Goal: Contribute content: Contribute content

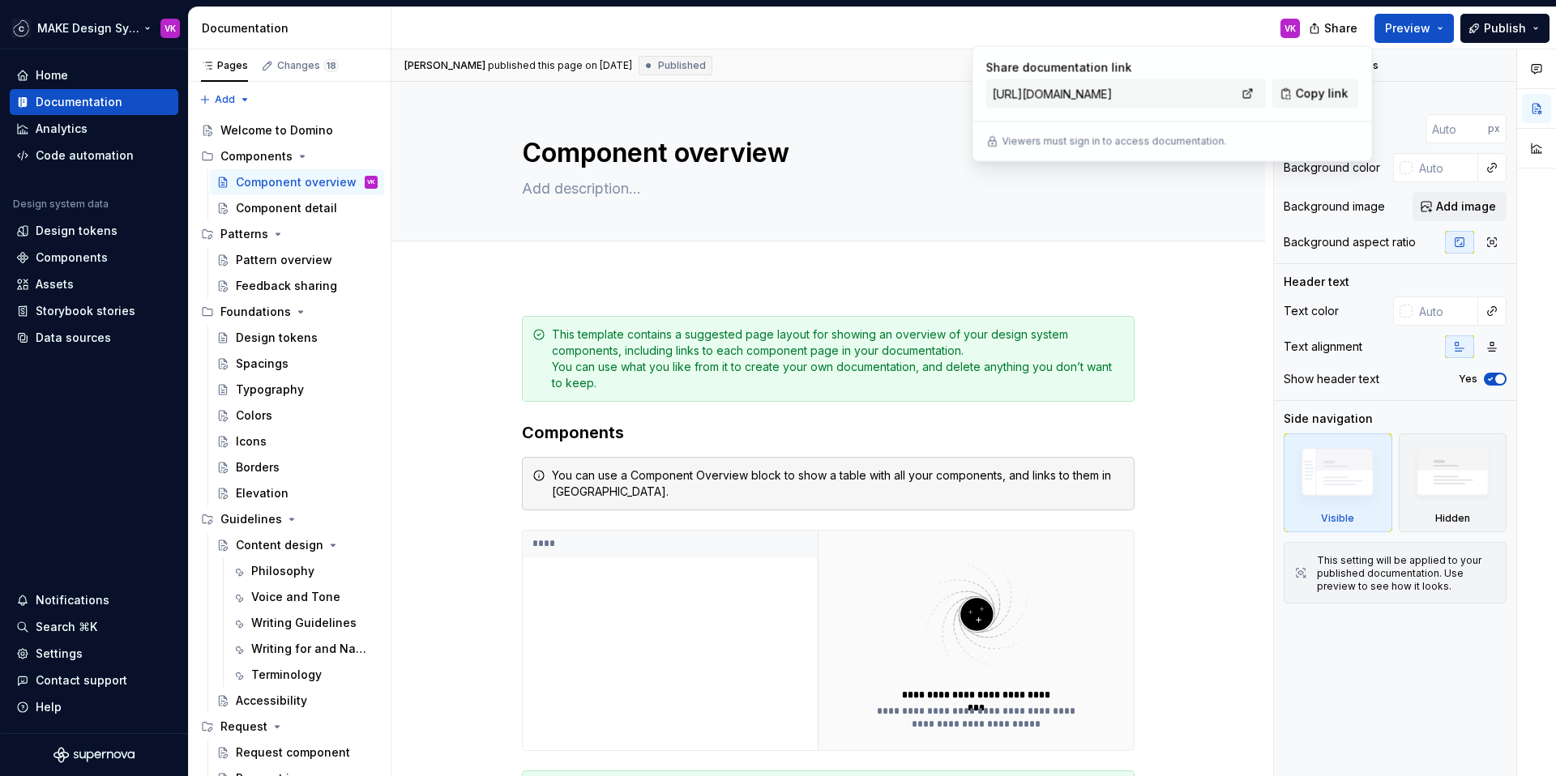
click at [94, 25] on html "MAKE Design System VK Home Documentation Analytics Code automation Design syste…" at bounding box center [778, 388] width 1556 height 776
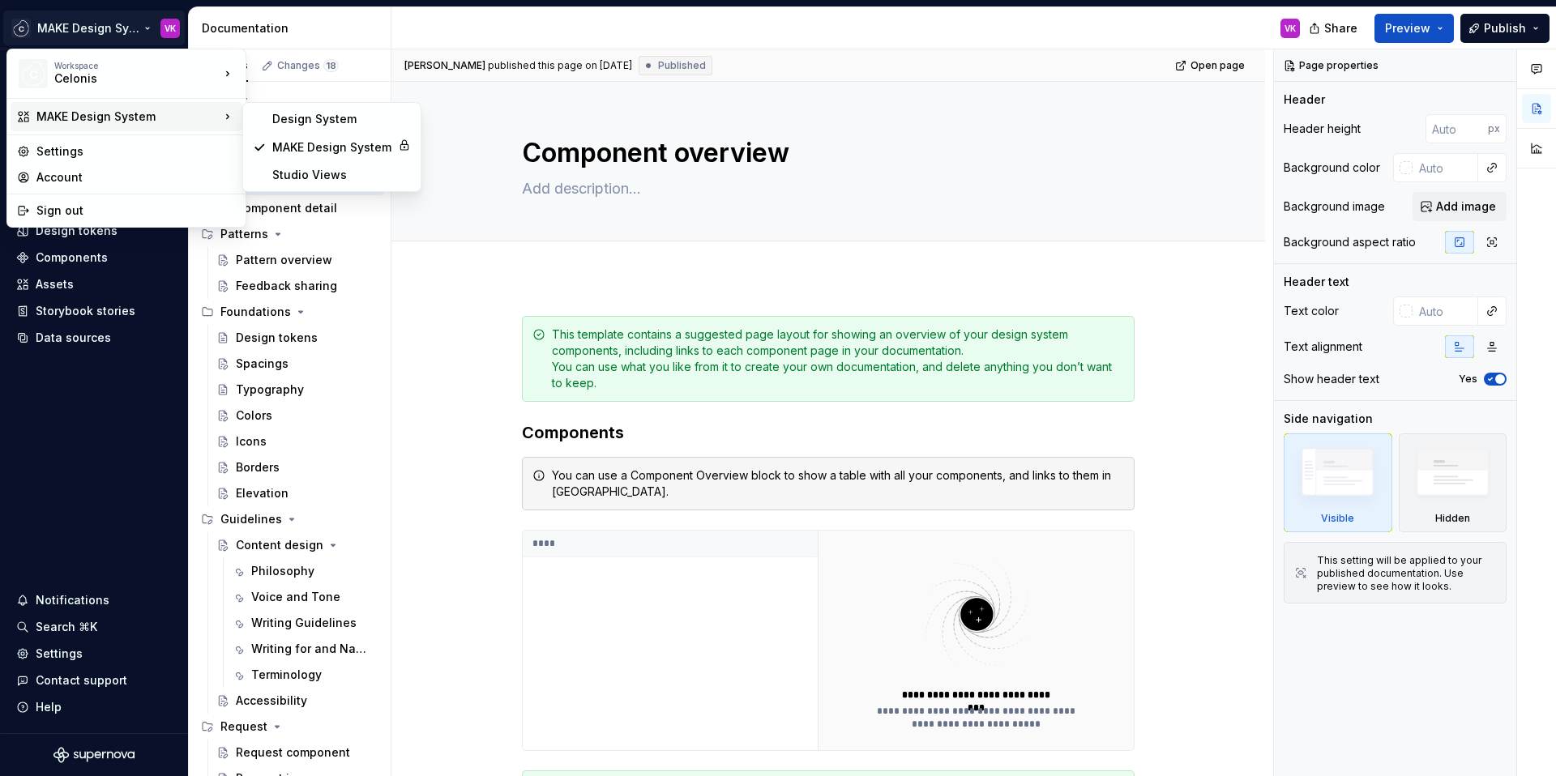
click at [494, 323] on html "MAKE Design System VK Home Documentation Analytics Code automation Design syste…" at bounding box center [778, 388] width 1556 height 776
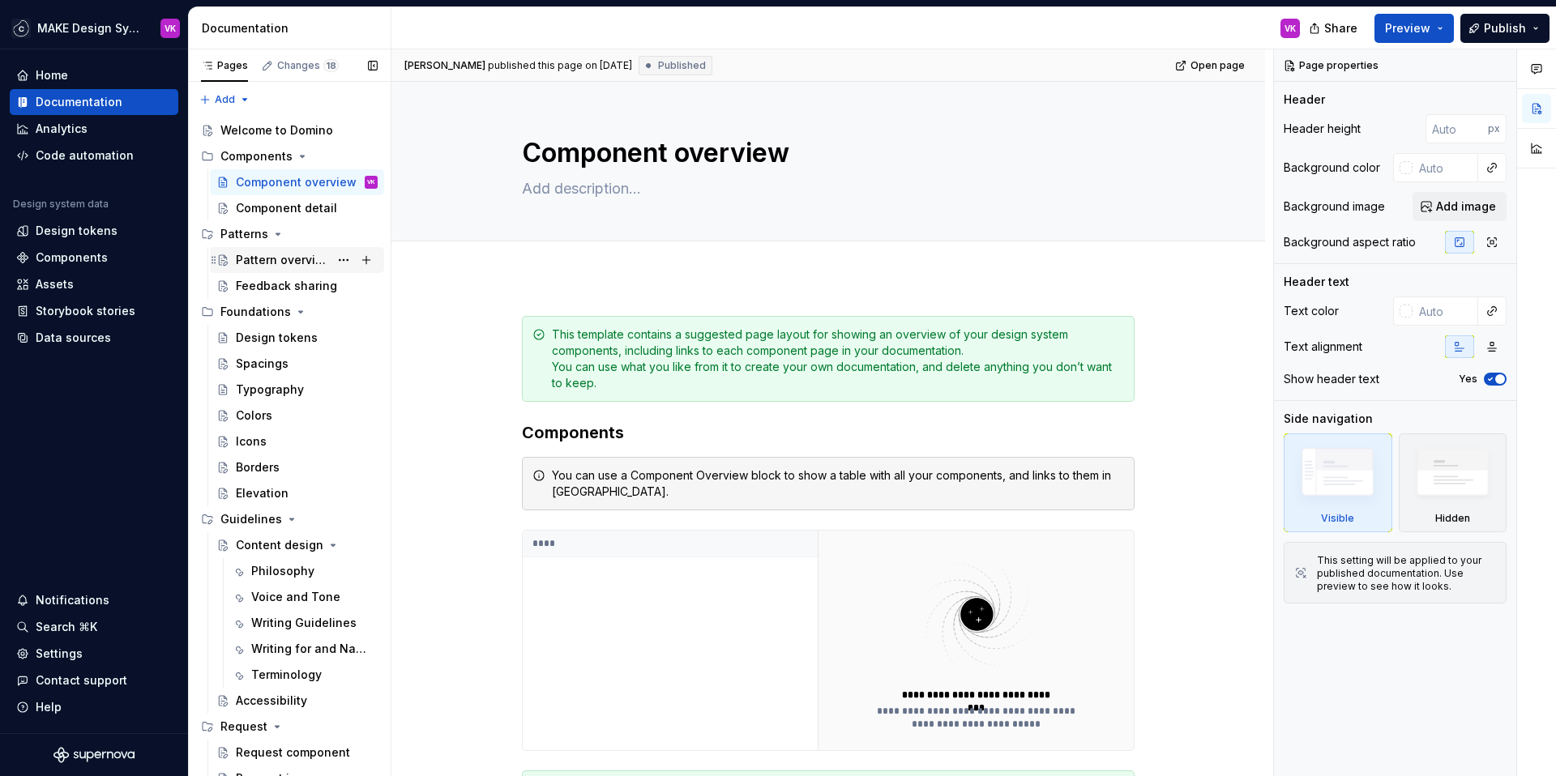
click at [272, 257] on div "Pattern overview" at bounding box center [282, 260] width 93 height 16
click at [282, 293] on div "Feedback sharing" at bounding box center [282, 286] width 93 height 16
type textarea "*"
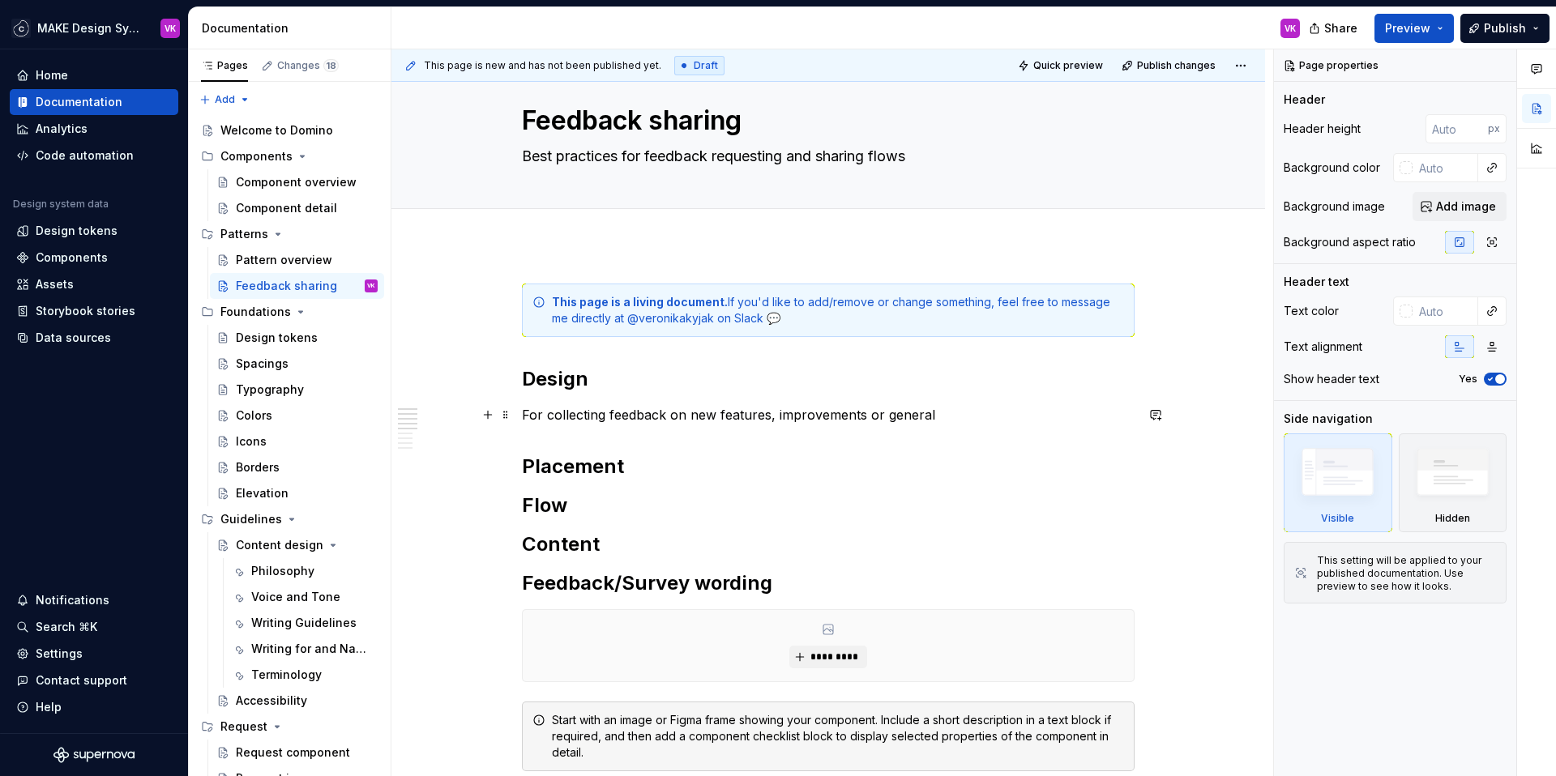
scroll to position [35, 0]
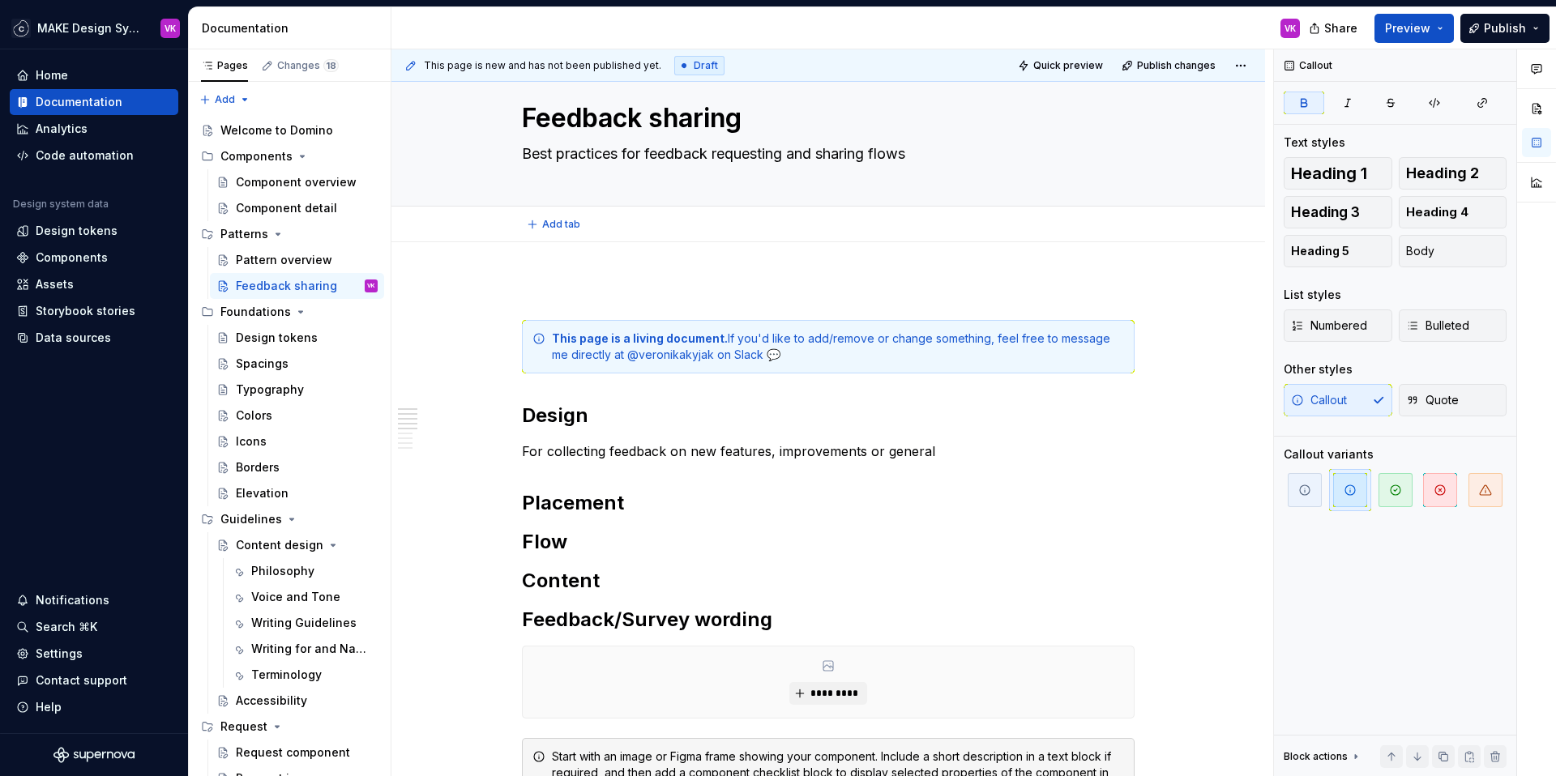
click at [554, 226] on span "Add tab" at bounding box center [561, 224] width 38 height 13
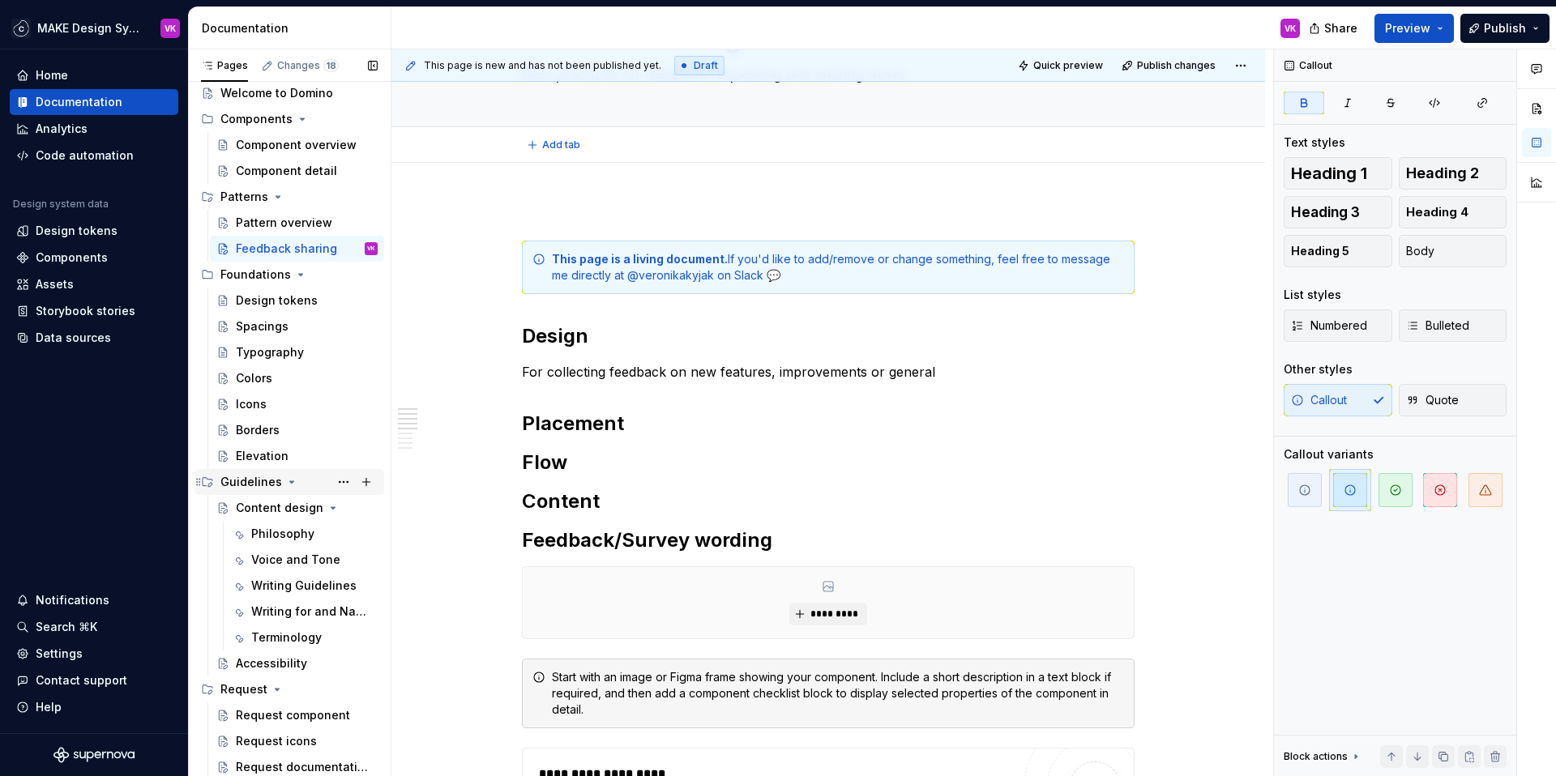
scroll to position [0, 0]
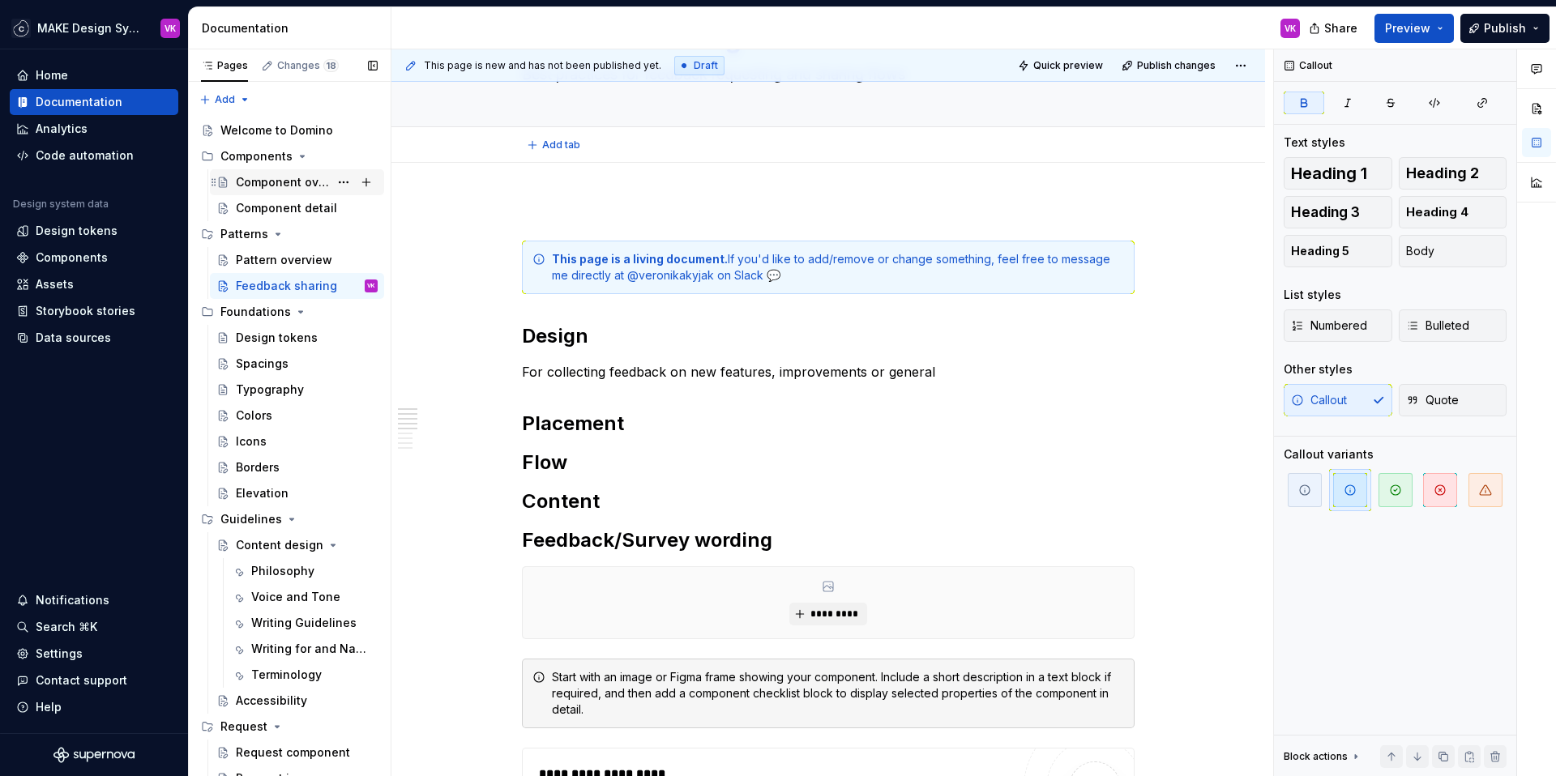
click at [261, 179] on div "Component overview" at bounding box center [282, 182] width 93 height 16
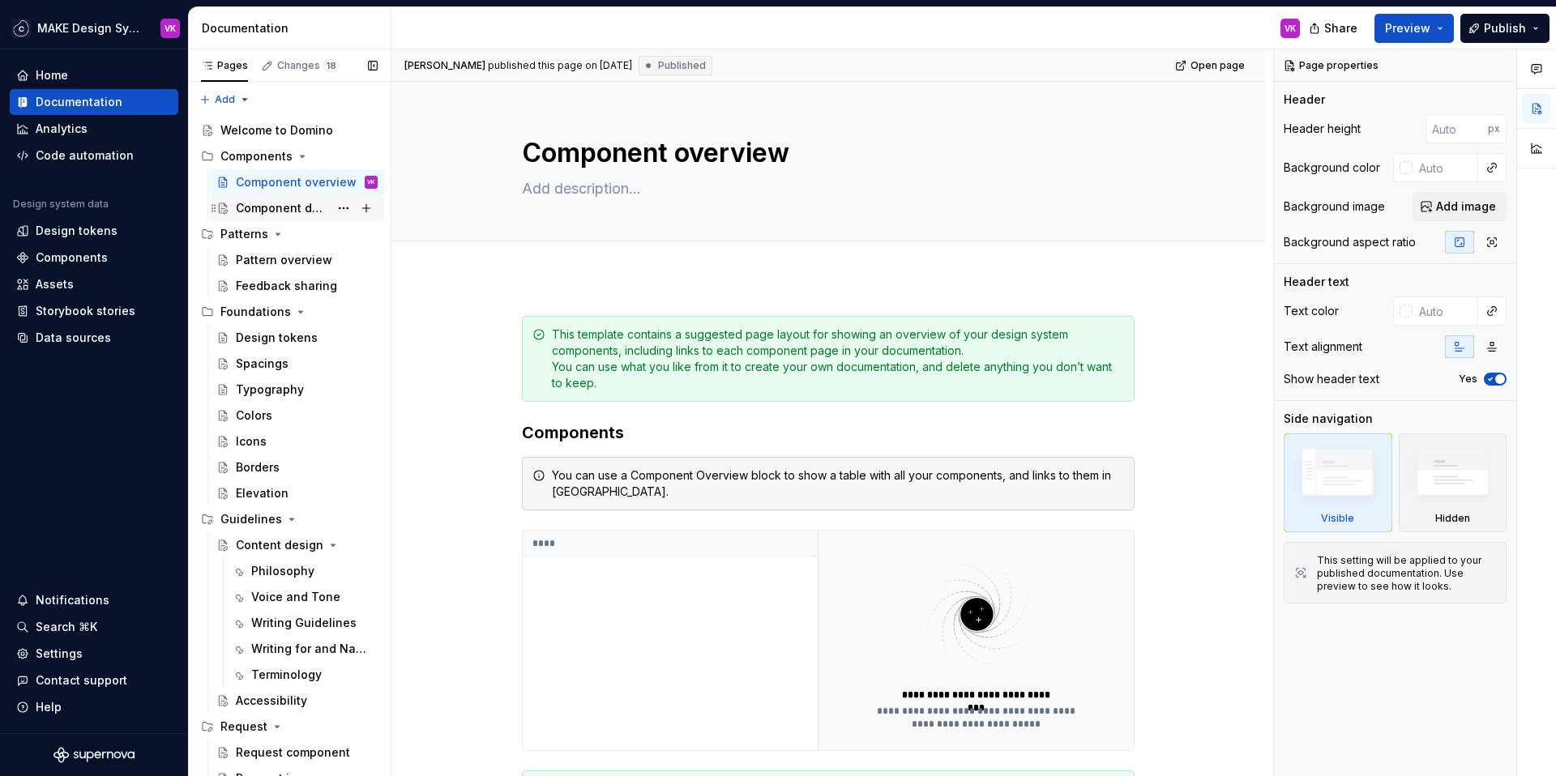
click at [269, 209] on div "Component detail" at bounding box center [282, 208] width 93 height 16
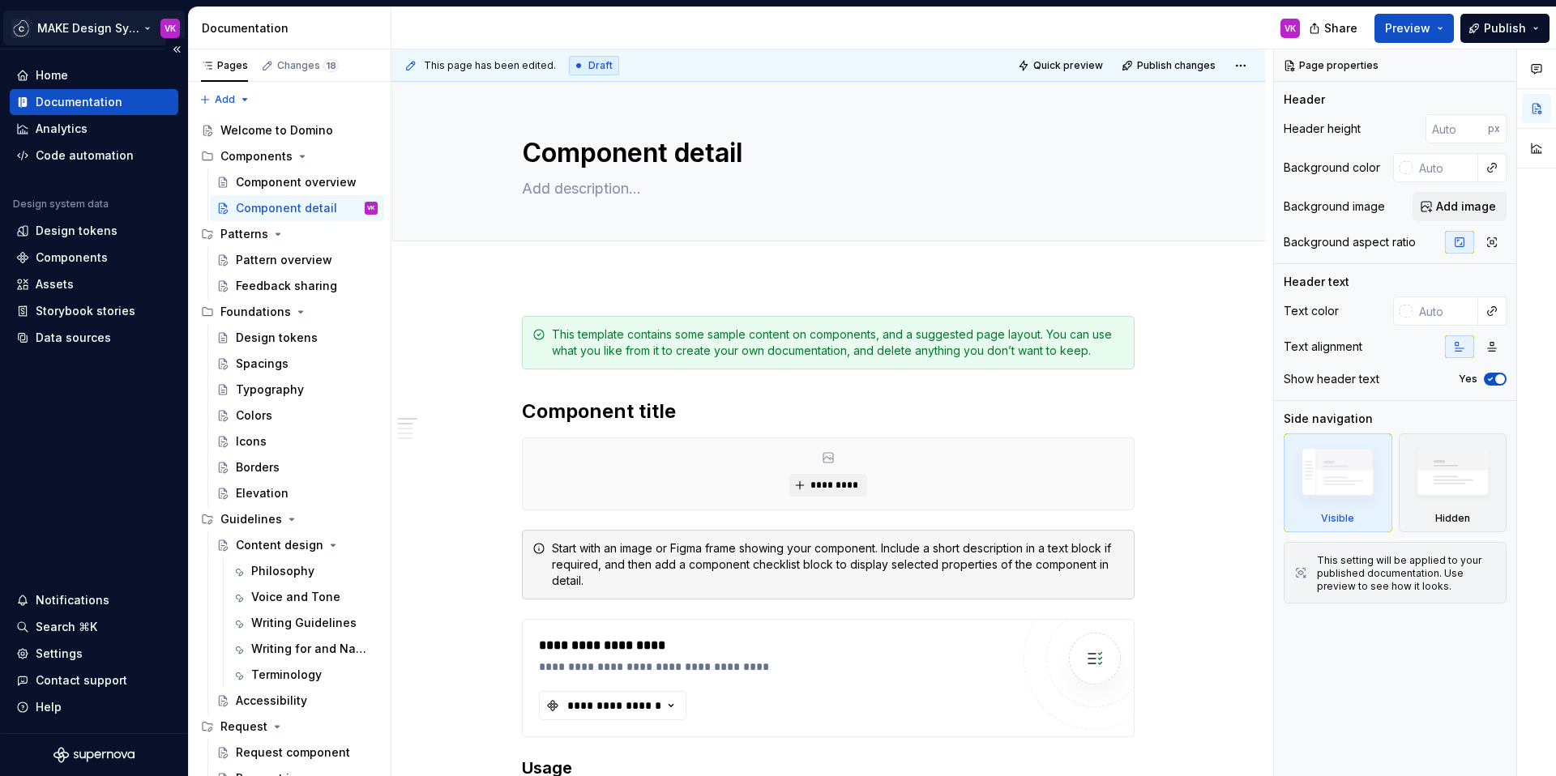
click at [65, 25] on html "MAKE Design System VK Home Documentation Analytics Code automation Design syste…" at bounding box center [778, 388] width 1556 height 776
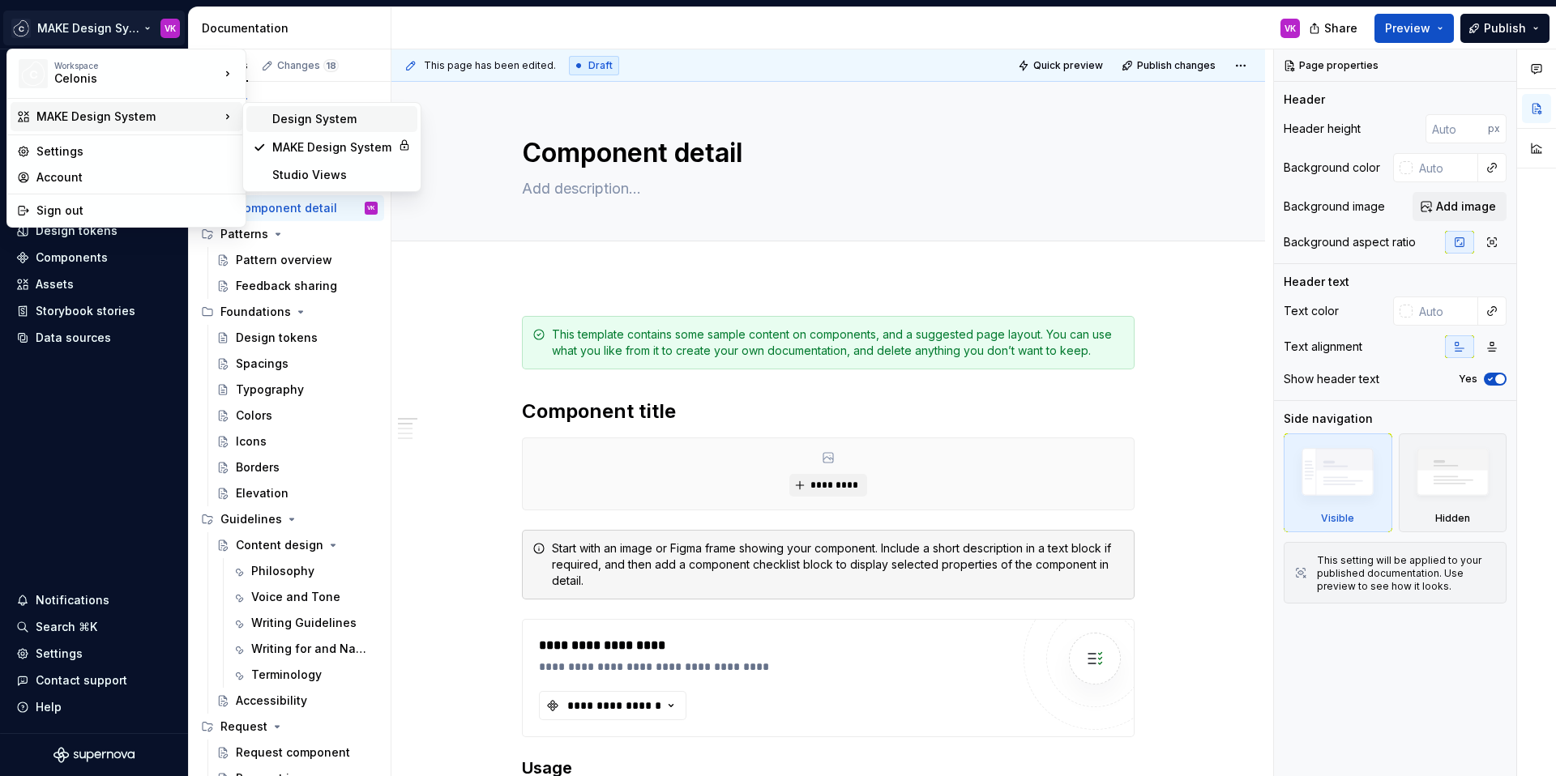
click at [279, 118] on div "Design System" at bounding box center [341, 119] width 139 height 16
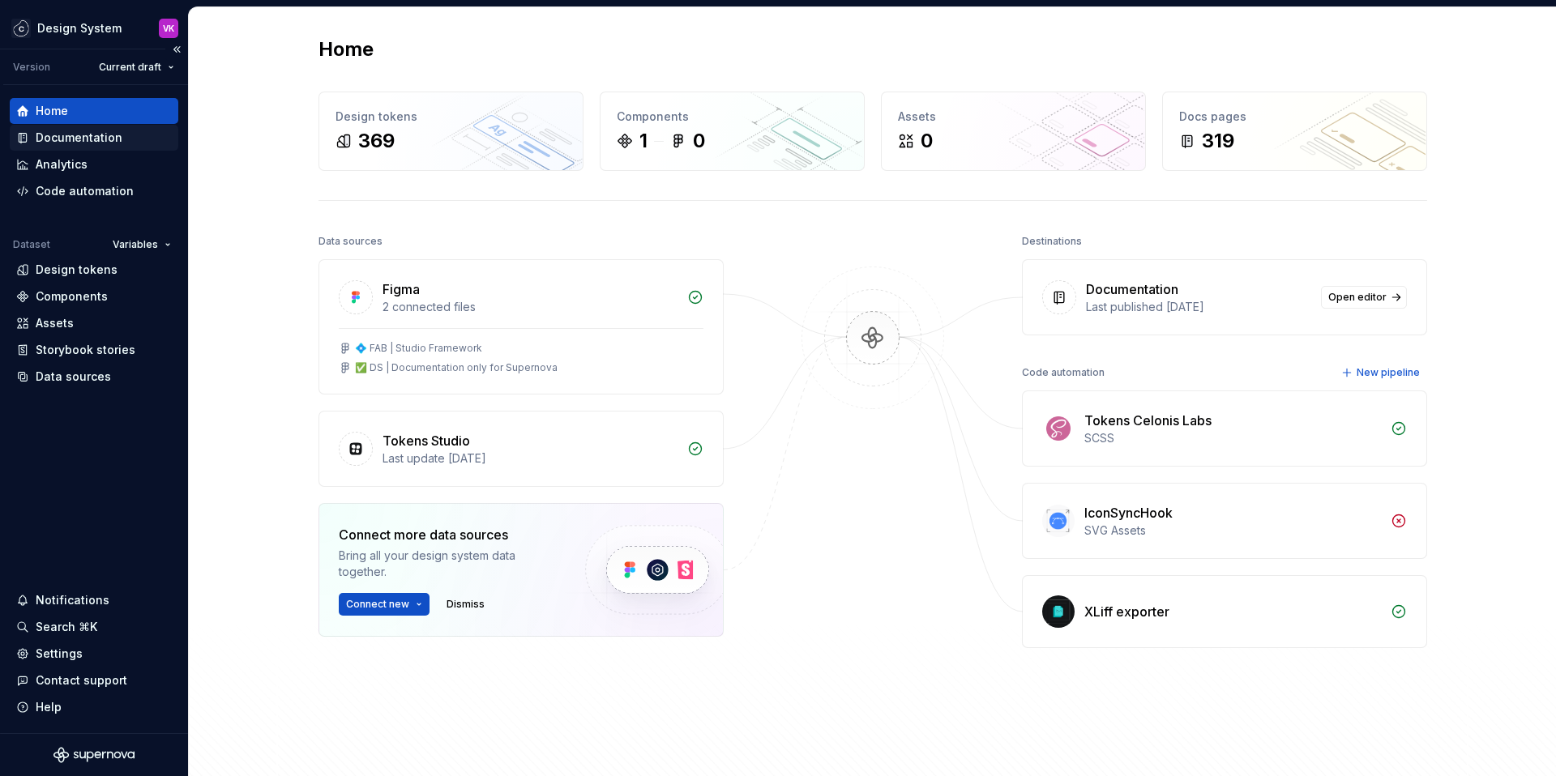
click at [60, 132] on div "Documentation" at bounding box center [79, 138] width 87 height 16
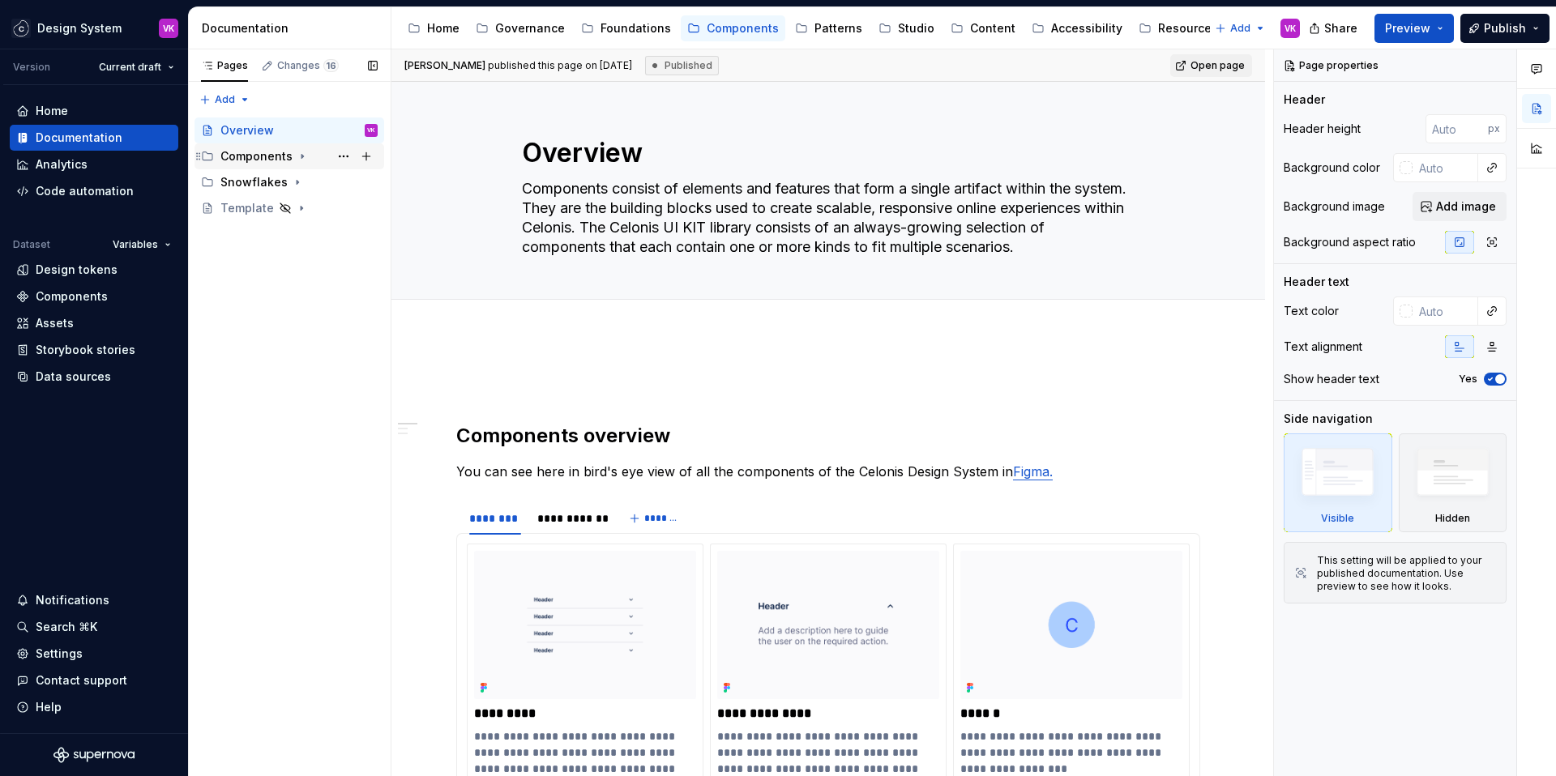
click at [244, 155] on div "Components" at bounding box center [256, 156] width 72 height 16
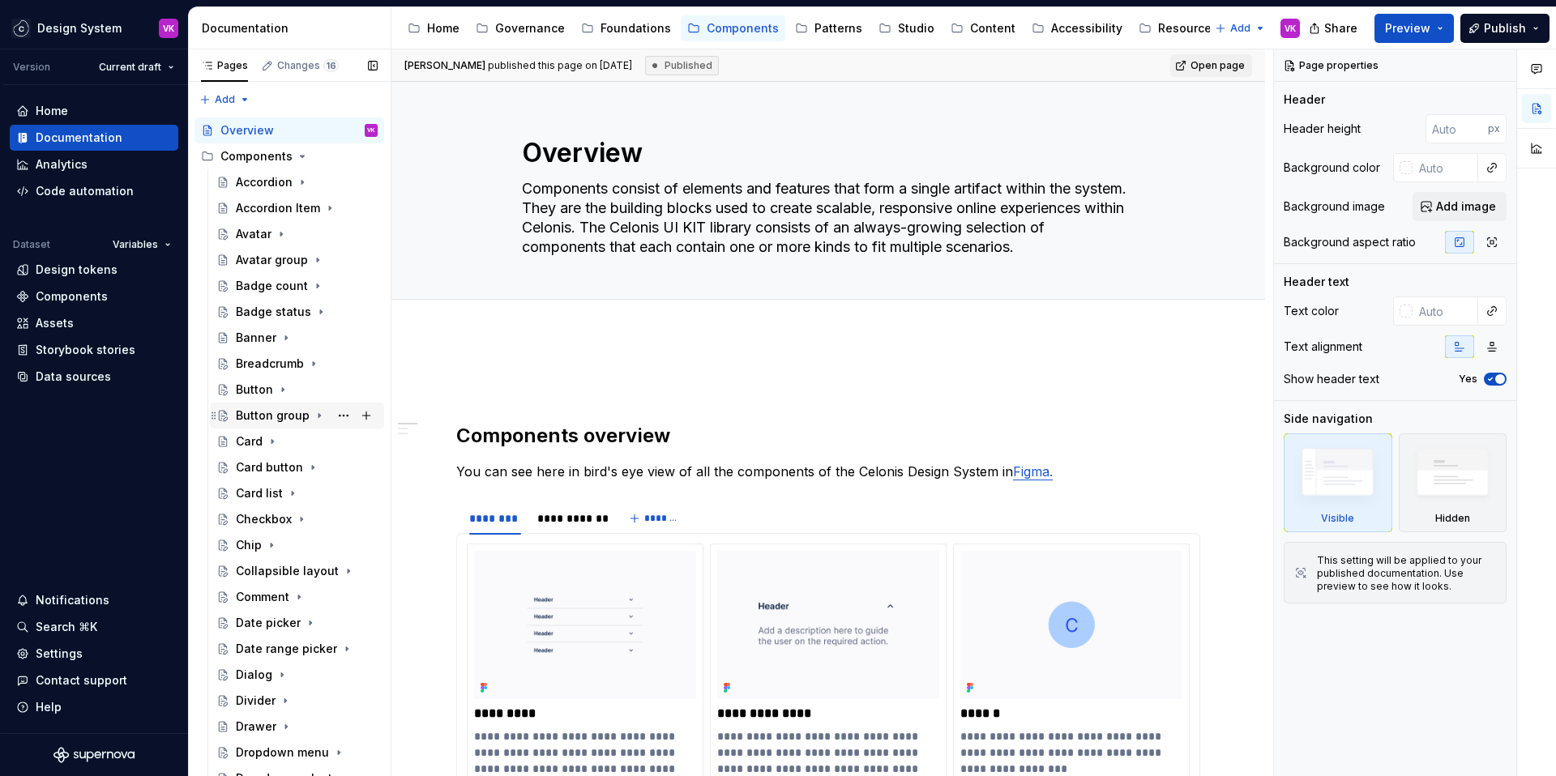
click at [261, 415] on div "Button group" at bounding box center [273, 416] width 74 height 16
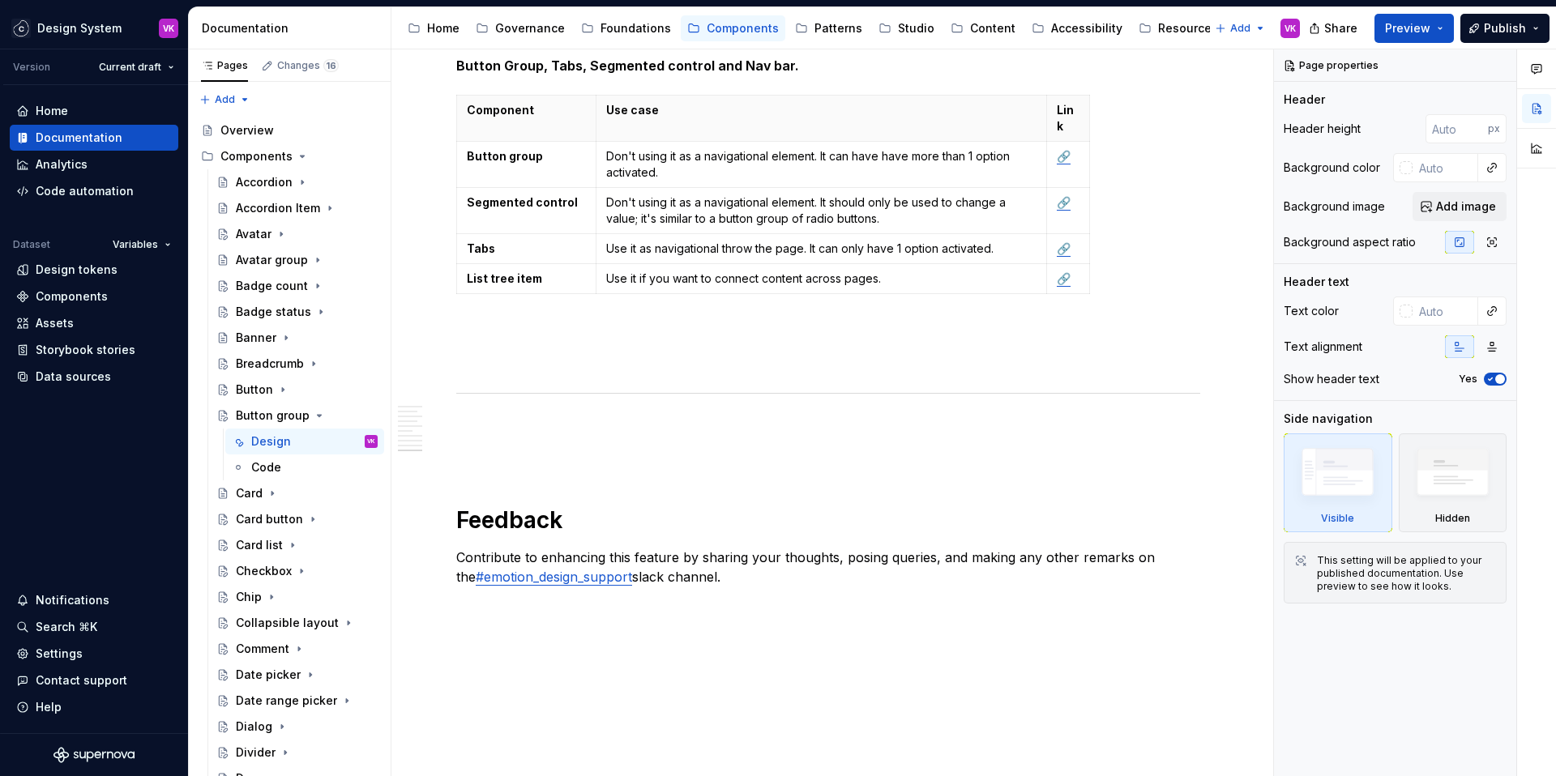
scroll to position [4688, 0]
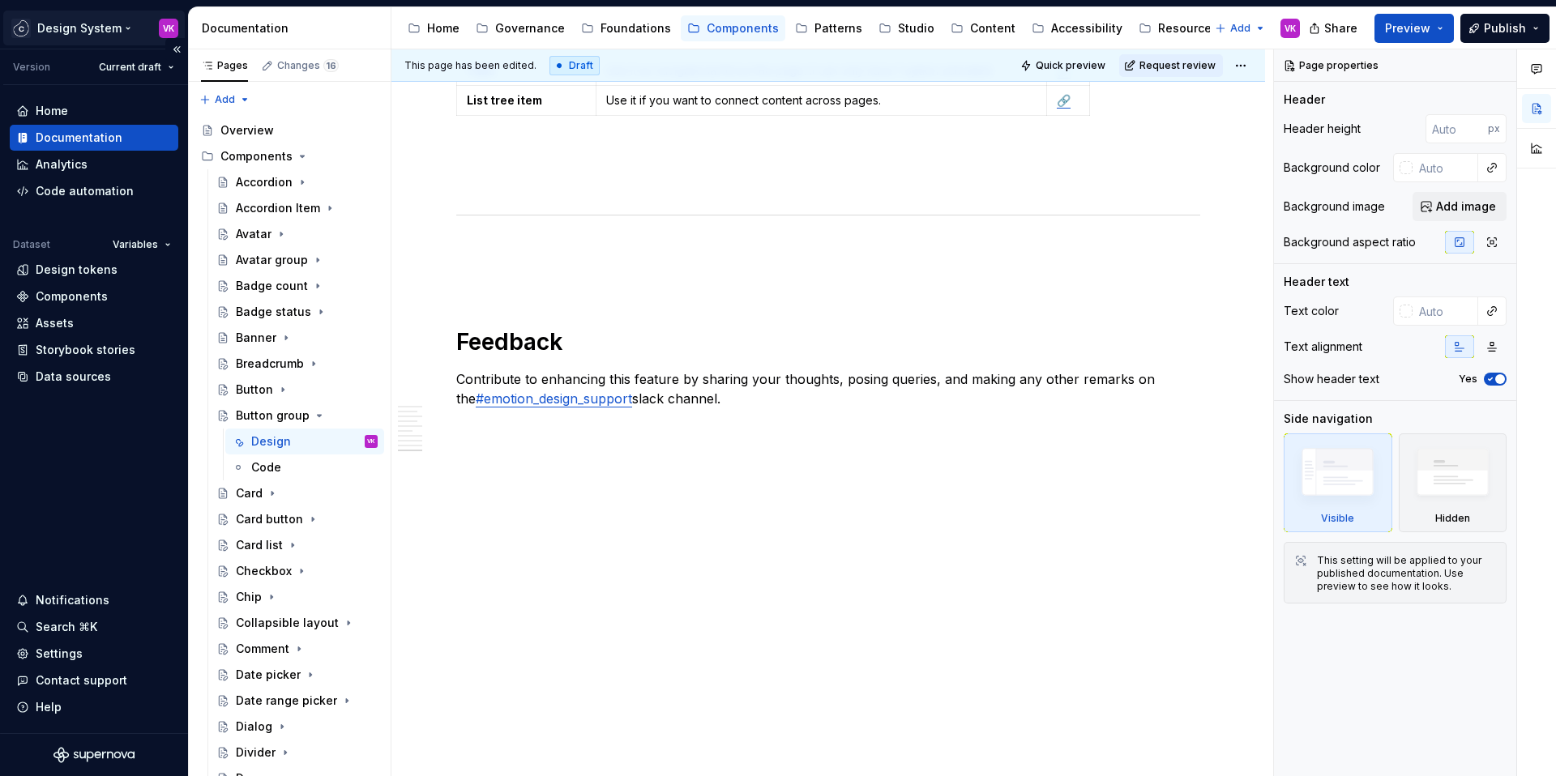
click at [78, 31] on html "Design System VK Version Current draft Home Documentation Analytics Code automa…" at bounding box center [778, 388] width 1556 height 776
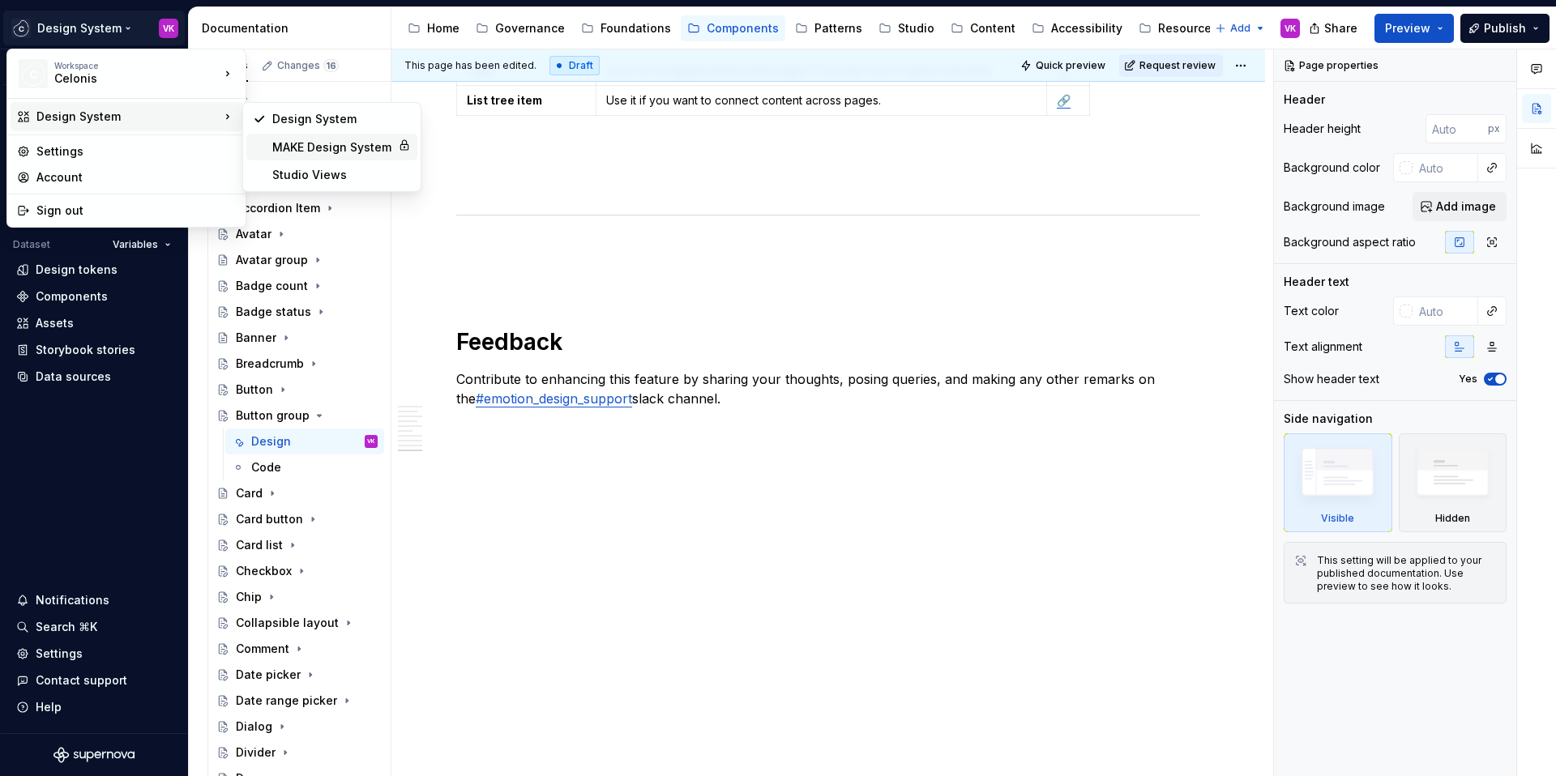
click at [282, 147] on div "MAKE Design System" at bounding box center [331, 147] width 119 height 16
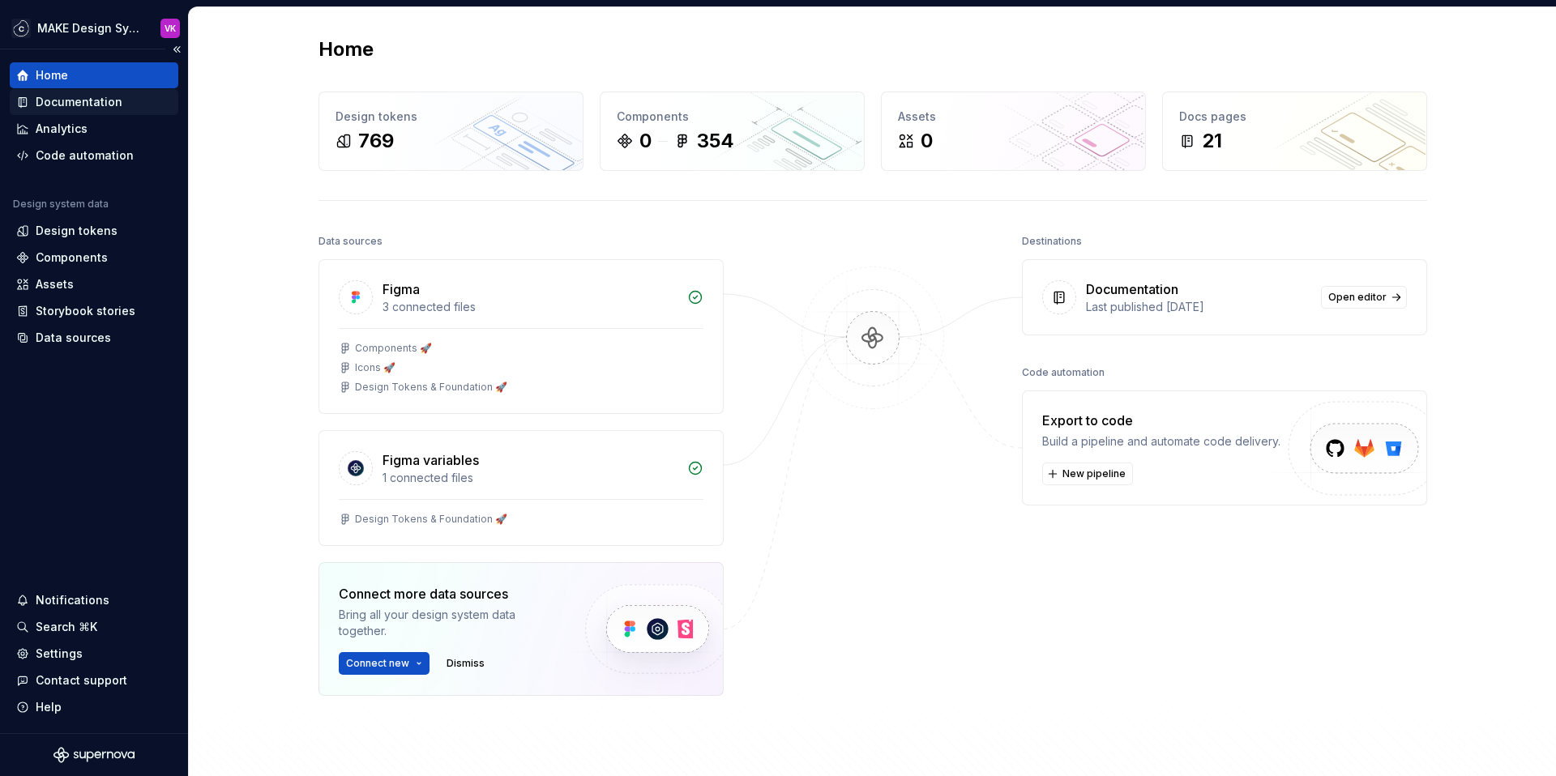
click at [92, 102] on div "Documentation" at bounding box center [79, 102] width 87 height 16
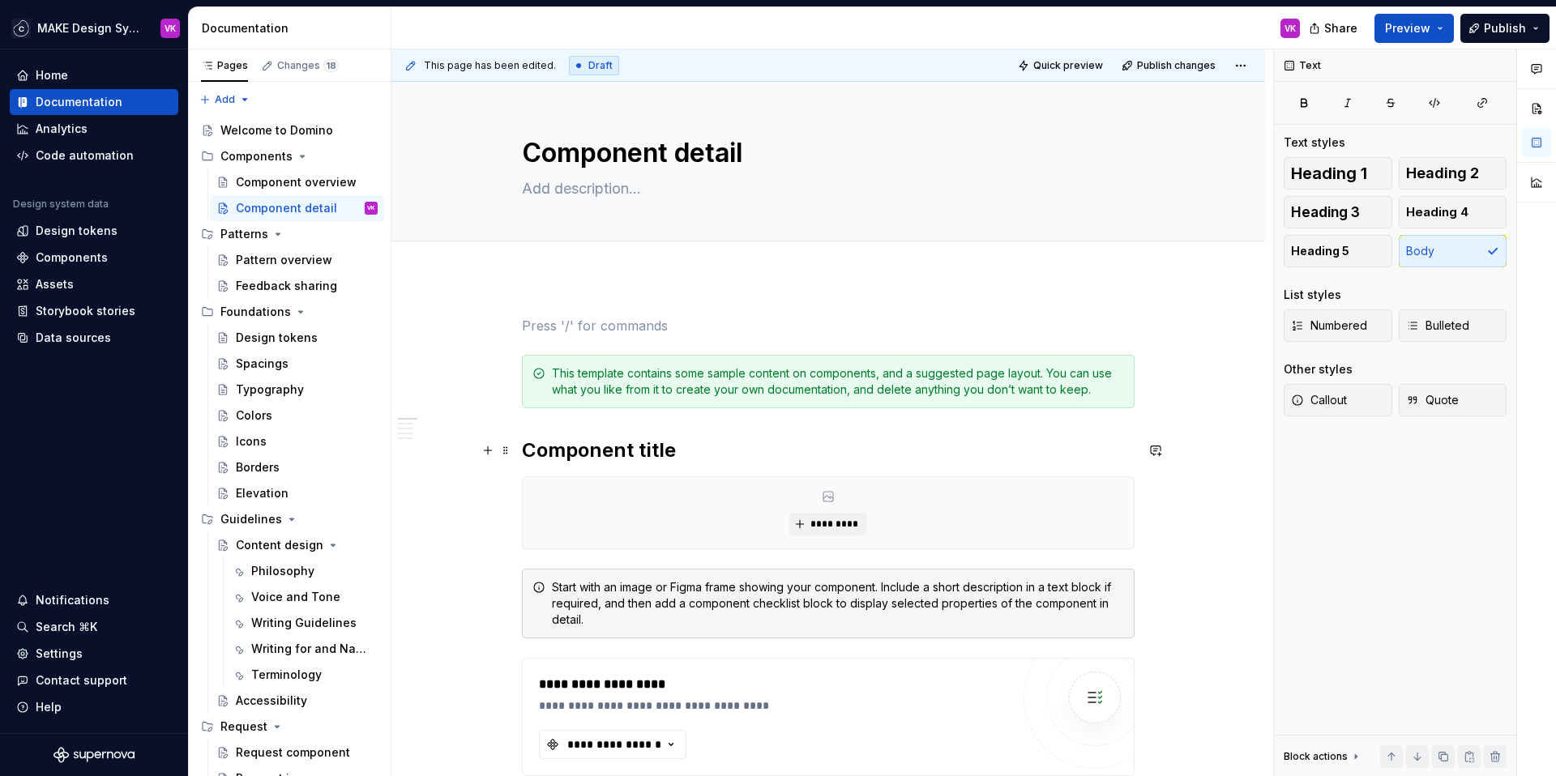
click at [631, 453] on h2 "Component title" at bounding box center [828, 451] width 613 height 26
type textarea "*"
click at [605, 450] on h2 "Component title" at bounding box center [828, 451] width 613 height 26
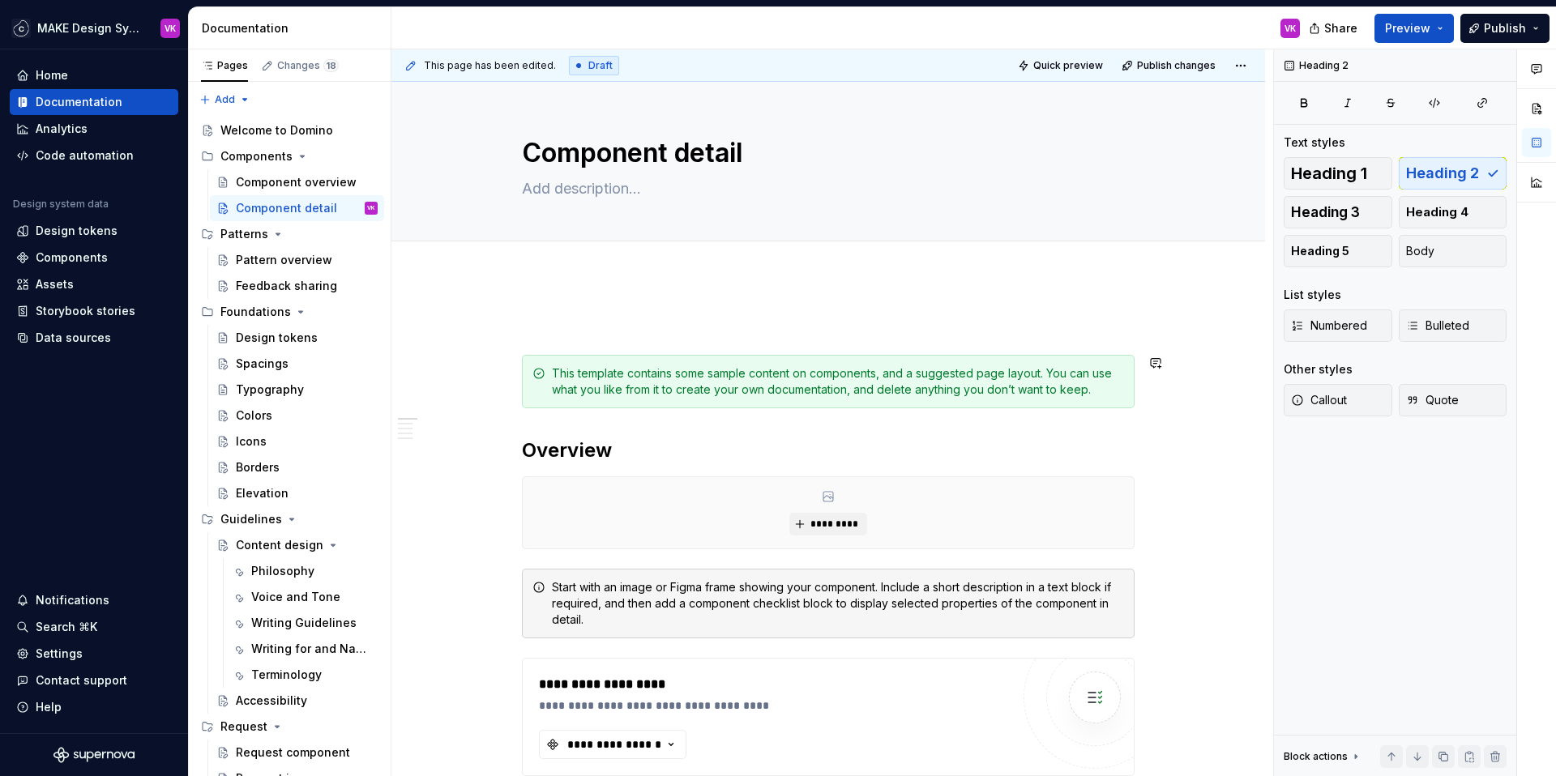
click at [716, 355] on div "This template contains some sample content on components, and a suggested page …" at bounding box center [828, 381] width 613 height 53
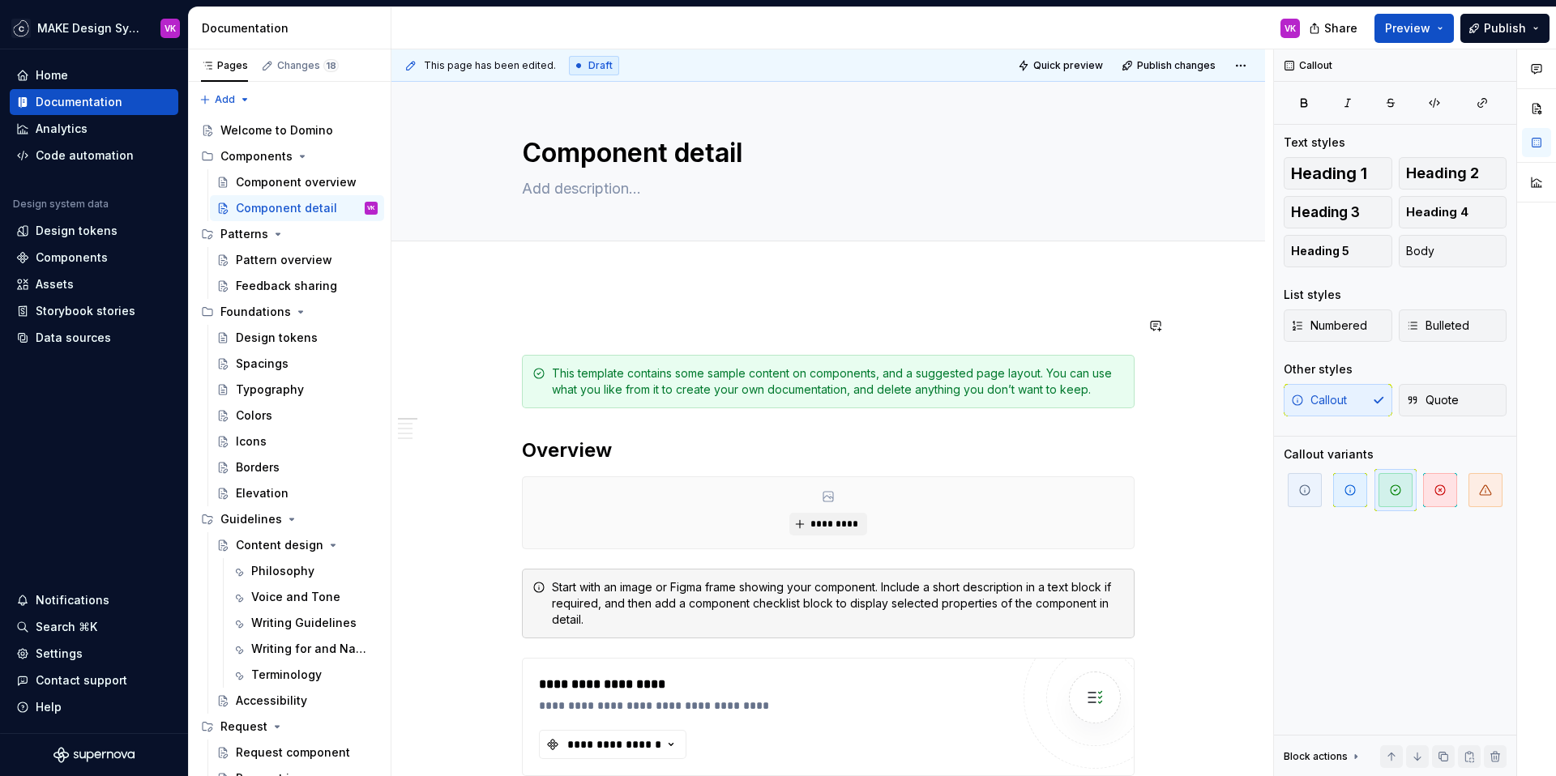
click at [861, 357] on div "This template contains some sample content on components, and a suggested page …" at bounding box center [828, 381] width 613 height 53
click at [548, 370] on div "This template contains some sample content on components, and a suggested page …" at bounding box center [828, 381] width 613 height 53
click at [502, 375] on span at bounding box center [505, 373] width 13 height 23
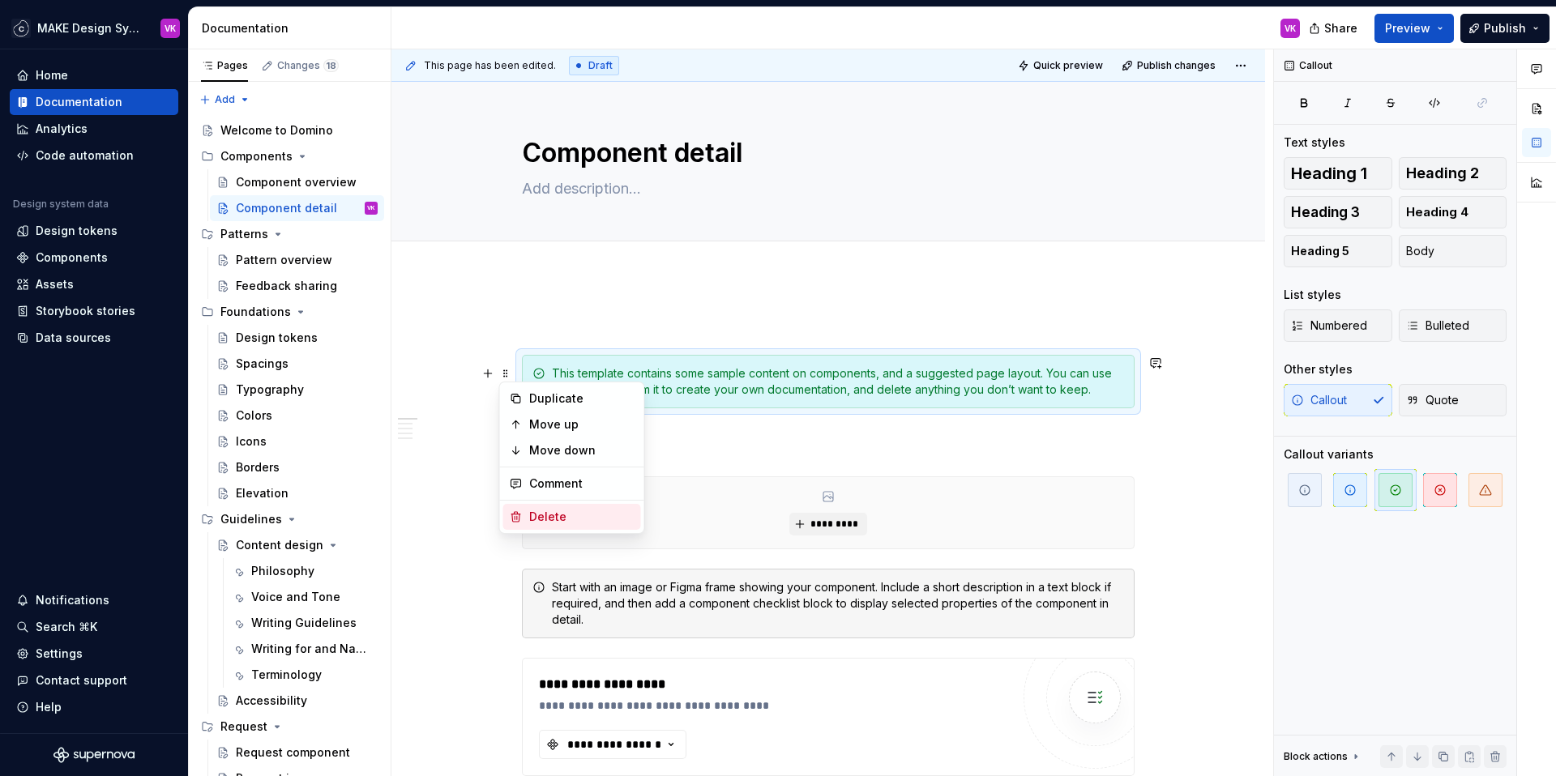
click at [544, 511] on div "Delete" at bounding box center [581, 517] width 105 height 16
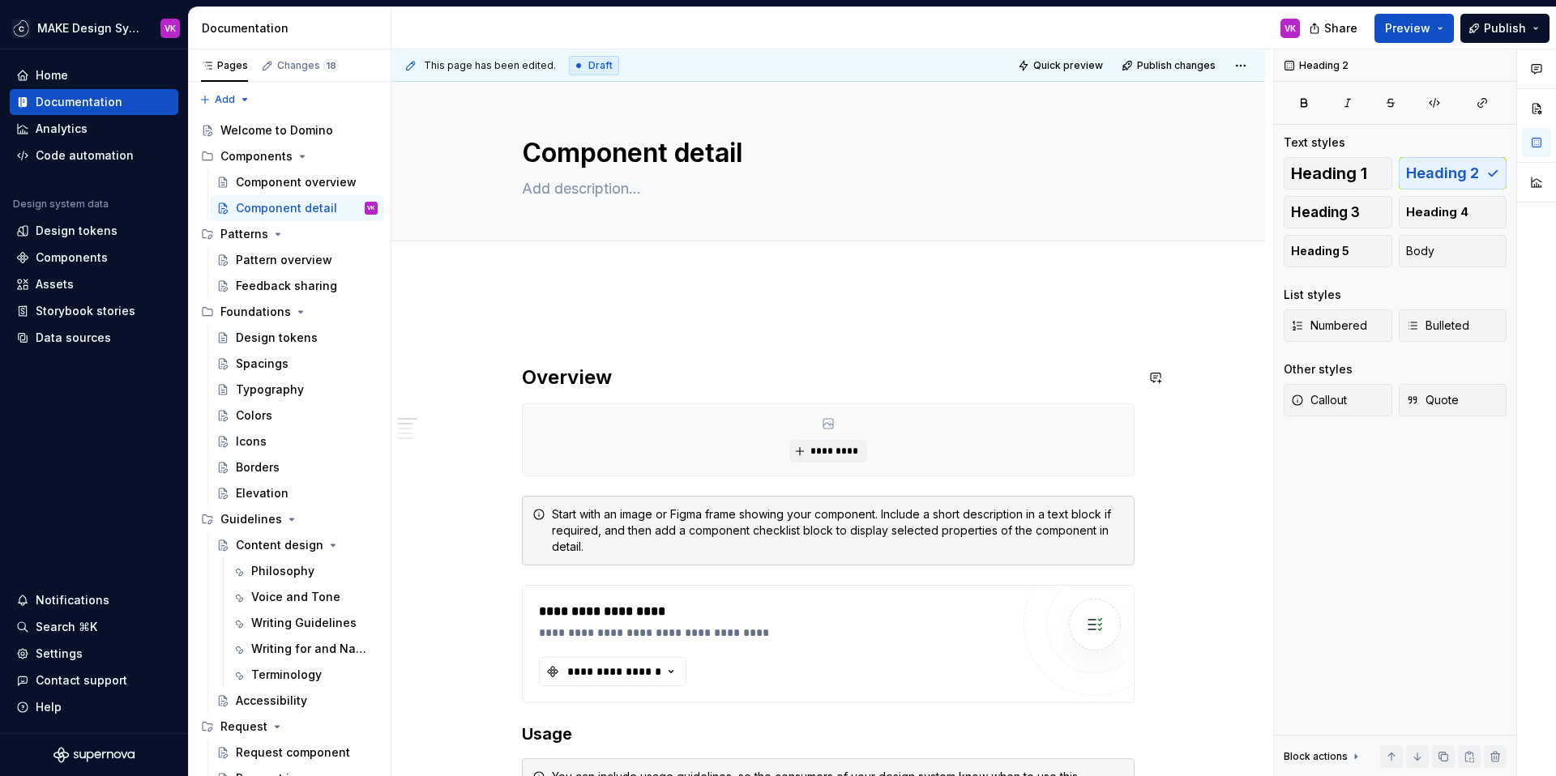
click at [504, 325] on span at bounding box center [505, 325] width 13 height 23
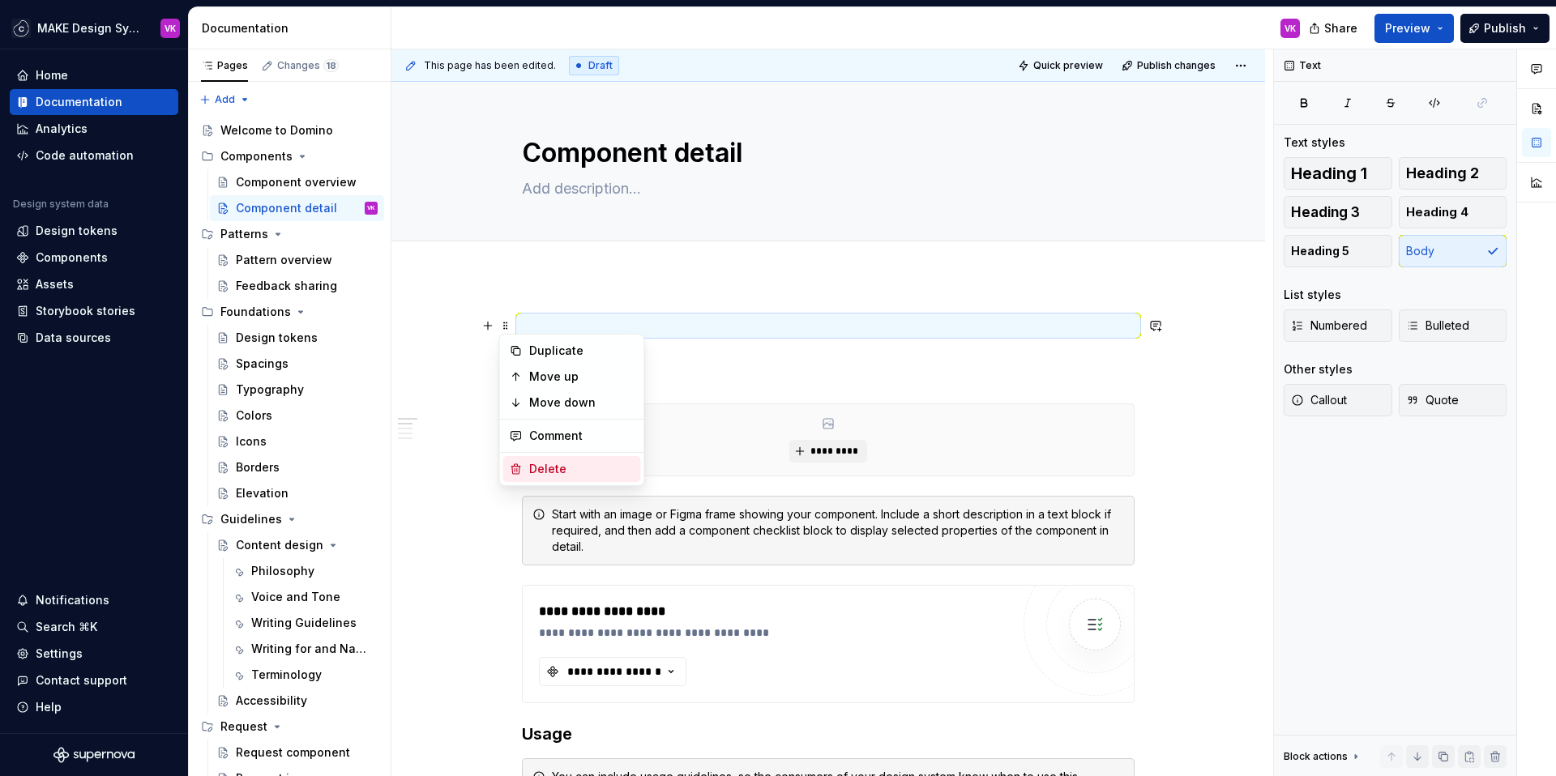
click at [537, 463] on div "Delete" at bounding box center [581, 469] width 105 height 16
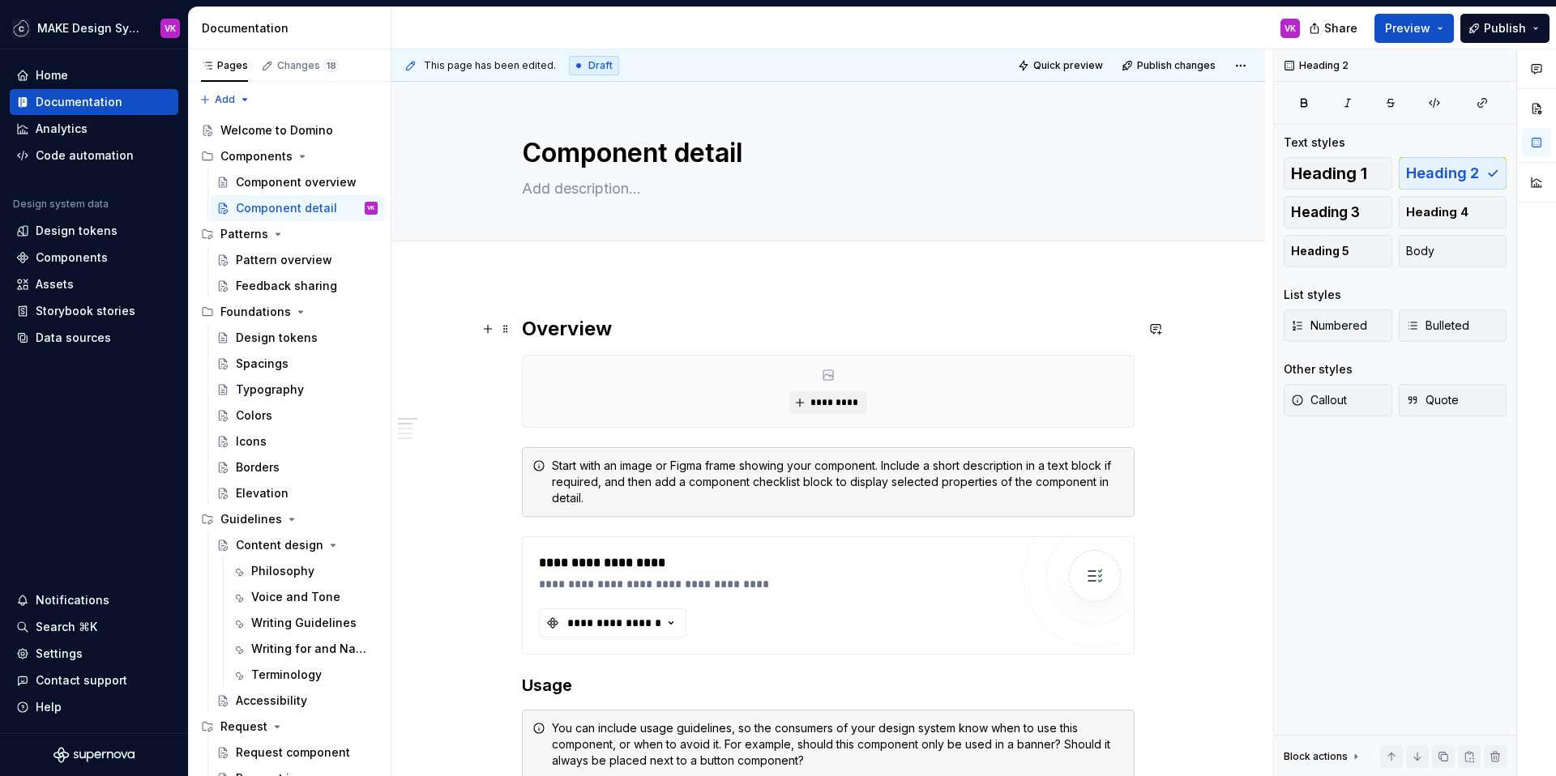
click at [632, 333] on h2 "Overview" at bounding box center [828, 329] width 613 height 26
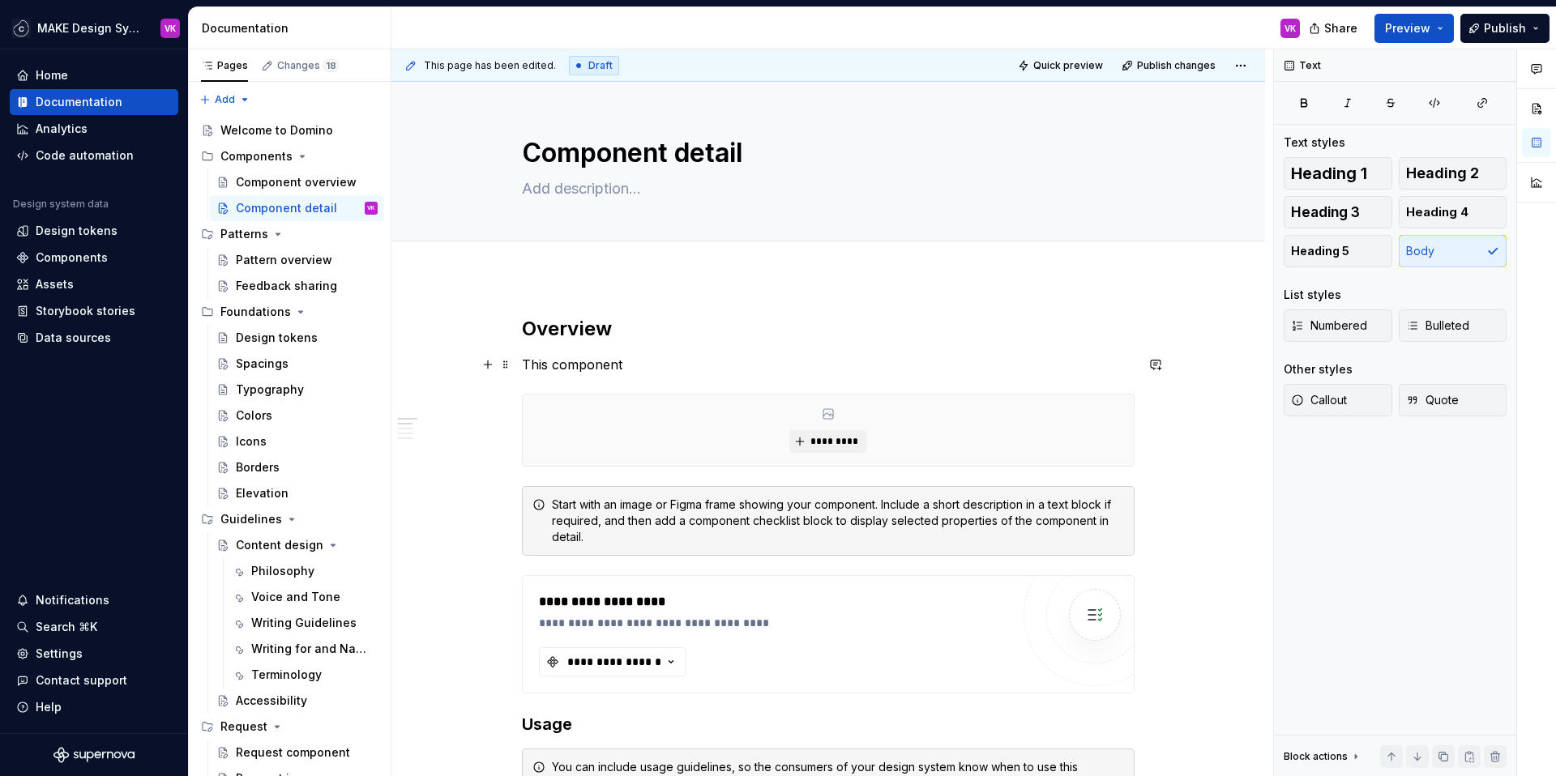
click at [593, 366] on p "This component" at bounding box center [828, 364] width 613 height 19
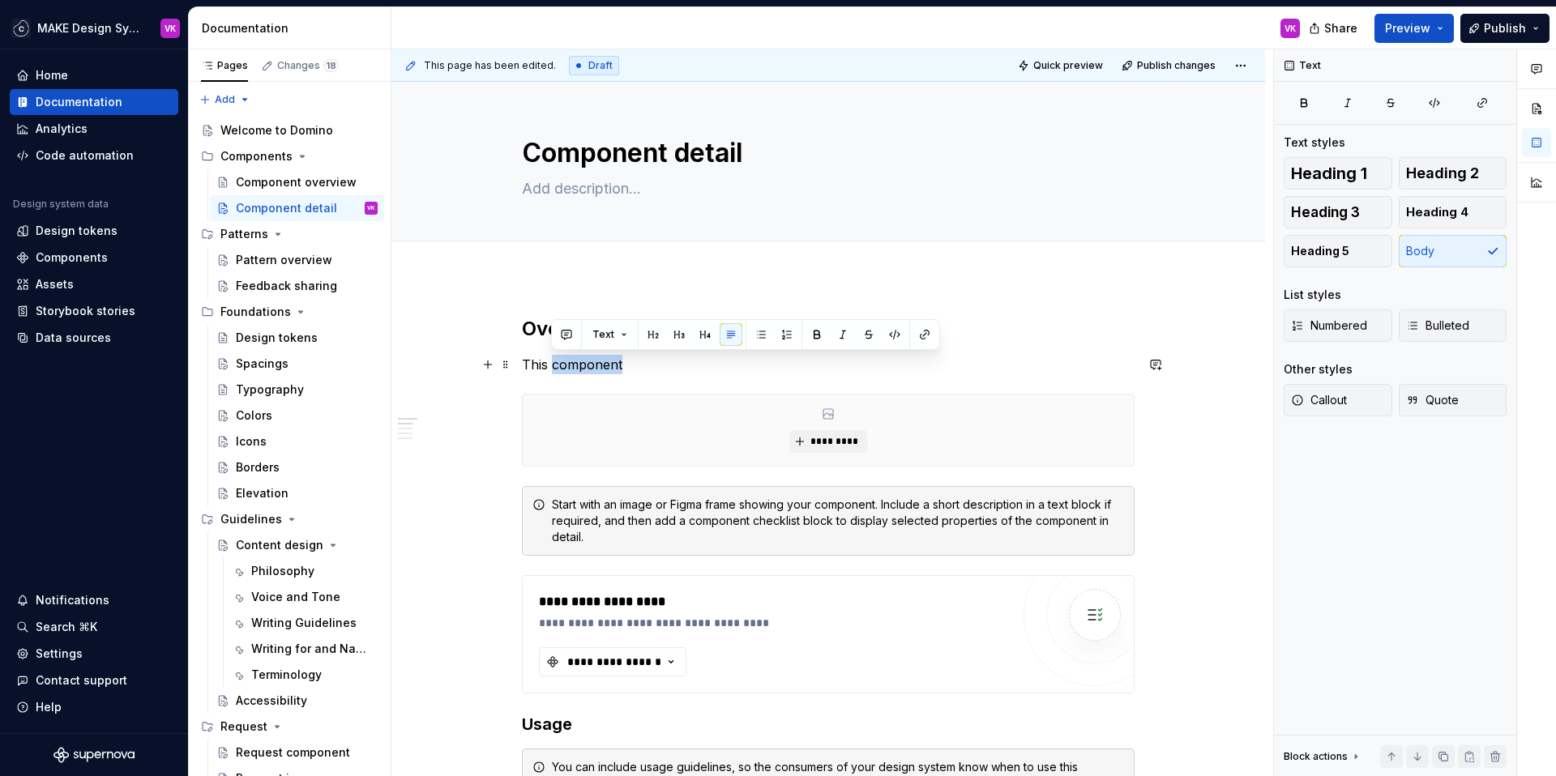
click at [593, 366] on p "This component" at bounding box center [828, 364] width 613 height 19
click at [538, 362] on p "Description of the component" at bounding box center [828, 364] width 613 height 19
click at [775, 365] on p "Short description of the component" at bounding box center [828, 364] width 613 height 19
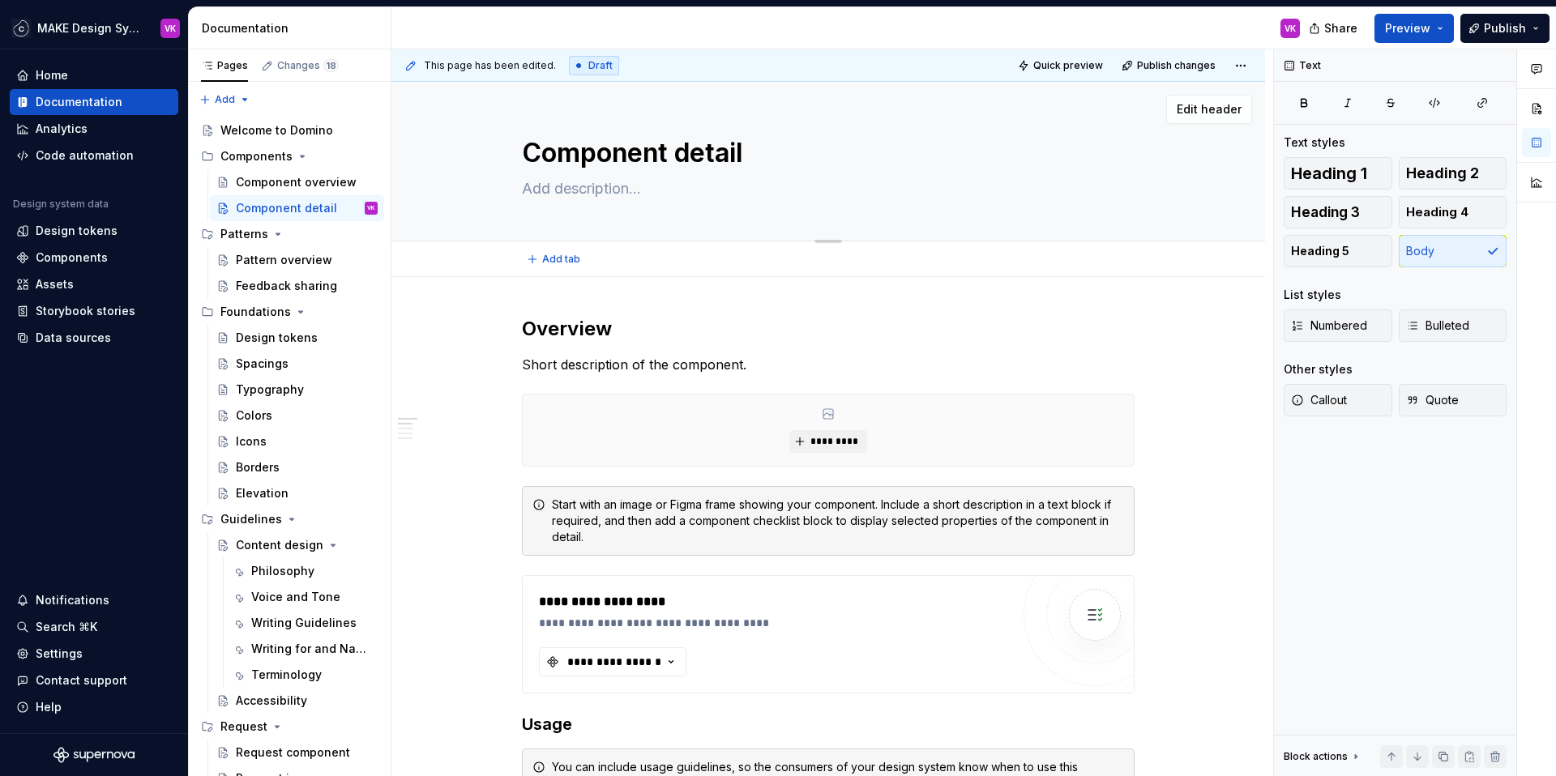
click at [697, 152] on textarea "Component detail" at bounding box center [825, 153] width 613 height 39
click at [772, 153] on textarea "Component detail" at bounding box center [825, 153] width 613 height 39
type textarea "*"
type textarea "Component detail"
type textarea "*"
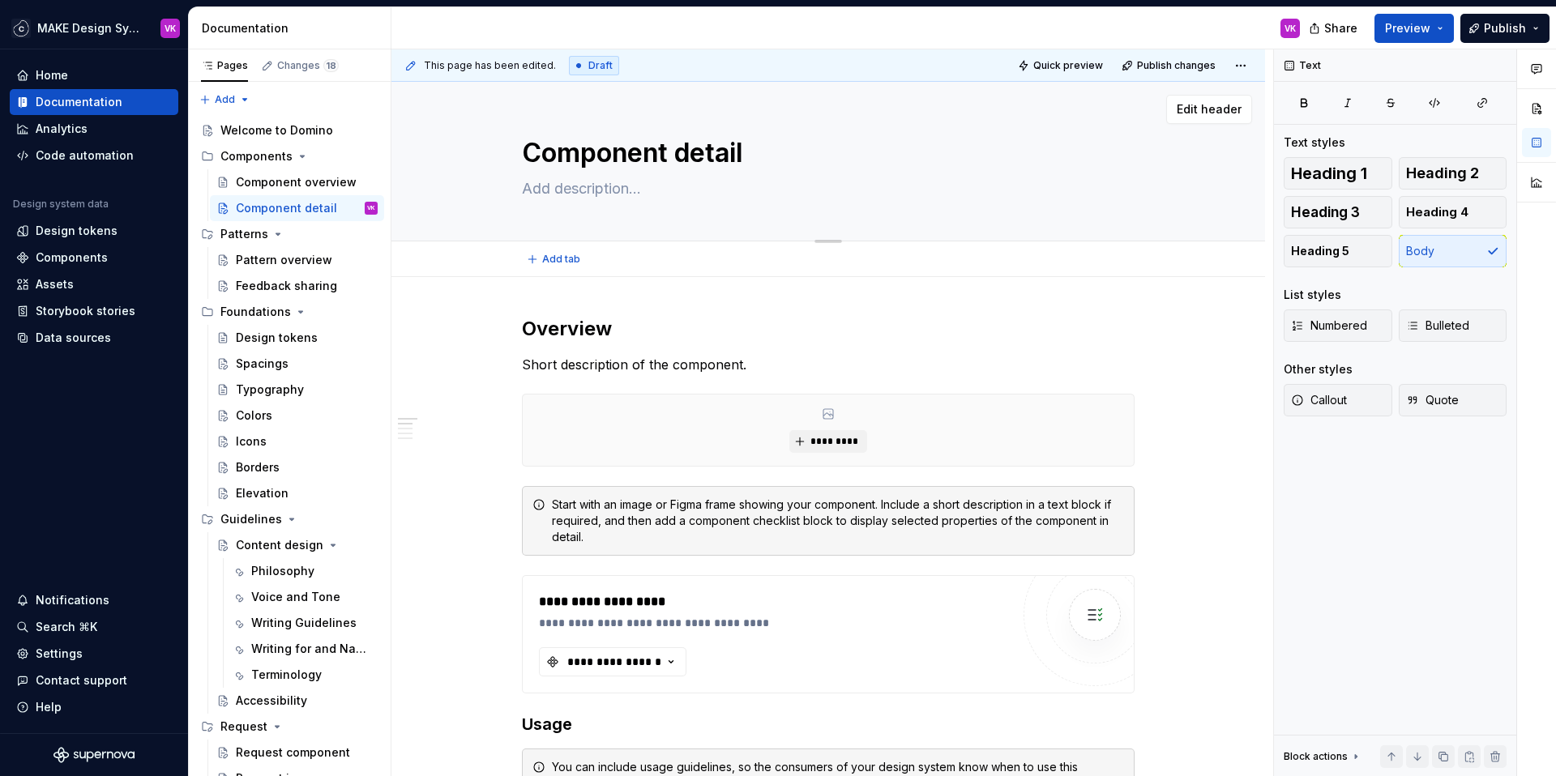
type textarea "Component detail ["
type textarea "*"
type textarea "Component detail []"
type textarea "*"
type textarea "Component detail [t]"
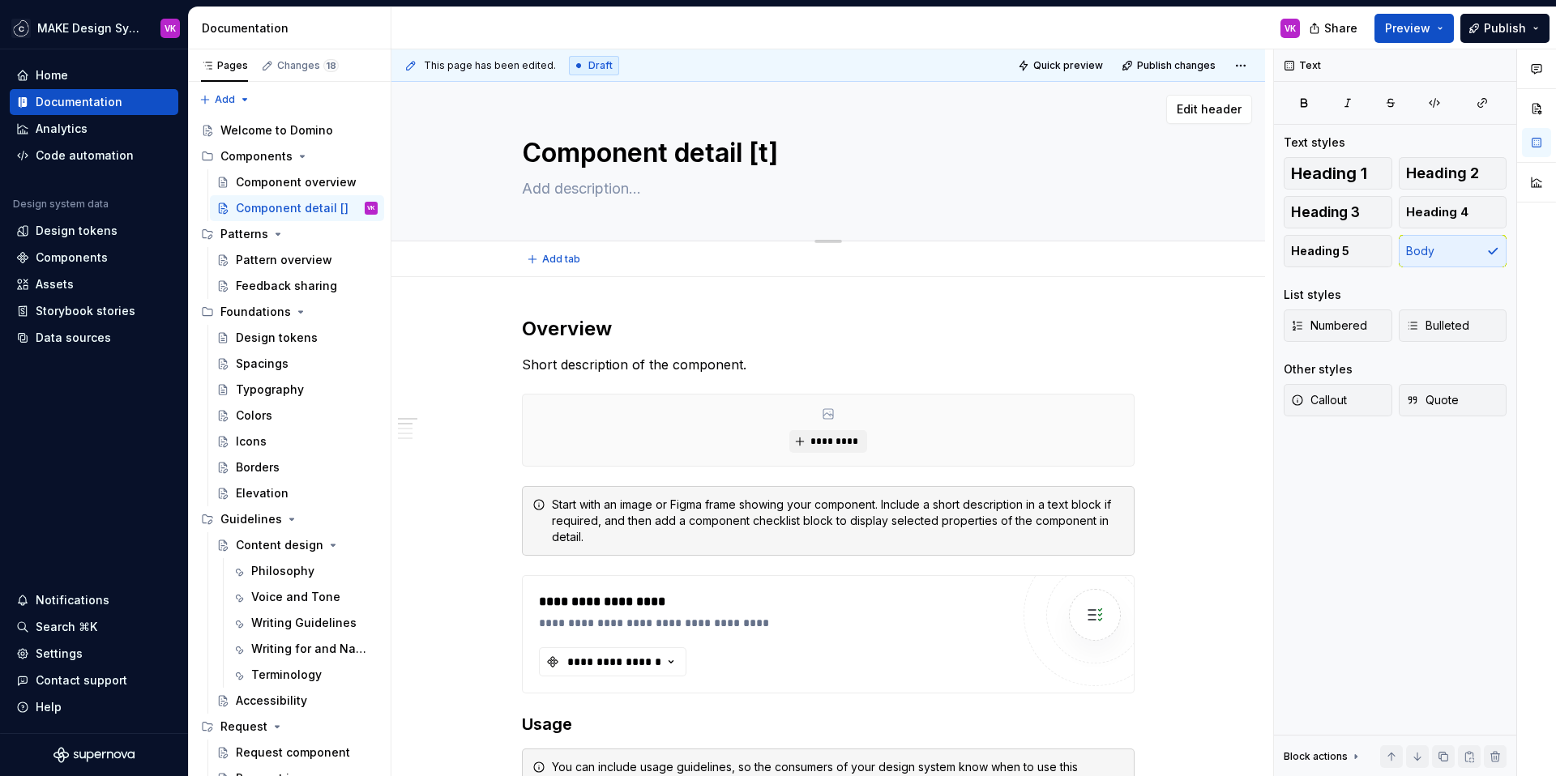
type textarea "*"
type textarea "Component detail [te]"
type textarea "*"
type textarea "Component detail [tem]"
type textarea "*"
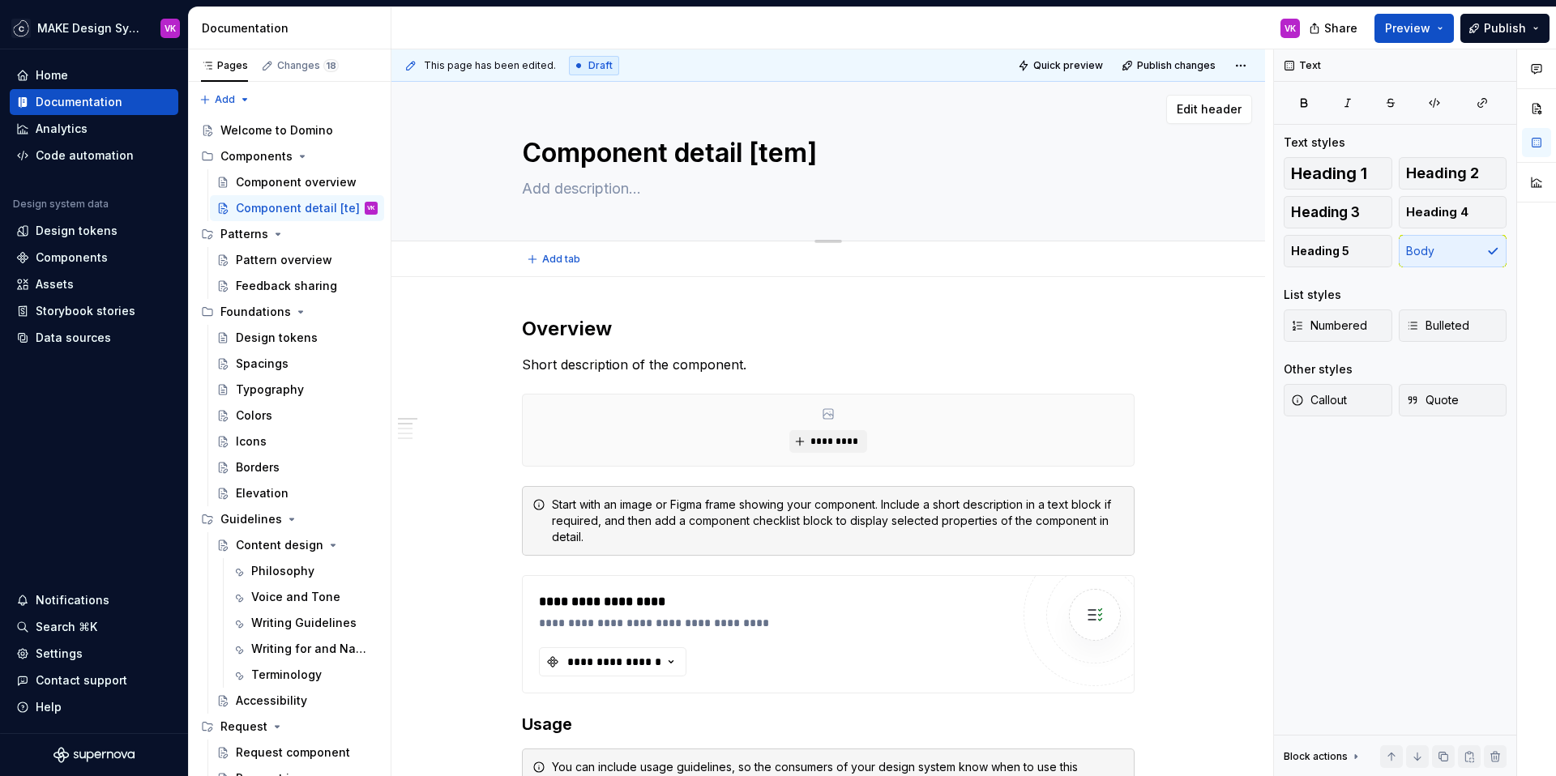
type textarea "Component detail [temp]"
type textarea "*"
type textarea "Component detail [templ]"
type textarea "*"
type textarea "Component detail [templa]"
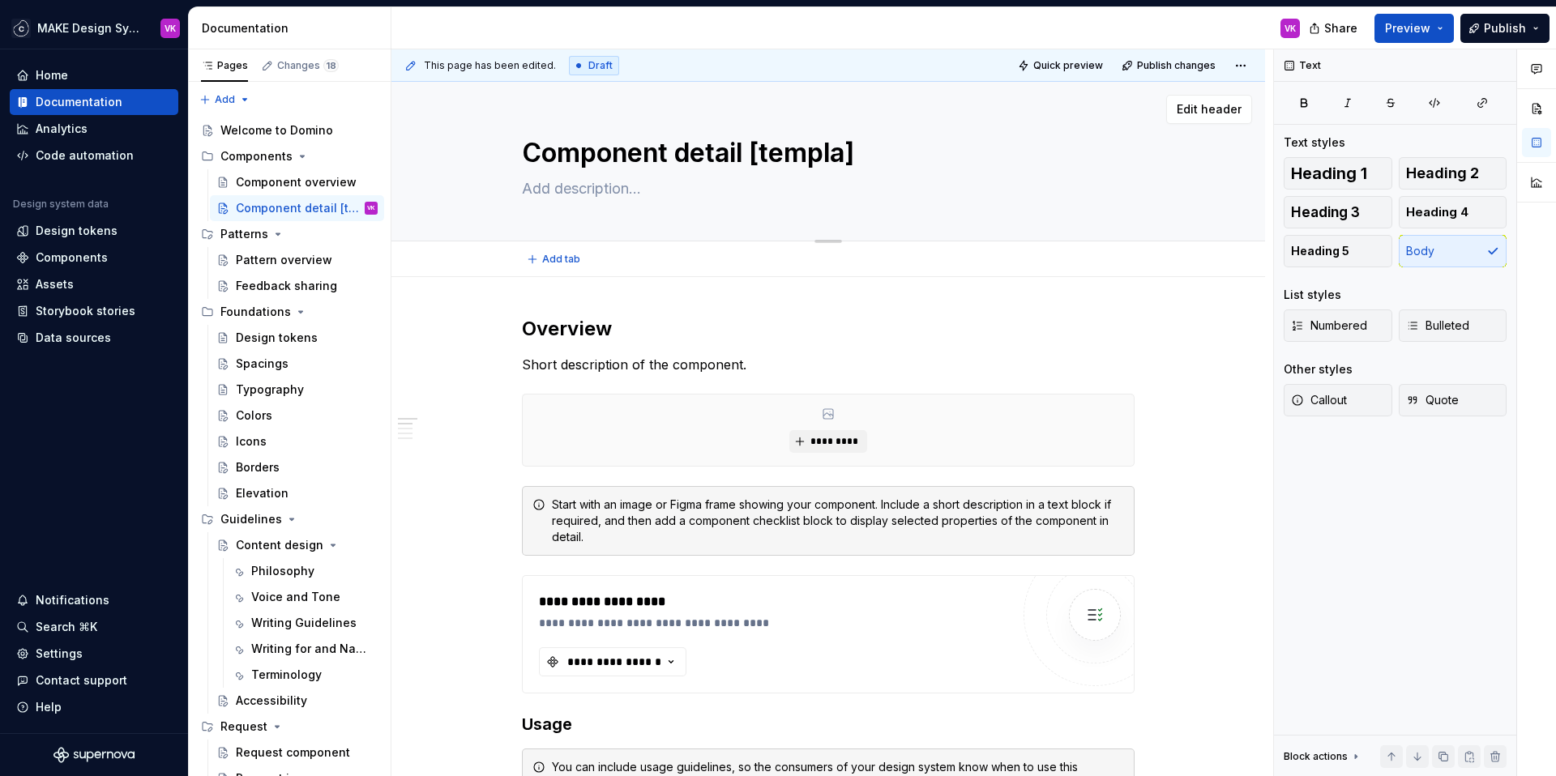
type textarea "*"
type textarea "Component detail [templat]"
type textarea "*"
type textarea "Component detail [template]"
type textarea "*"
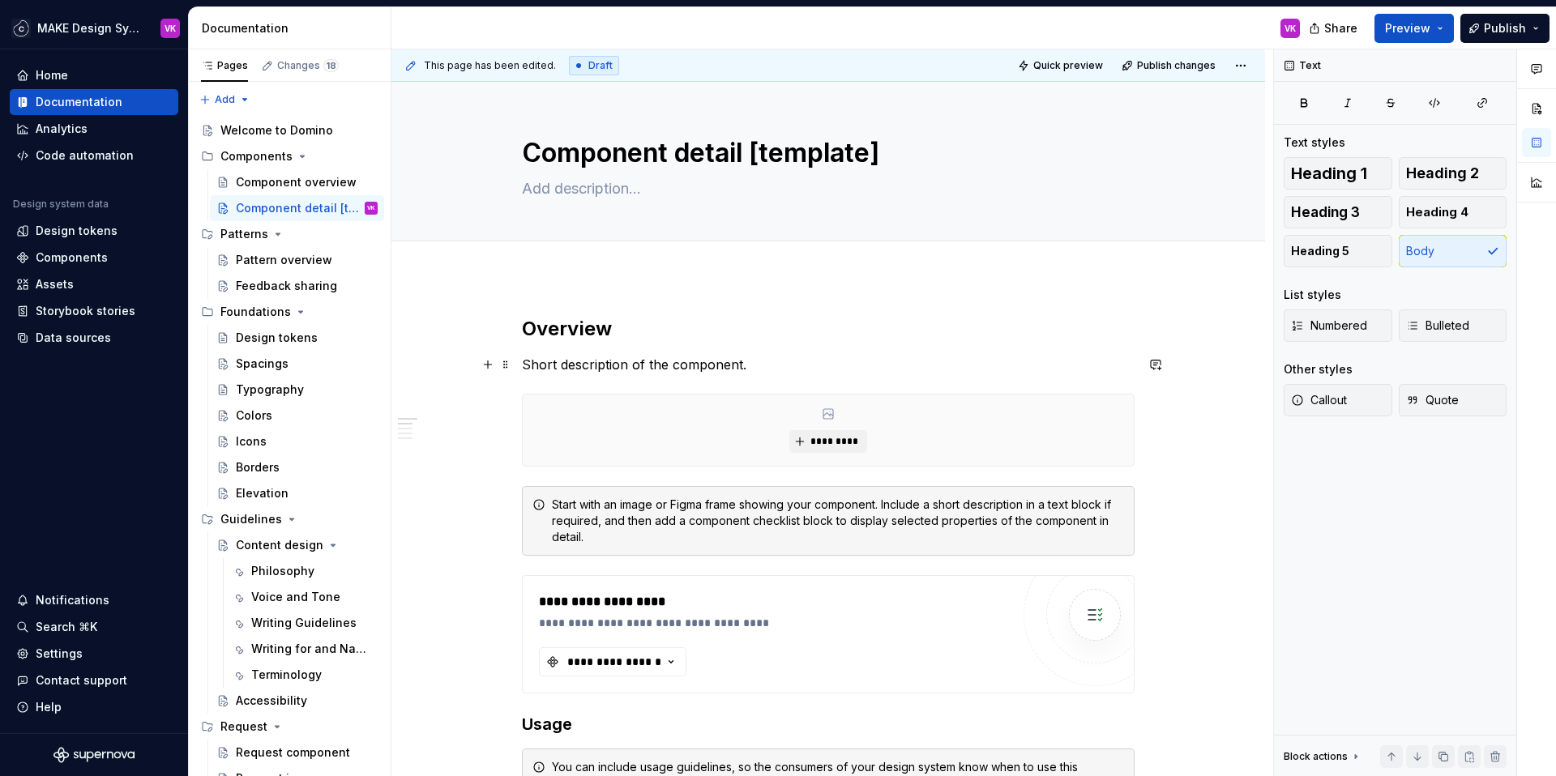
type textarea "Component detail [template]"
click at [776, 358] on p "Short description of the component." at bounding box center [828, 364] width 613 height 19
click at [659, 355] on p "Short description of the component." at bounding box center [828, 364] width 613 height 19
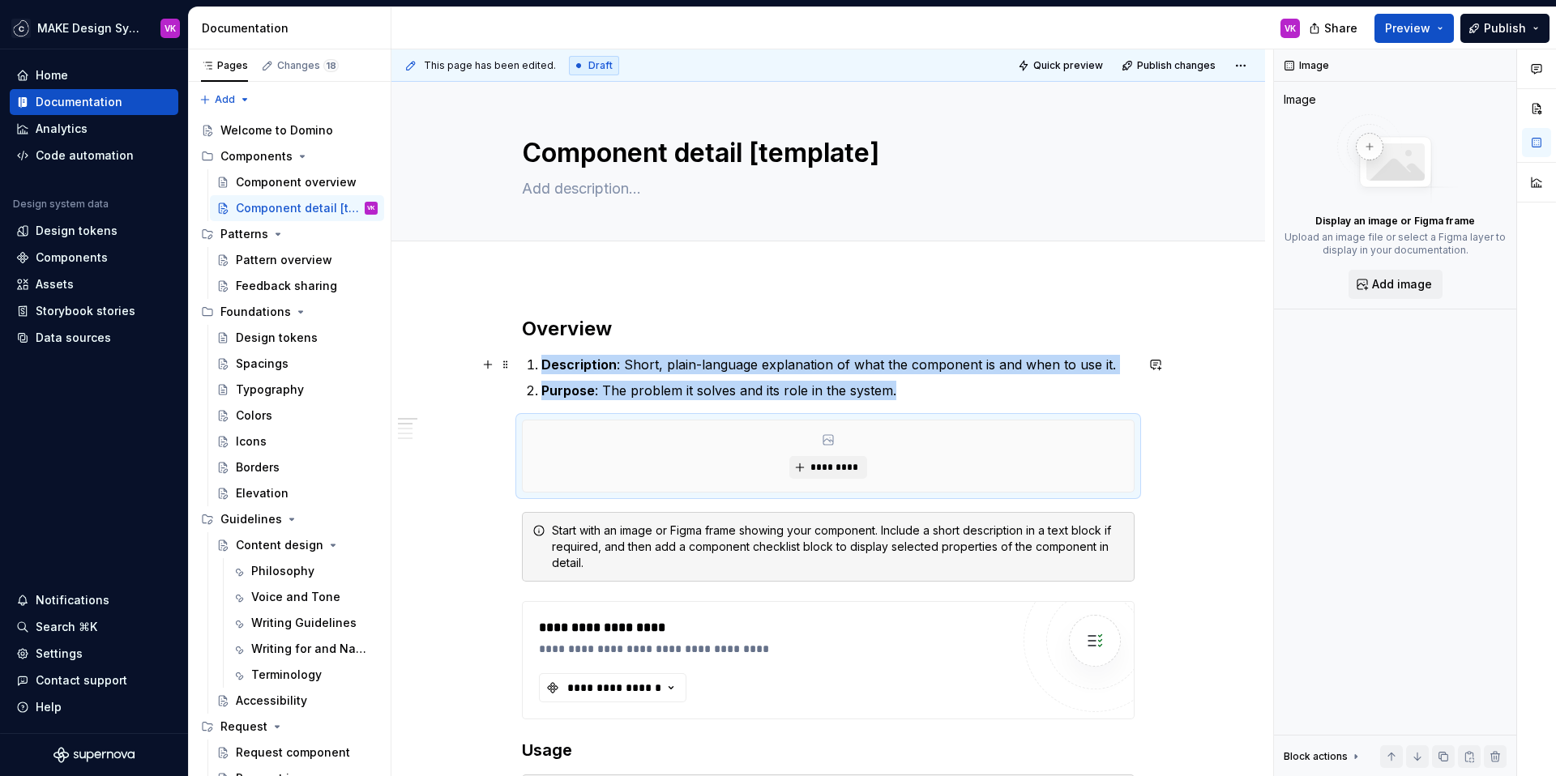
click at [541, 366] on strong "Description" at bounding box center [578, 365] width 75 height 16
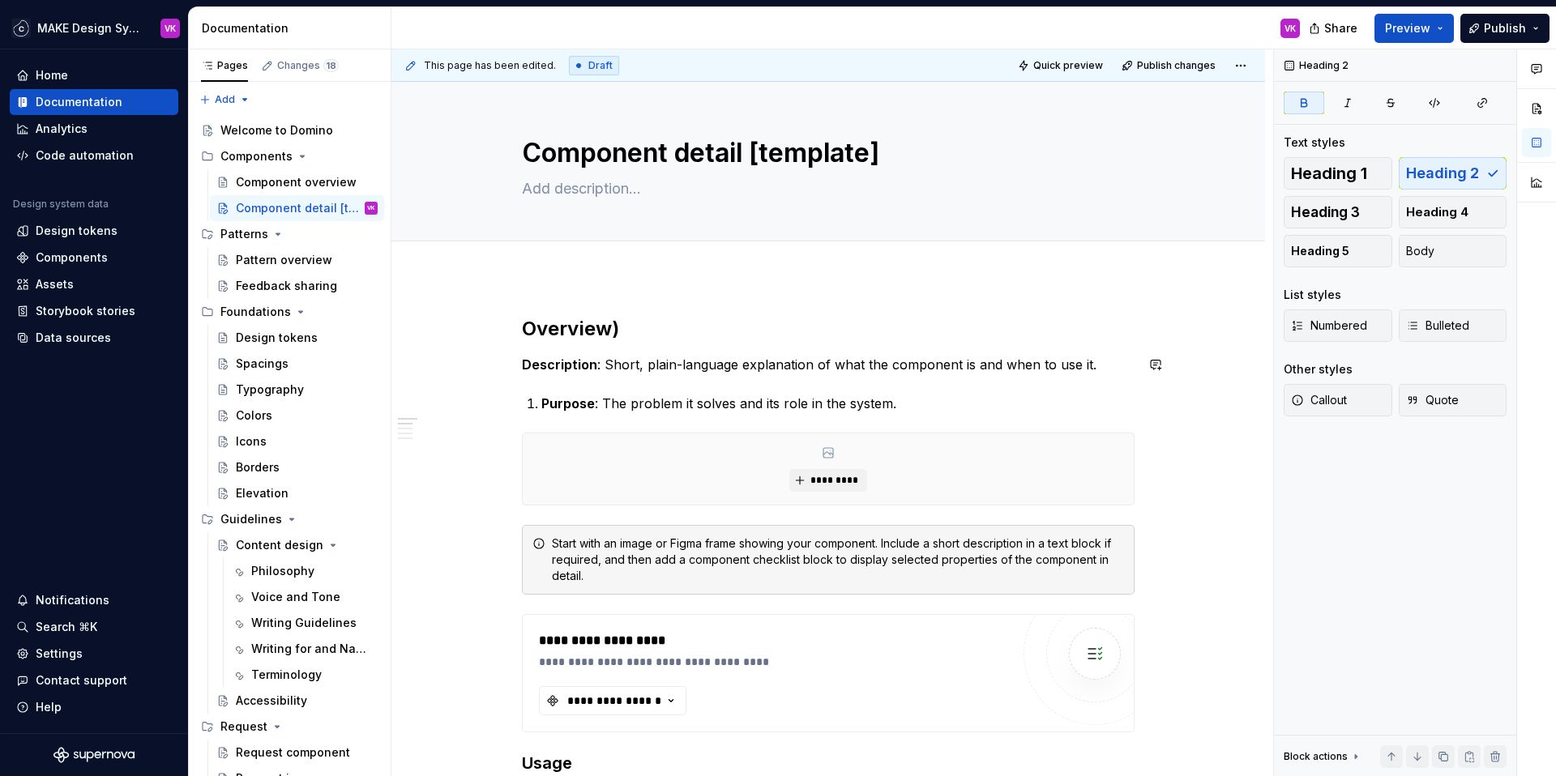
click at [643, 332] on h2 "Overview)" at bounding box center [828, 329] width 613 height 26
click at [544, 405] on strong "Purpose" at bounding box center [567, 403] width 53 height 16
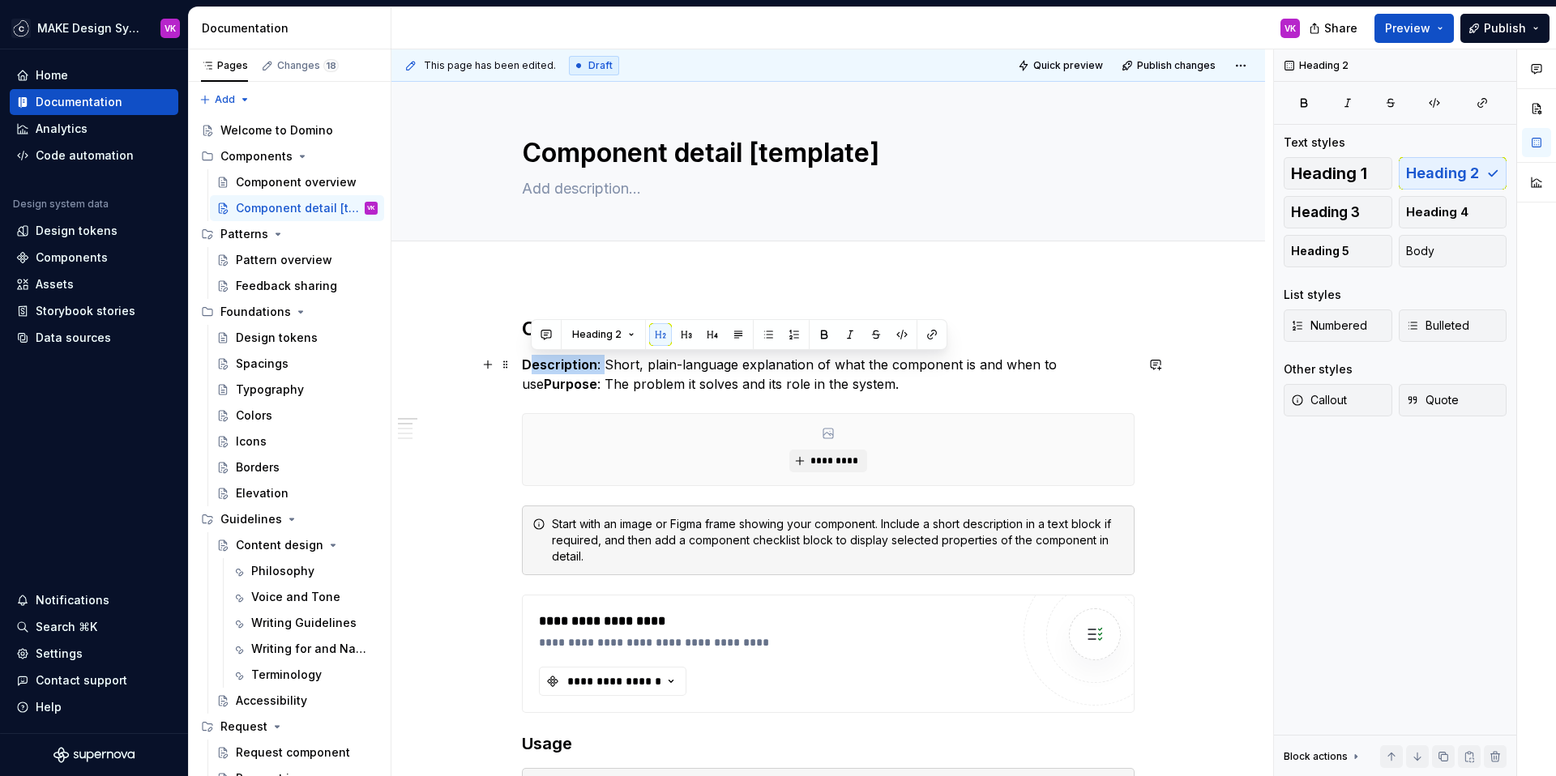
drag, startPoint x: 601, startPoint y: 366, endPoint x: 531, endPoint y: 366, distance: 70.5
click at [531, 366] on p "Description : Short, plain-language explanation of what the component is and wh…" at bounding box center [828, 374] width 613 height 39
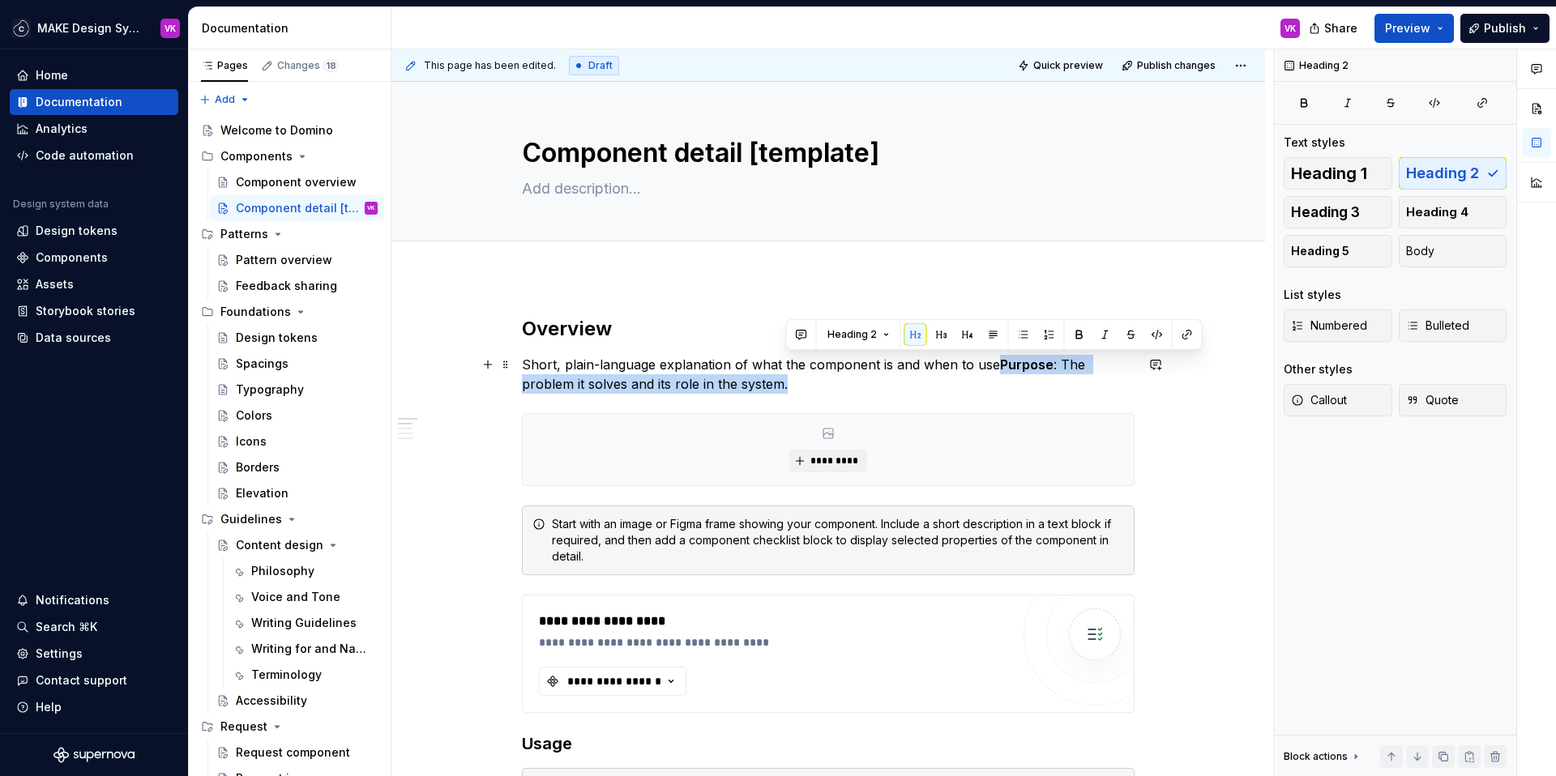
drag, startPoint x: 995, startPoint y: 364, endPoint x: 998, endPoint y: 387, distance: 22.9
click at [998, 387] on p "Short, plain-language explanation of what the component is and when to use Purp…" at bounding box center [828, 374] width 613 height 39
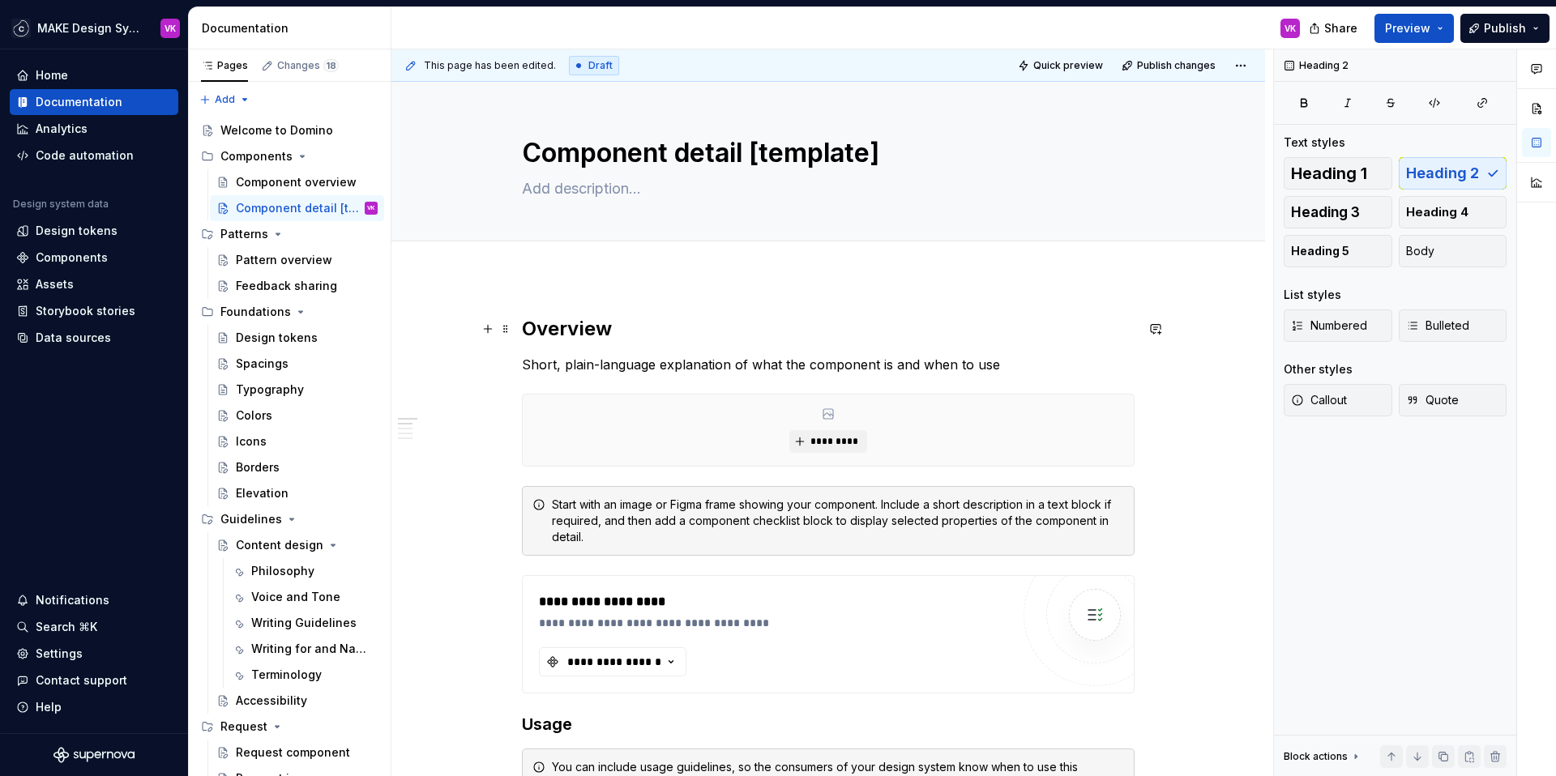
click at [593, 319] on h2 "Overview" at bounding box center [828, 329] width 613 height 26
copy h2 "Overview"
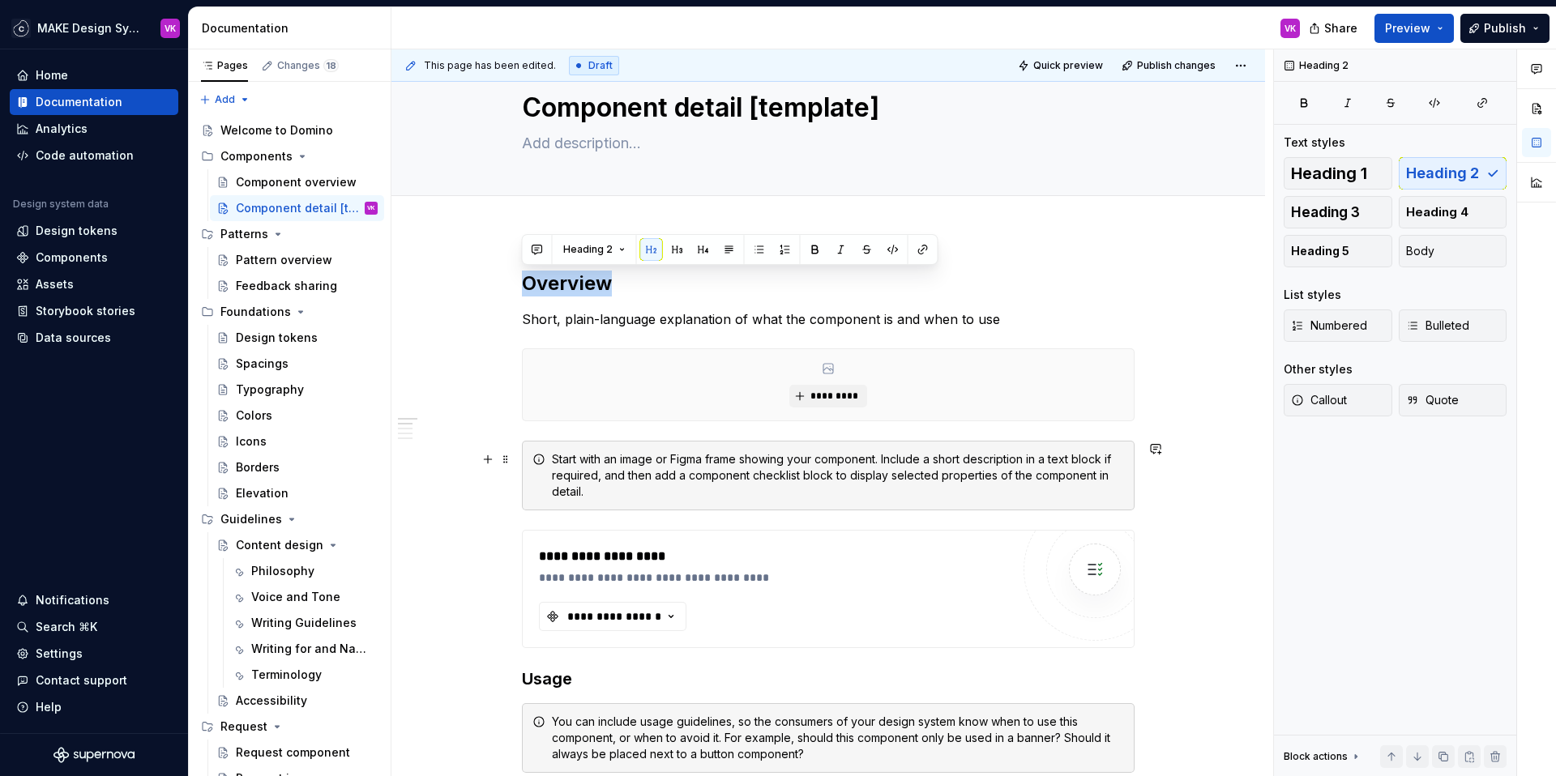
scroll to position [46, 0]
click at [898, 383] on div "*********" at bounding box center [828, 383] width 611 height 71
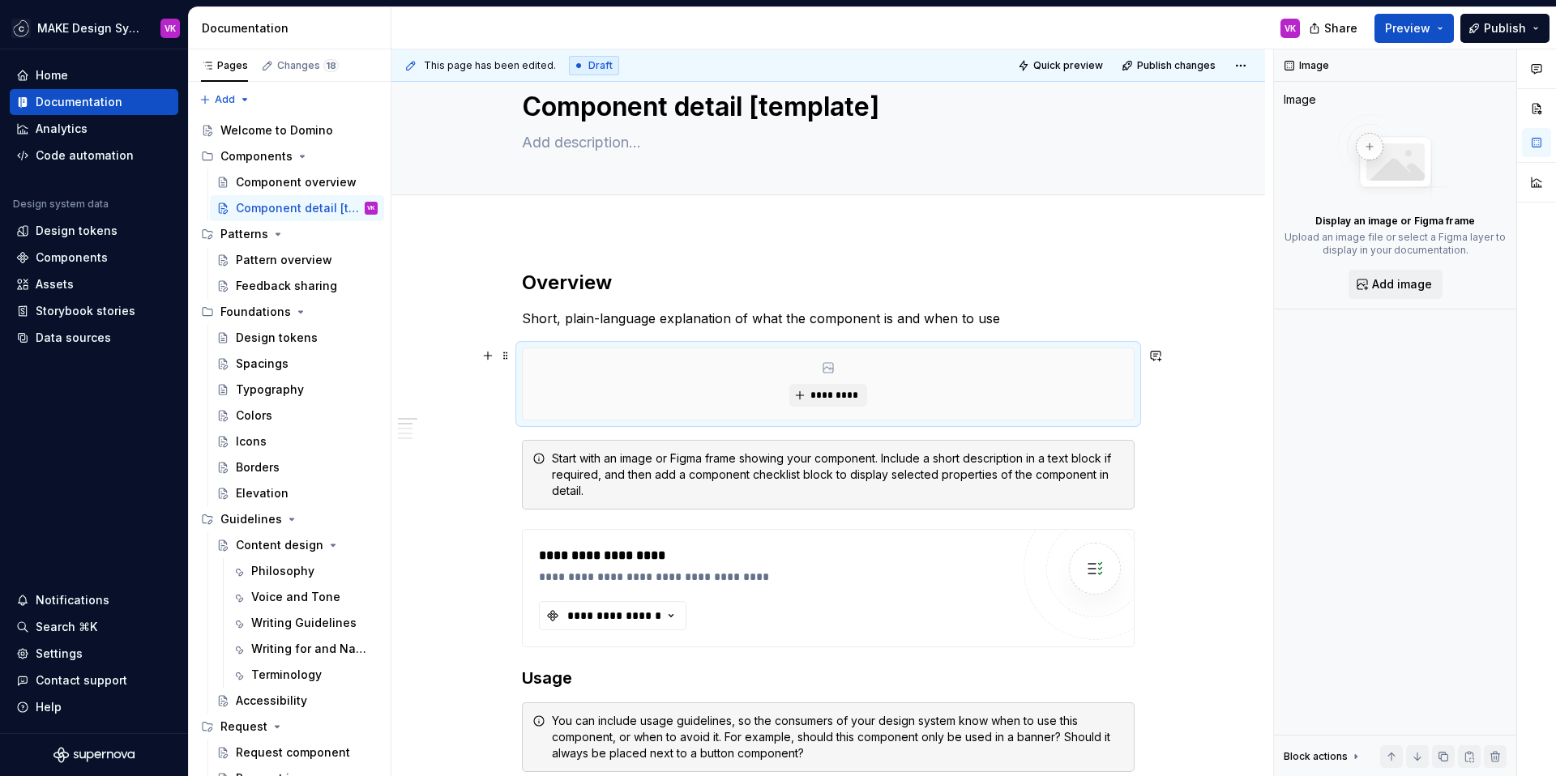
click at [864, 383] on div "*********" at bounding box center [828, 383] width 611 height 71
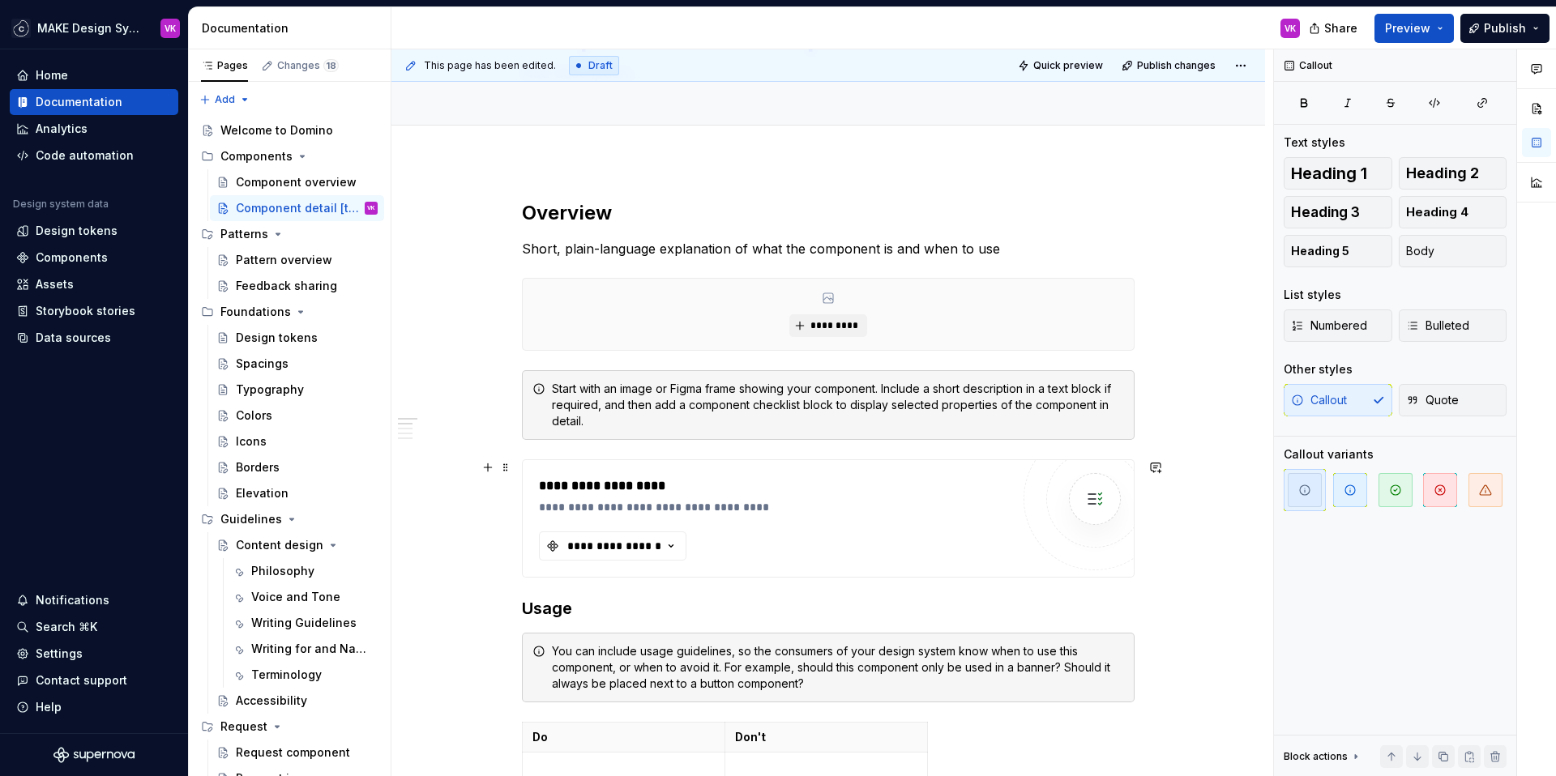
scroll to position [120, 0]
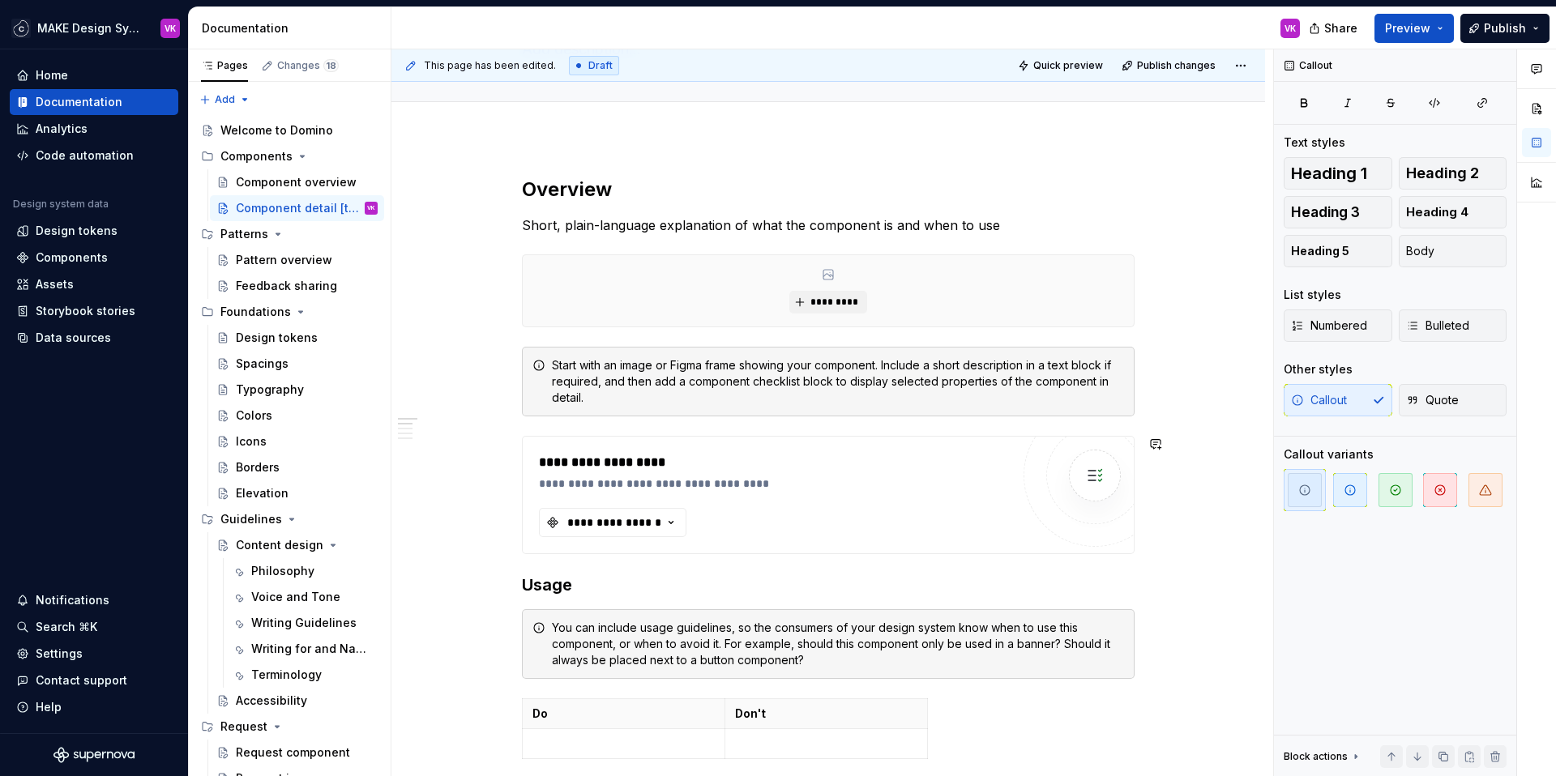
scroll to position [127, 0]
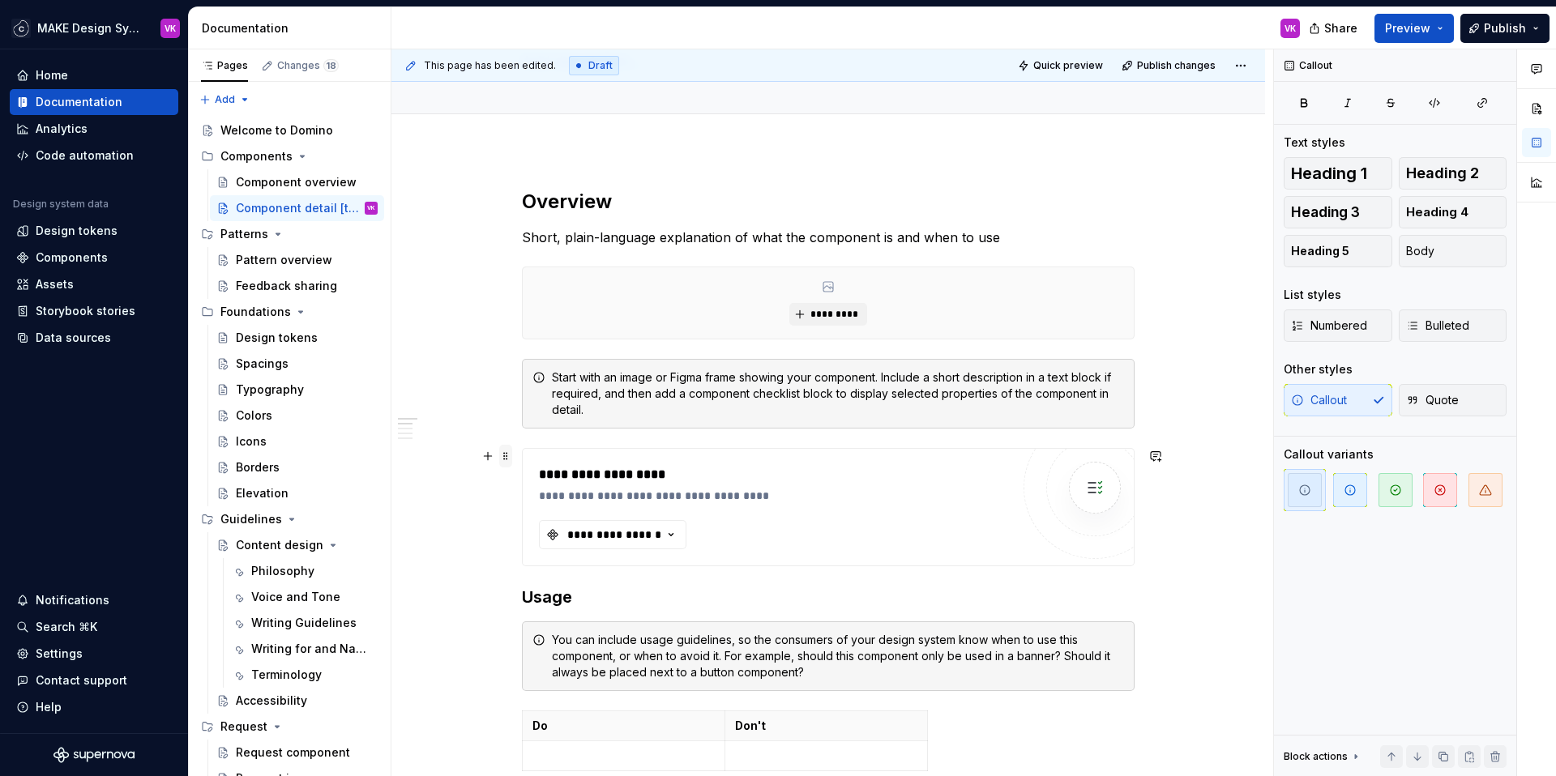
click at [499, 456] on span at bounding box center [505, 456] width 13 height 23
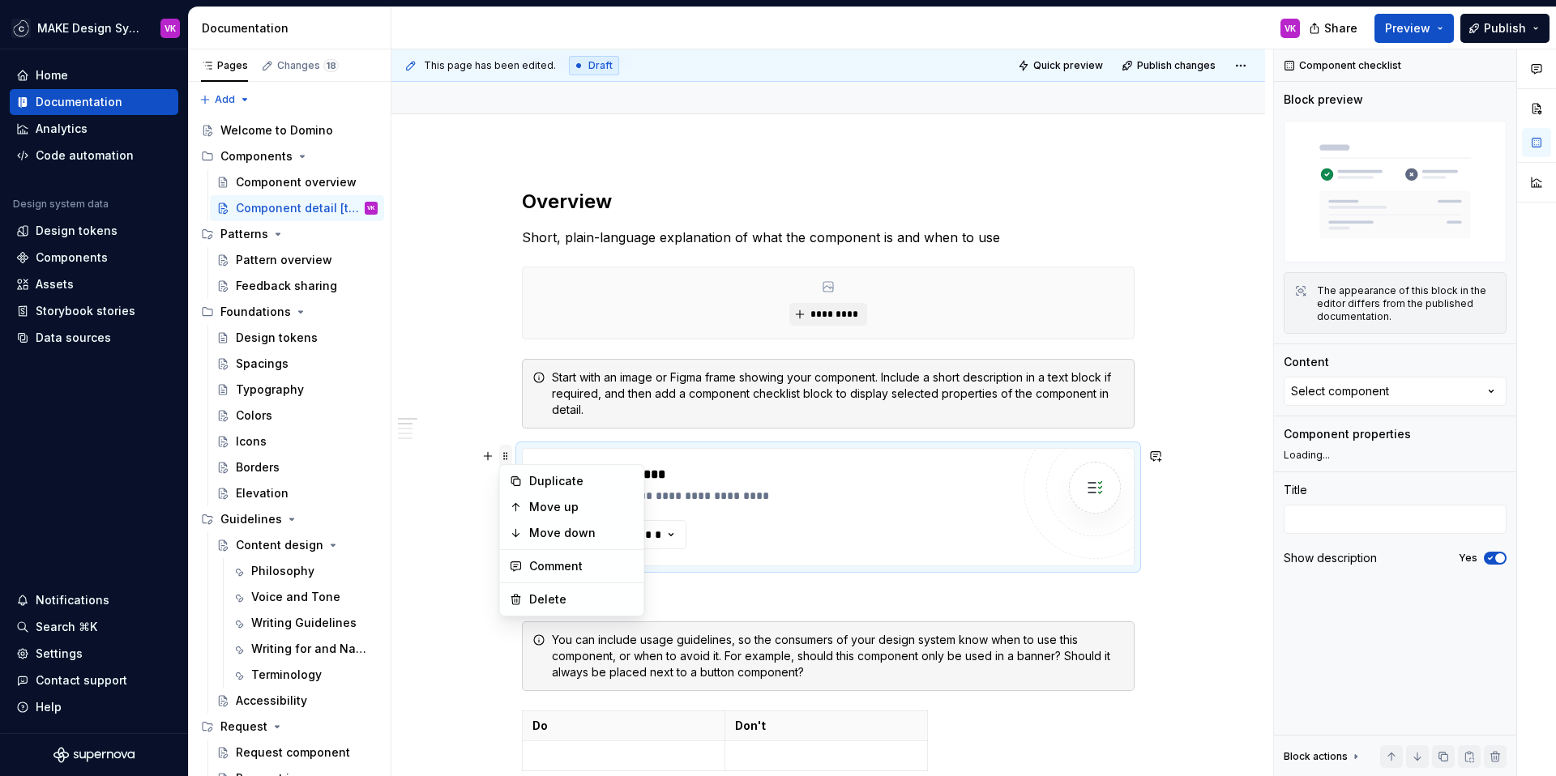
type textarea "*"
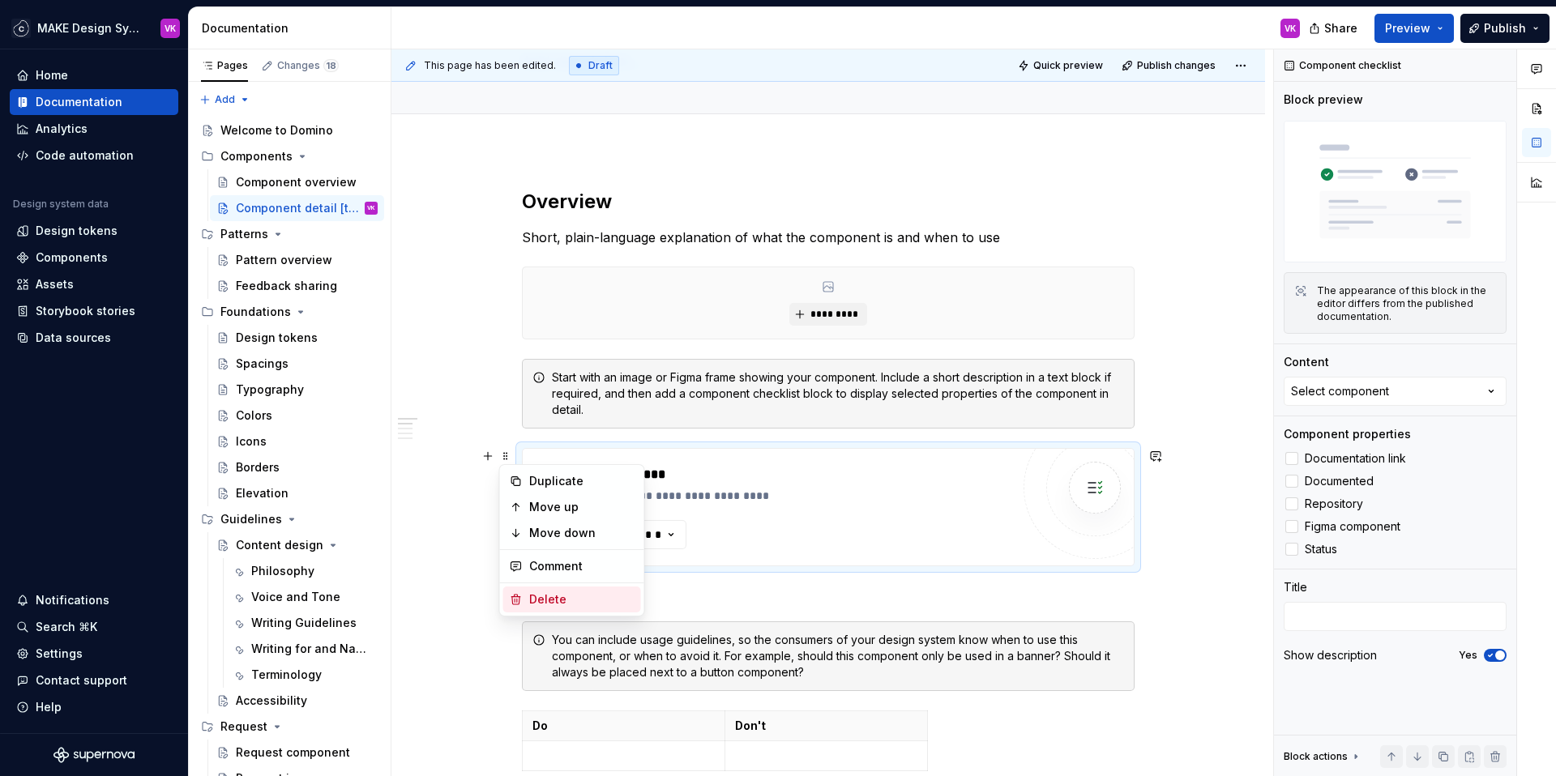
click at [547, 597] on div "Delete" at bounding box center [581, 600] width 105 height 16
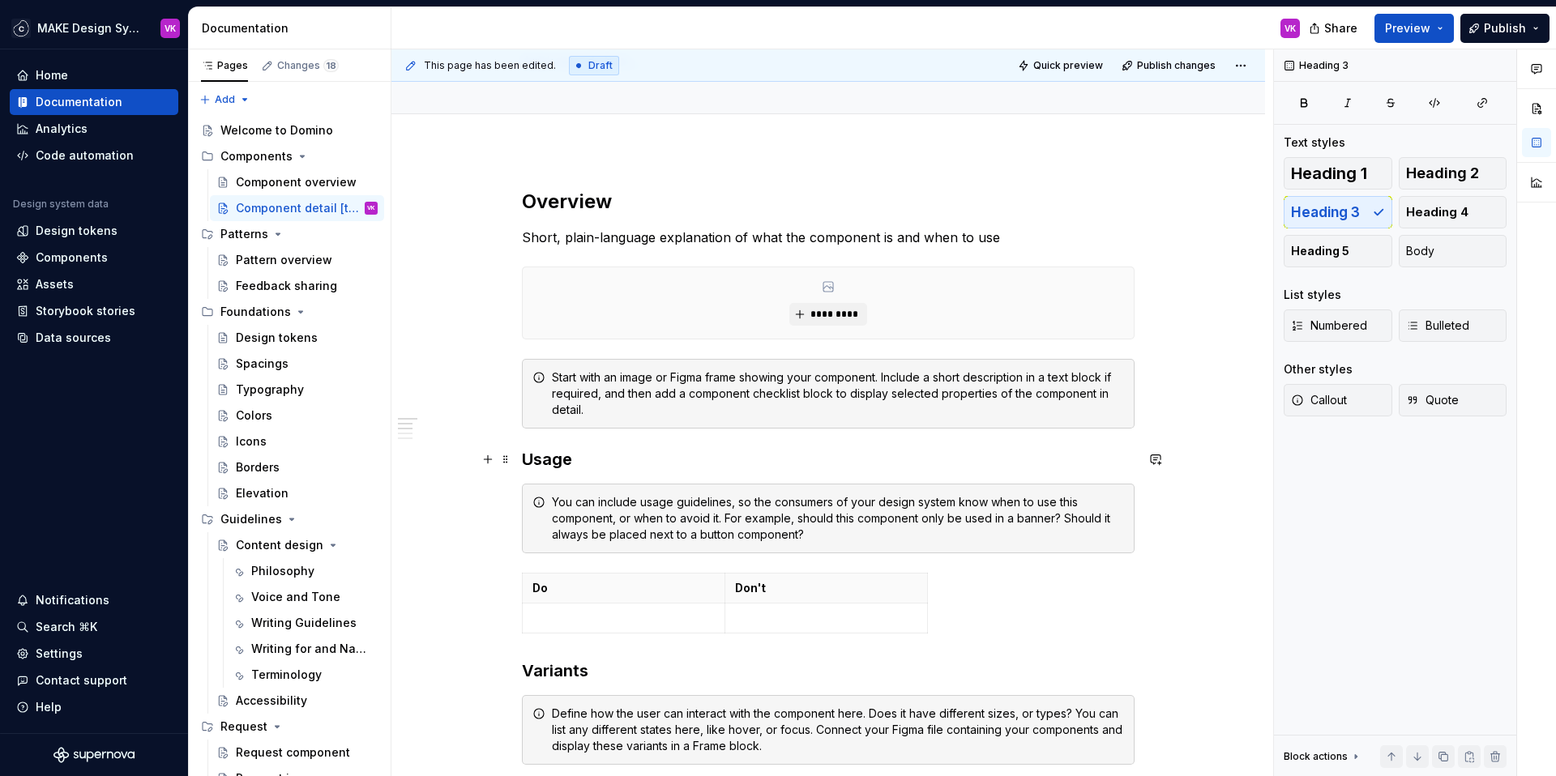
click at [588, 460] on h3 "Usage" at bounding box center [828, 459] width 613 height 23
click at [552, 460] on h3 "Usage" at bounding box center [828, 459] width 613 height 23
click at [596, 467] on h3 "Usage" at bounding box center [828, 459] width 613 height 23
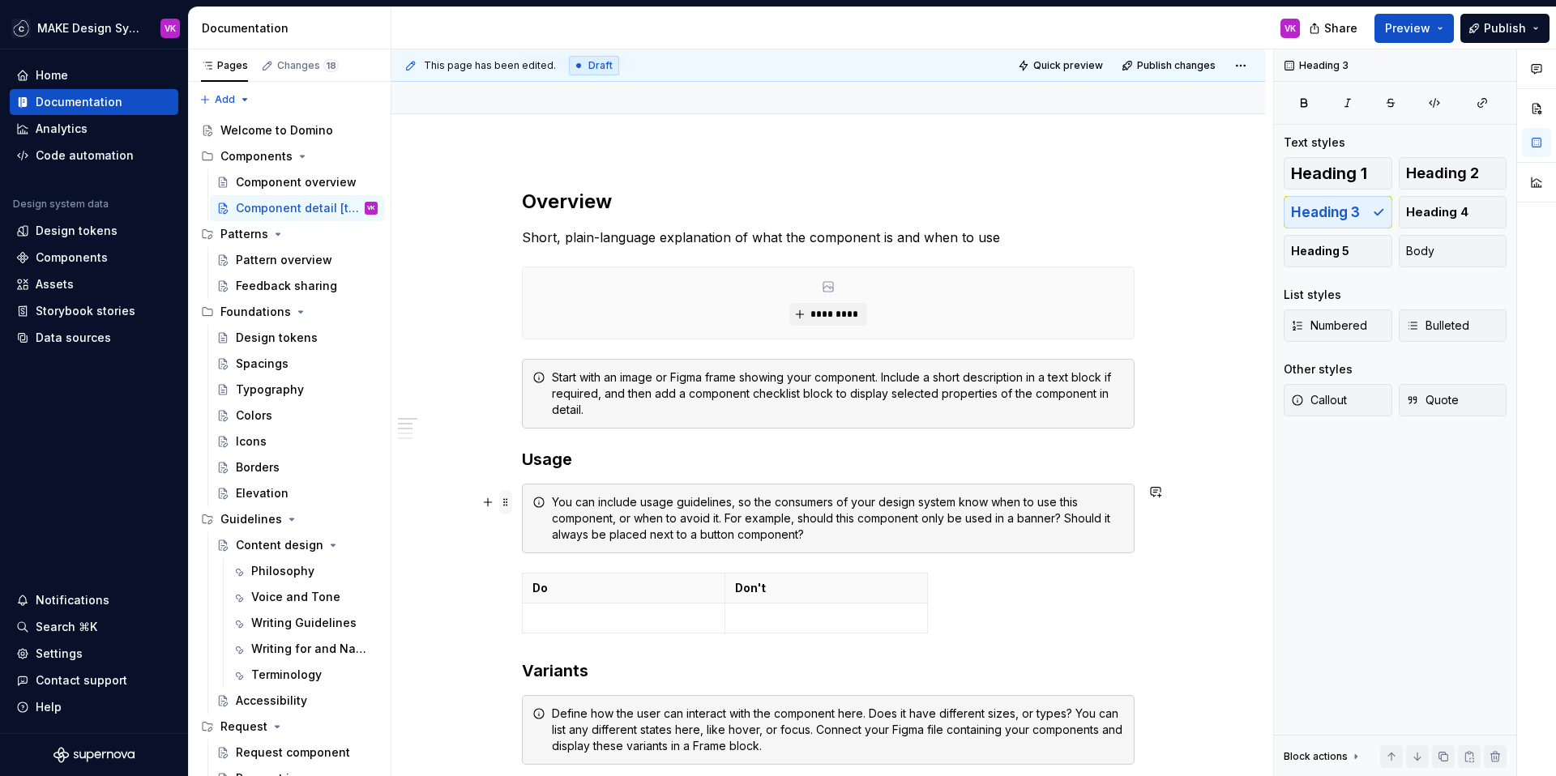
click at [507, 503] on span at bounding box center [505, 502] width 13 height 23
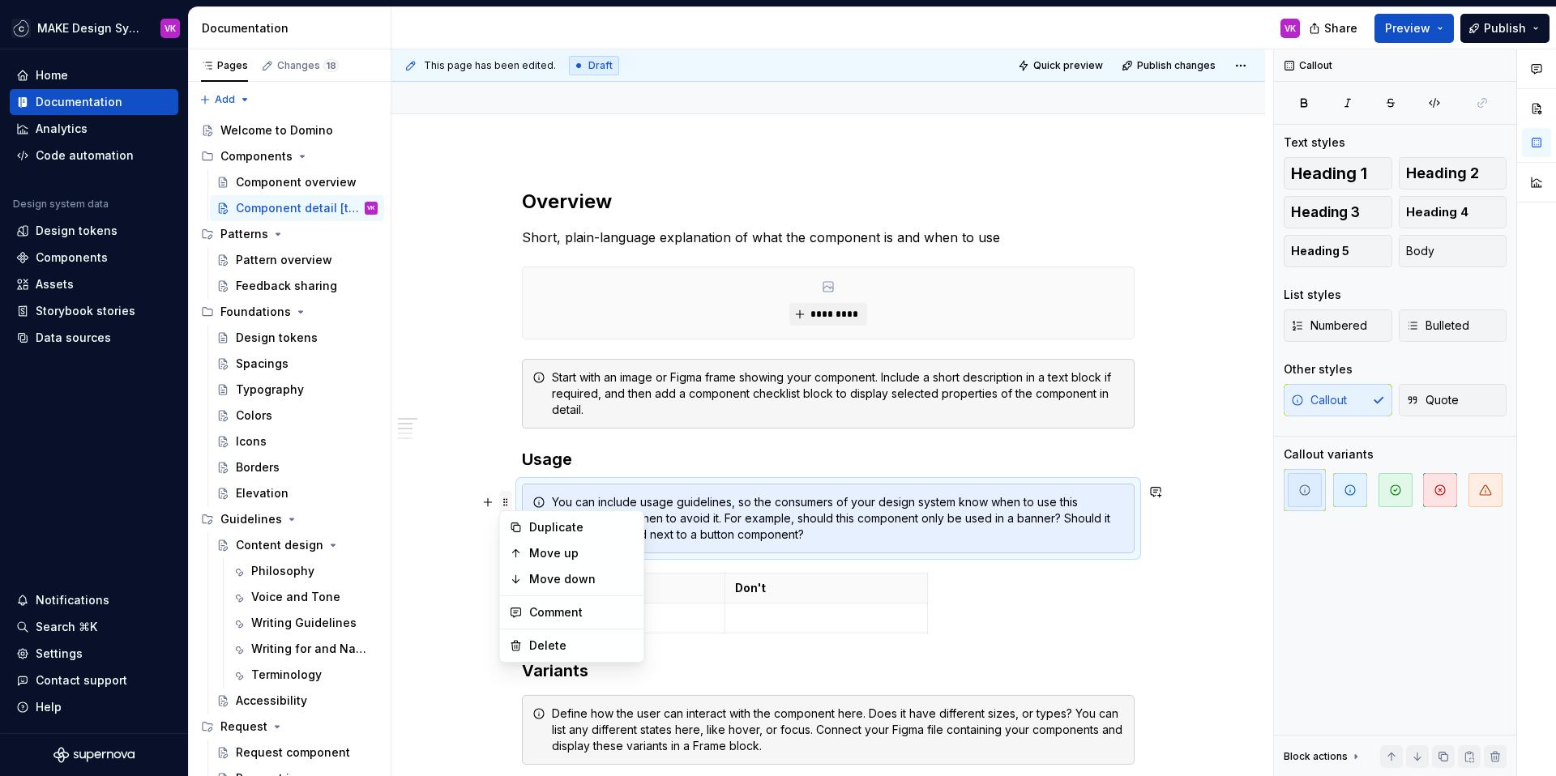
click at [506, 502] on span at bounding box center [505, 502] width 13 height 23
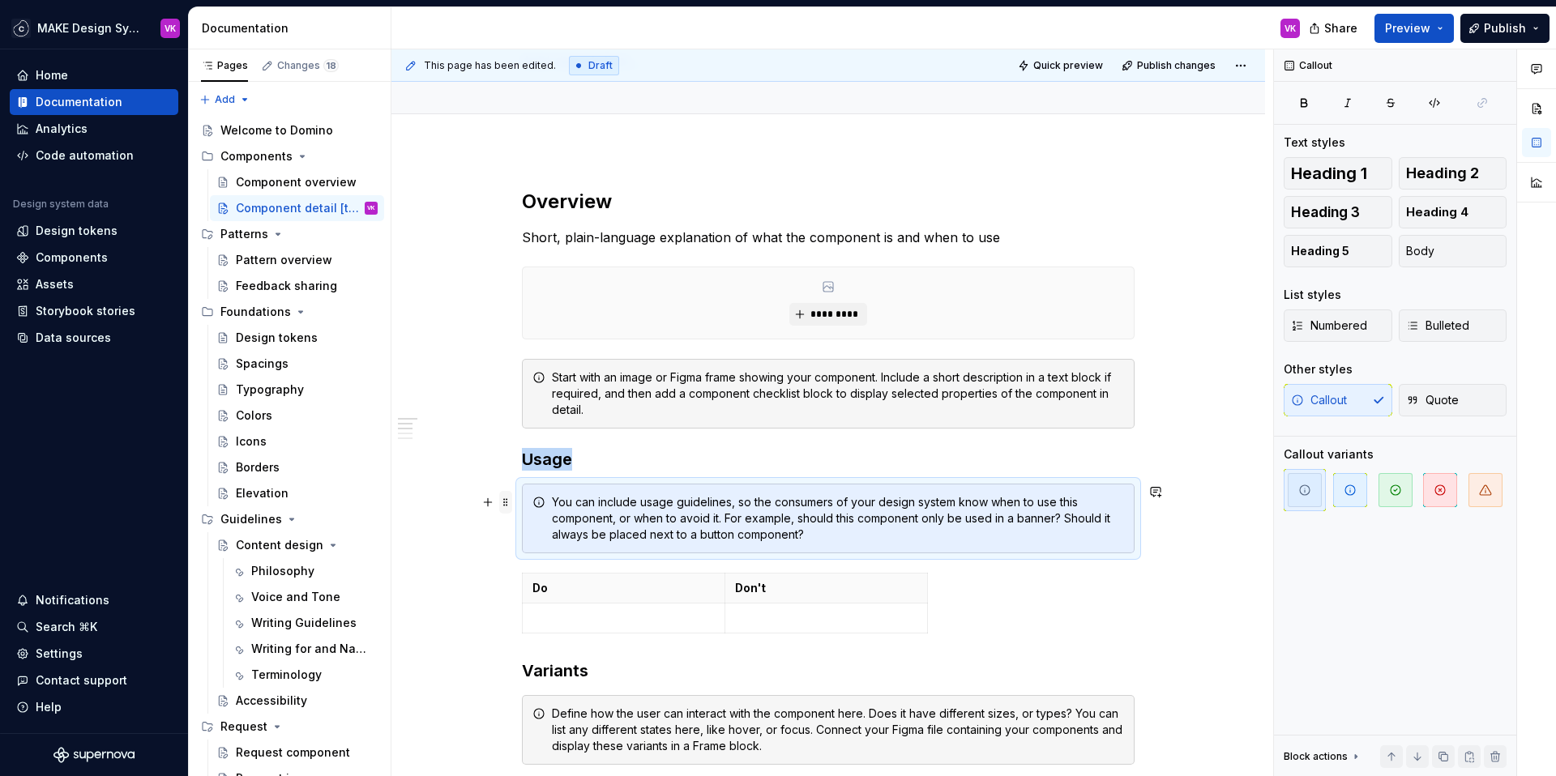
click at [506, 502] on span at bounding box center [505, 502] width 13 height 23
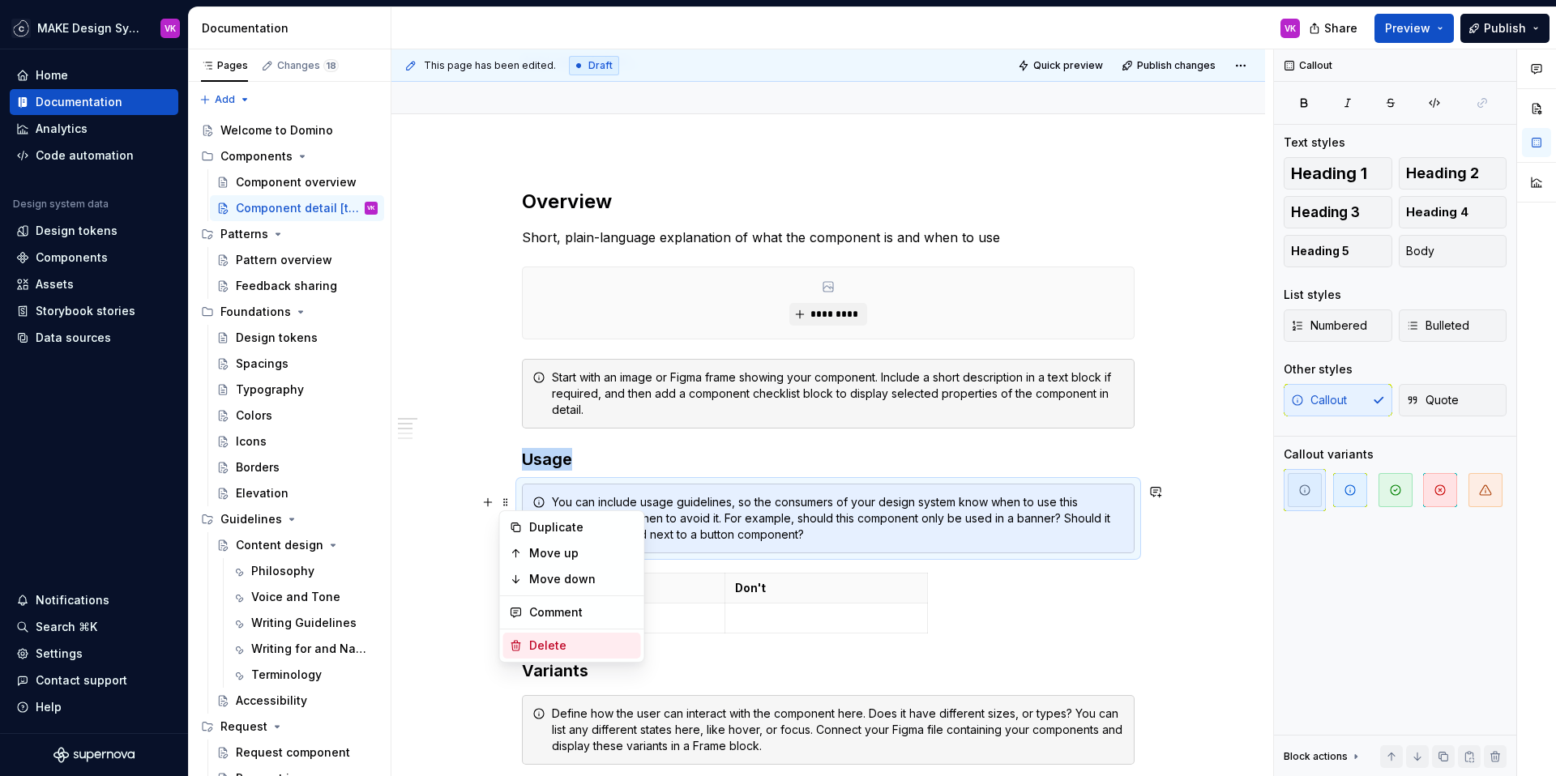
click at [541, 638] on div "Delete" at bounding box center [581, 646] width 105 height 16
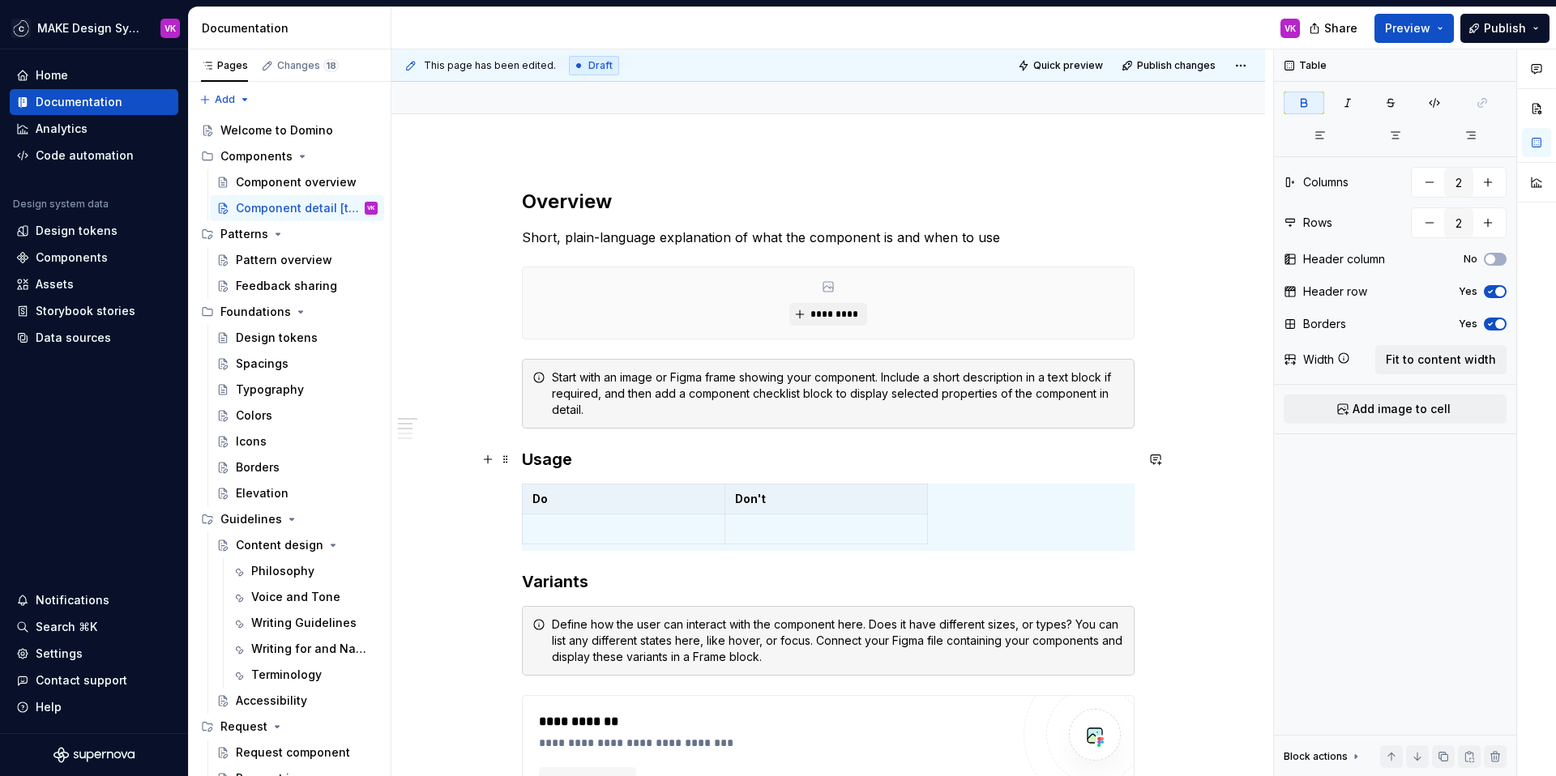
click at [583, 459] on h3 "Usage" at bounding box center [828, 459] width 613 height 23
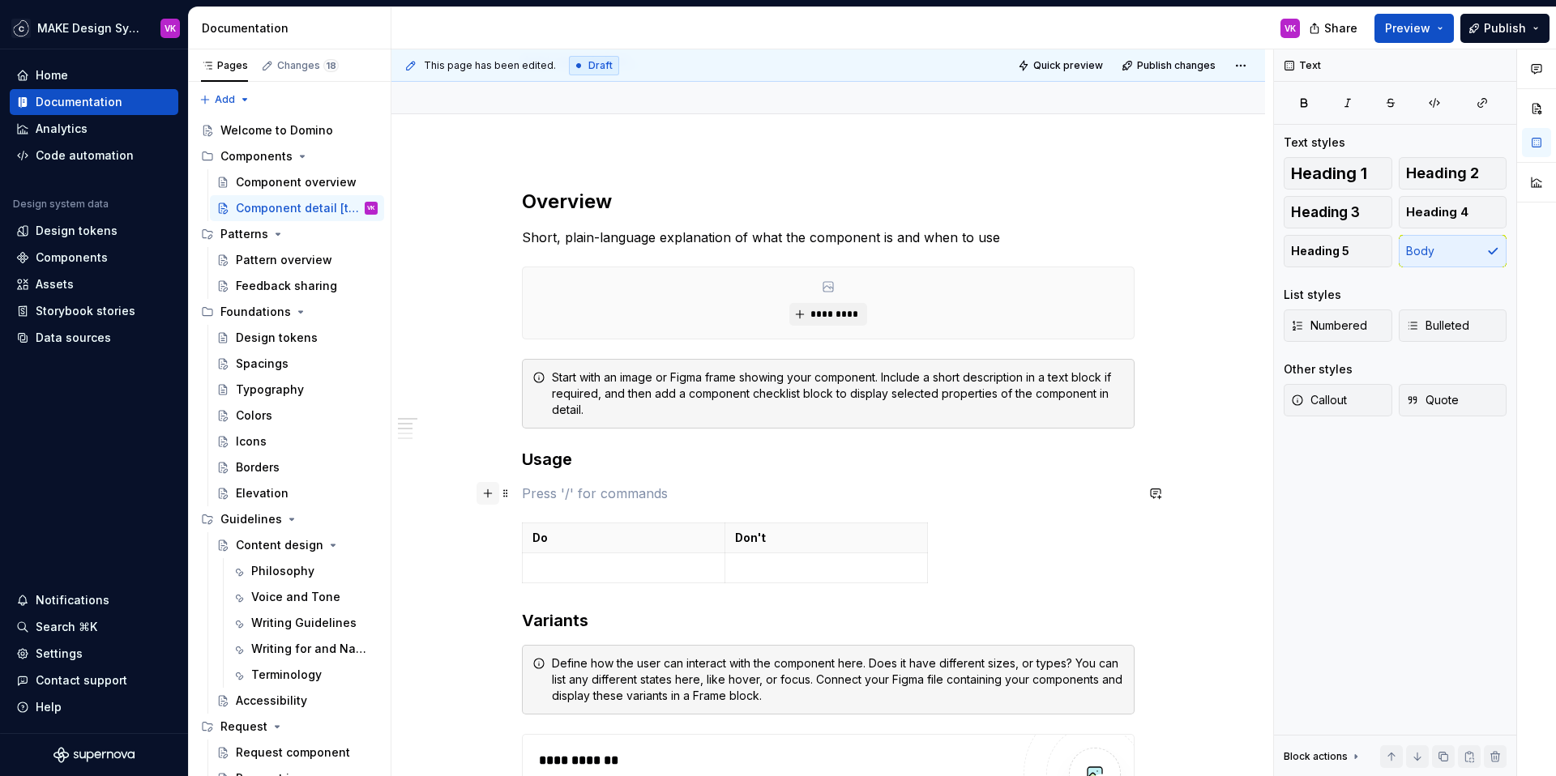
click at [488, 493] on button "button" at bounding box center [488, 493] width 23 height 23
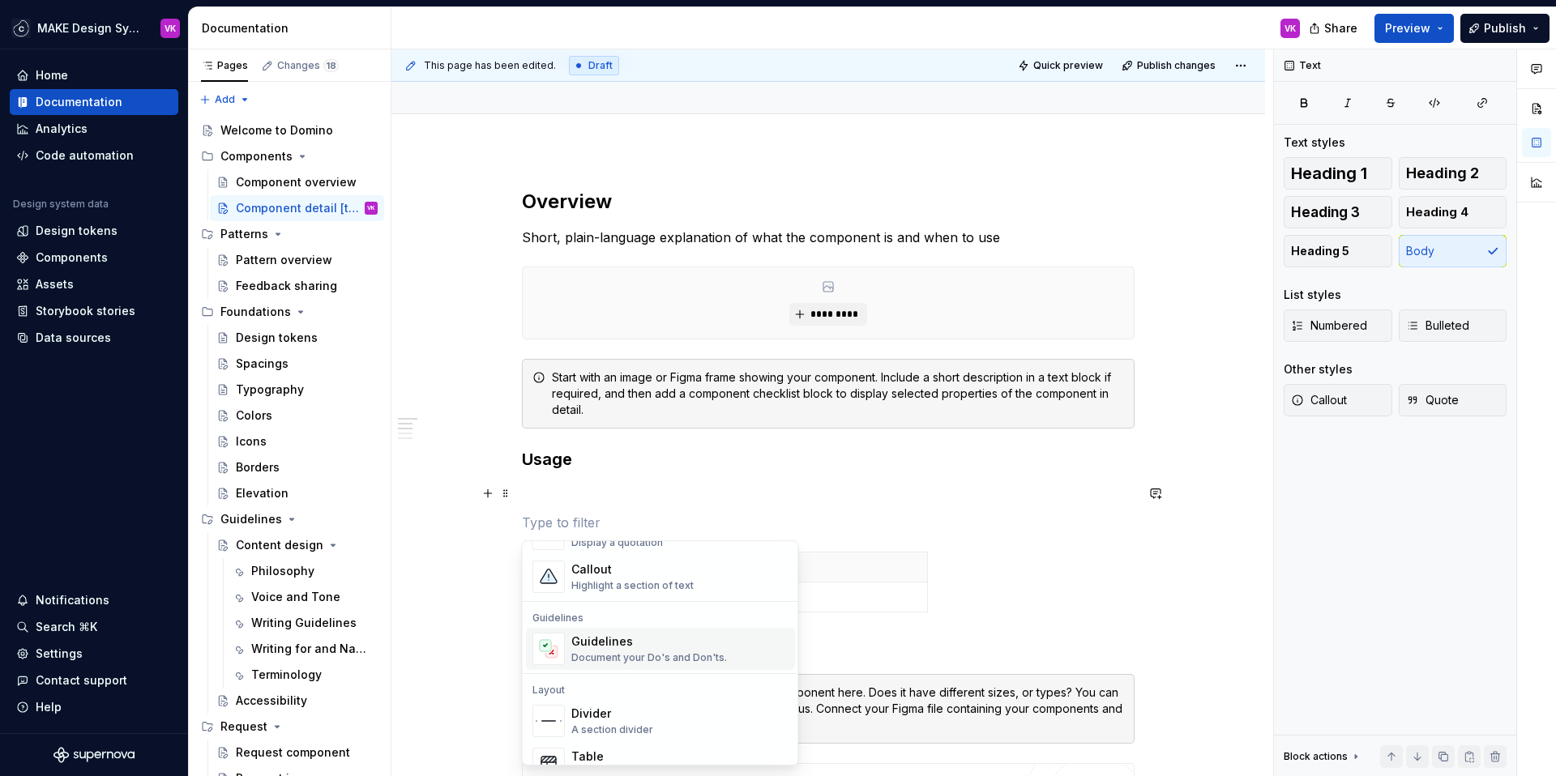
scroll to position [399, 0]
click at [618, 652] on div "Document your Do's and Don'ts." at bounding box center [649, 657] width 156 height 13
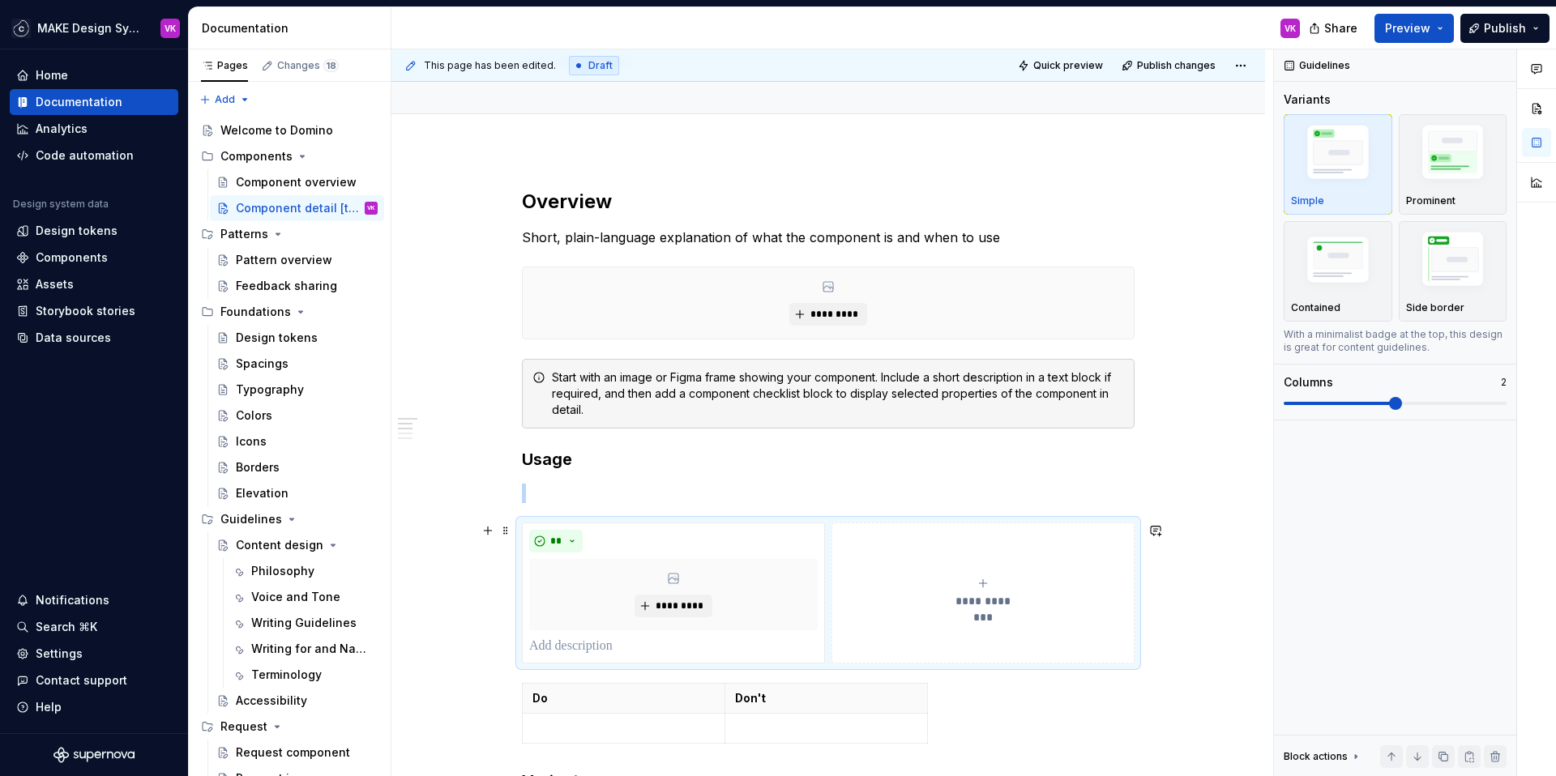
click at [866, 537] on button "**********" at bounding box center [982, 593] width 303 height 141
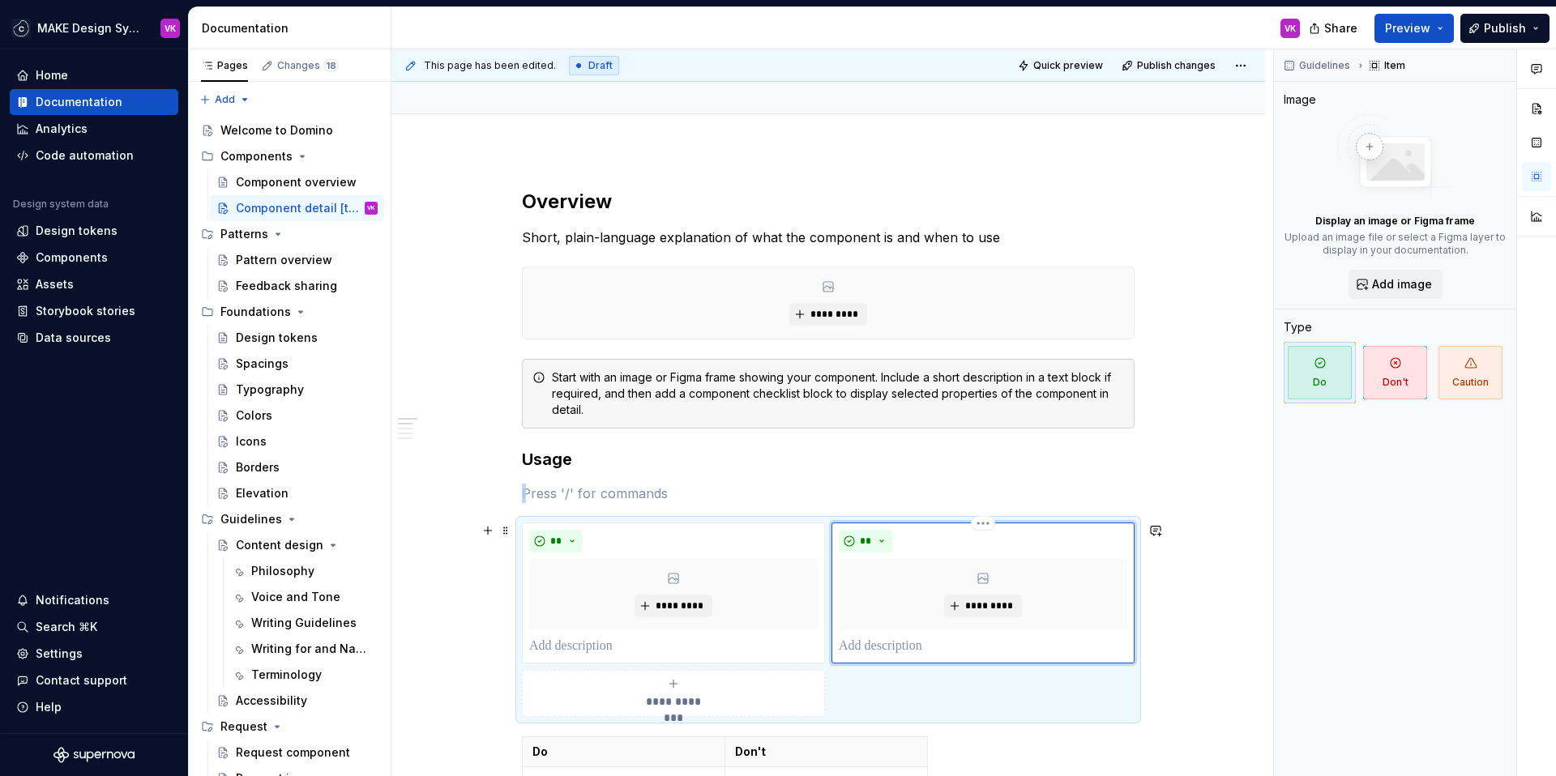
click at [866, 537] on span "**" at bounding box center [865, 541] width 13 height 13
click at [878, 596] on div "Suggestions" at bounding box center [875, 598] width 13 height 13
click at [810, 496] on p at bounding box center [828, 493] width 613 height 19
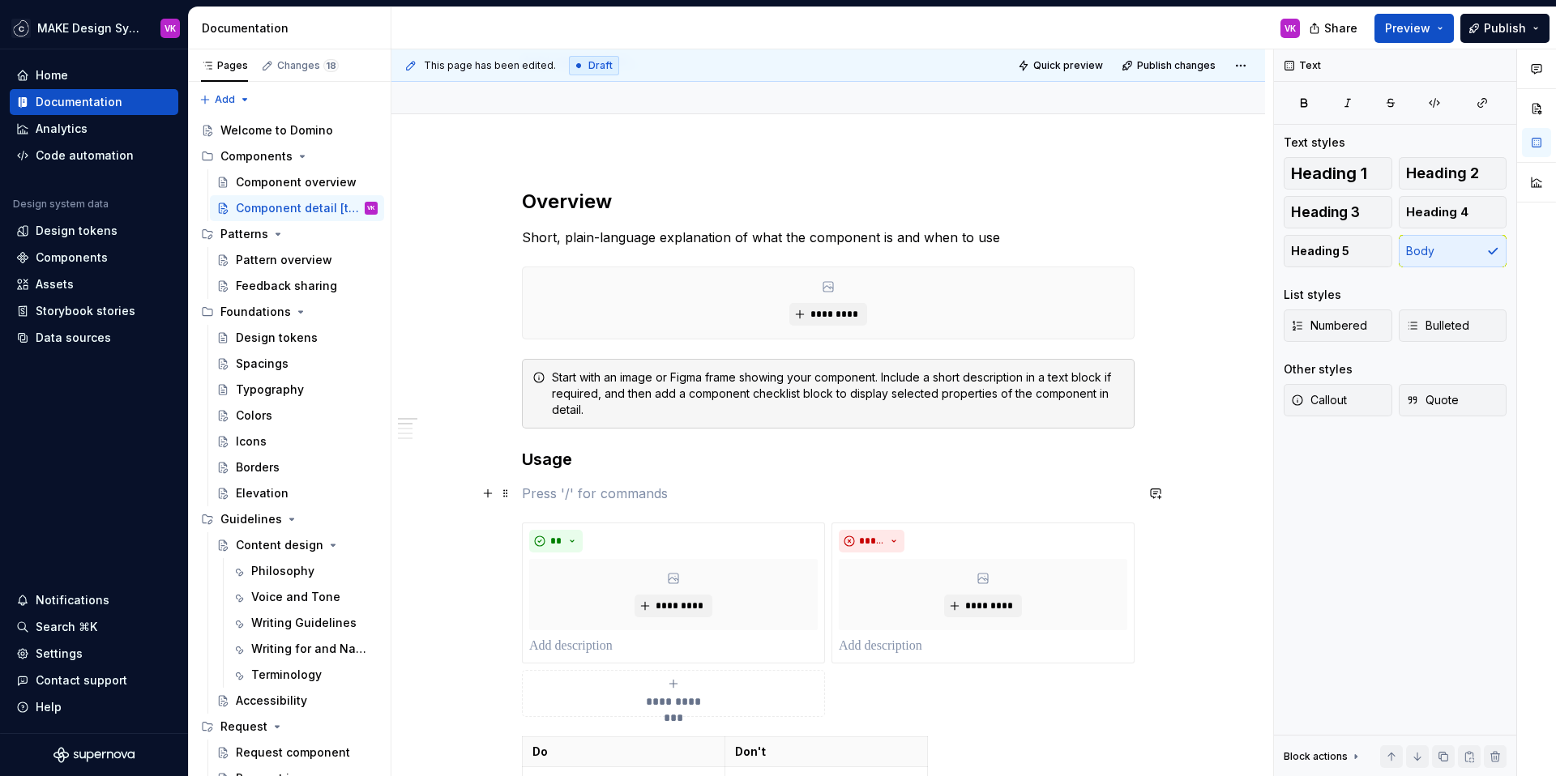
click at [607, 494] on p at bounding box center [828, 493] width 613 height 19
click at [589, 648] on p at bounding box center [673, 646] width 289 height 19
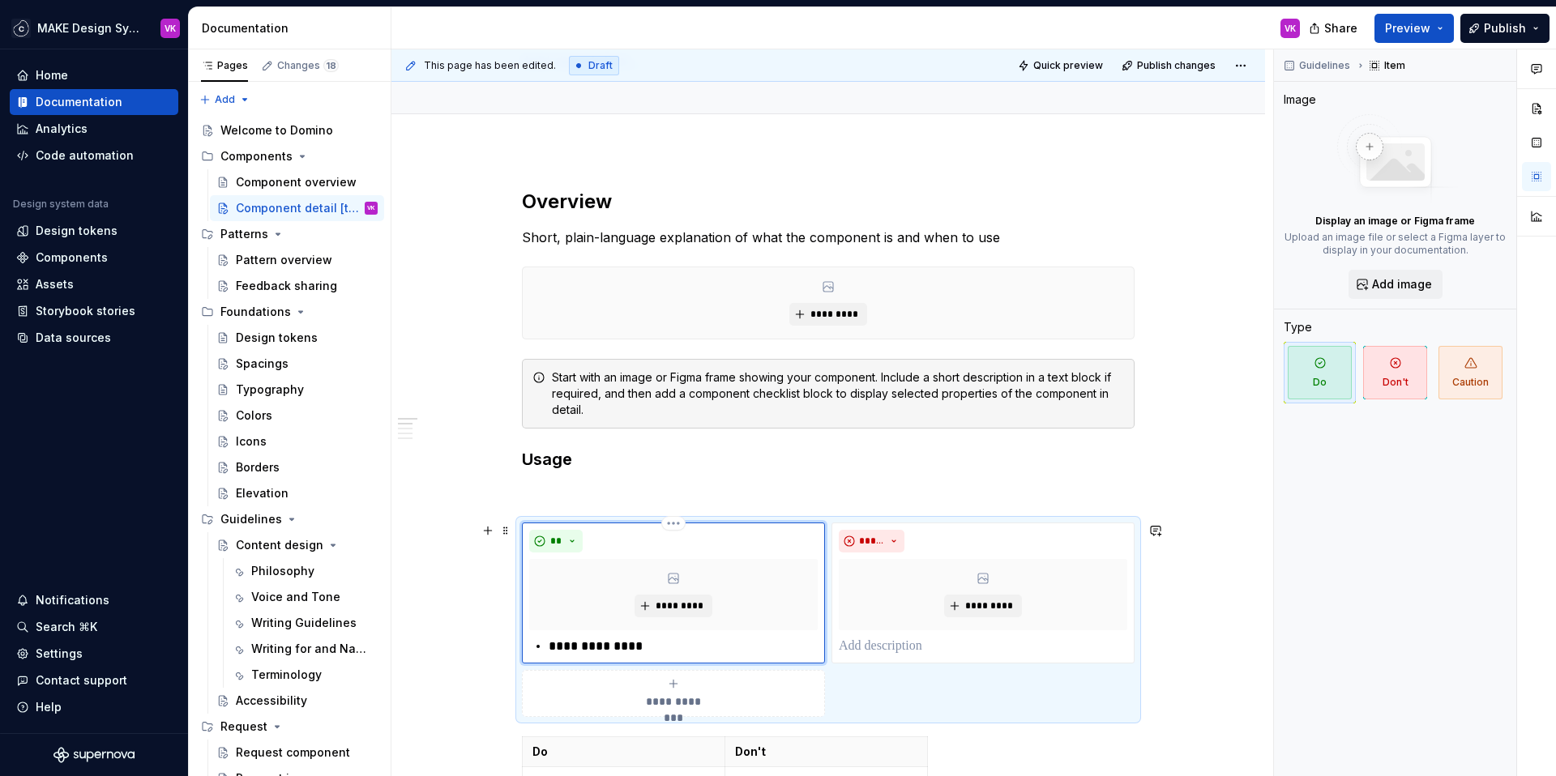
click at [616, 644] on p "**********" at bounding box center [683, 646] width 269 height 19
click at [859, 645] on p at bounding box center [983, 646] width 289 height 19
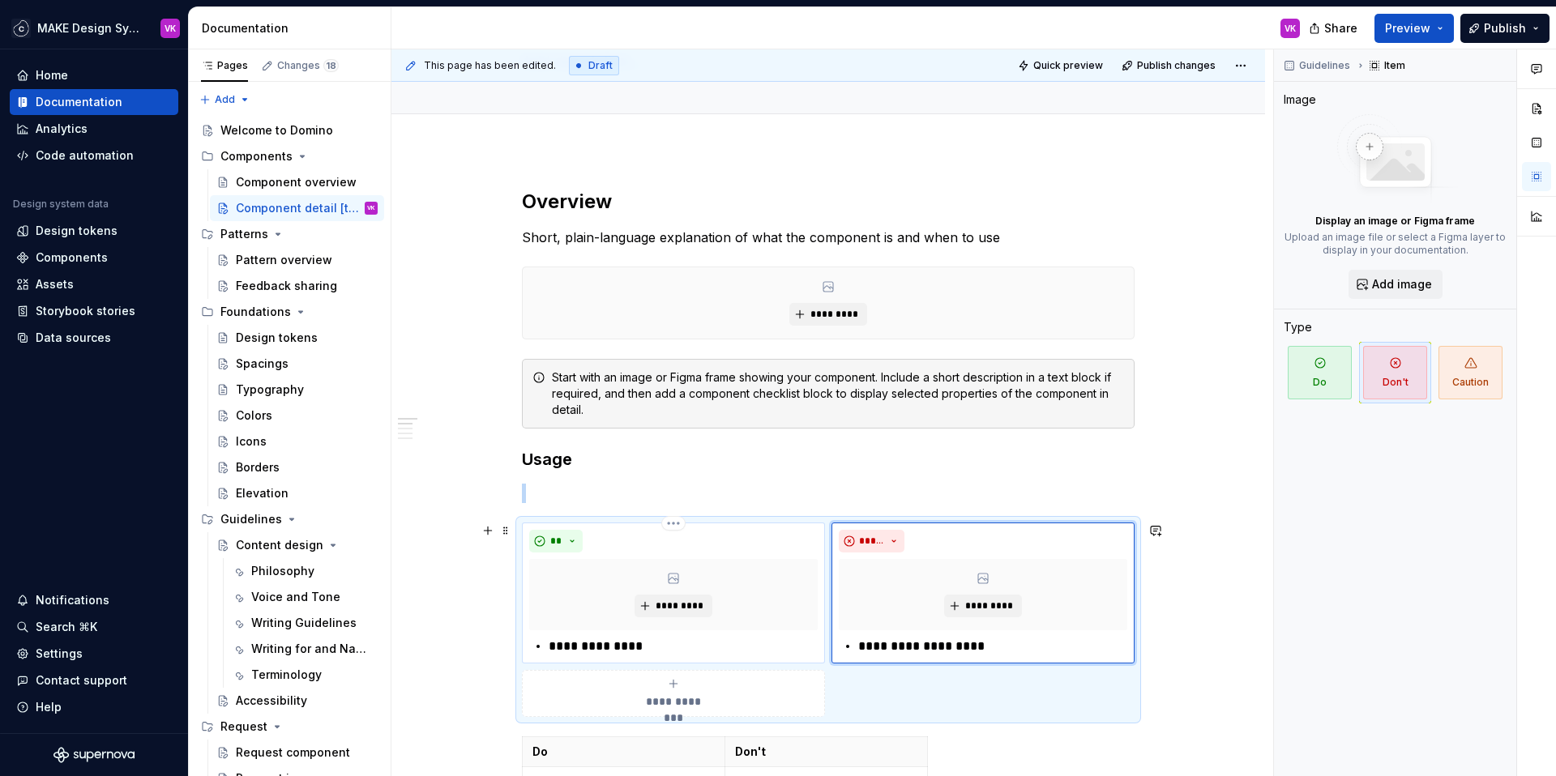
click at [666, 633] on div "**********" at bounding box center [673, 593] width 289 height 126
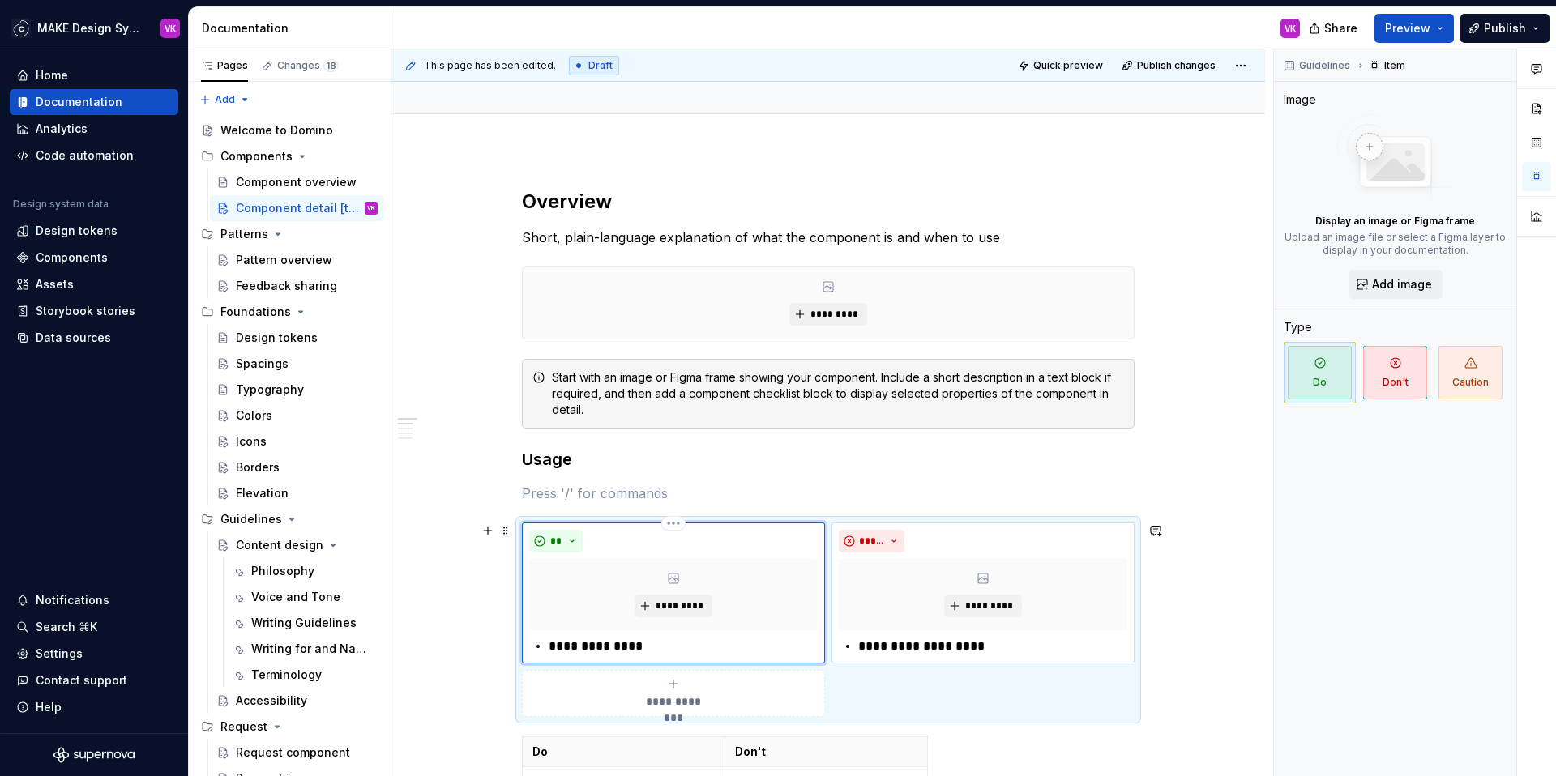
click at [623, 645] on p "**********" at bounding box center [683, 646] width 269 height 19
click at [671, 648] on p "**********" at bounding box center [683, 646] width 269 height 19
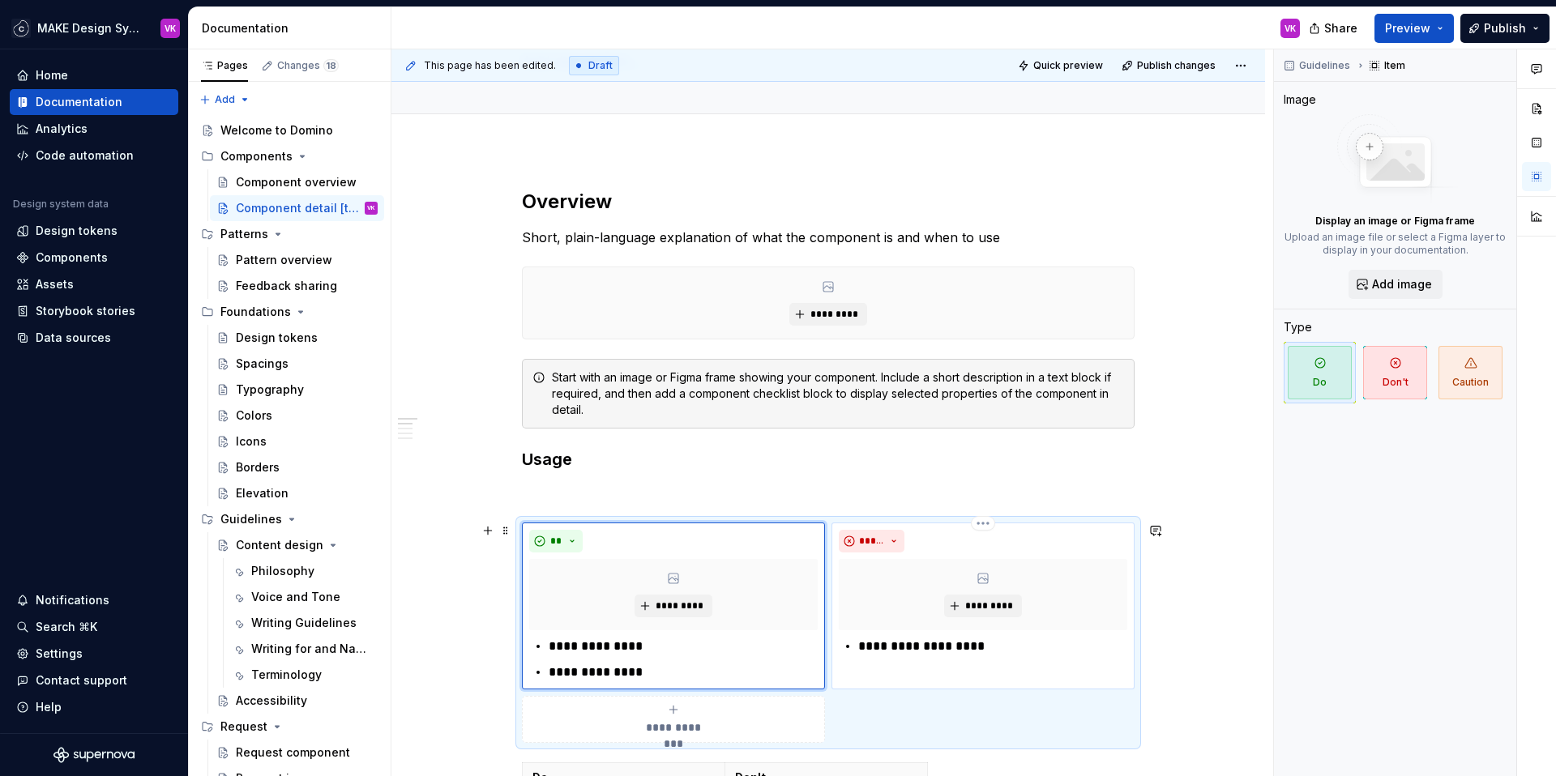
click at [908, 643] on p "**********" at bounding box center [992, 646] width 269 height 19
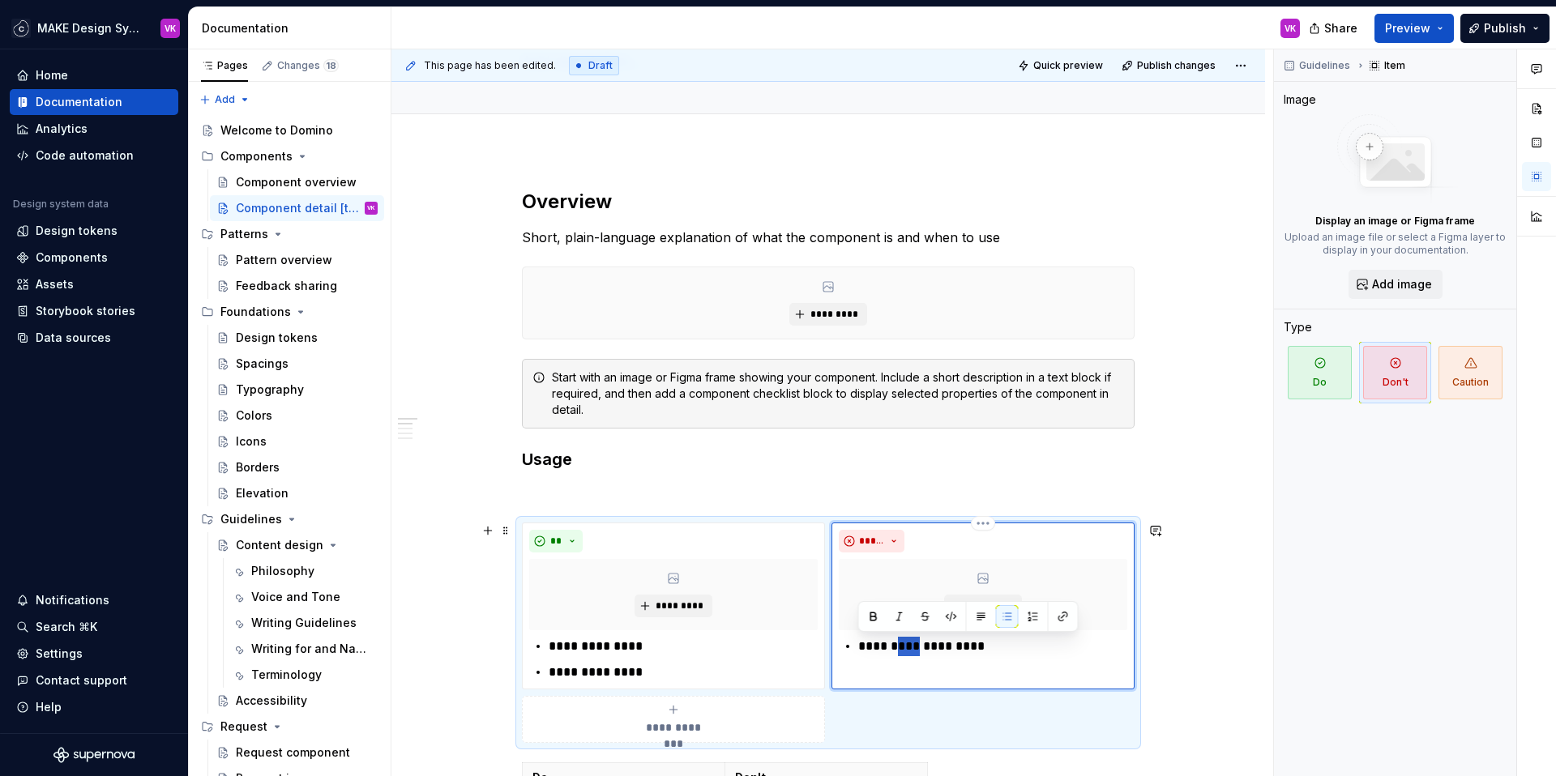
click at [908, 643] on p "**********" at bounding box center [992, 646] width 269 height 19
click at [985, 651] on p "**********" at bounding box center [992, 646] width 269 height 19
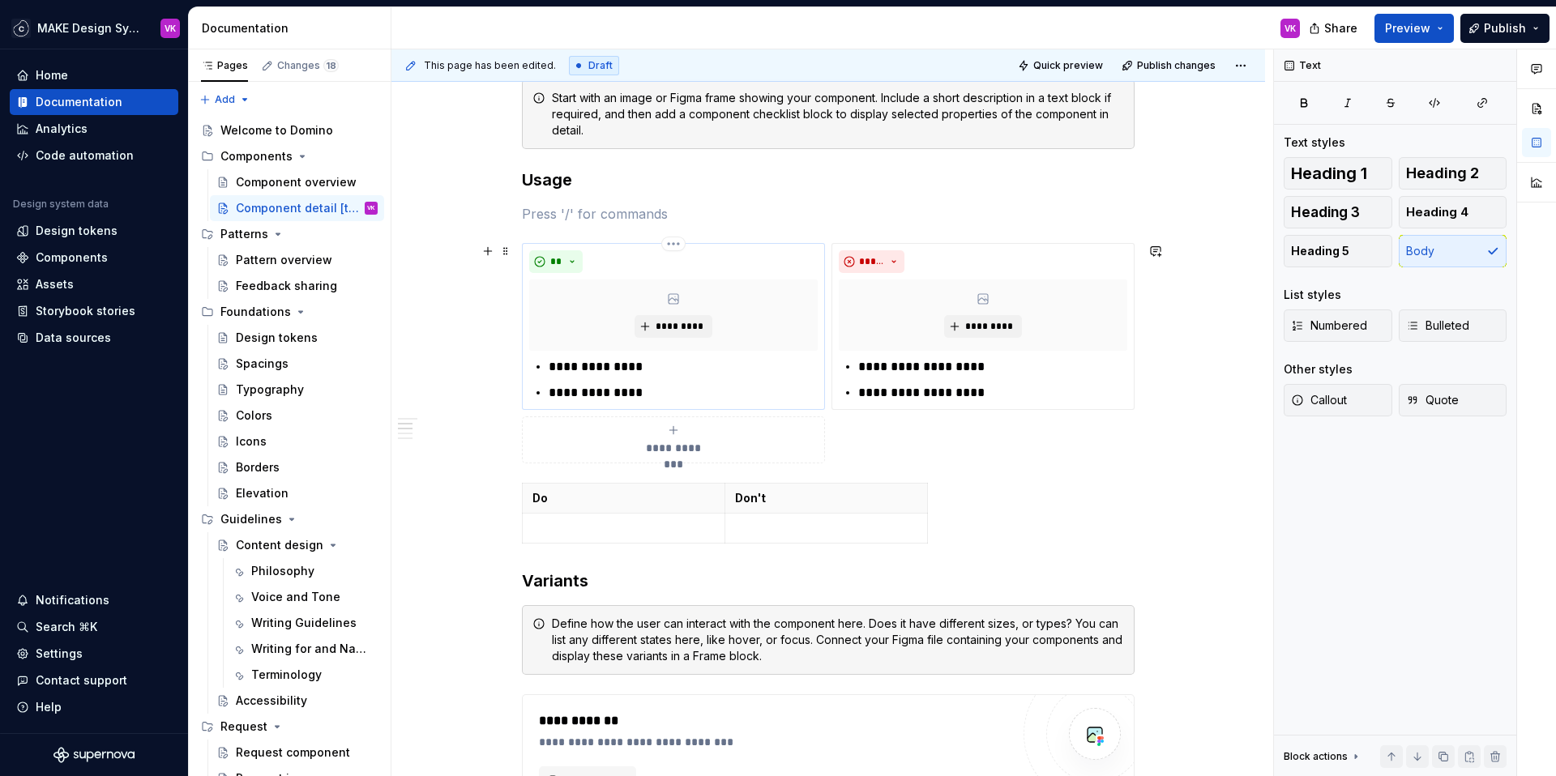
scroll to position [409, 0]
click at [502, 491] on span at bounding box center [505, 488] width 13 height 23
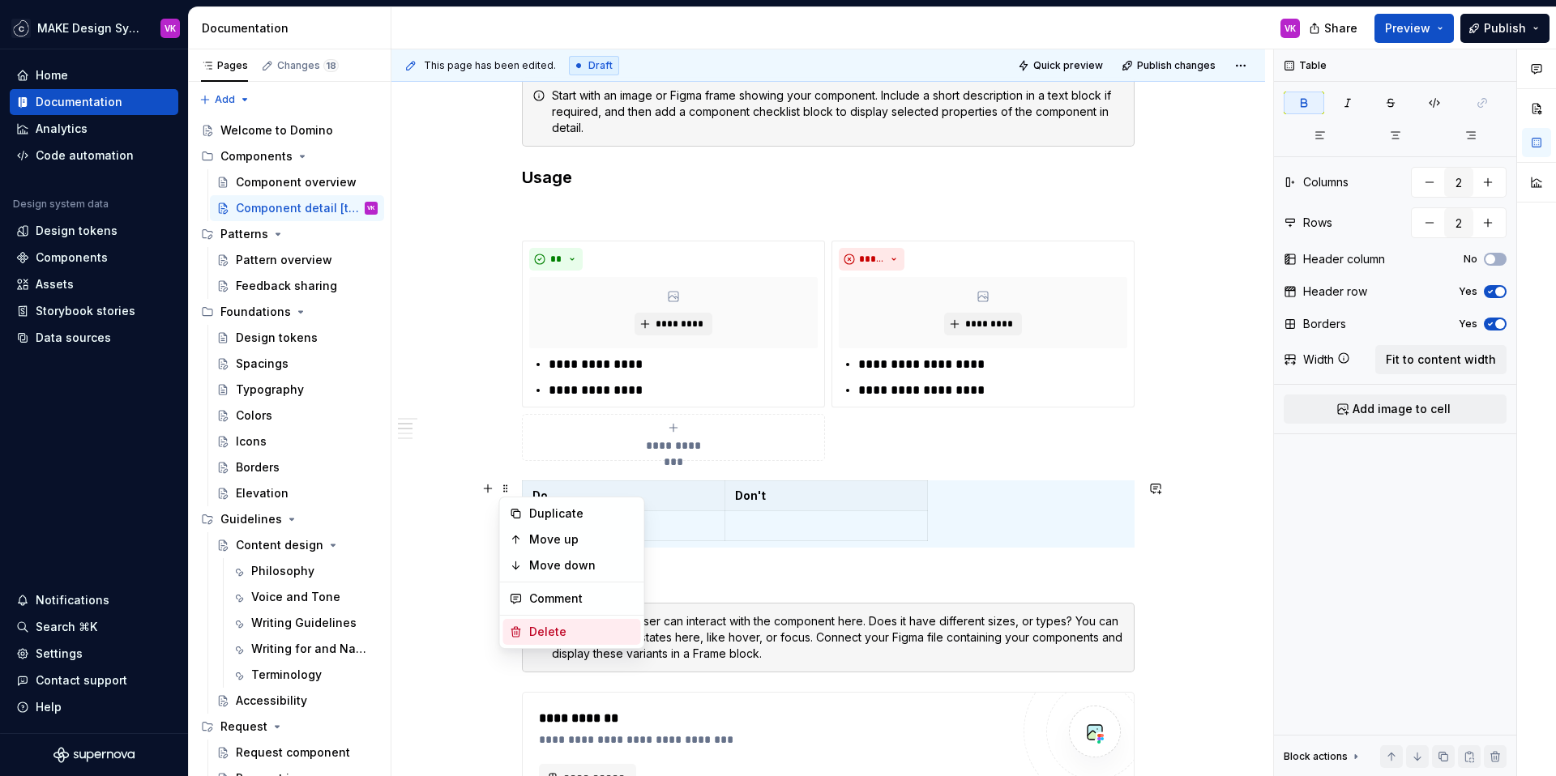
click at [538, 632] on div "Delete" at bounding box center [581, 632] width 105 height 16
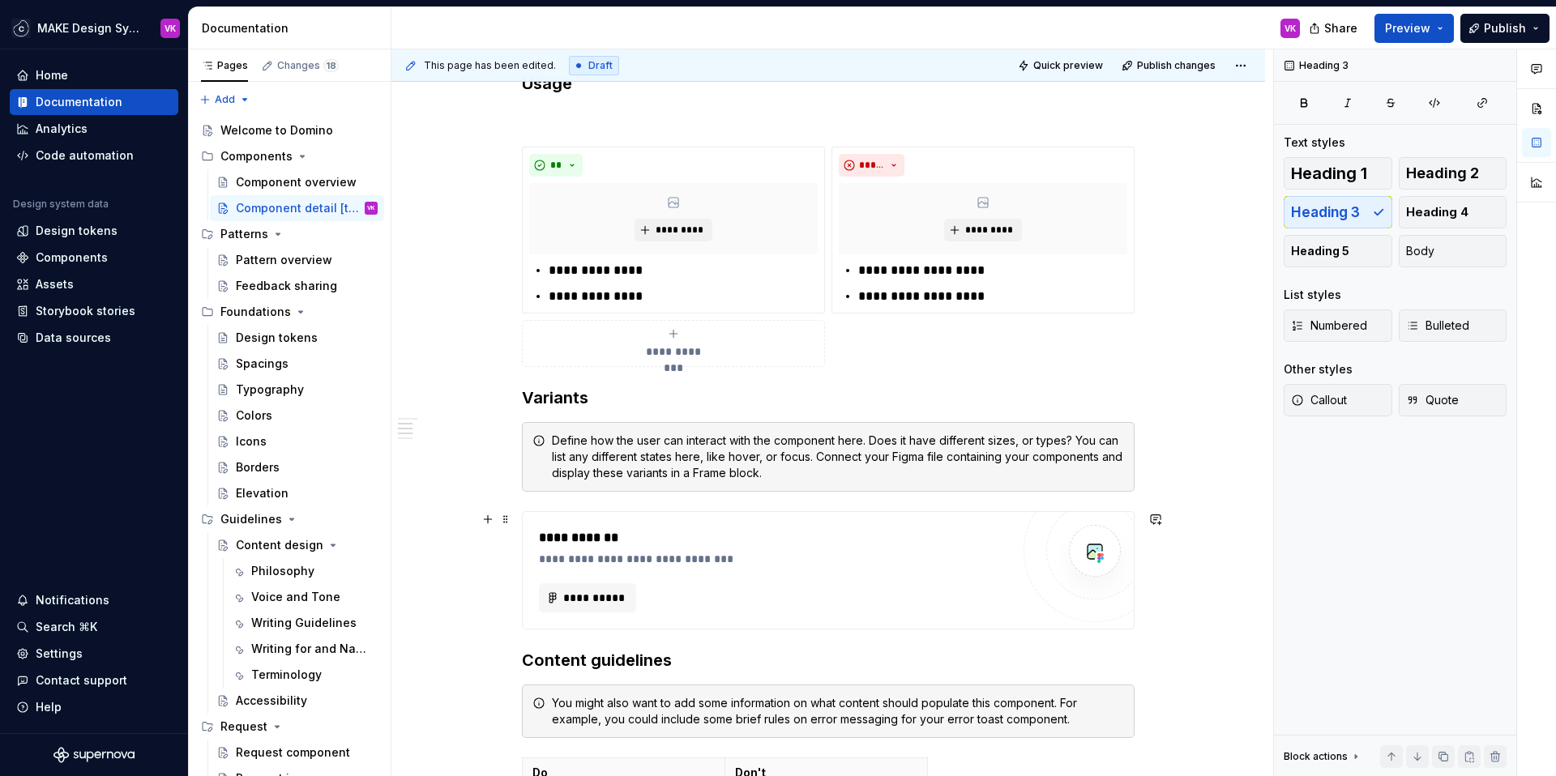
scroll to position [504, 0]
click at [545, 498] on div "**********" at bounding box center [828, 443] width 613 height 1262
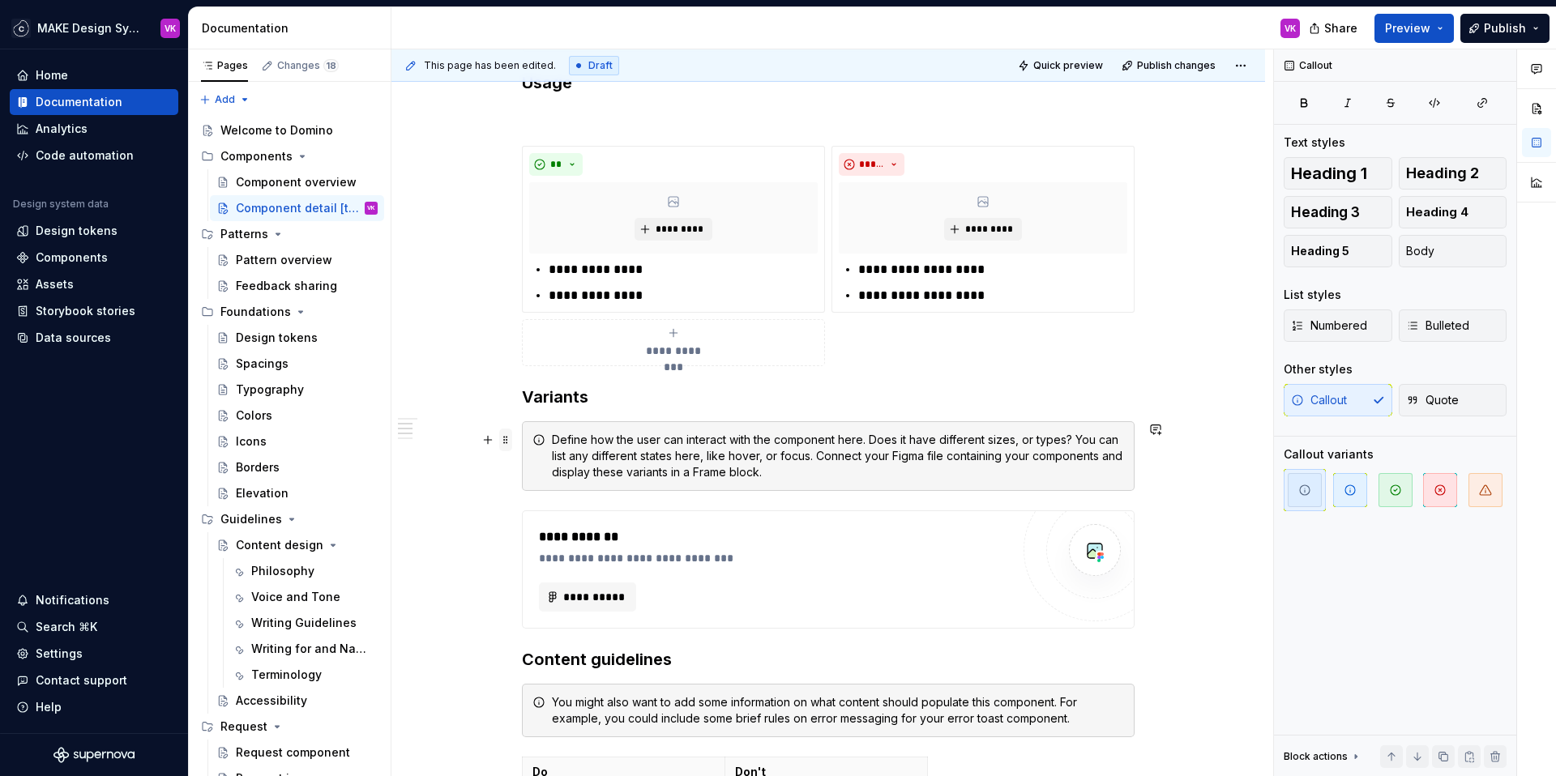
click at [503, 441] on span at bounding box center [505, 440] width 13 height 23
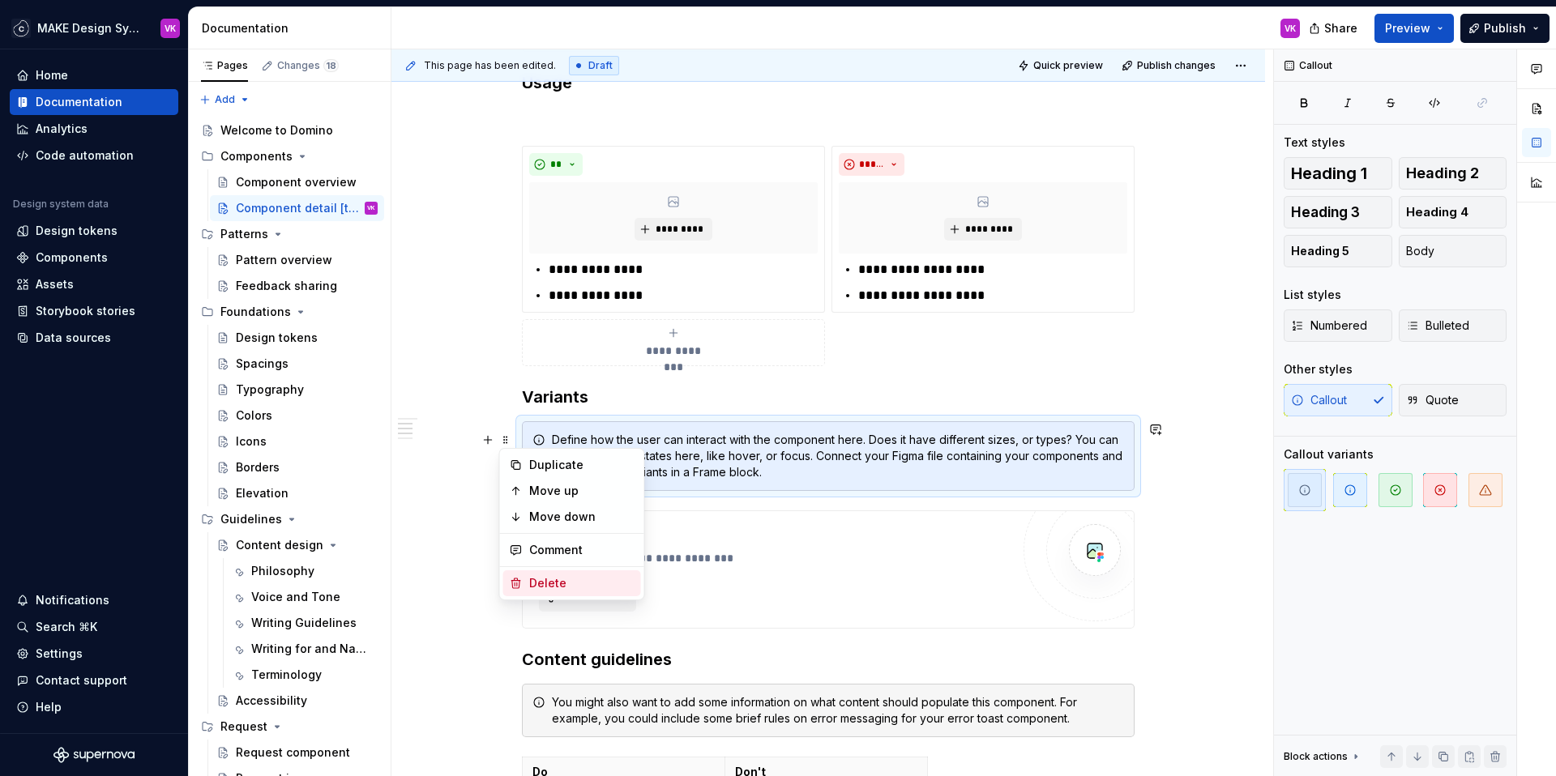
click at [537, 575] on div "Delete" at bounding box center [581, 583] width 105 height 16
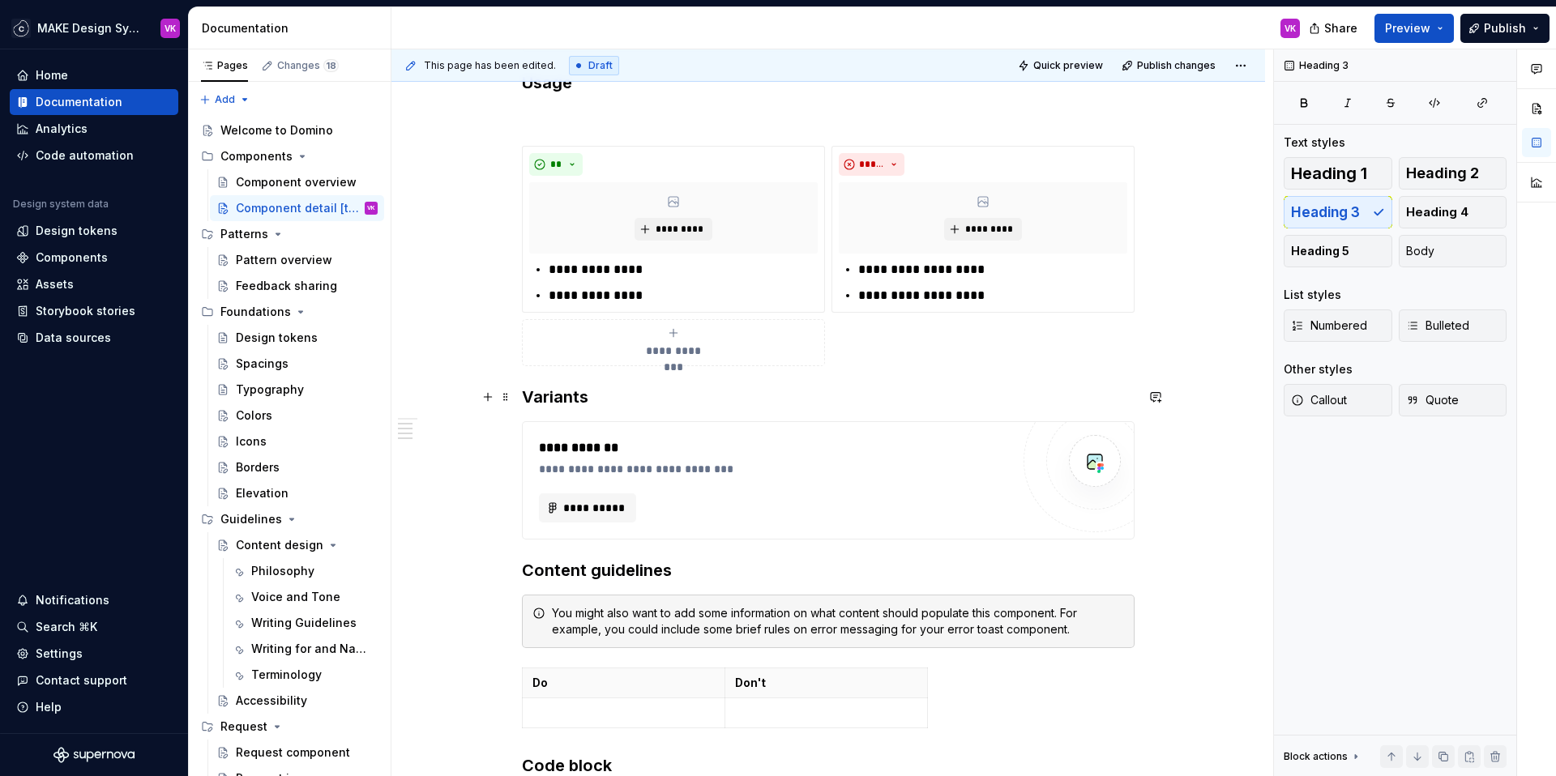
click at [591, 398] on h3 "Variants" at bounding box center [828, 397] width 613 height 23
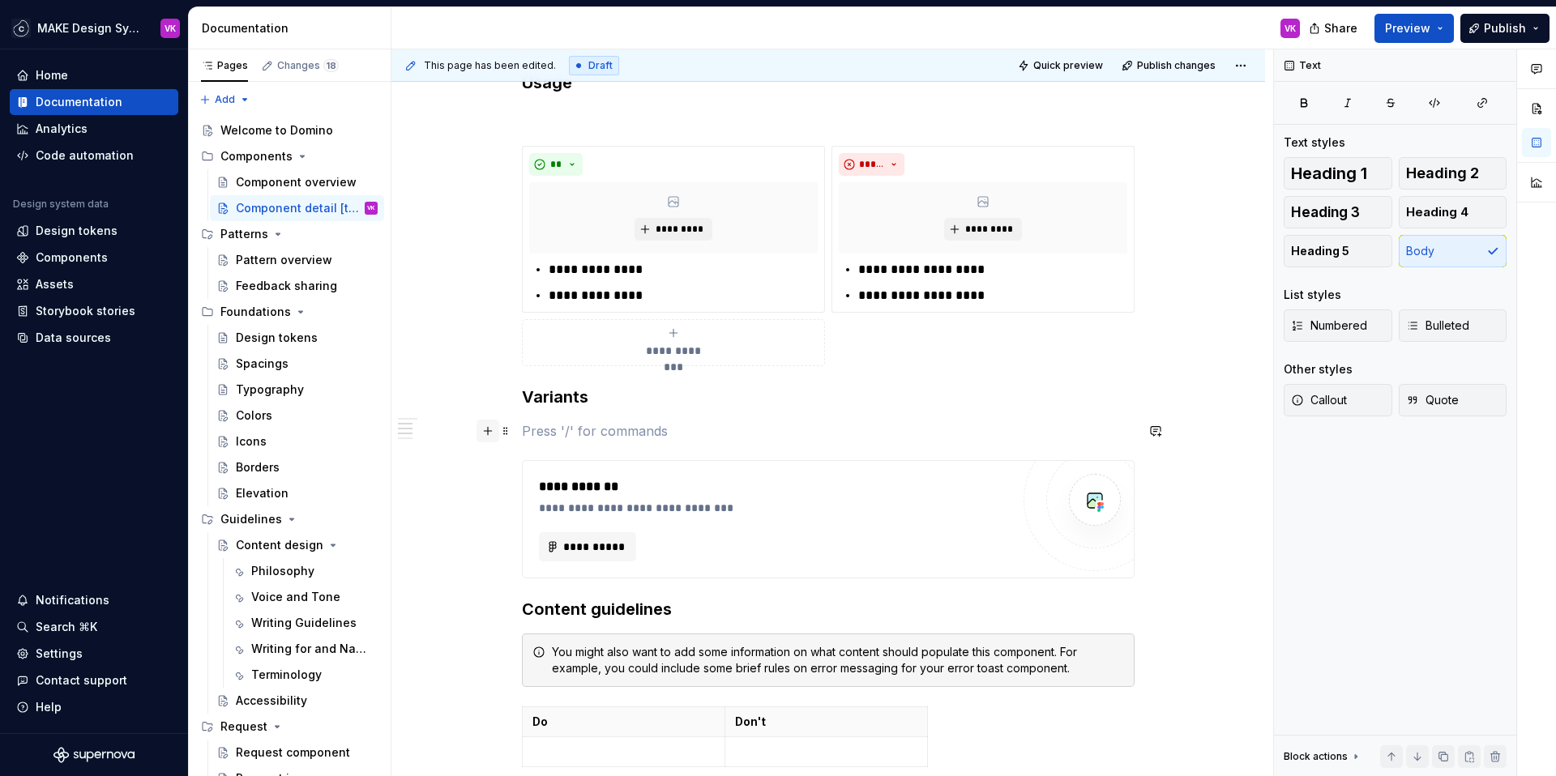
click at [488, 434] on button "button" at bounding box center [488, 431] width 23 height 23
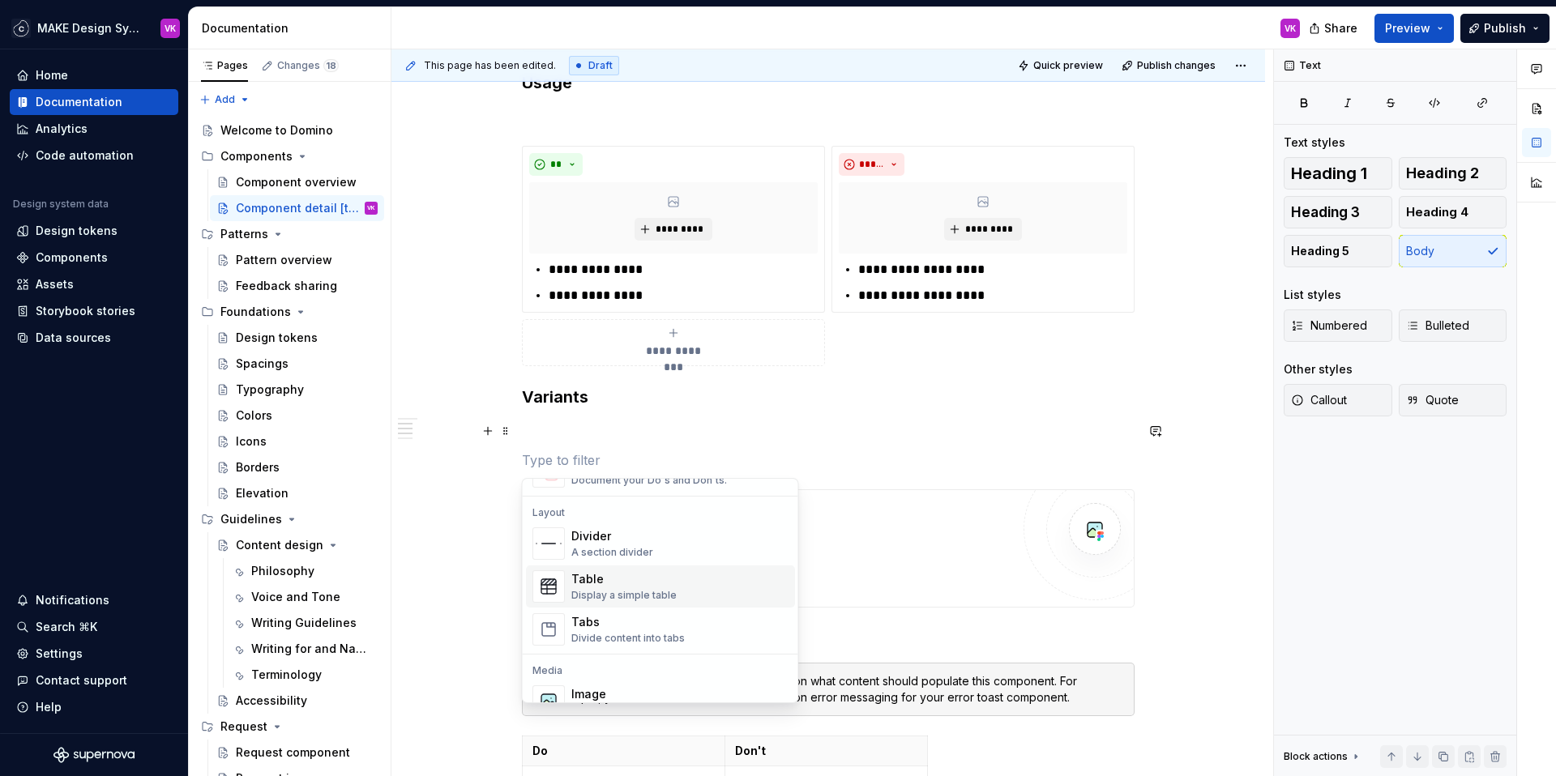
scroll to position [515, 0]
click at [622, 624] on div "Tabs" at bounding box center [627, 620] width 113 height 16
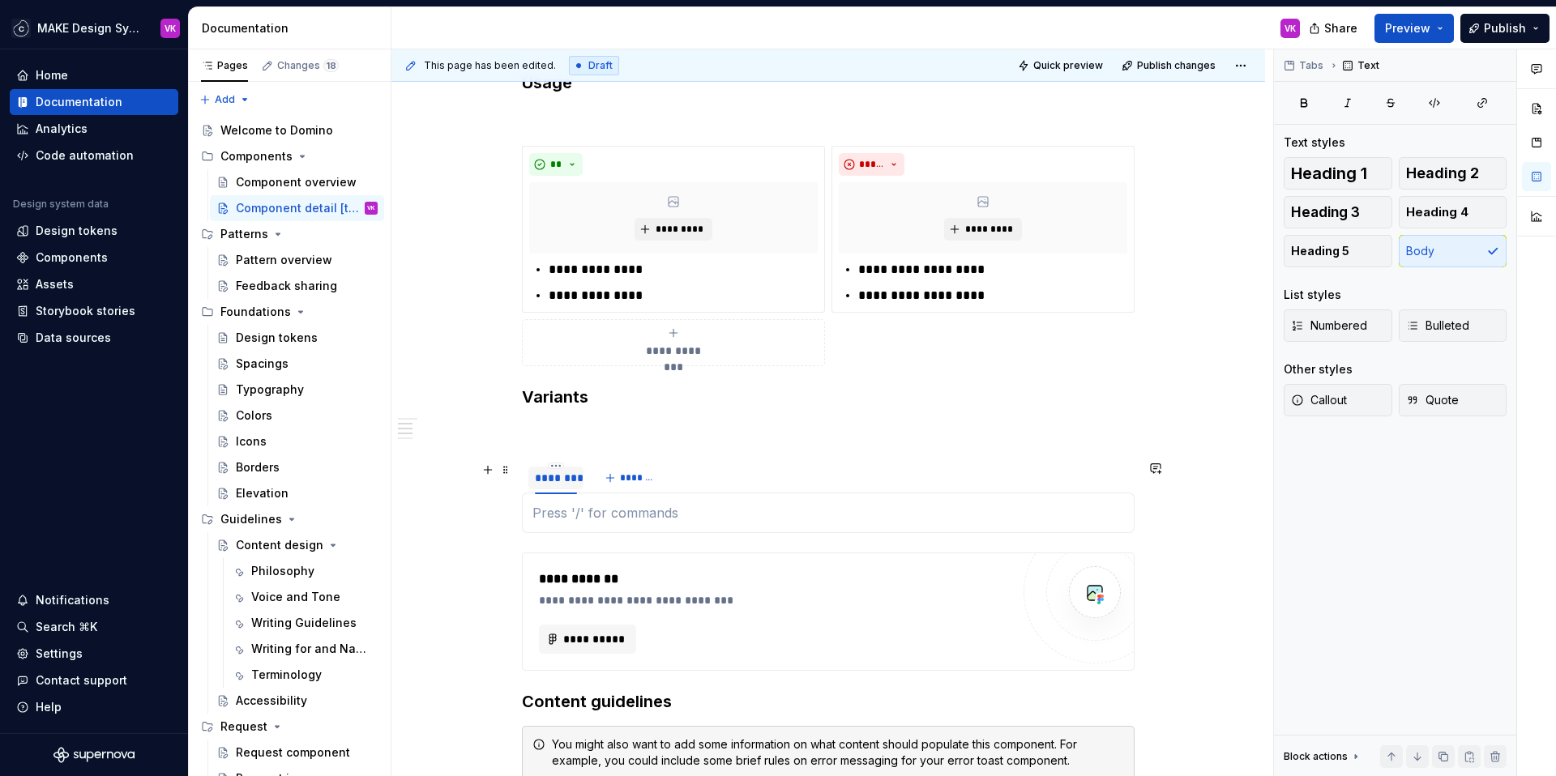
click at [561, 478] on div "********" at bounding box center [556, 478] width 42 height 16
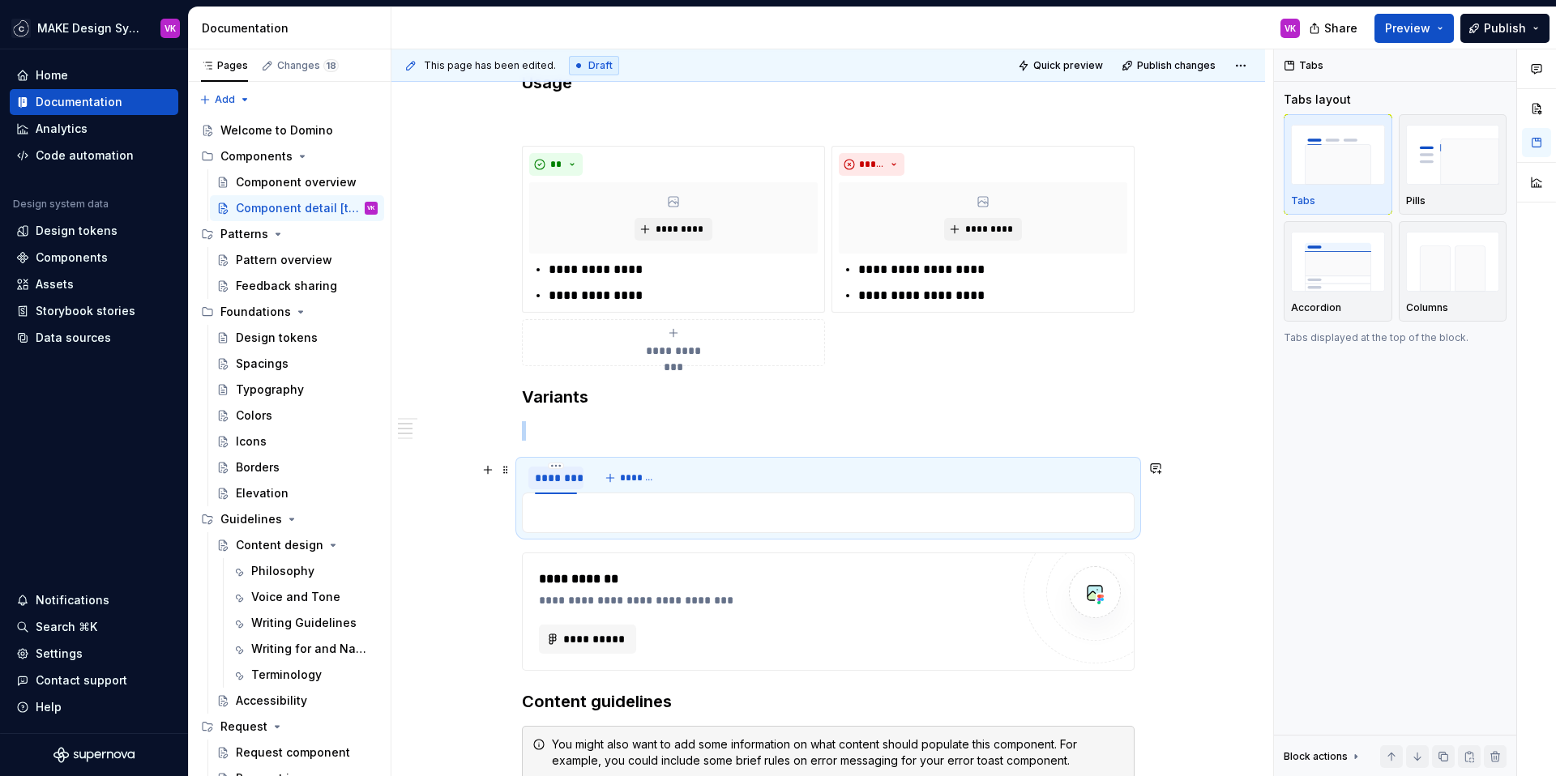
type textarea "*"
click at [571, 483] on div "********" at bounding box center [556, 478] width 42 height 16
click at [556, 477] on div "********" at bounding box center [556, 478] width 42 height 16
type input "****"
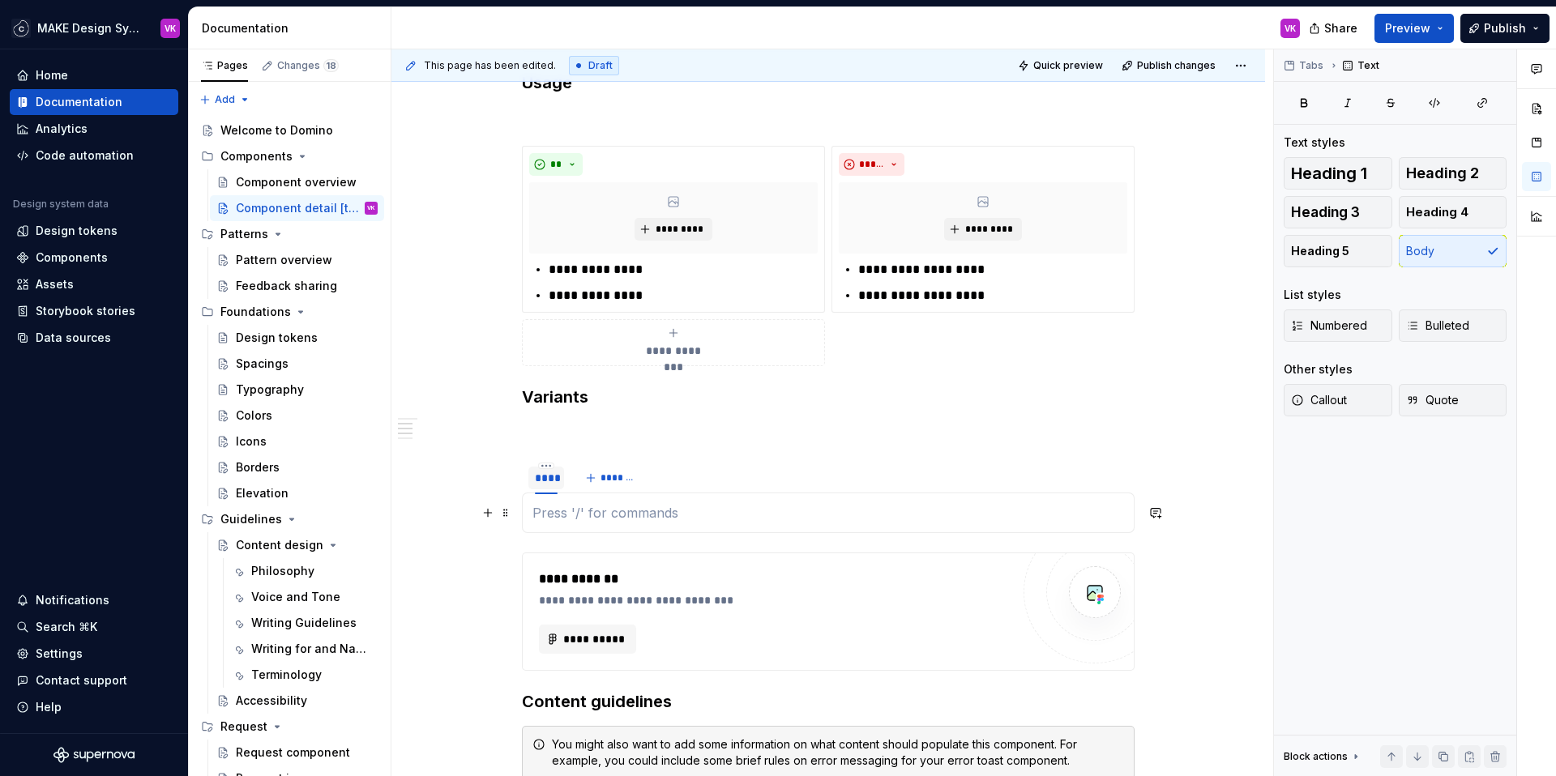
click at [548, 515] on p at bounding box center [828, 512] width 592 height 19
click at [486, 514] on button "button" at bounding box center [488, 513] width 23 height 23
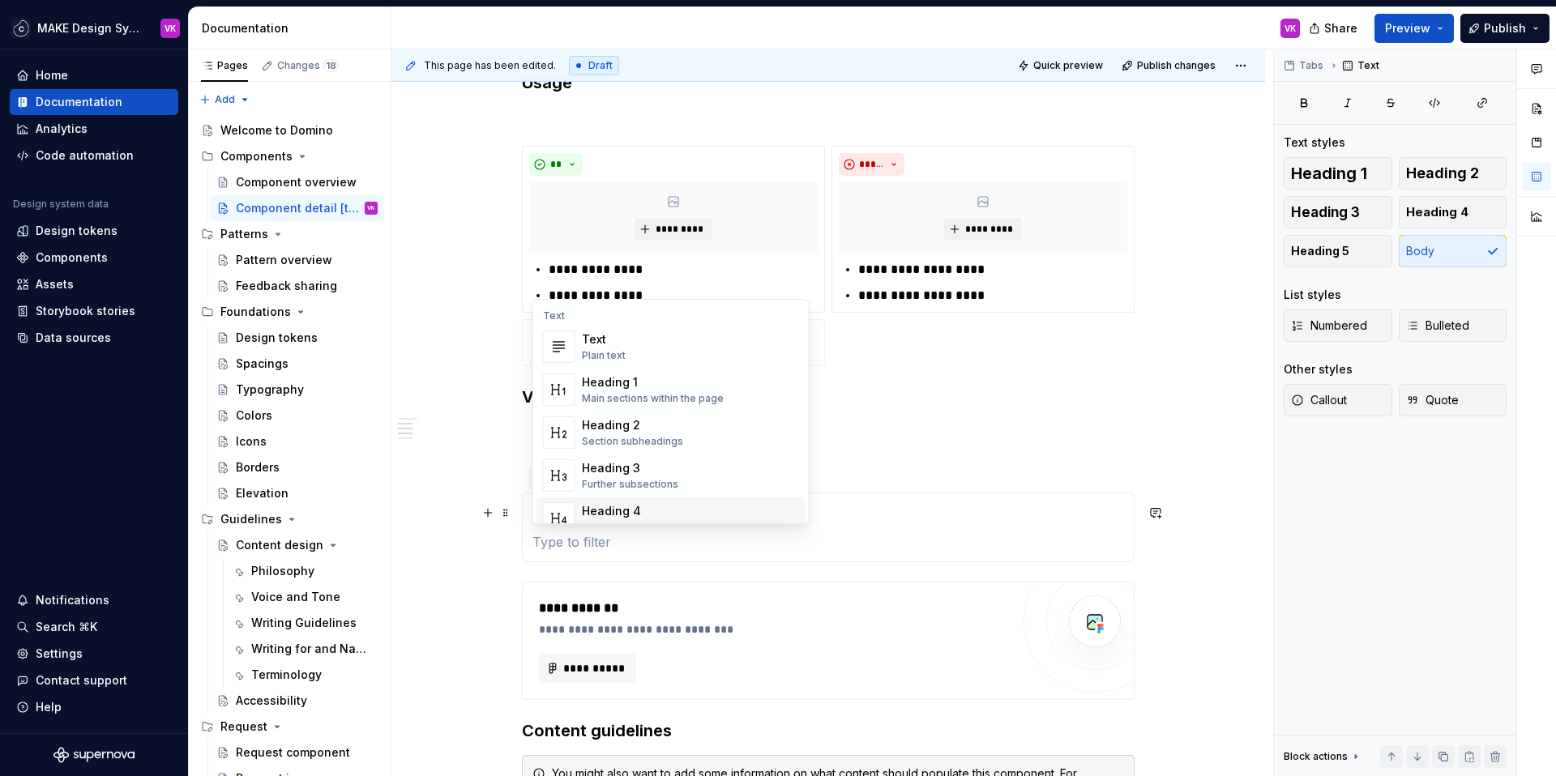
click at [562, 550] on p at bounding box center [828, 541] width 592 height 19
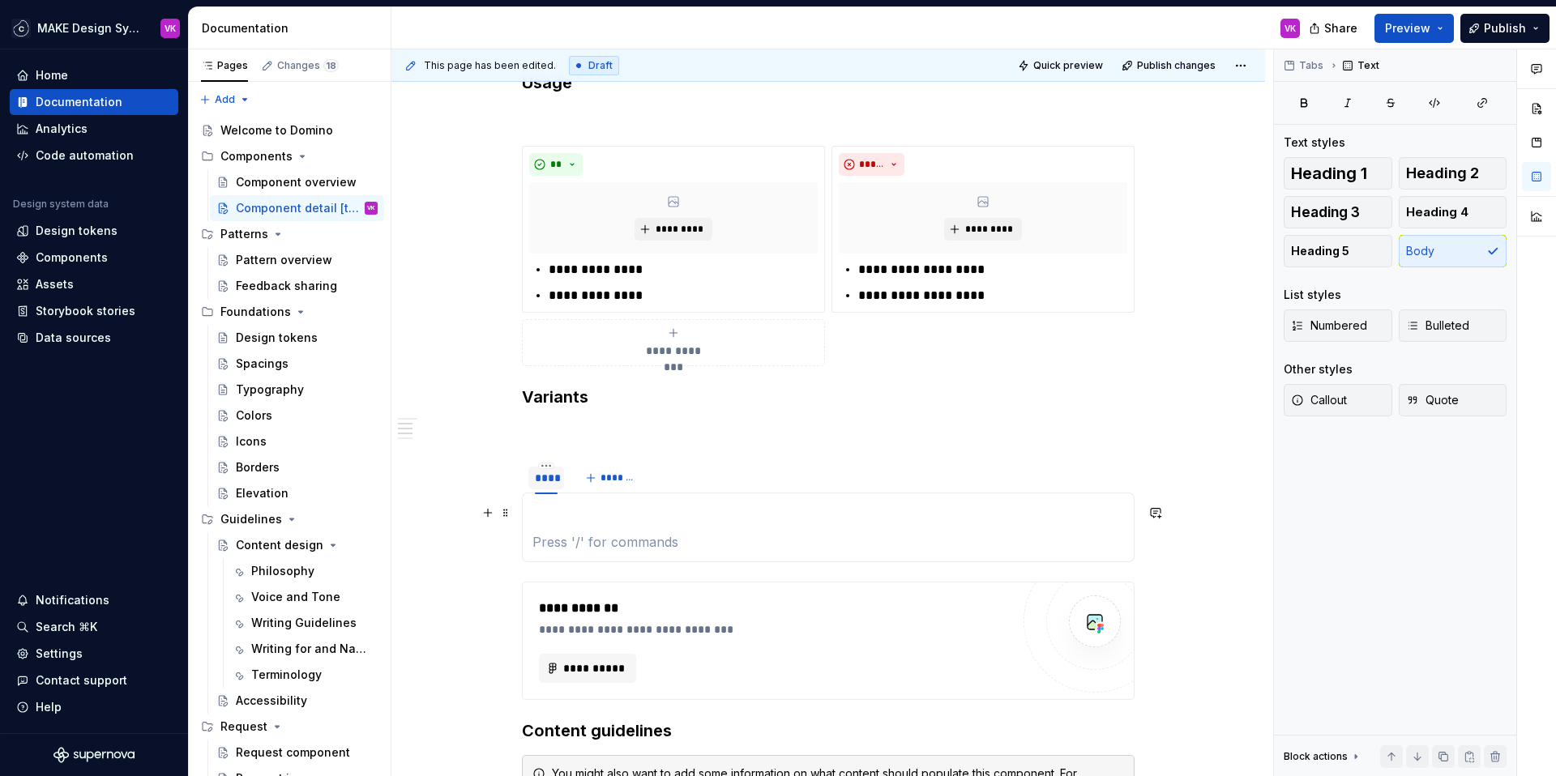
click at [556, 512] on p at bounding box center [828, 512] width 592 height 19
click at [556, 536] on p at bounding box center [828, 541] width 592 height 19
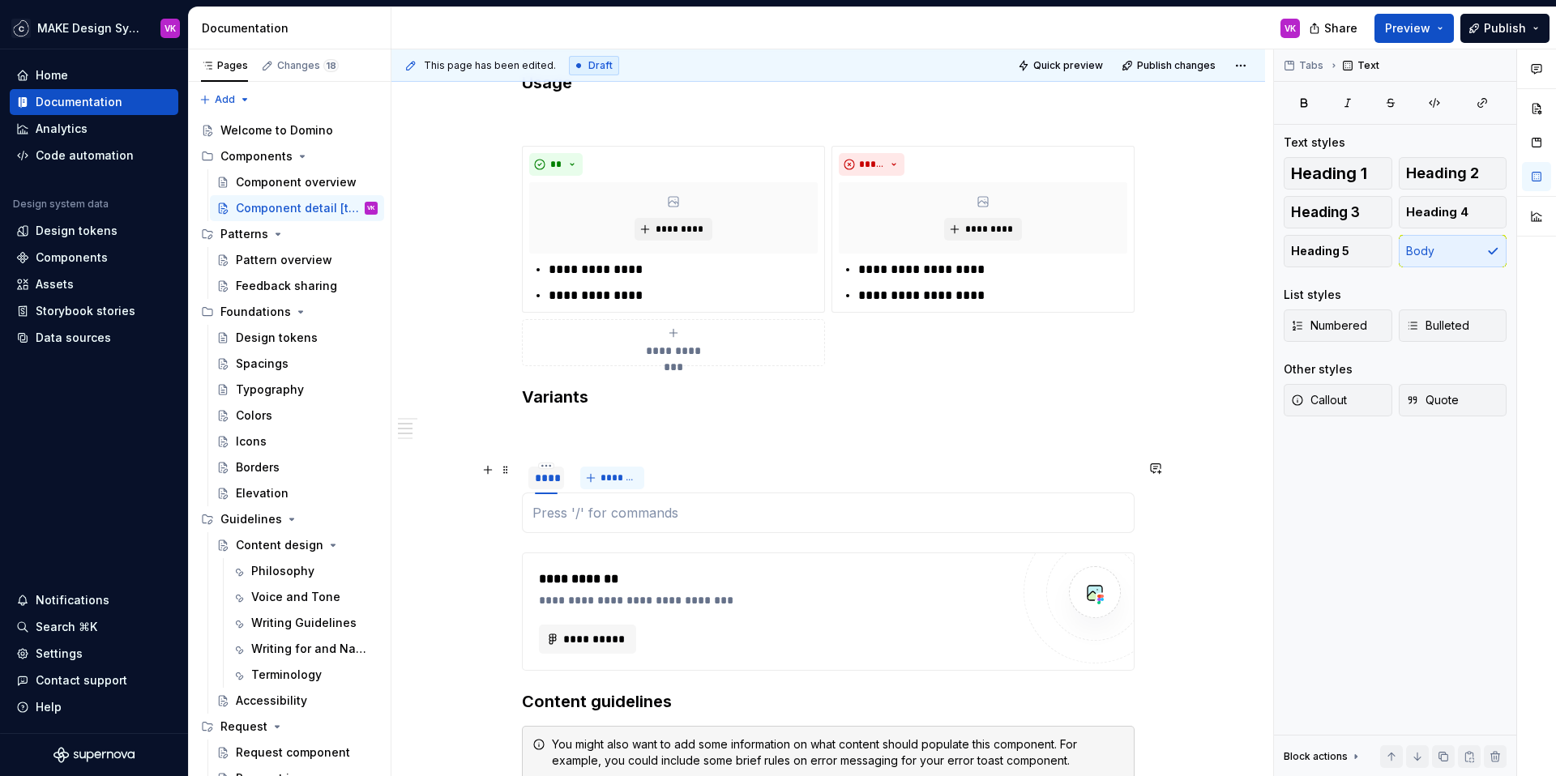
type textarea "*"
click at [595, 479] on button "*******" at bounding box center [612, 478] width 64 height 23
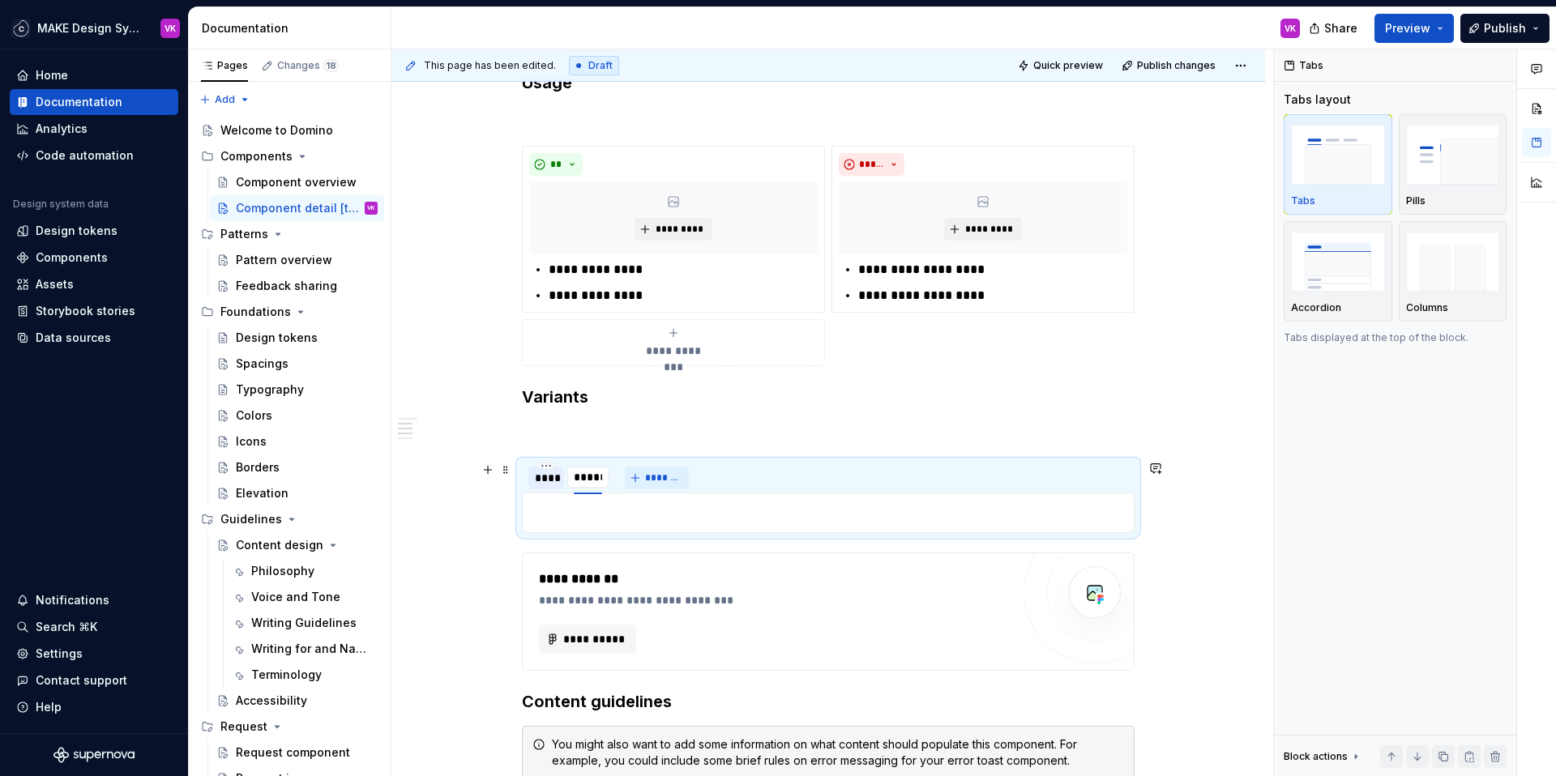
type input "******"
type textarea "*"
click at [655, 477] on span "*******" at bounding box center [669, 478] width 36 height 13
type input "**********"
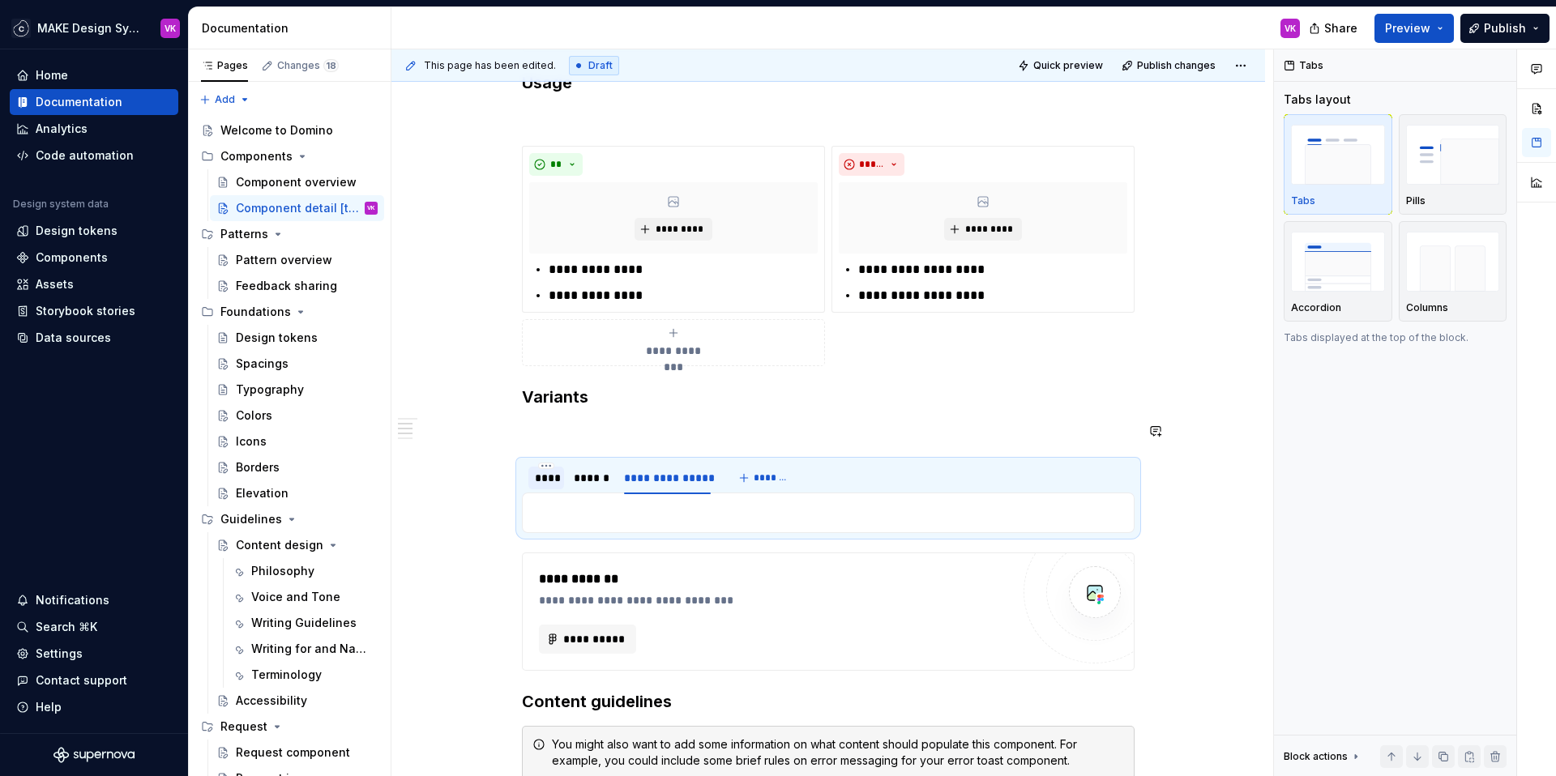
click at [676, 415] on div "**********" at bounding box center [828, 464] width 613 height 1304
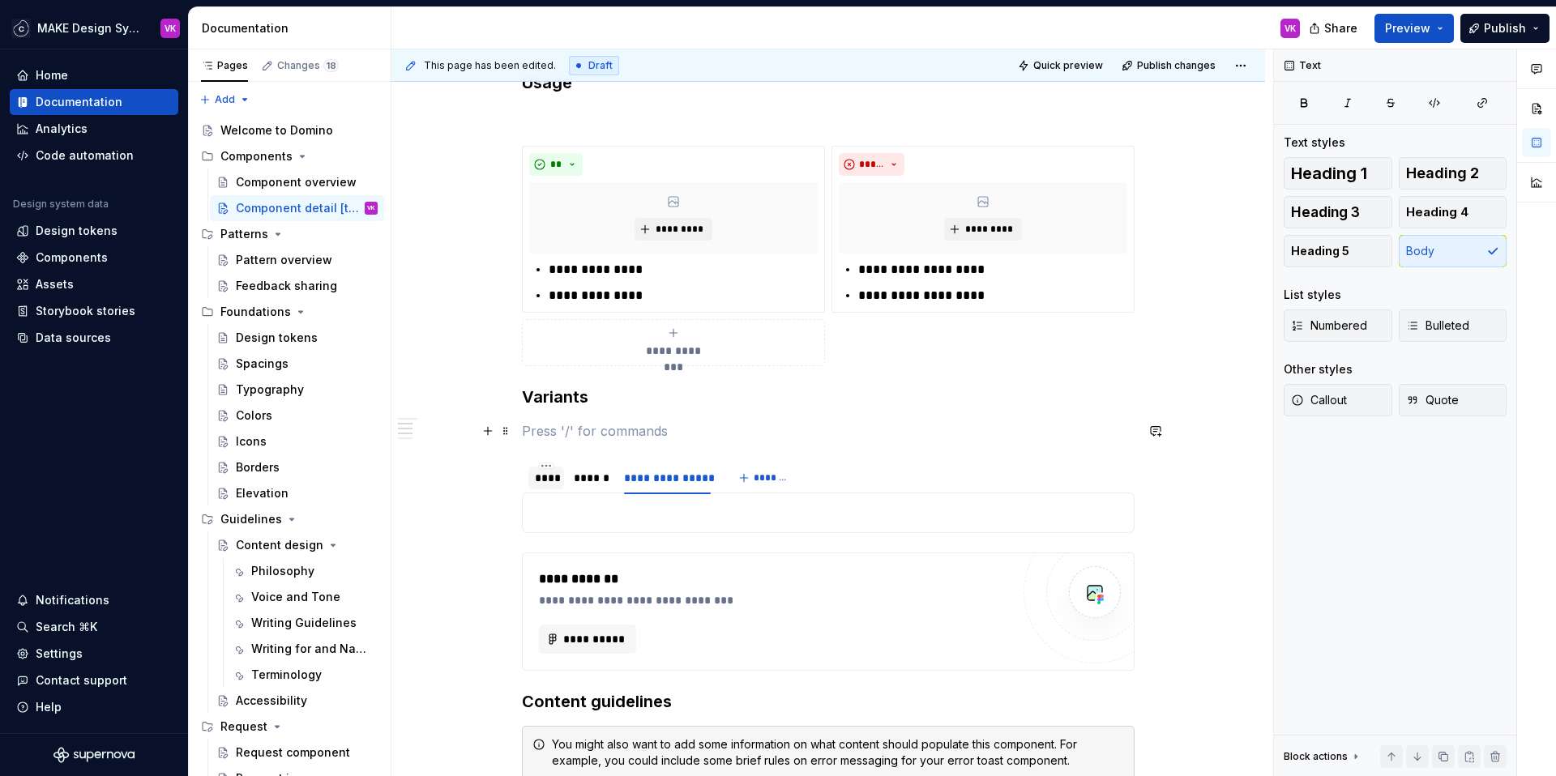
click at [630, 439] on p at bounding box center [828, 430] width 613 height 19
click at [554, 479] on div "****" at bounding box center [546, 478] width 23 height 16
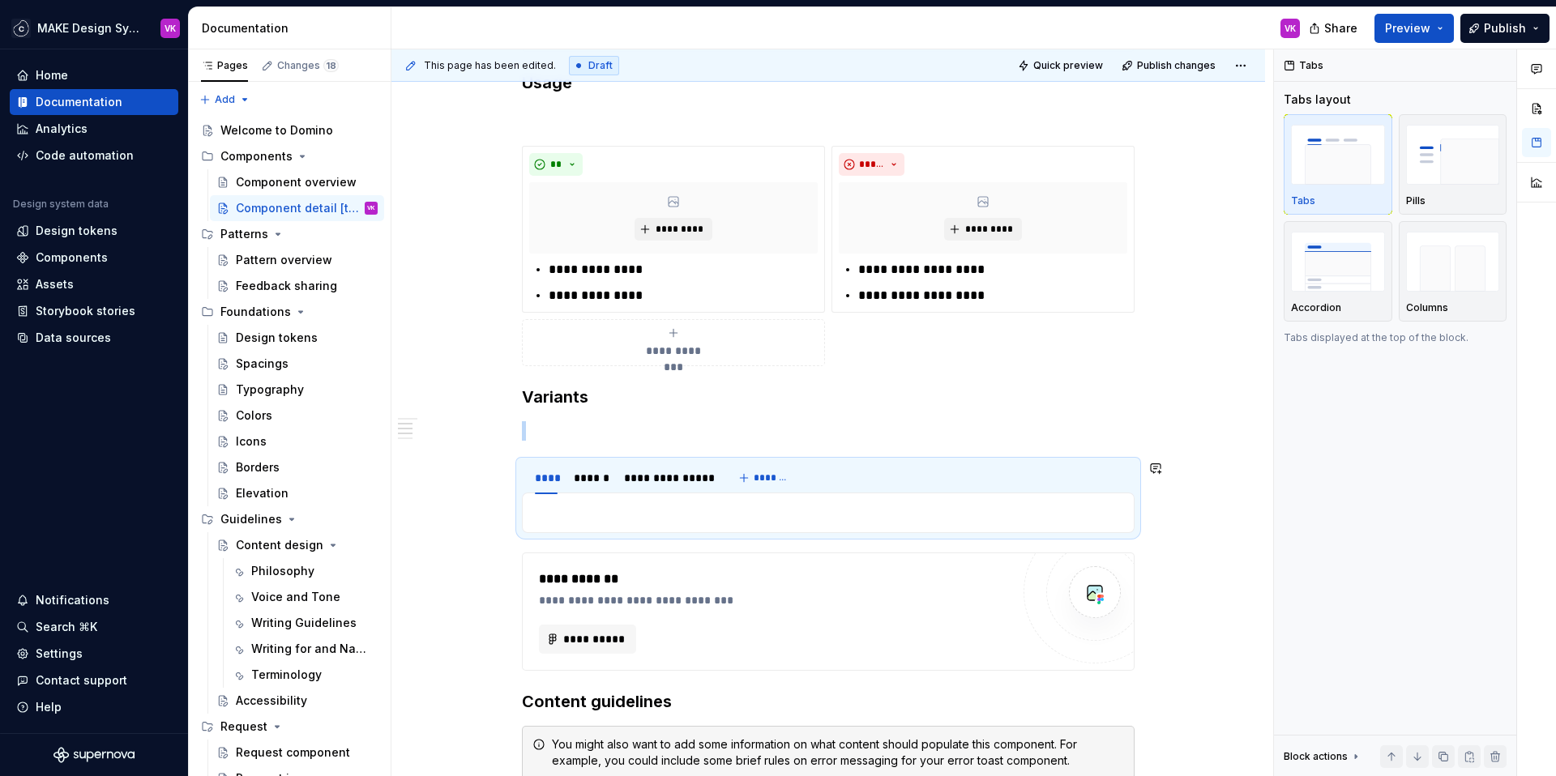
click at [570, 445] on div "**********" at bounding box center [828, 464] width 613 height 1304
click at [558, 430] on p at bounding box center [828, 430] width 613 height 19
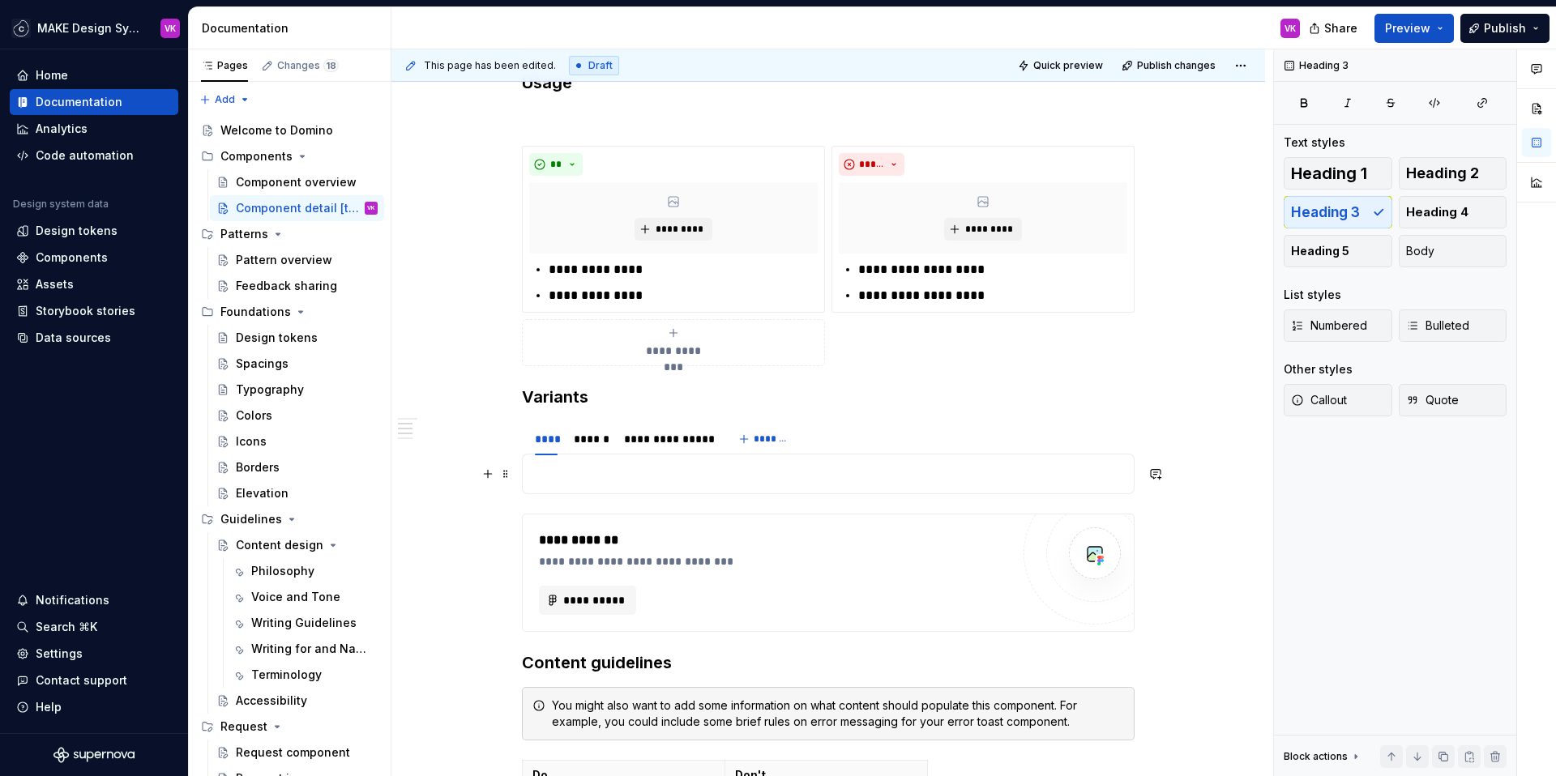
click at [618, 468] on p at bounding box center [828, 473] width 592 height 19
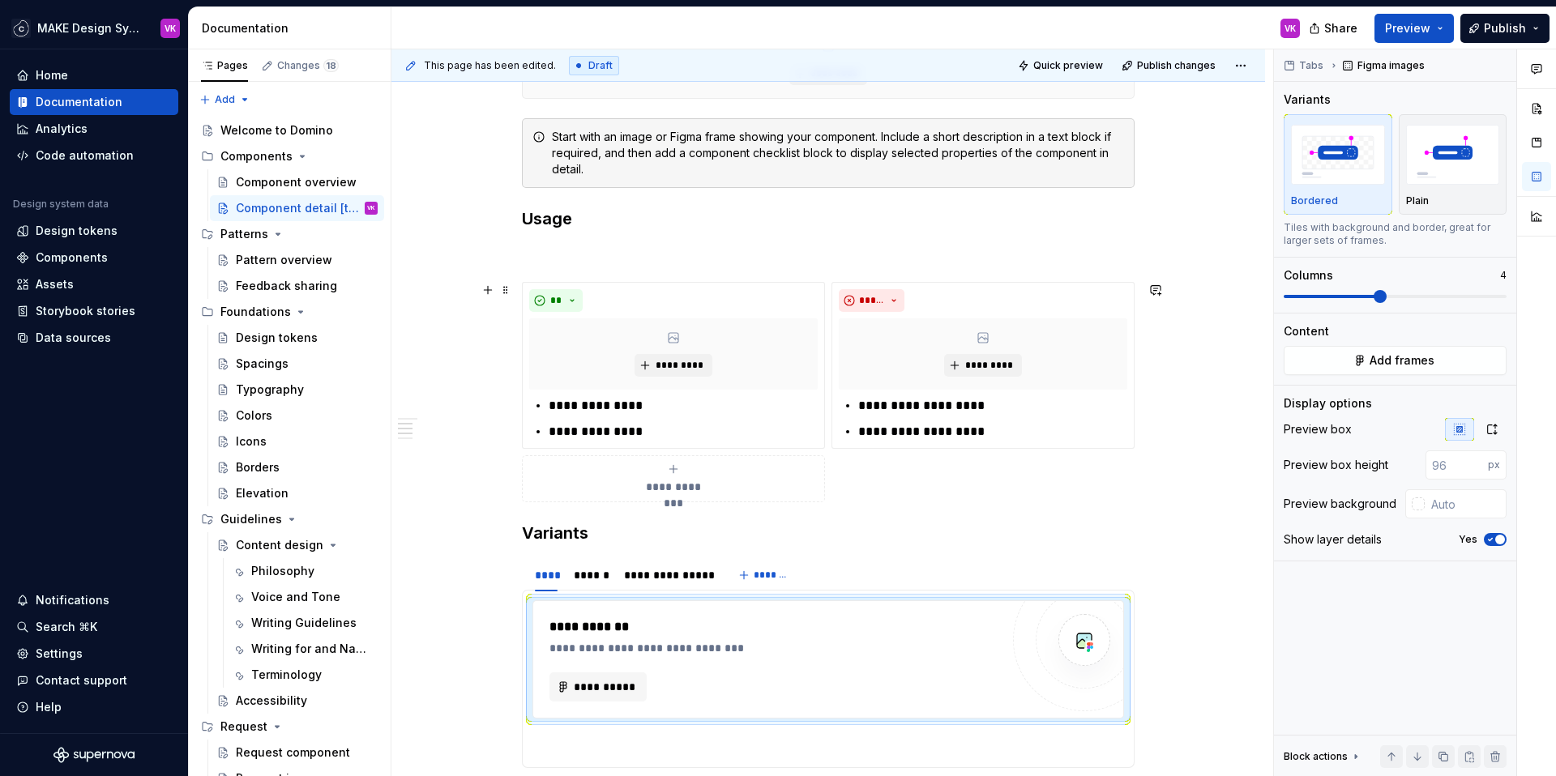
scroll to position [384, 0]
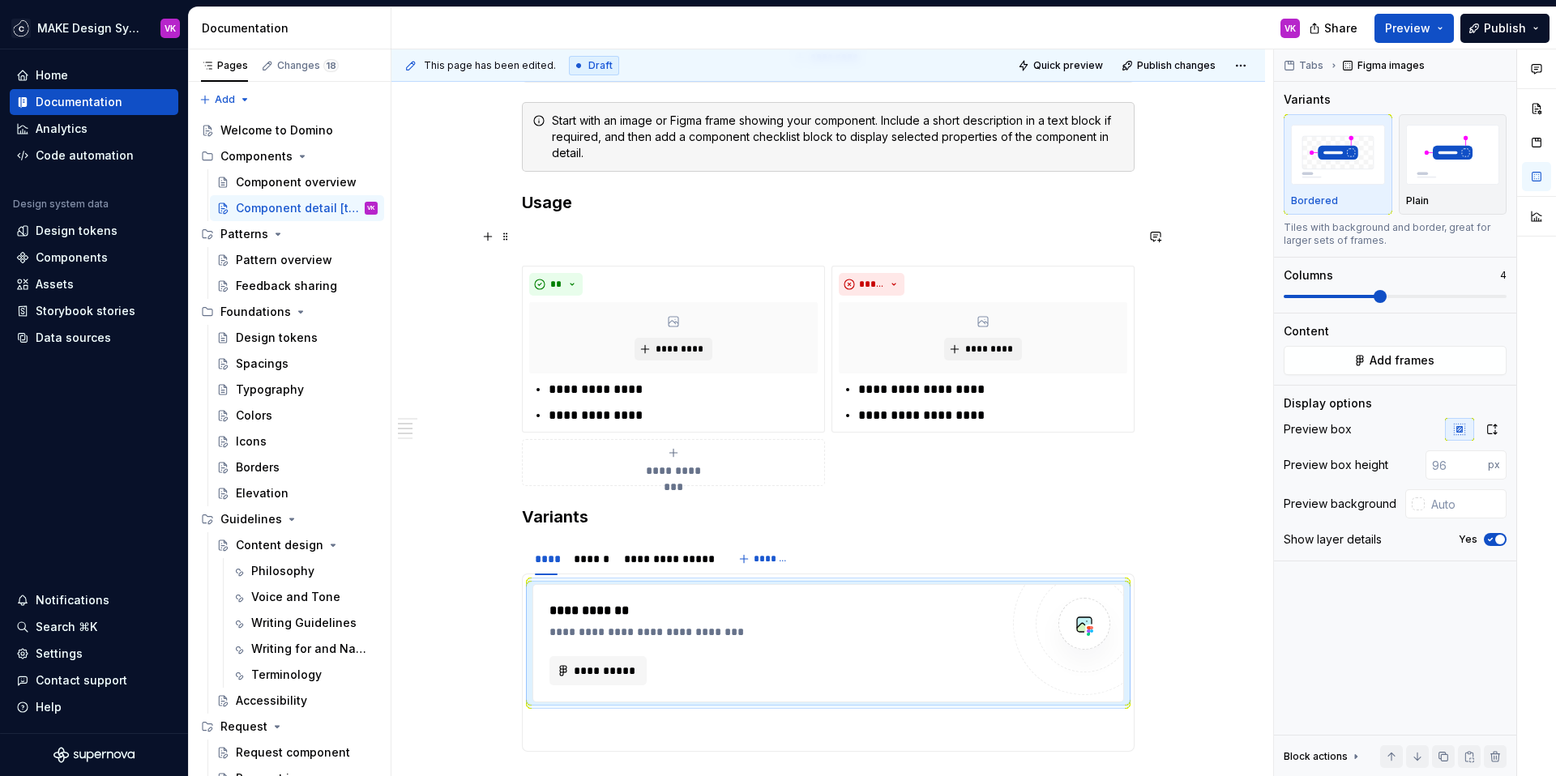
click at [549, 221] on div "**********" at bounding box center [828, 564] width 613 height 1265
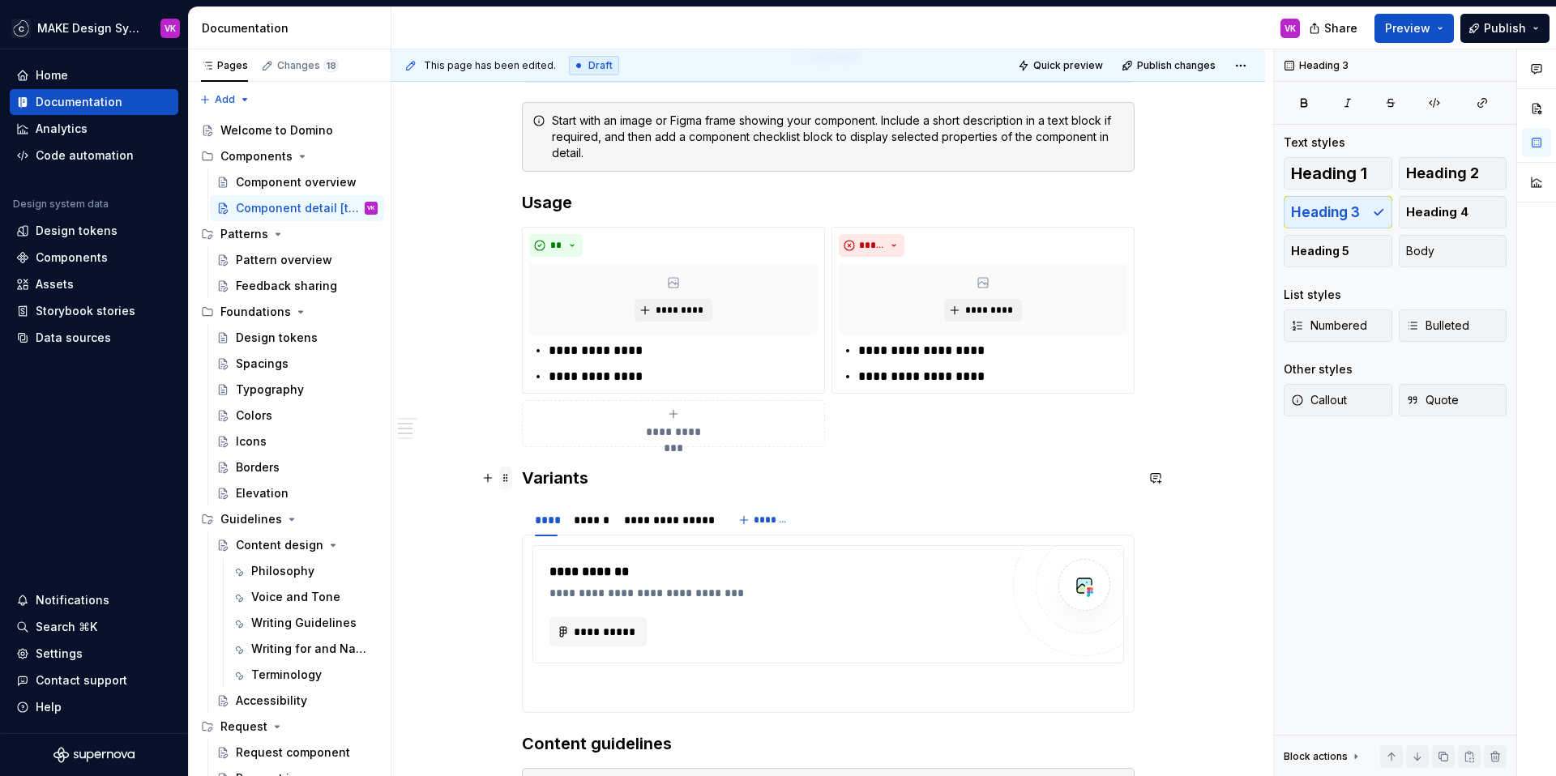
click at [502, 480] on span at bounding box center [505, 478] width 13 height 23
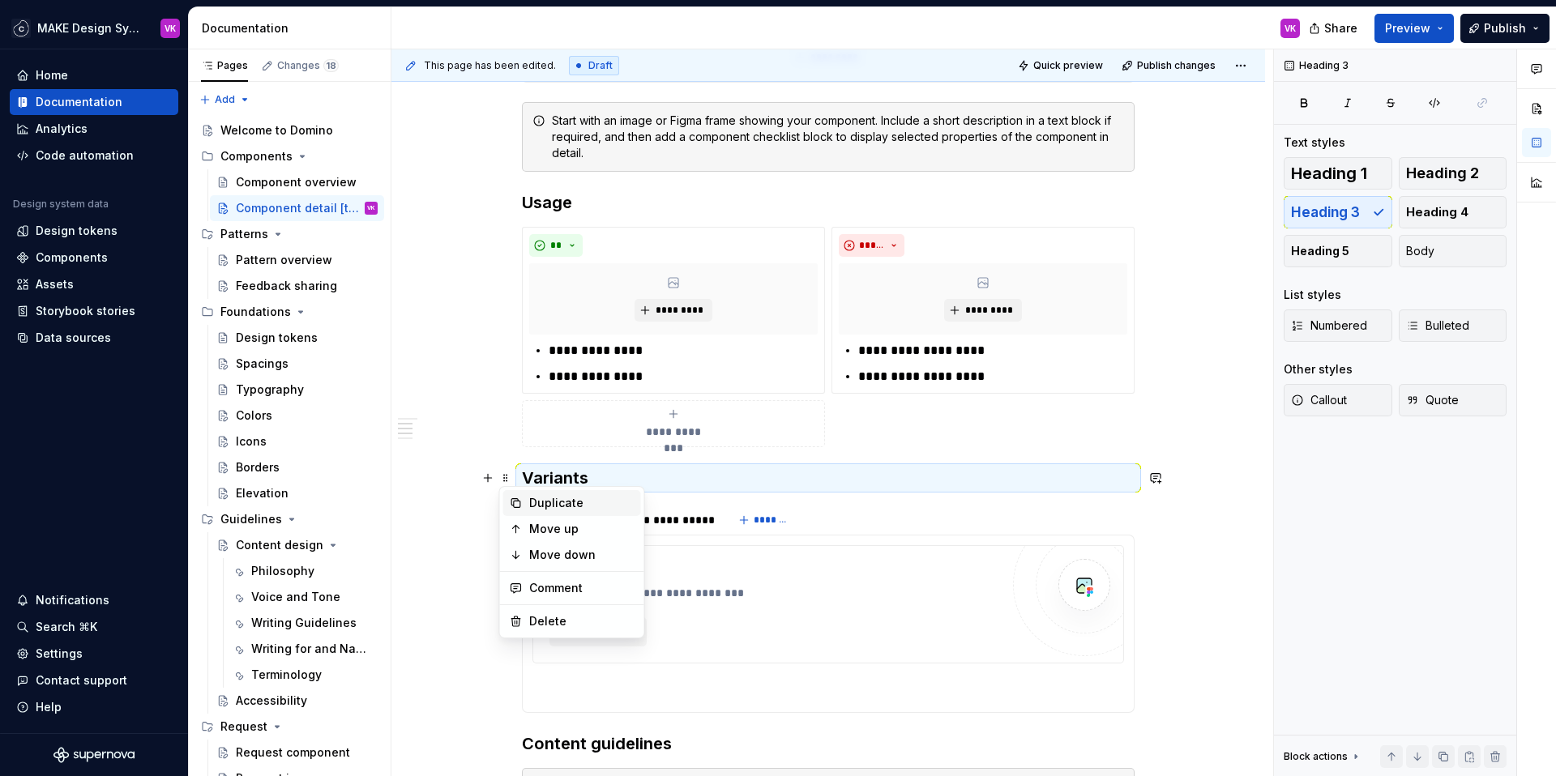
click at [529, 503] on div "Duplicate" at bounding box center [581, 503] width 105 height 16
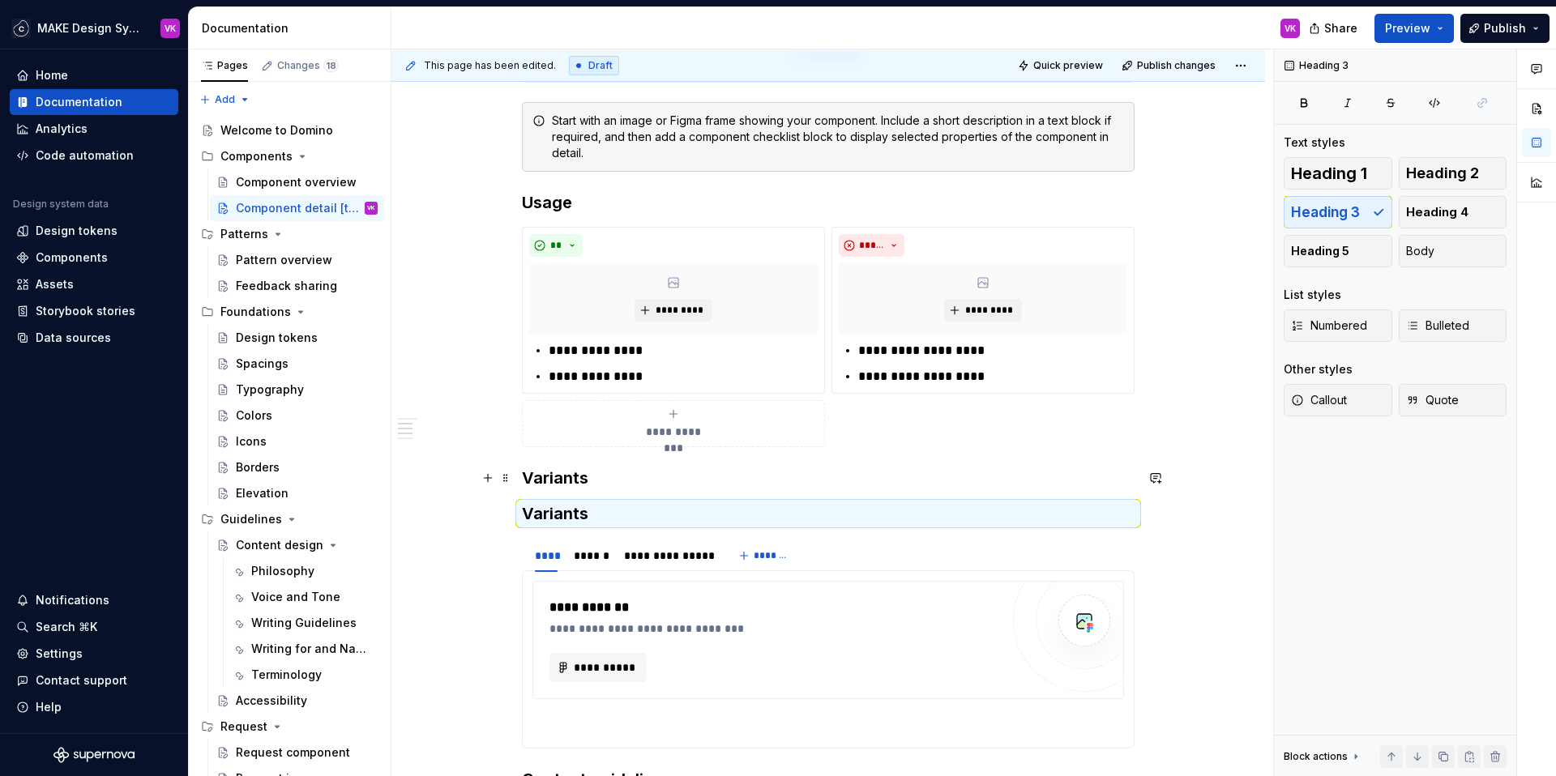
click at [558, 477] on h3 "Variants" at bounding box center [828, 478] width 613 height 23
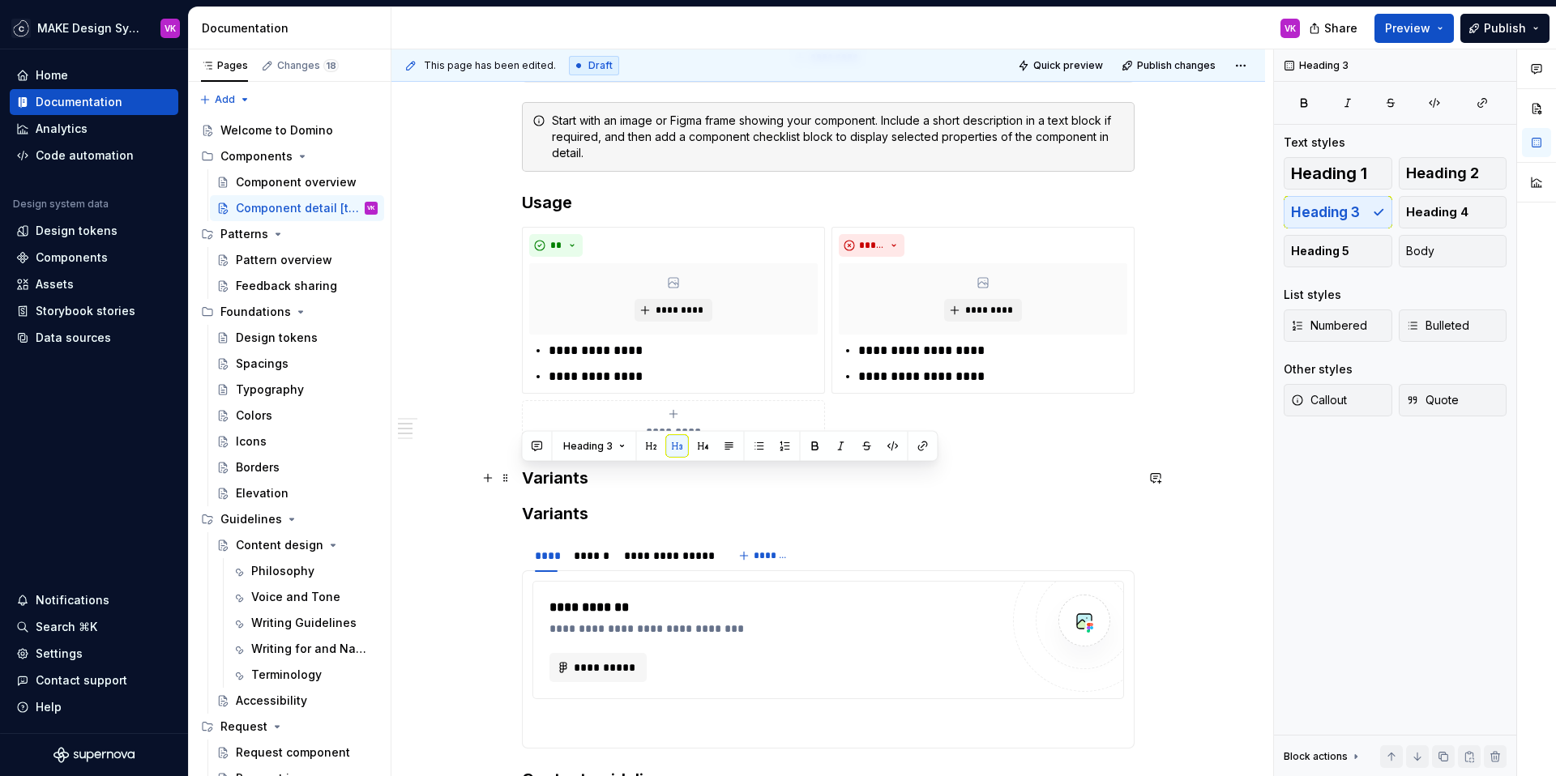
click at [558, 477] on h3 "Variants" at bounding box center [828, 478] width 613 height 23
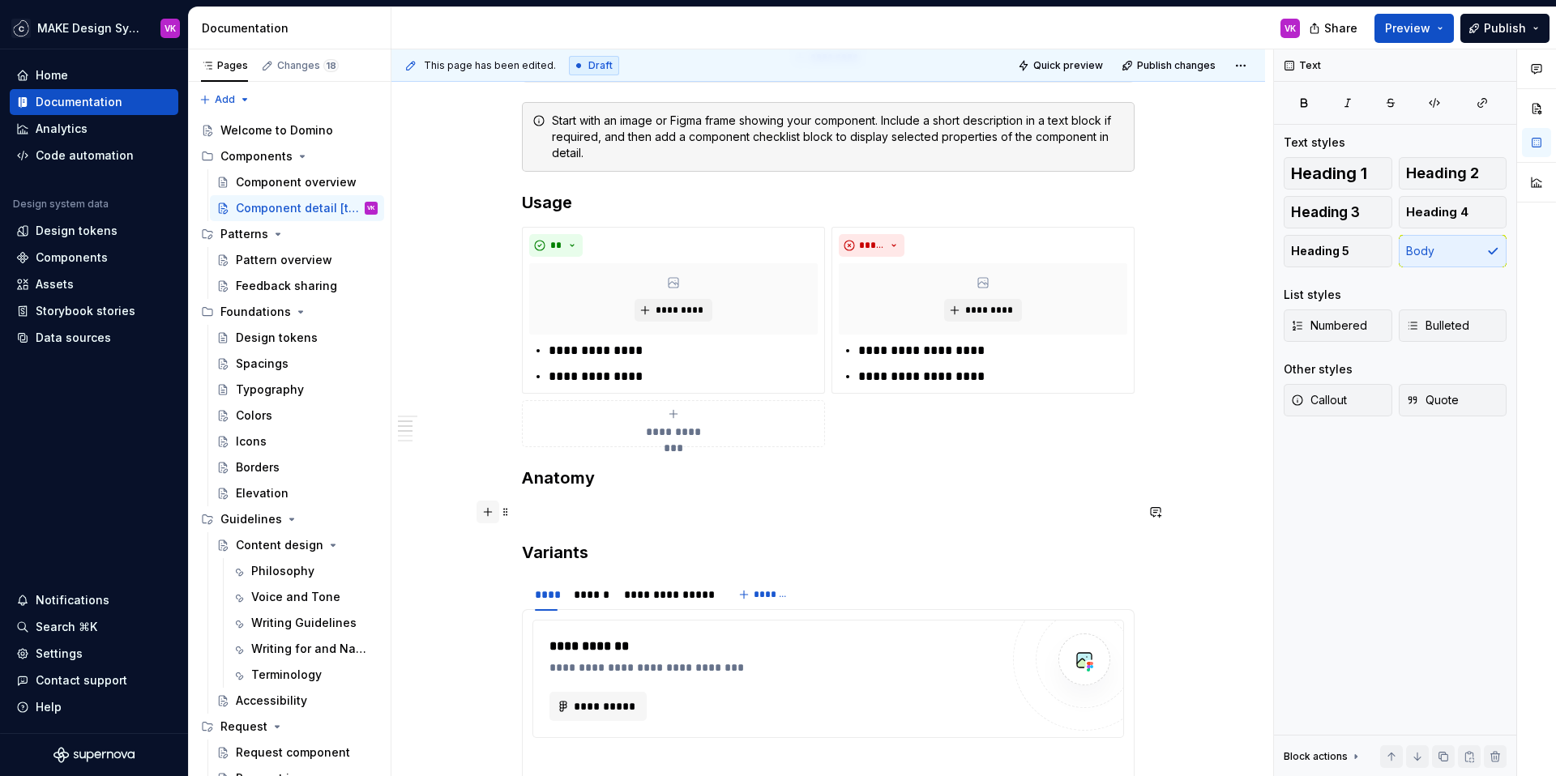
click at [487, 515] on button "button" at bounding box center [488, 512] width 23 height 23
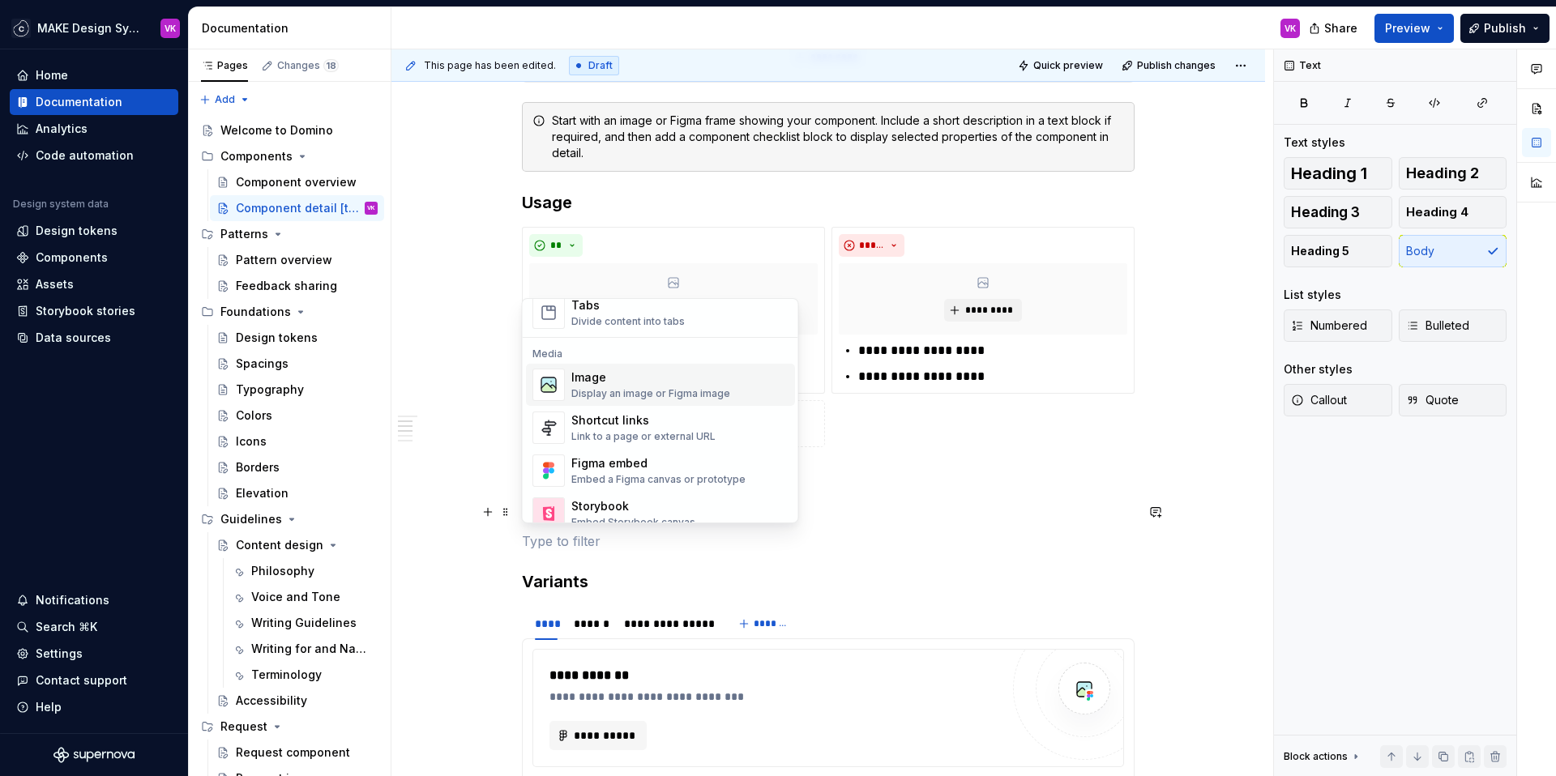
scroll to position [653, 0]
click at [624, 388] on div "Display an image or Figma image" at bounding box center [650, 390] width 159 height 13
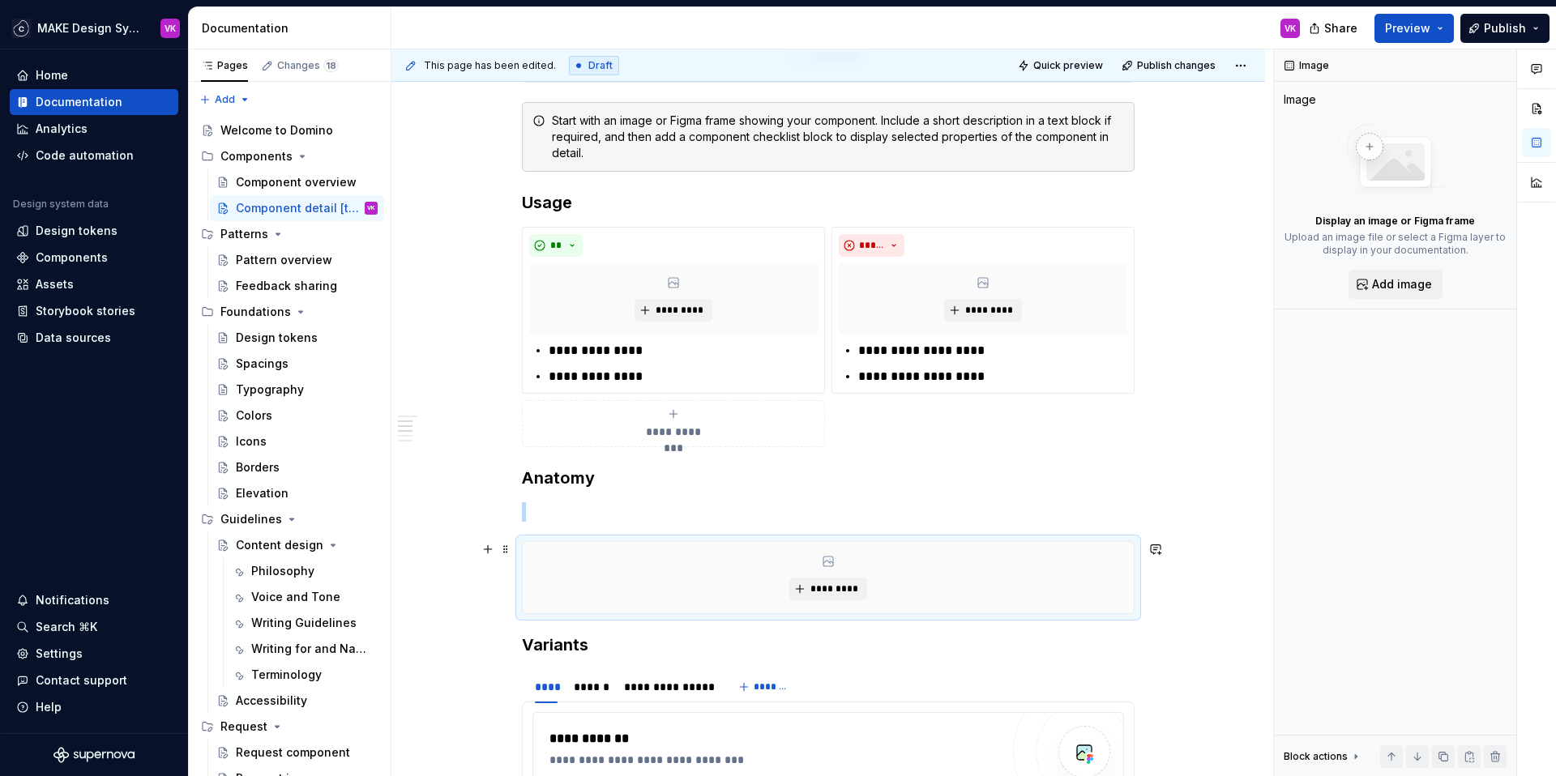
click at [772, 572] on div "*********" at bounding box center [828, 577] width 611 height 71
click at [828, 586] on span "*********" at bounding box center [834, 589] width 49 height 13
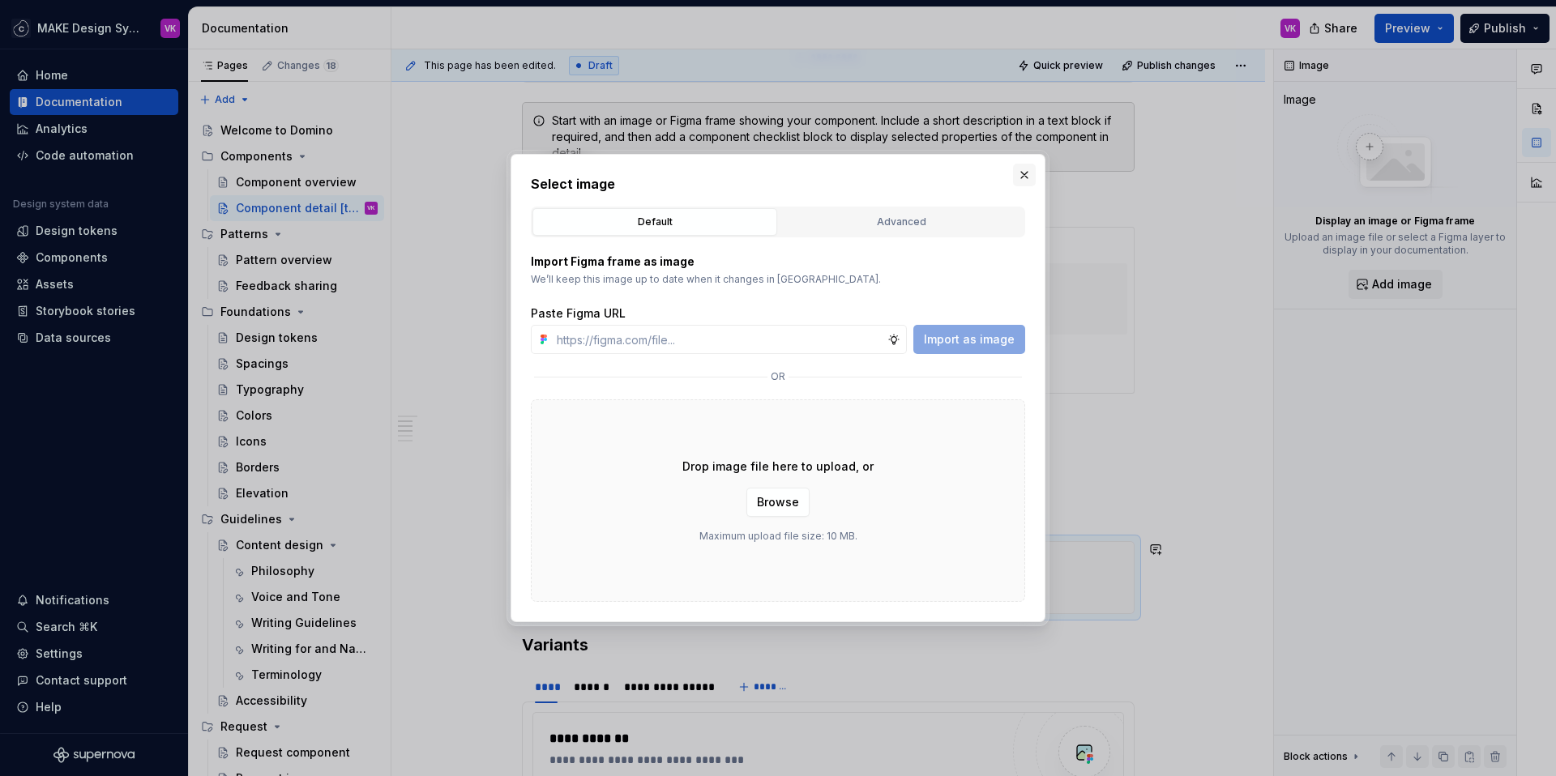
click at [1022, 178] on button "button" at bounding box center [1024, 175] width 23 height 23
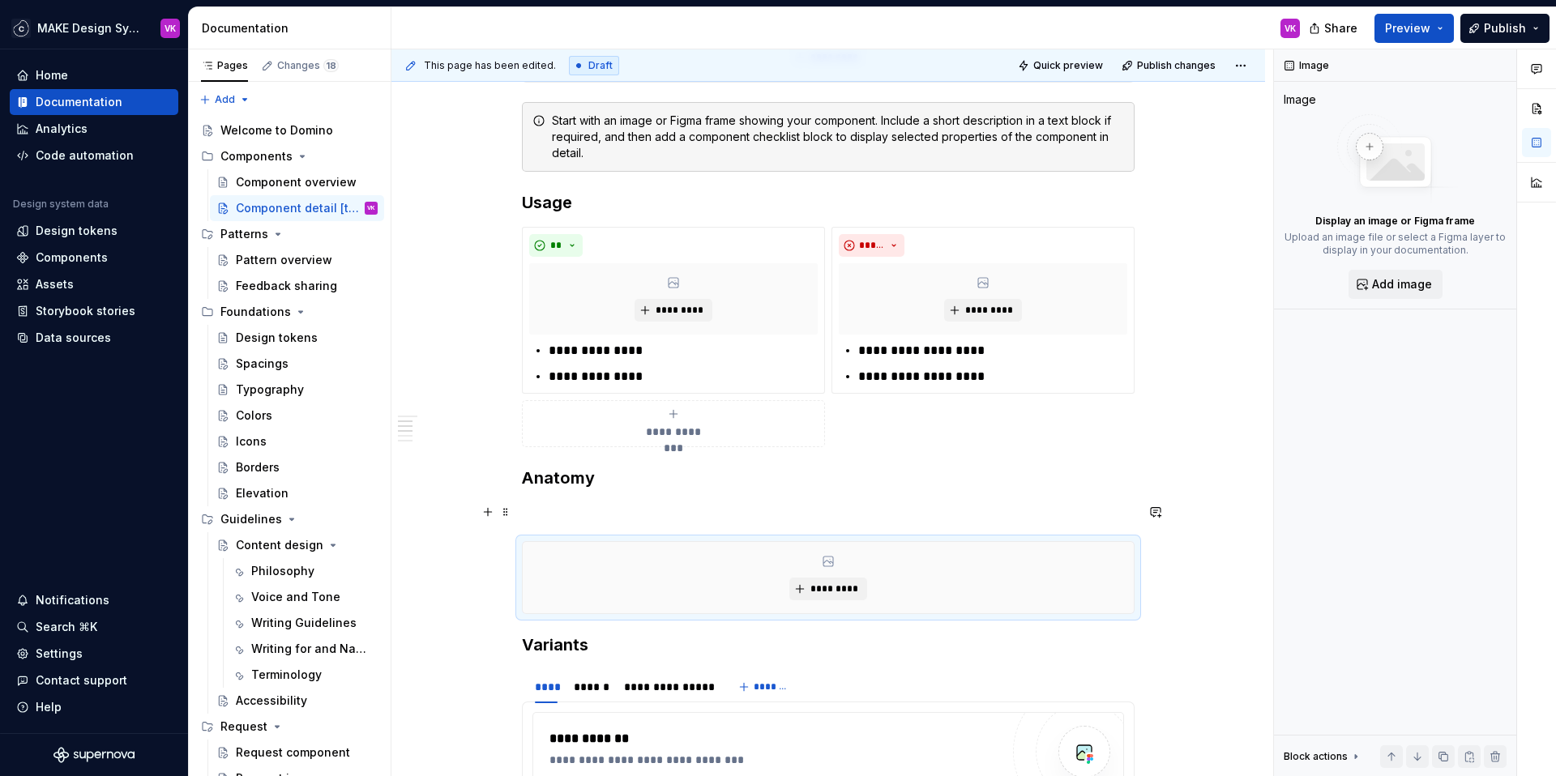
click at [570, 515] on p at bounding box center [828, 511] width 613 height 19
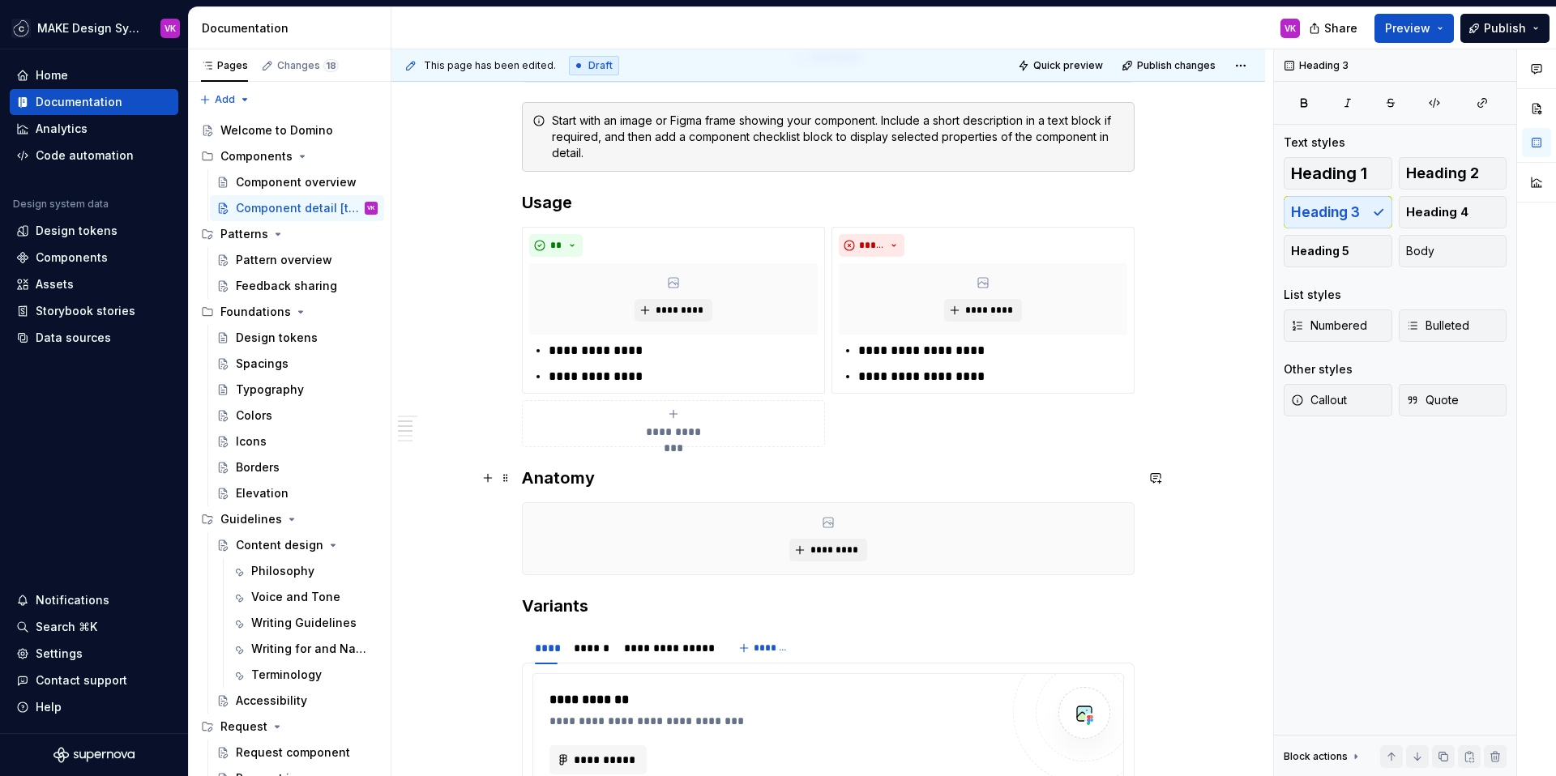
click at [588, 471] on h3 "Anatomy" at bounding box center [828, 478] width 613 height 23
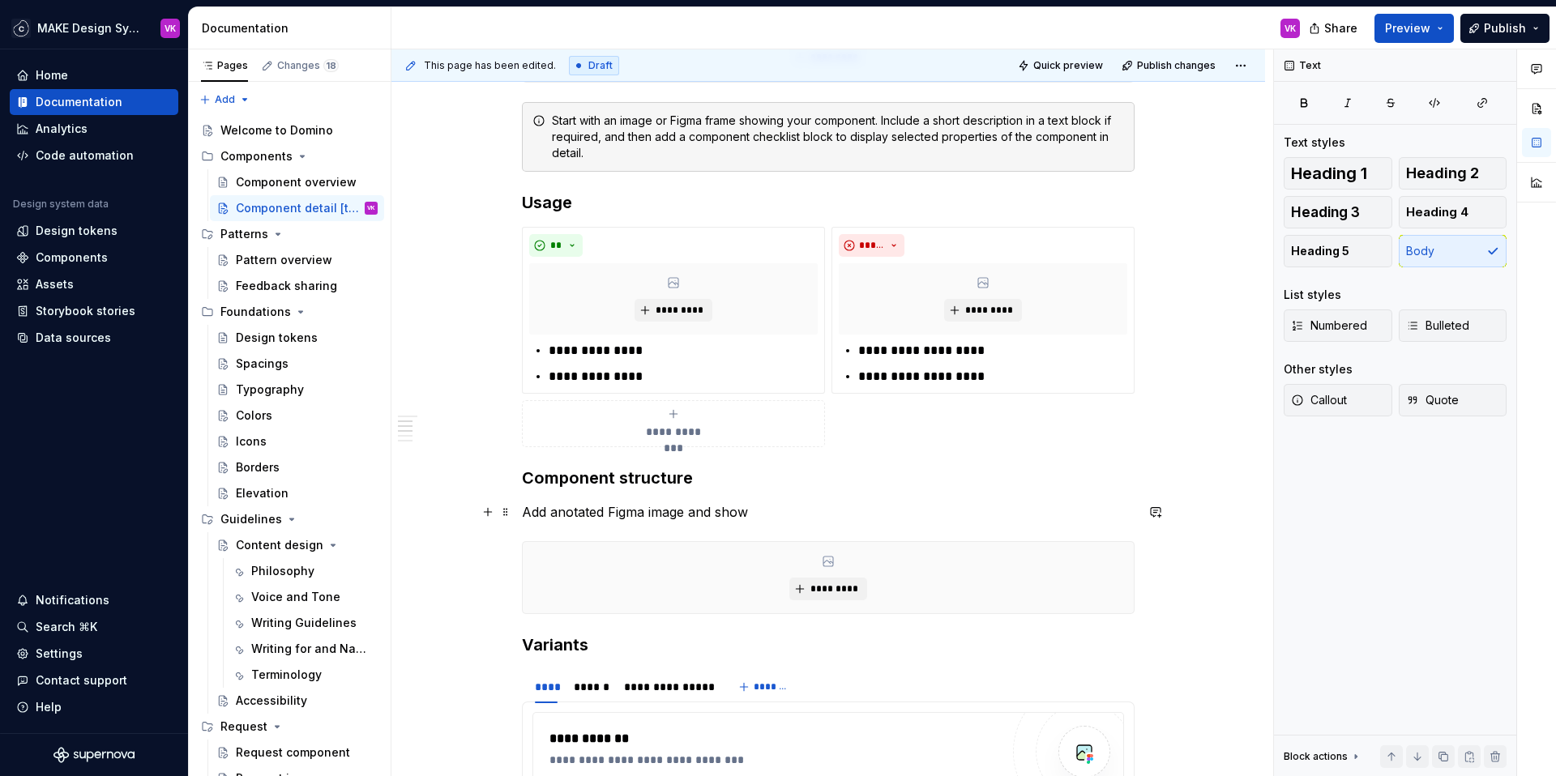
click at [794, 515] on p "Add anotated Figma image and show" at bounding box center [828, 511] width 613 height 19
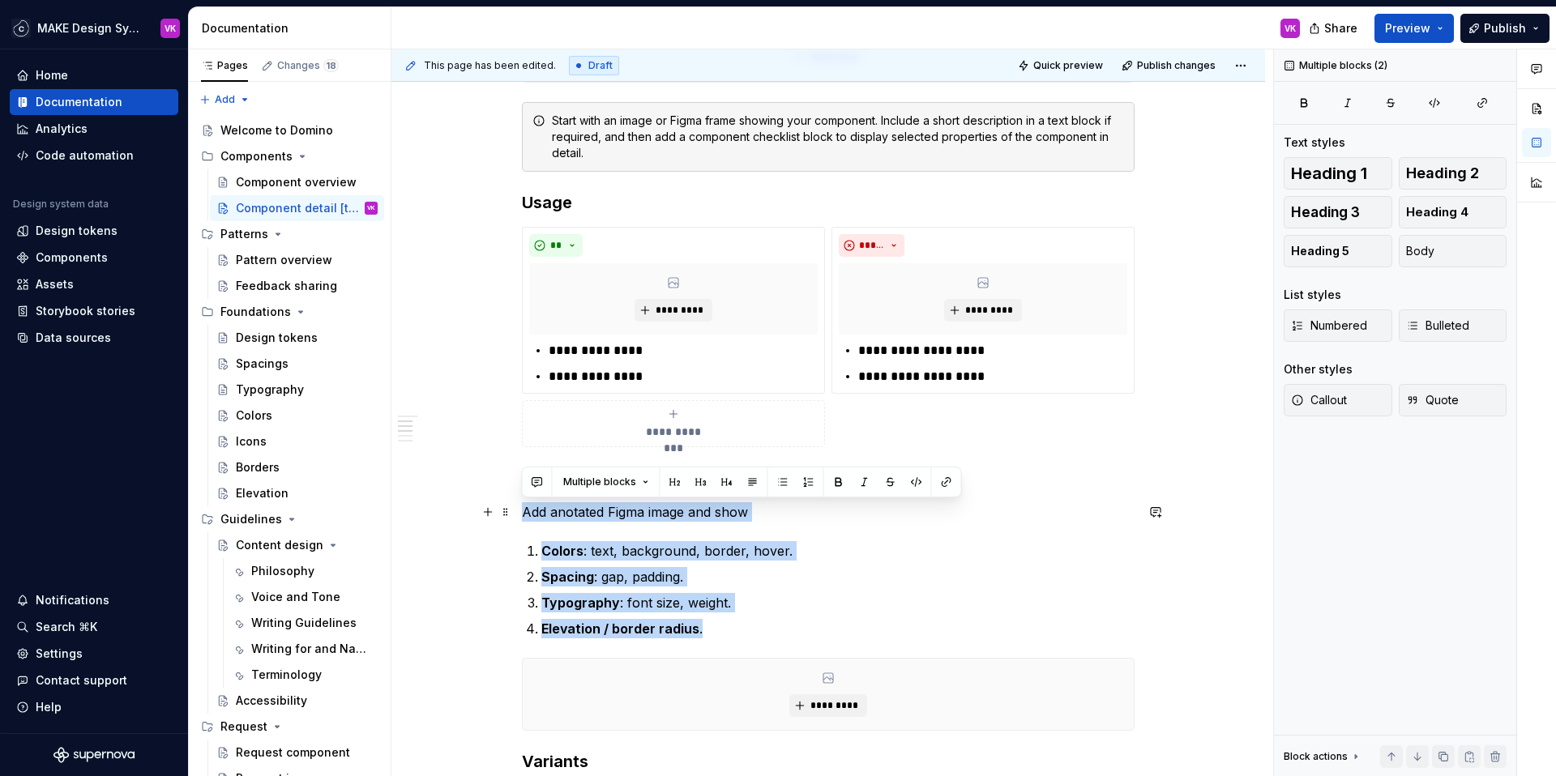
drag, startPoint x: 716, startPoint y: 631, endPoint x: 519, endPoint y: 509, distance: 231.4
click at [854, 484] on button "button" at bounding box center [864, 482] width 23 height 23
click at [798, 513] on p "Add anotated Figma image and show" at bounding box center [828, 511] width 613 height 19
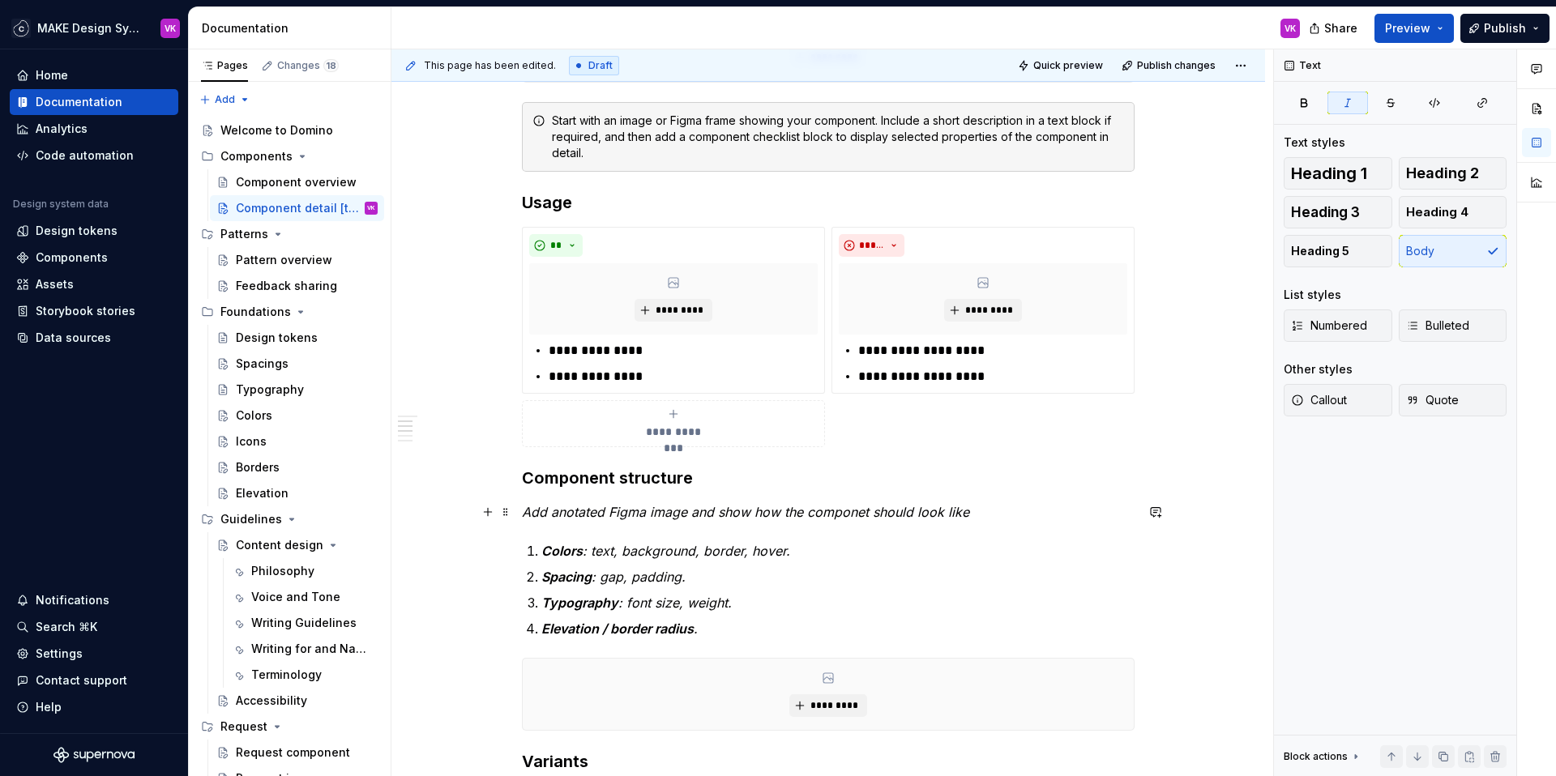
click at [844, 514] on em "Add anotated Figma image and show how the componet should look like" at bounding box center [745, 512] width 447 height 16
click at [1003, 514] on p "Add anotated Figma image and show how the component should look like" at bounding box center [828, 511] width 613 height 19
click at [763, 629] on p "Elevation / border radius ." at bounding box center [837, 628] width 593 height 19
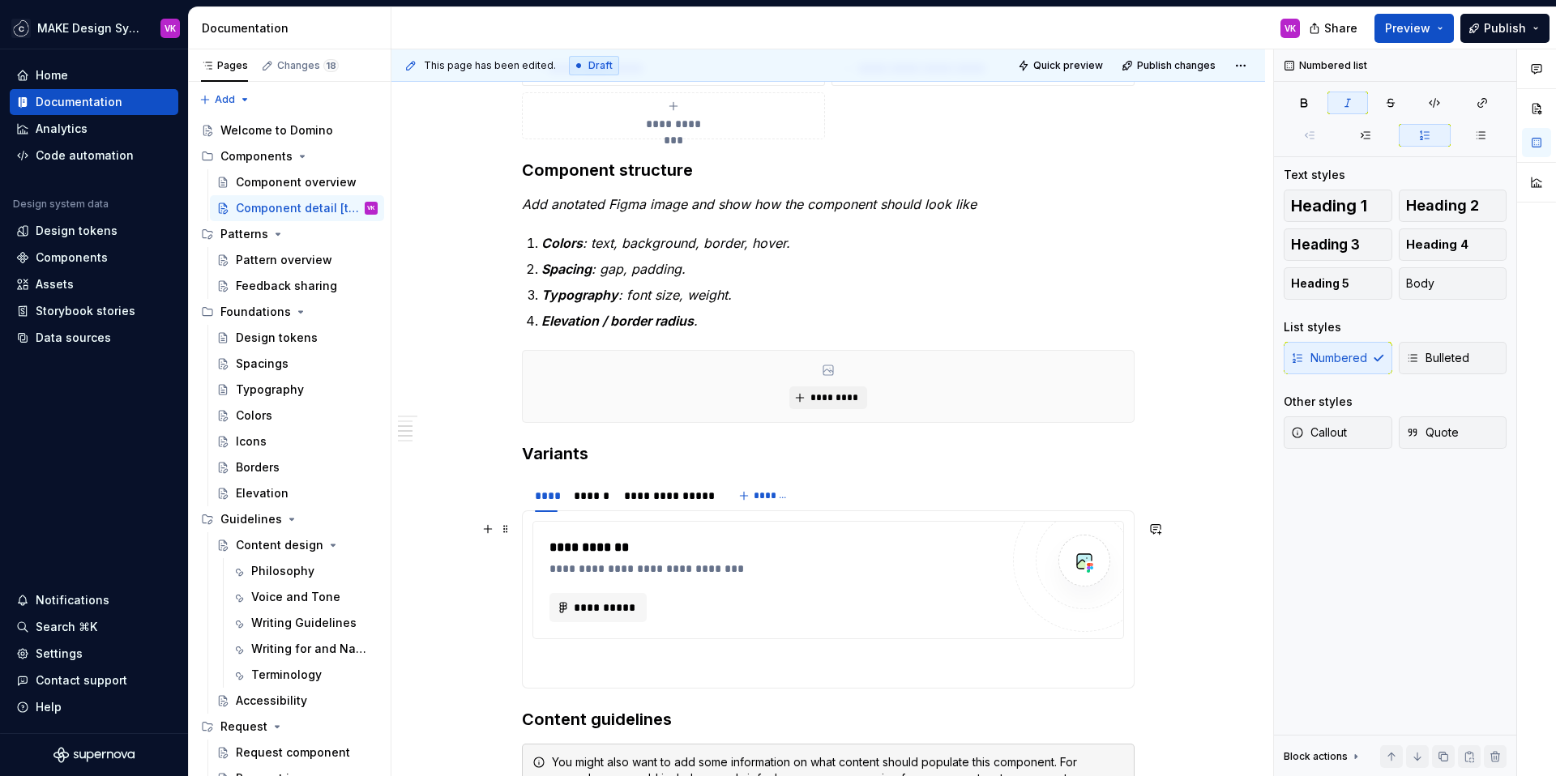
scroll to position [693, 0]
click at [526, 455] on h3 "Variants" at bounding box center [828, 453] width 613 height 23
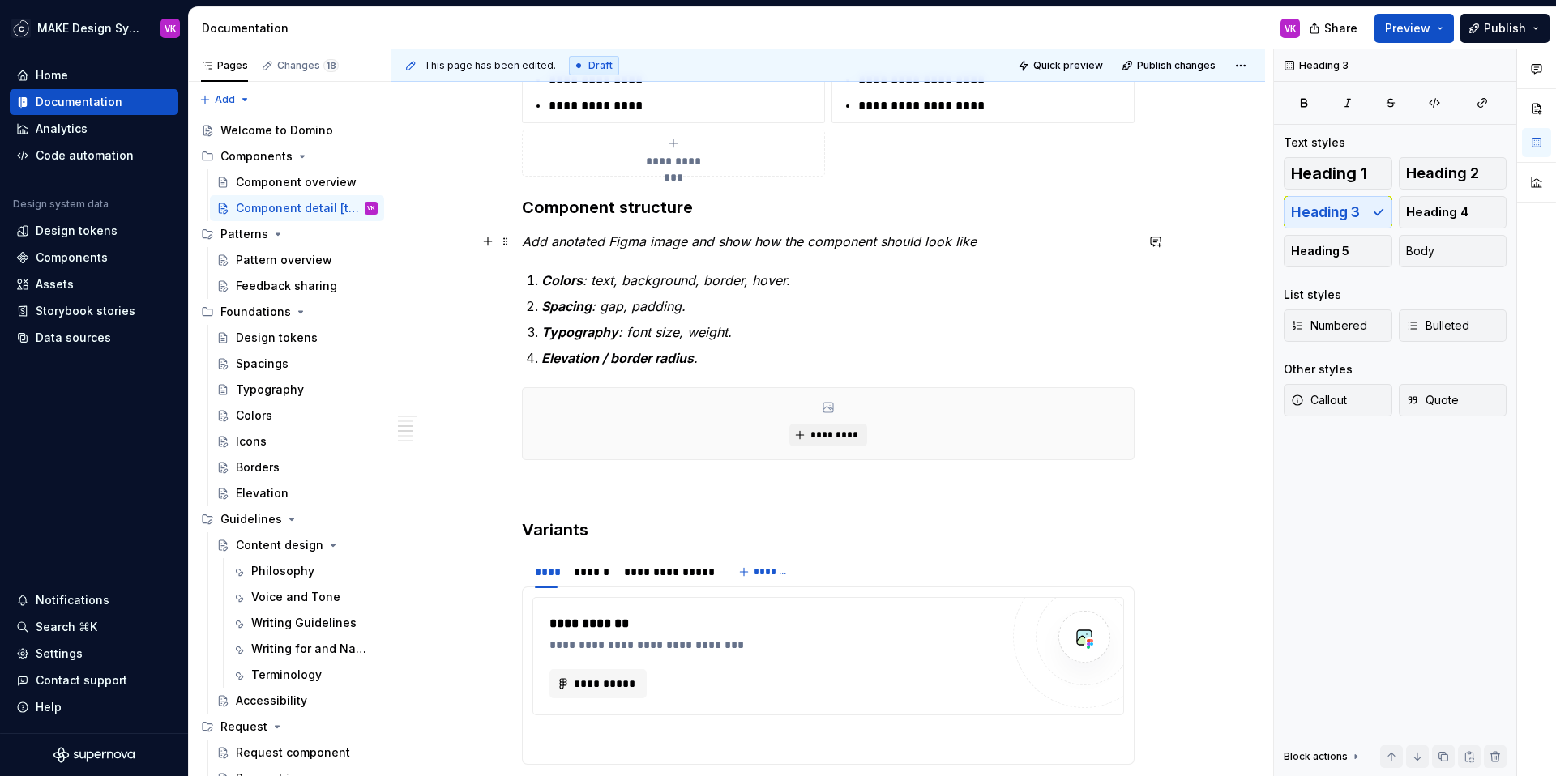
scroll to position [545, 0]
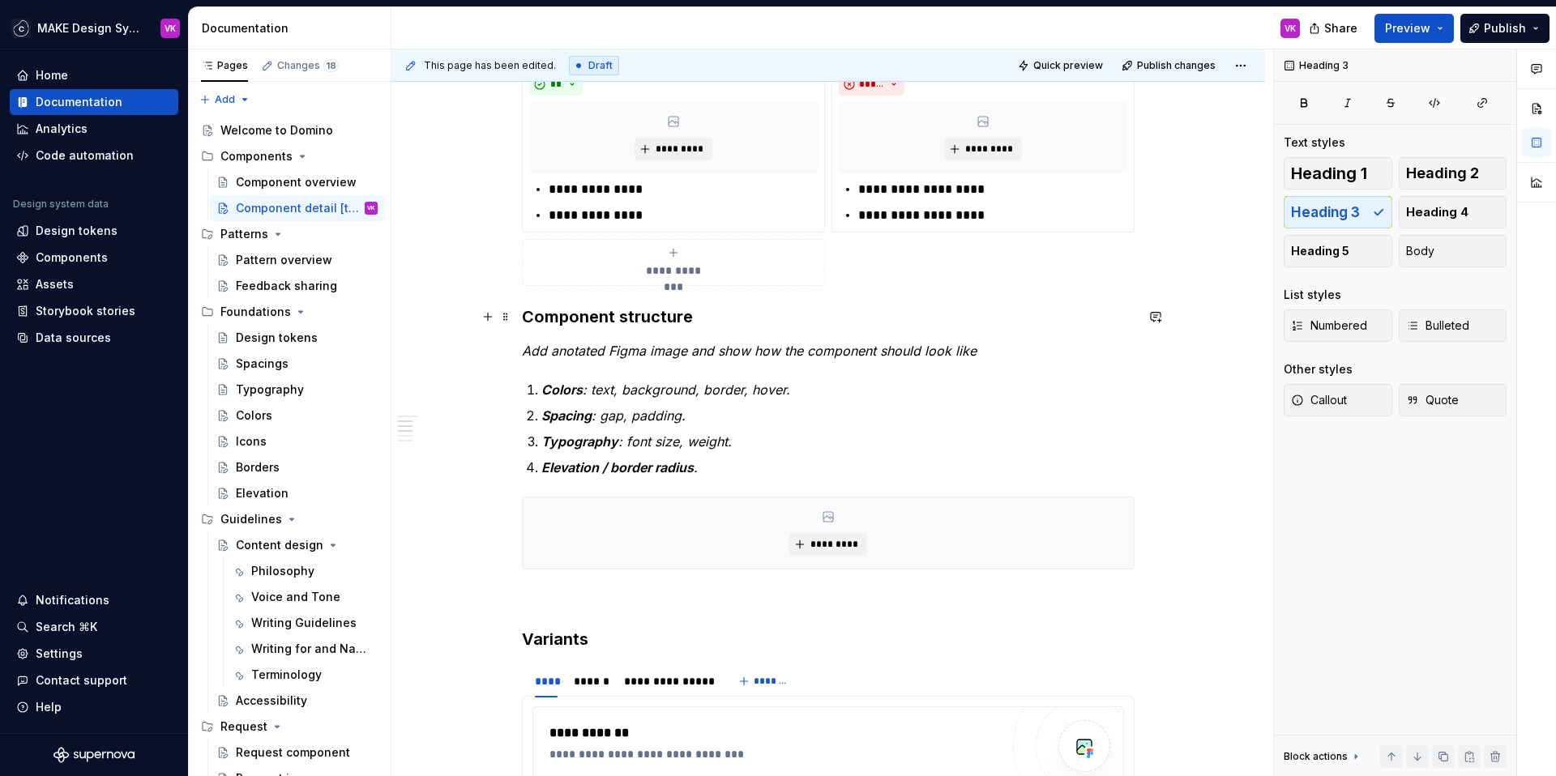
click at [522, 315] on h3 "Component structure" at bounding box center [828, 317] width 613 height 23
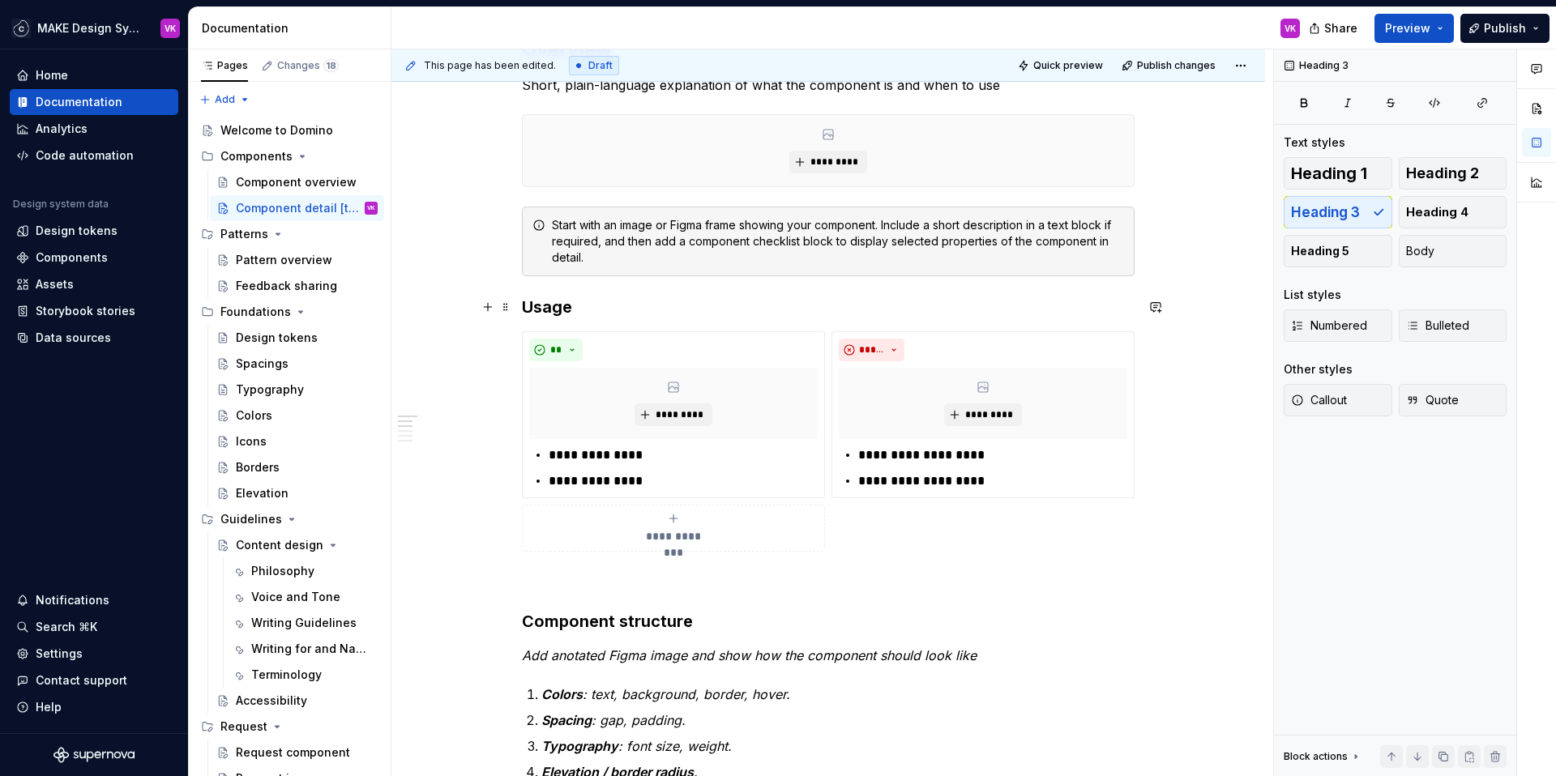
scroll to position [277, 0]
click at [524, 309] on h3 "Usage" at bounding box center [828, 309] width 613 height 23
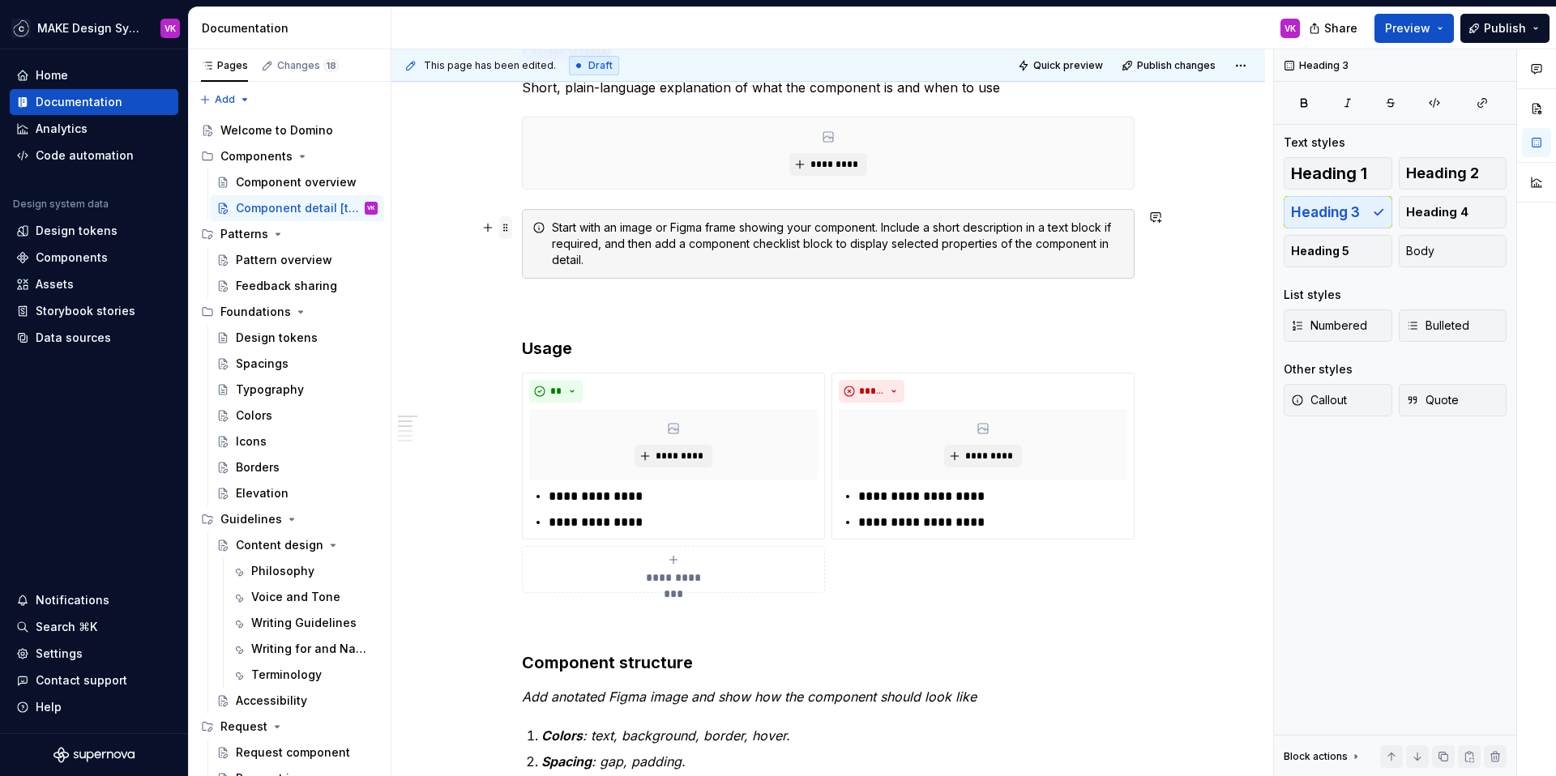
click at [508, 231] on span at bounding box center [505, 227] width 13 height 23
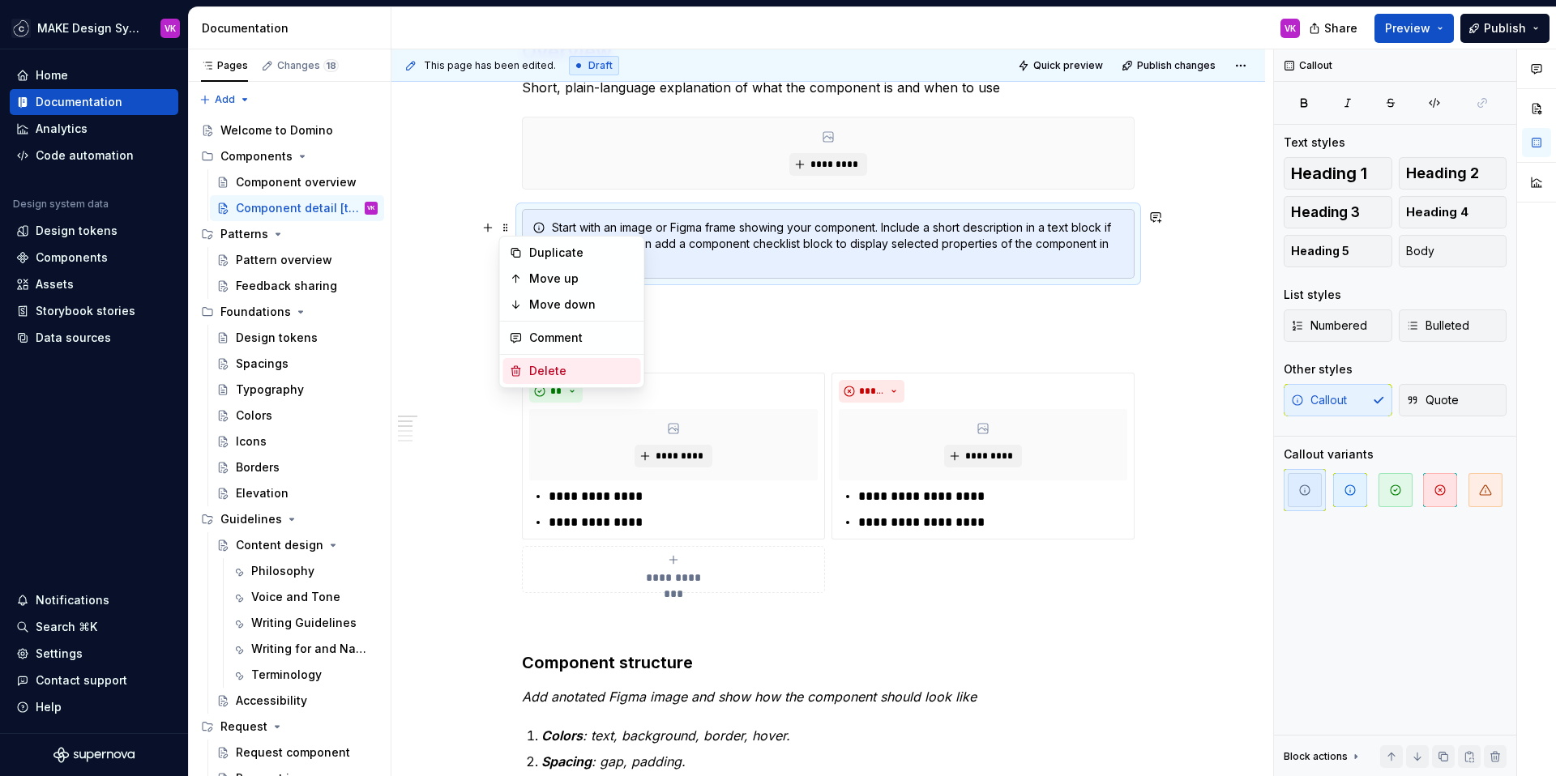
click at [531, 366] on div "Delete" at bounding box center [581, 371] width 105 height 16
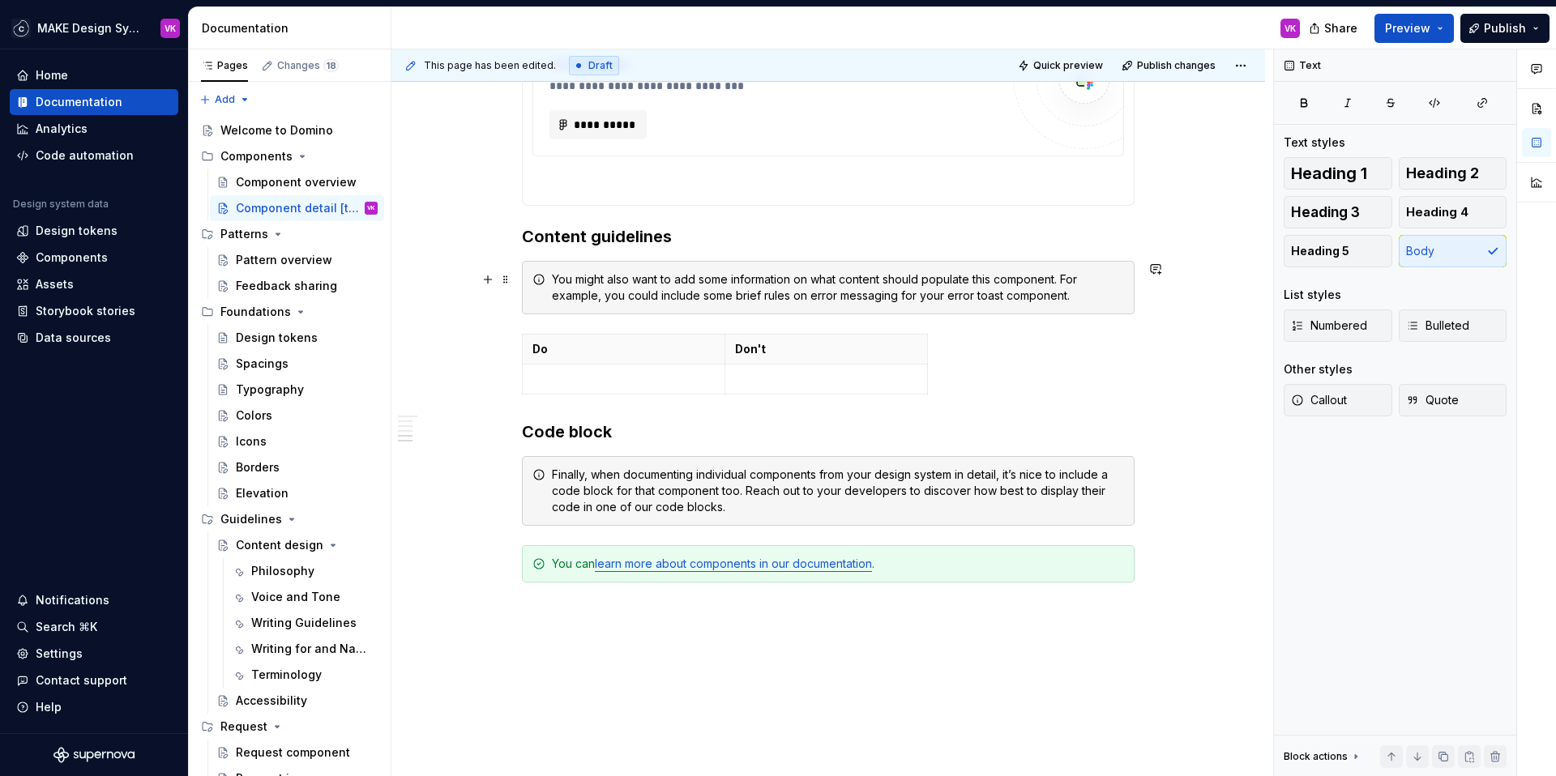
scroll to position [1206, 0]
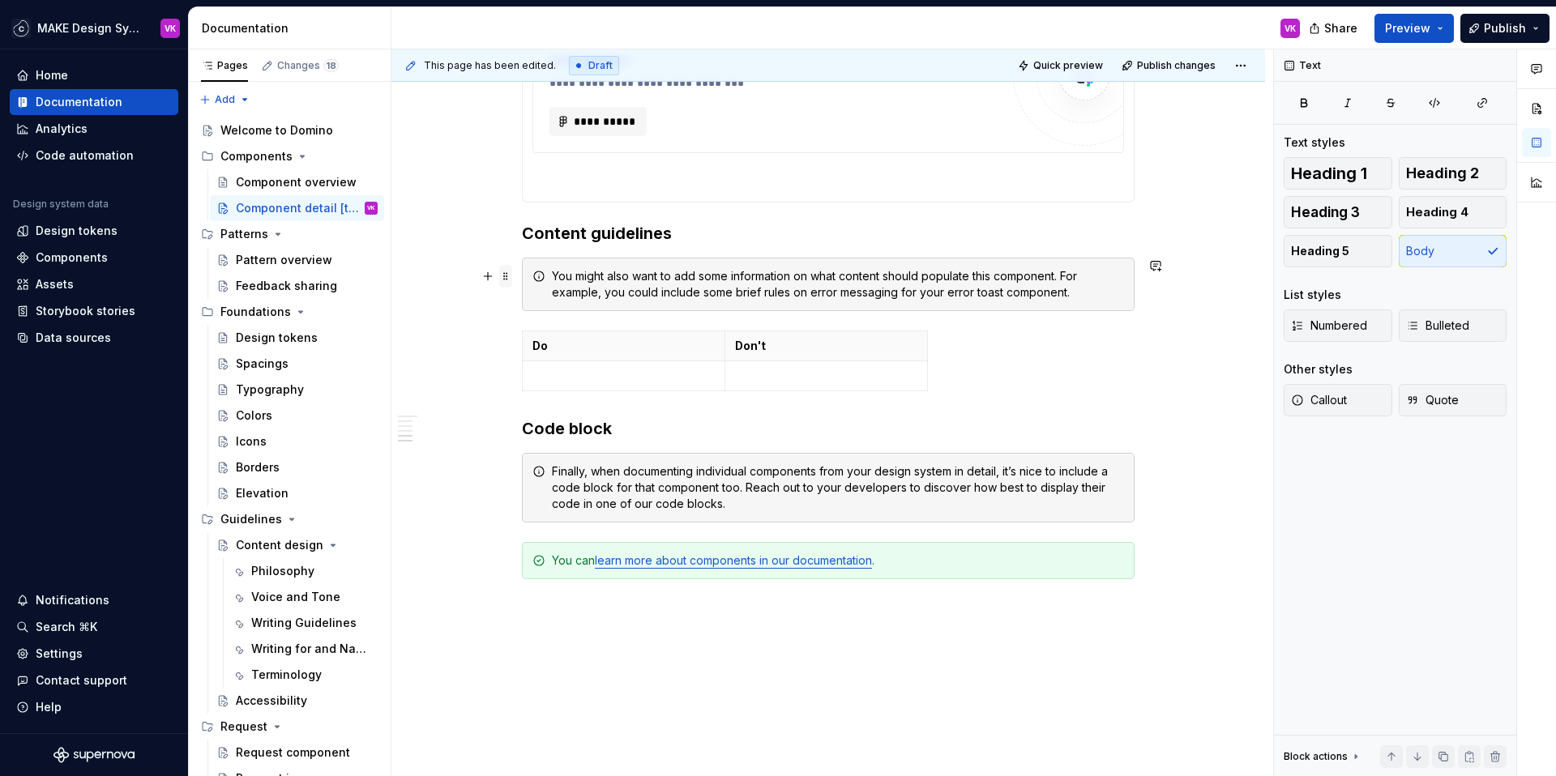
click at [507, 276] on span at bounding box center [505, 276] width 13 height 23
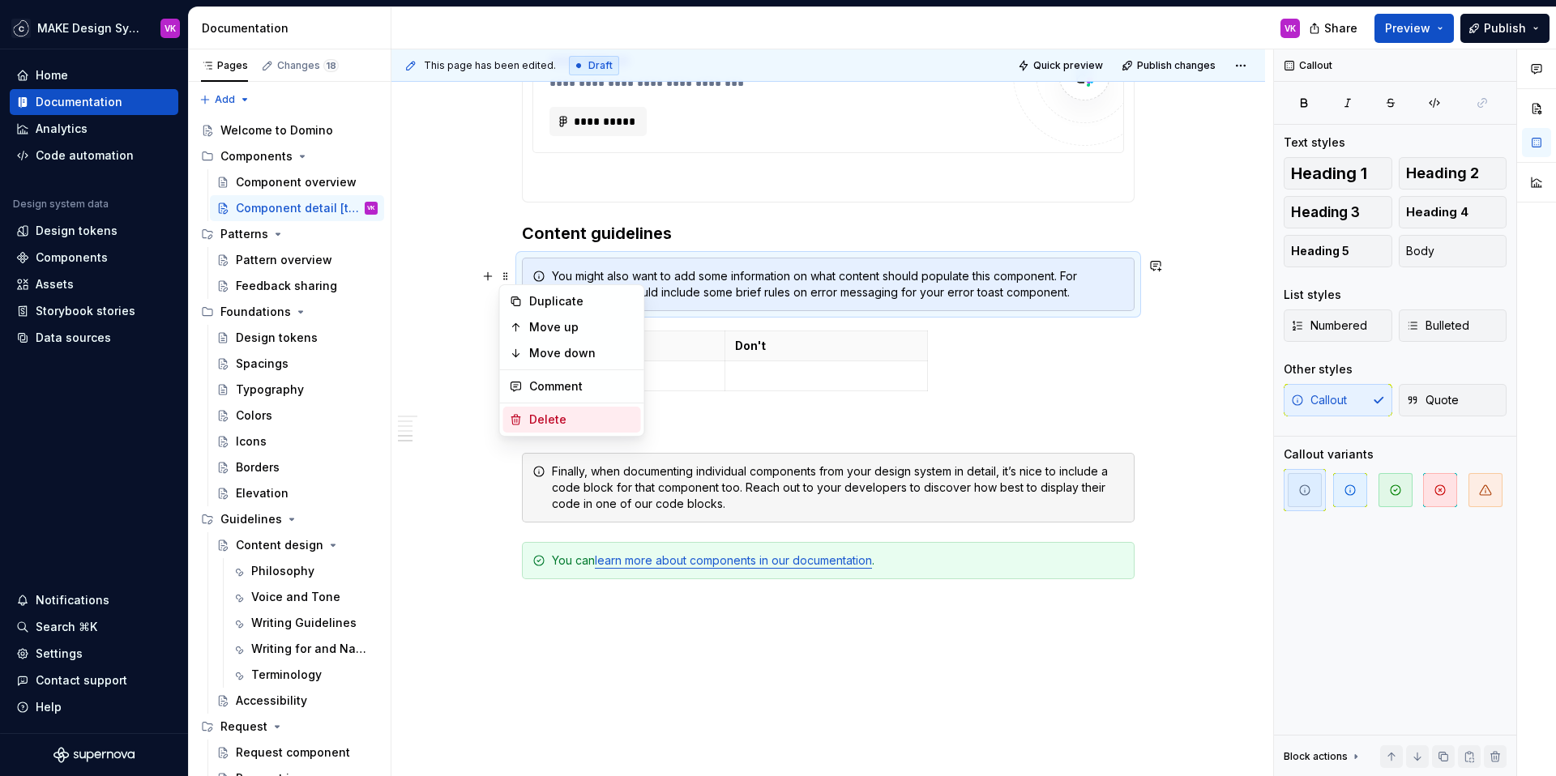
click at [547, 422] on div "Delete" at bounding box center [581, 420] width 105 height 16
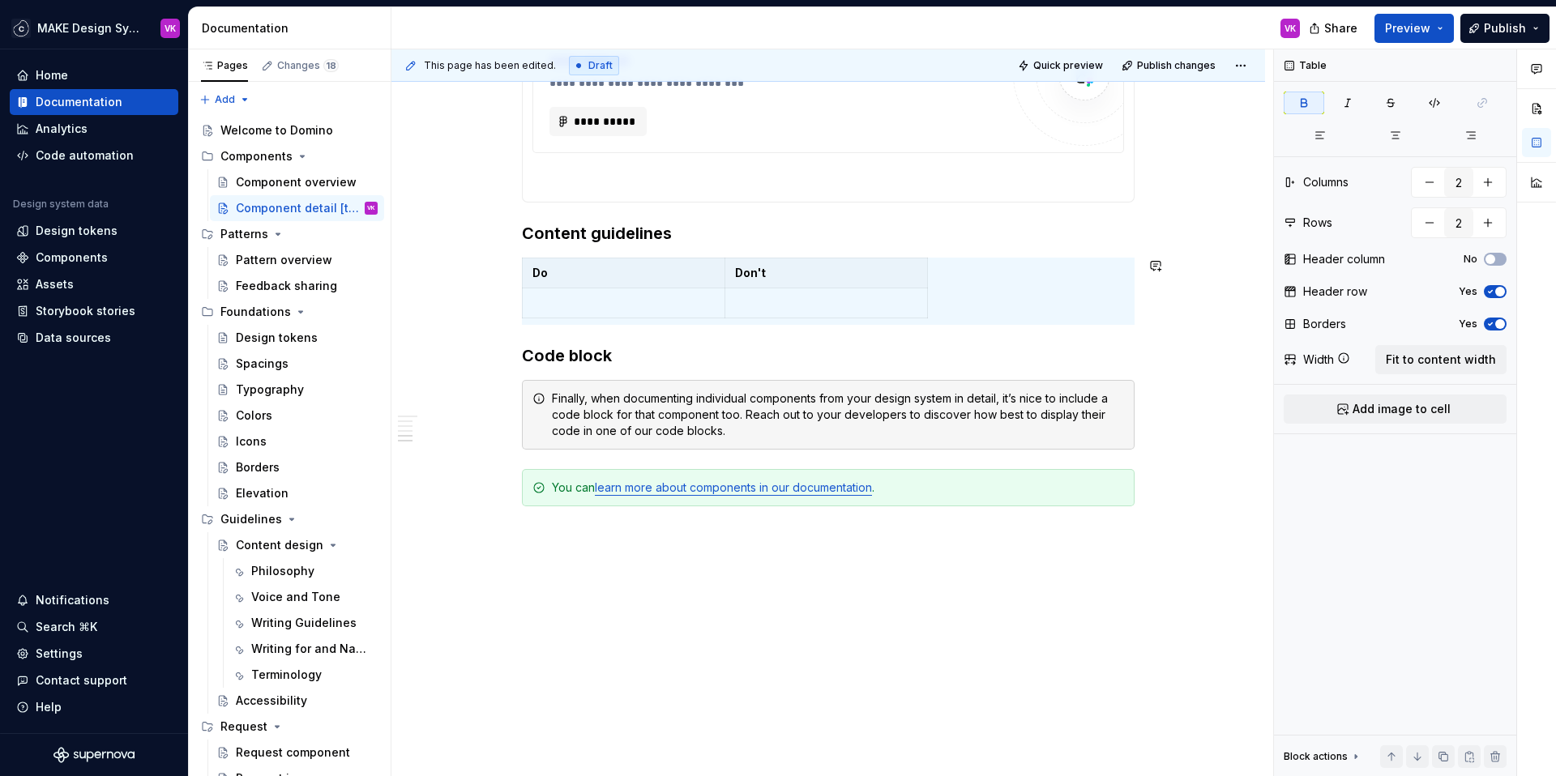
click at [592, 239] on h3 "Content guidelines" at bounding box center [828, 233] width 613 height 23
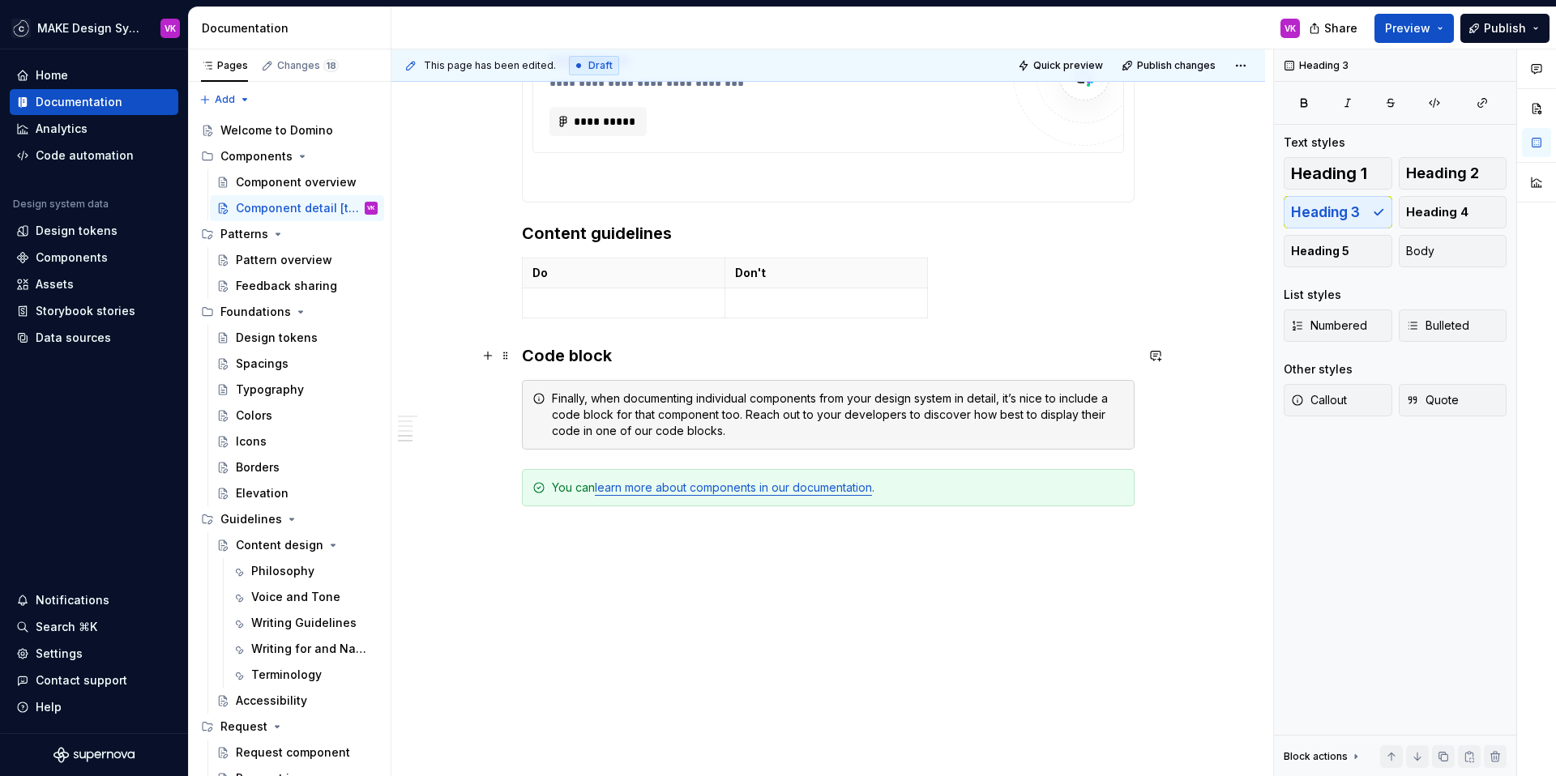
click at [593, 361] on h3 "Code block" at bounding box center [828, 355] width 613 height 23
drag, startPoint x: 624, startPoint y: 361, endPoint x: 526, endPoint y: 359, distance: 98.1
click at [526, 359] on h3 "Code block" at bounding box center [828, 355] width 613 height 23
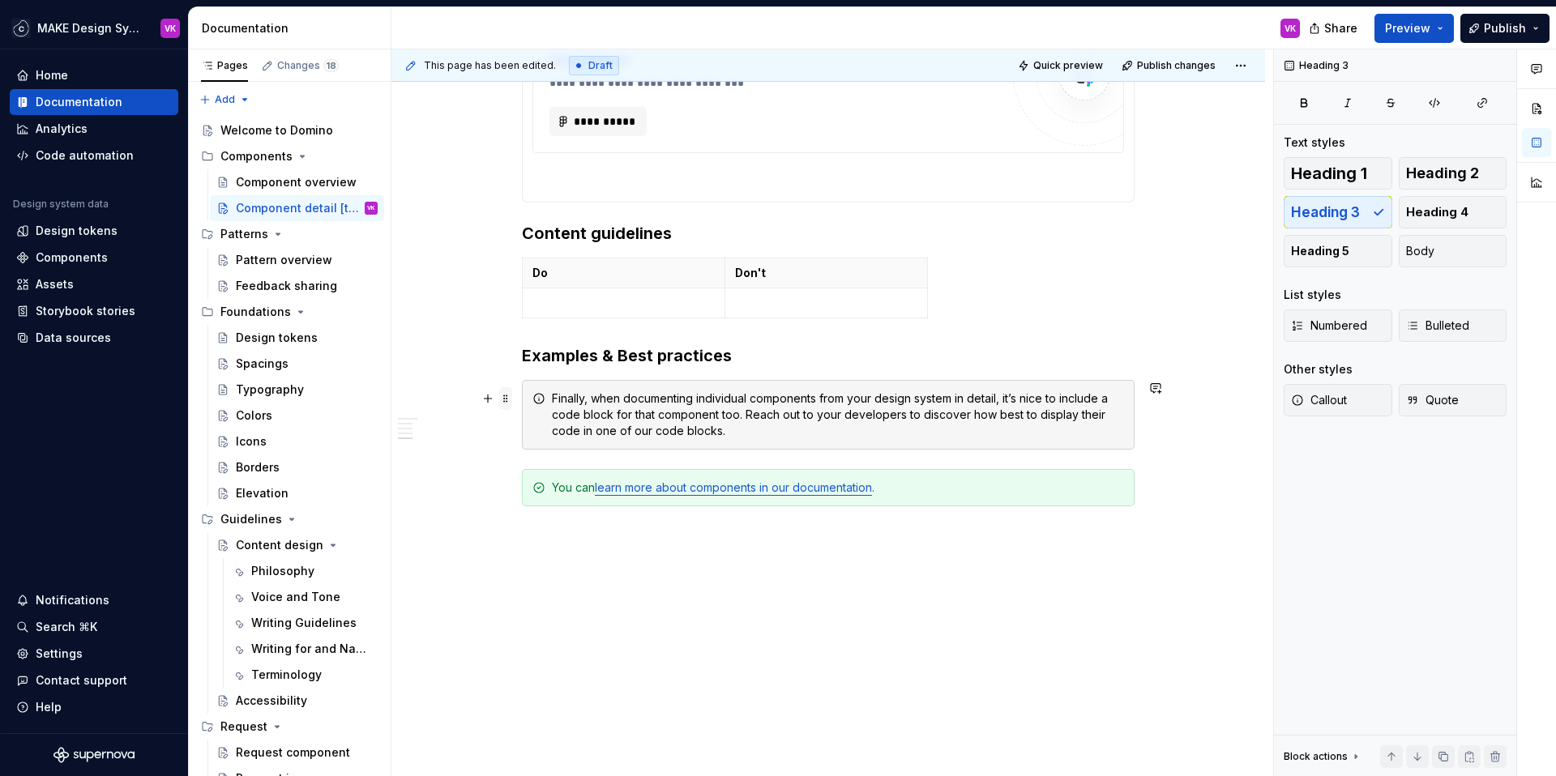
click at [505, 400] on span at bounding box center [505, 398] width 13 height 23
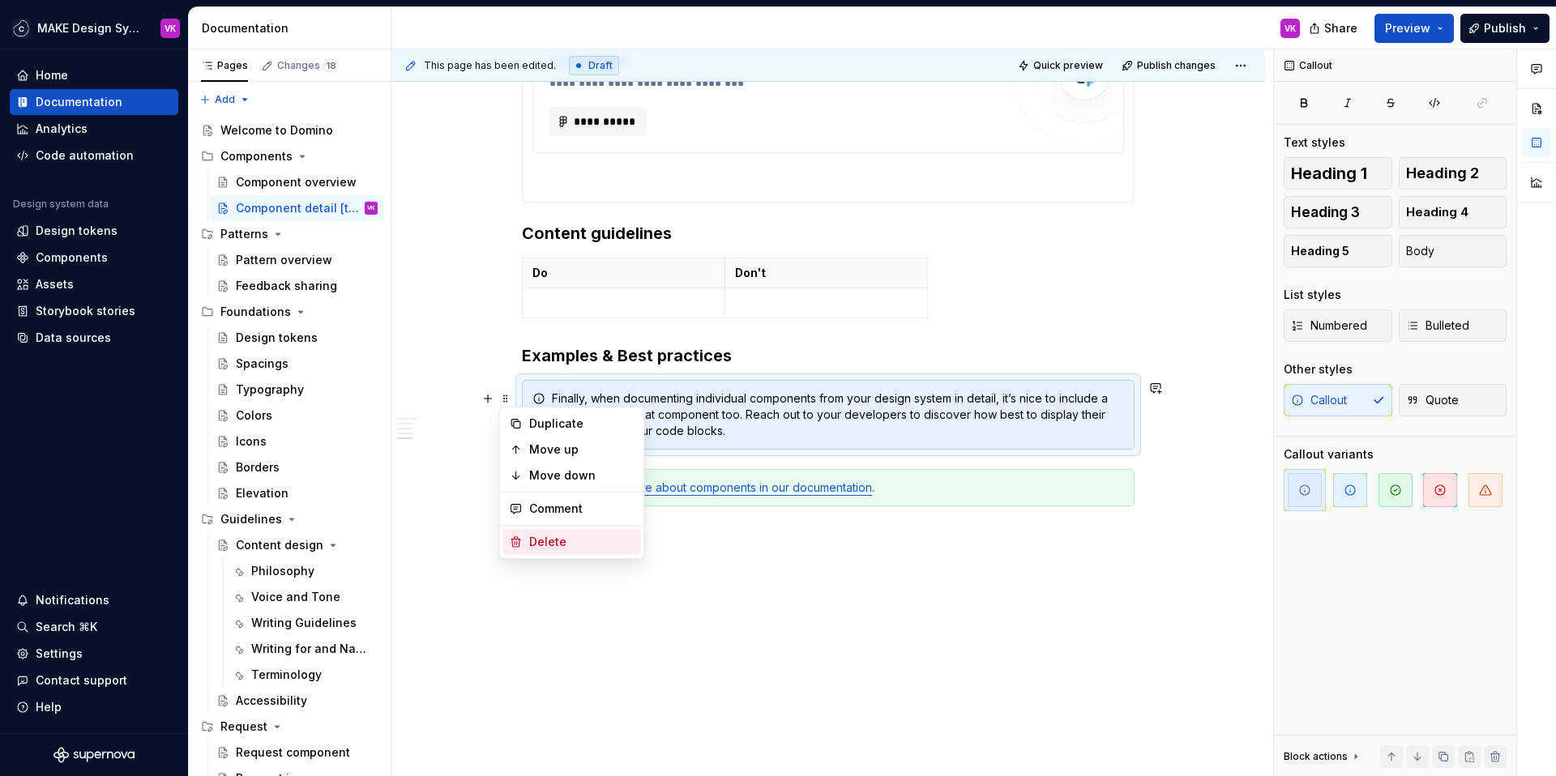
click at [529, 537] on div "Delete" at bounding box center [581, 542] width 105 height 16
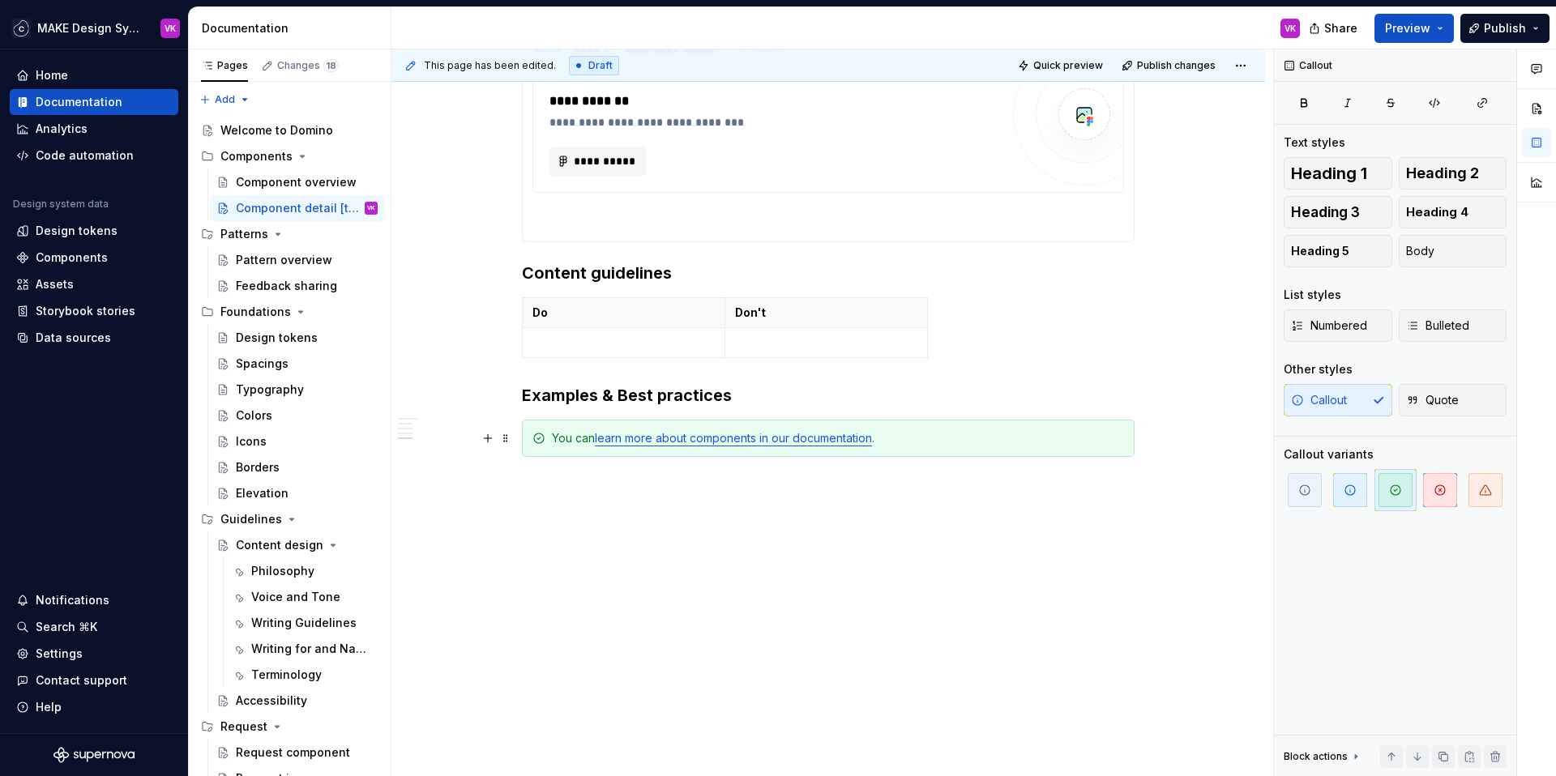
scroll to position [1166, 0]
click at [506, 435] on span at bounding box center [505, 438] width 13 height 23
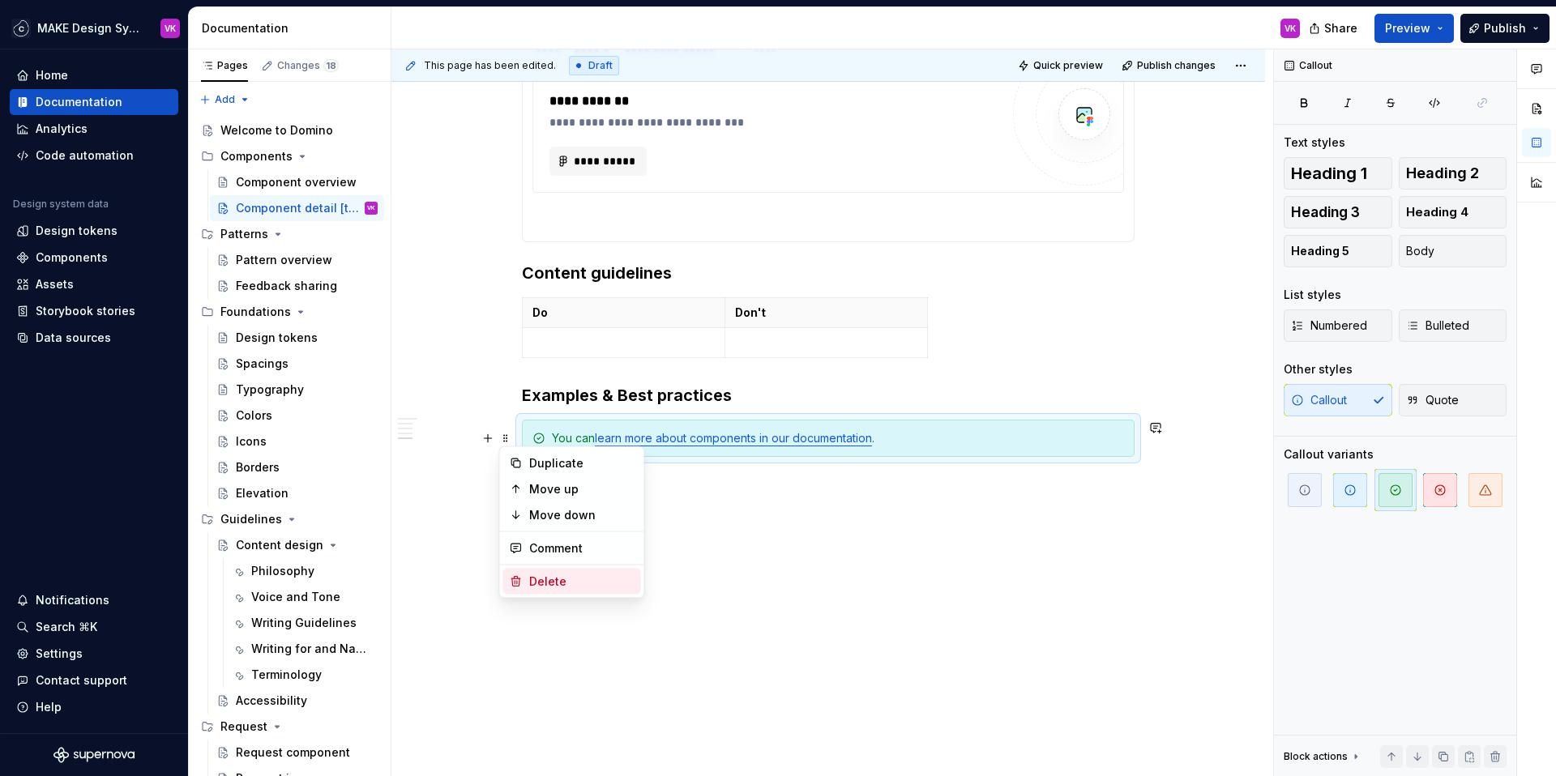
click at [533, 578] on div "Delete" at bounding box center [581, 582] width 105 height 16
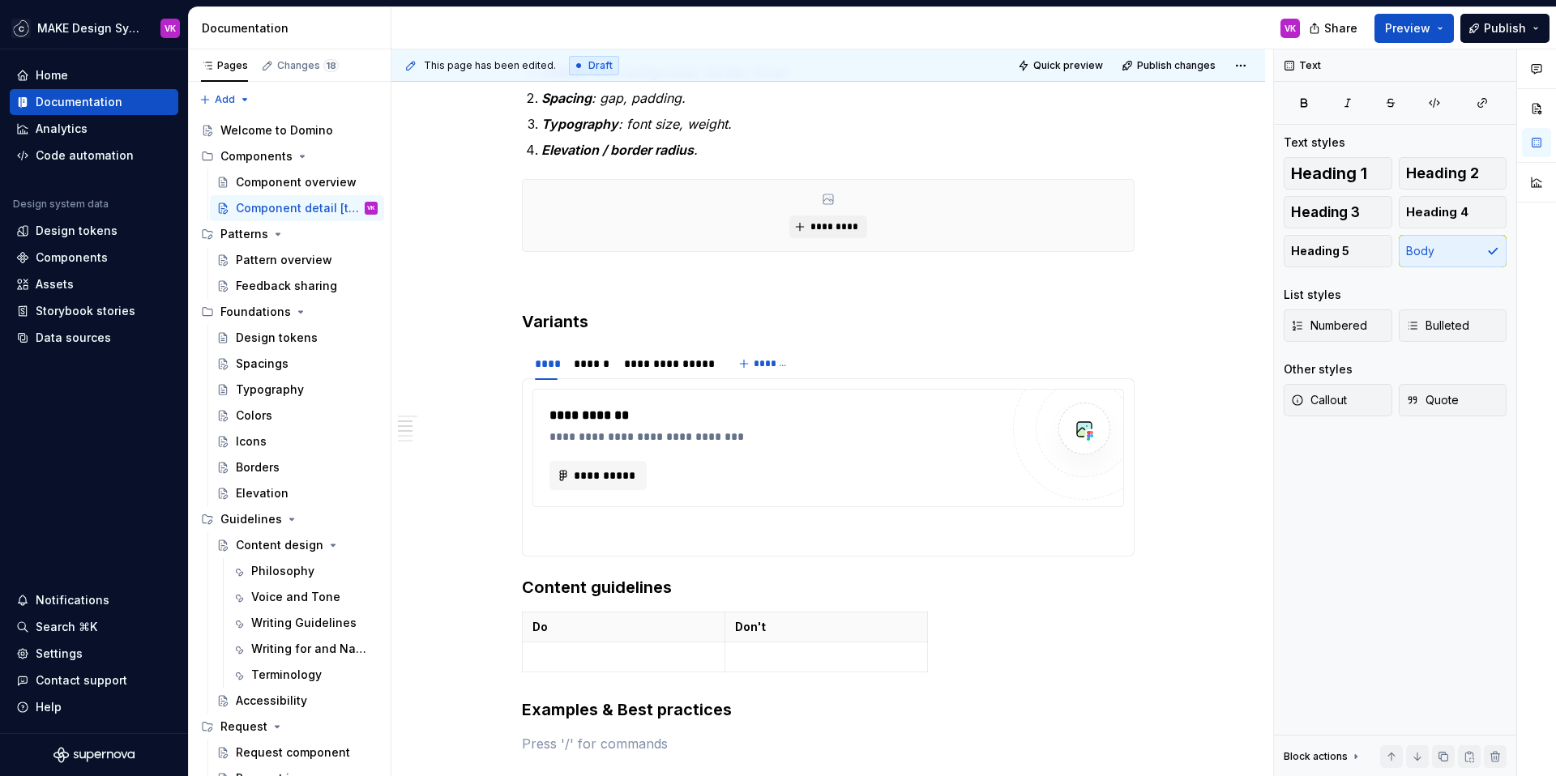
scroll to position [1109, 0]
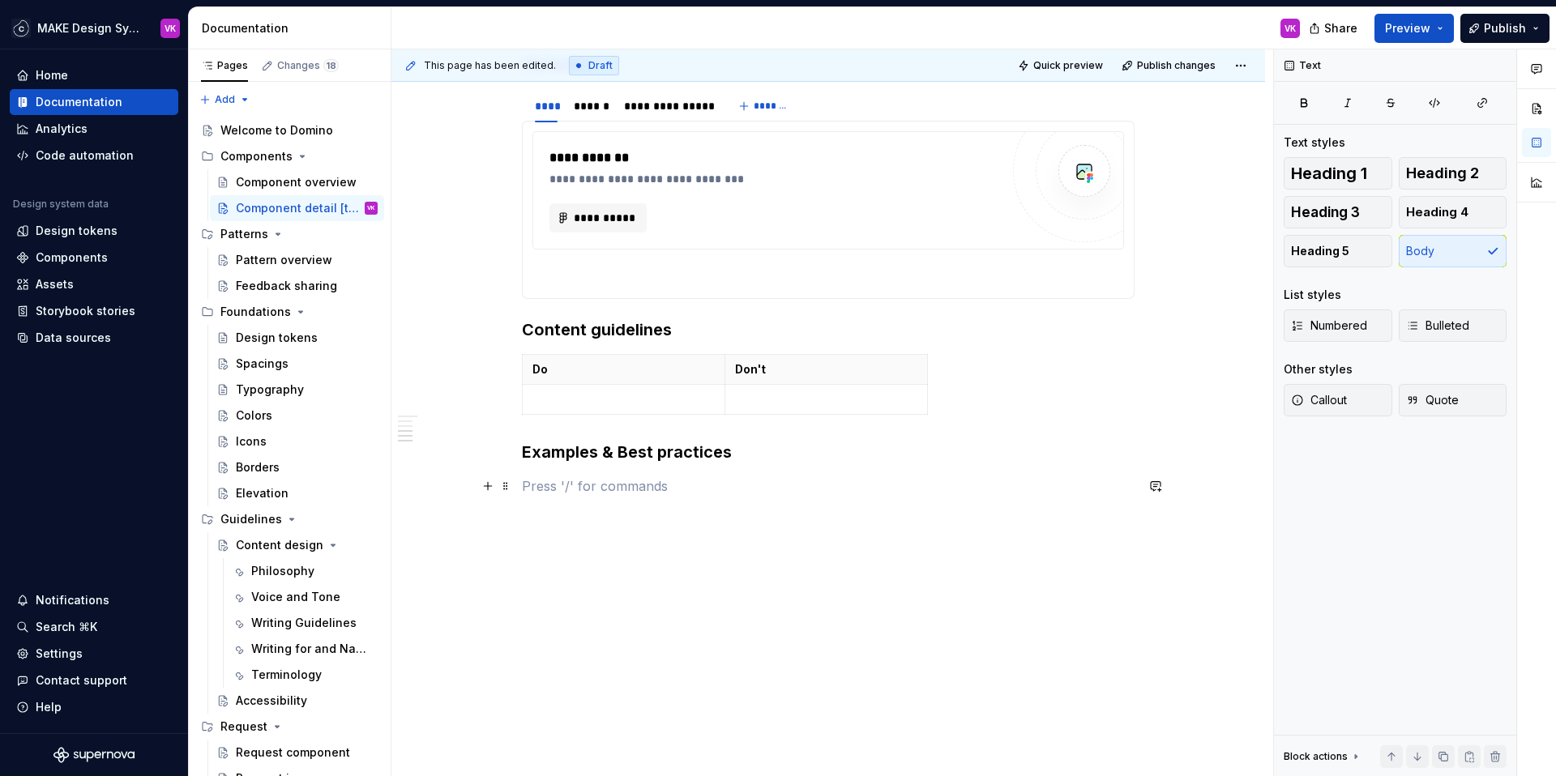
click at [564, 492] on p at bounding box center [828, 486] width 613 height 19
click at [537, 511] on p "Related components" at bounding box center [828, 515] width 613 height 19
click at [681, 516] on p "Related components" at bounding box center [828, 515] width 613 height 19
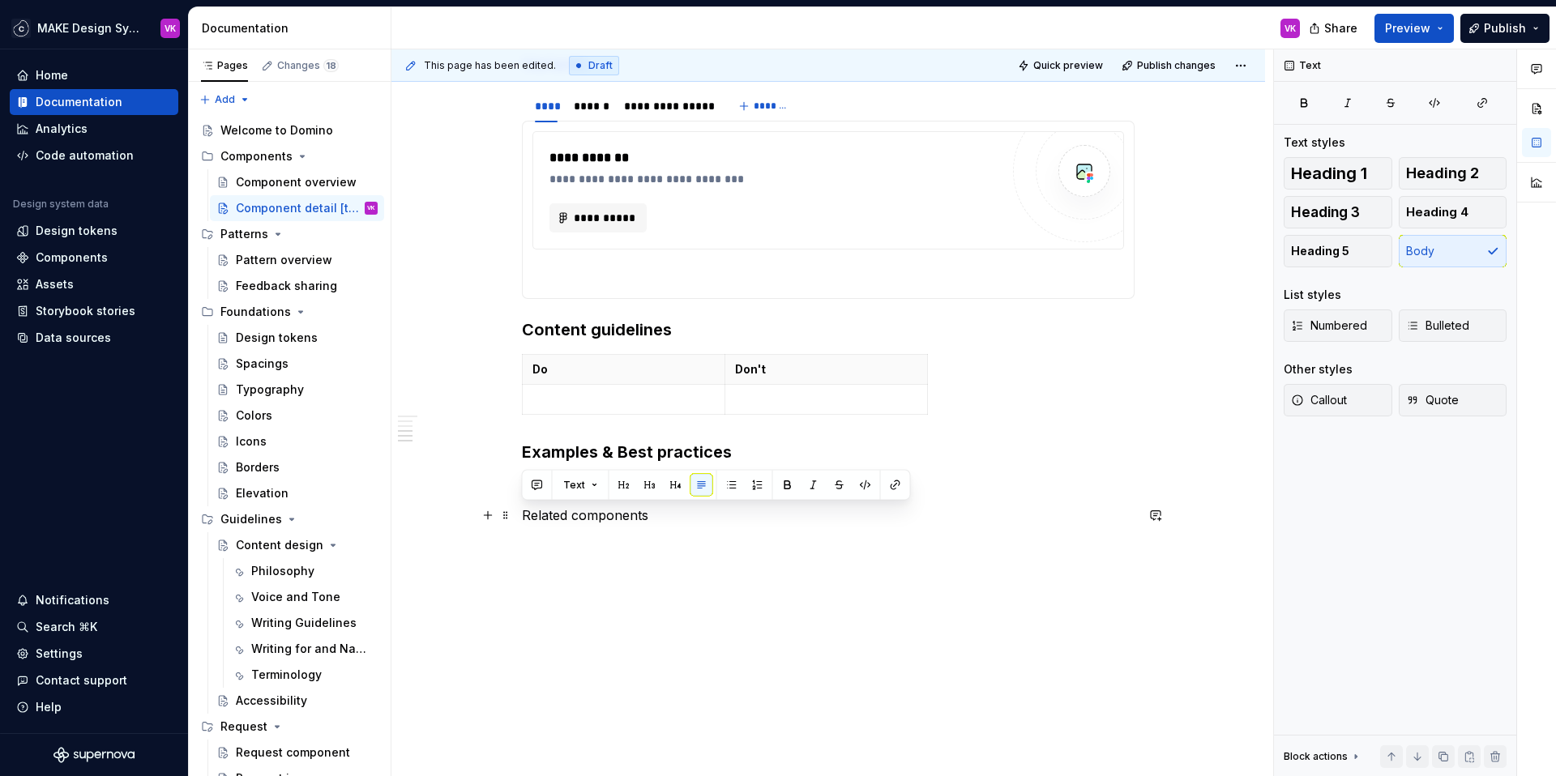
click at [681, 516] on p "Related components" at bounding box center [828, 515] width 613 height 19
type textarea "*"
click at [575, 511] on p "Changelog" at bounding box center [828, 515] width 613 height 19
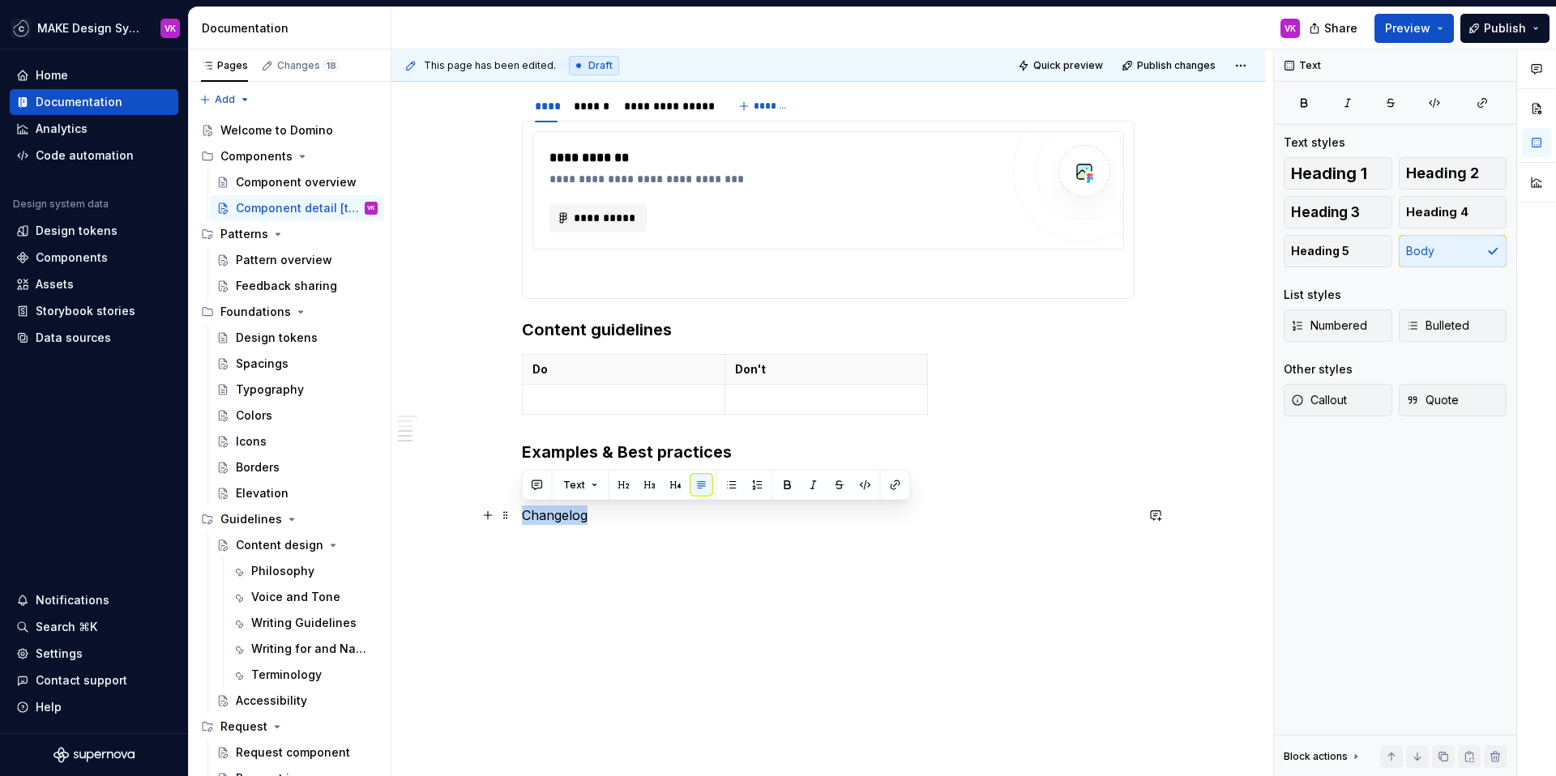
click at [575, 511] on p "Changelog" at bounding box center [828, 515] width 613 height 19
click at [566, 474] on button "Text" at bounding box center [580, 485] width 49 height 23
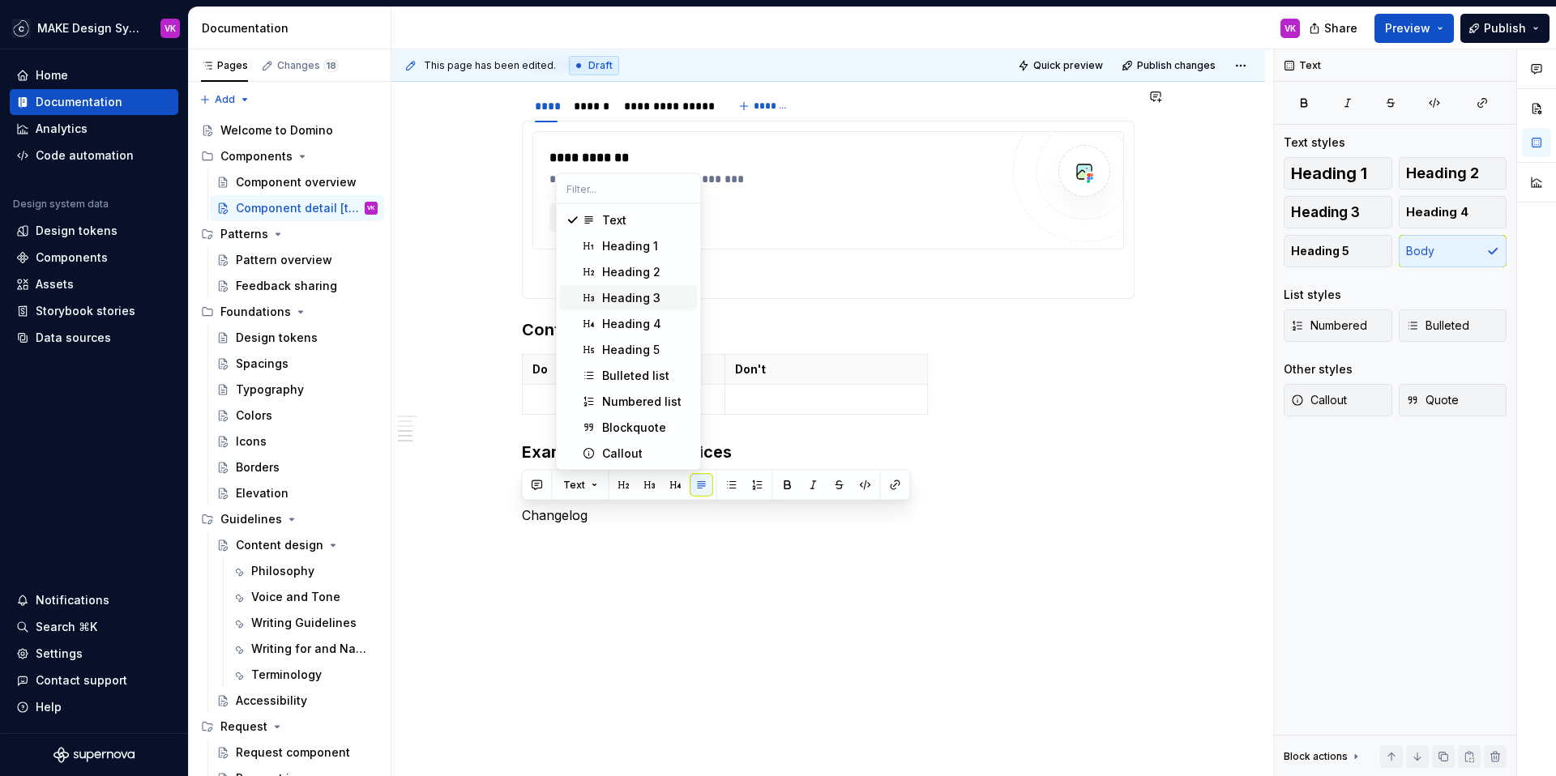
click at [627, 289] on span "Heading 3" at bounding box center [629, 298] width 138 height 26
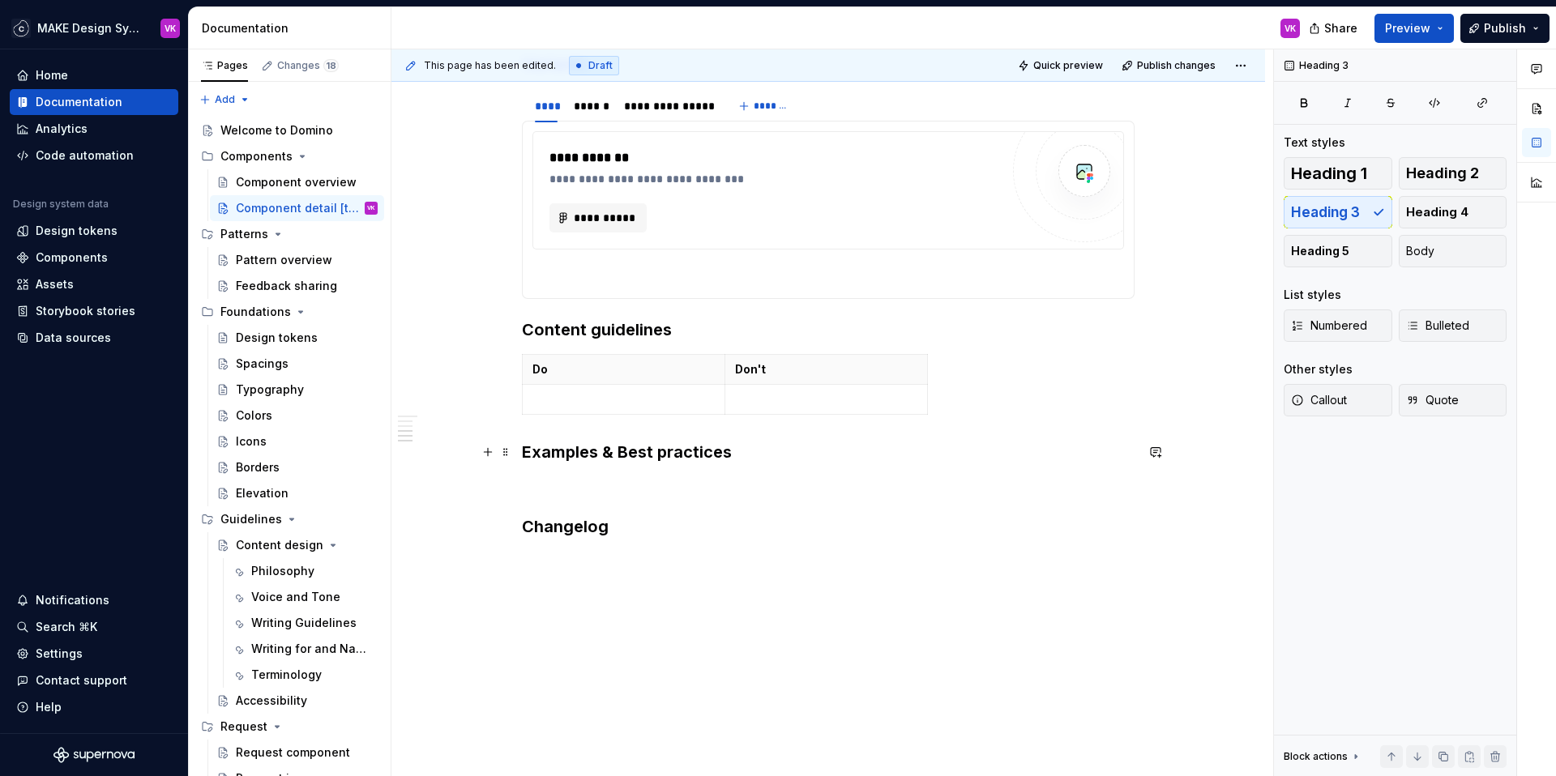
click at [598, 460] on h3 "Examples & Best practices" at bounding box center [828, 452] width 613 height 23
click at [596, 527] on h3 "Changelog" at bounding box center [828, 526] width 613 height 23
click at [627, 536] on h3 "Changelog" at bounding box center [828, 526] width 613 height 23
click at [489, 559] on button "button" at bounding box center [488, 560] width 23 height 23
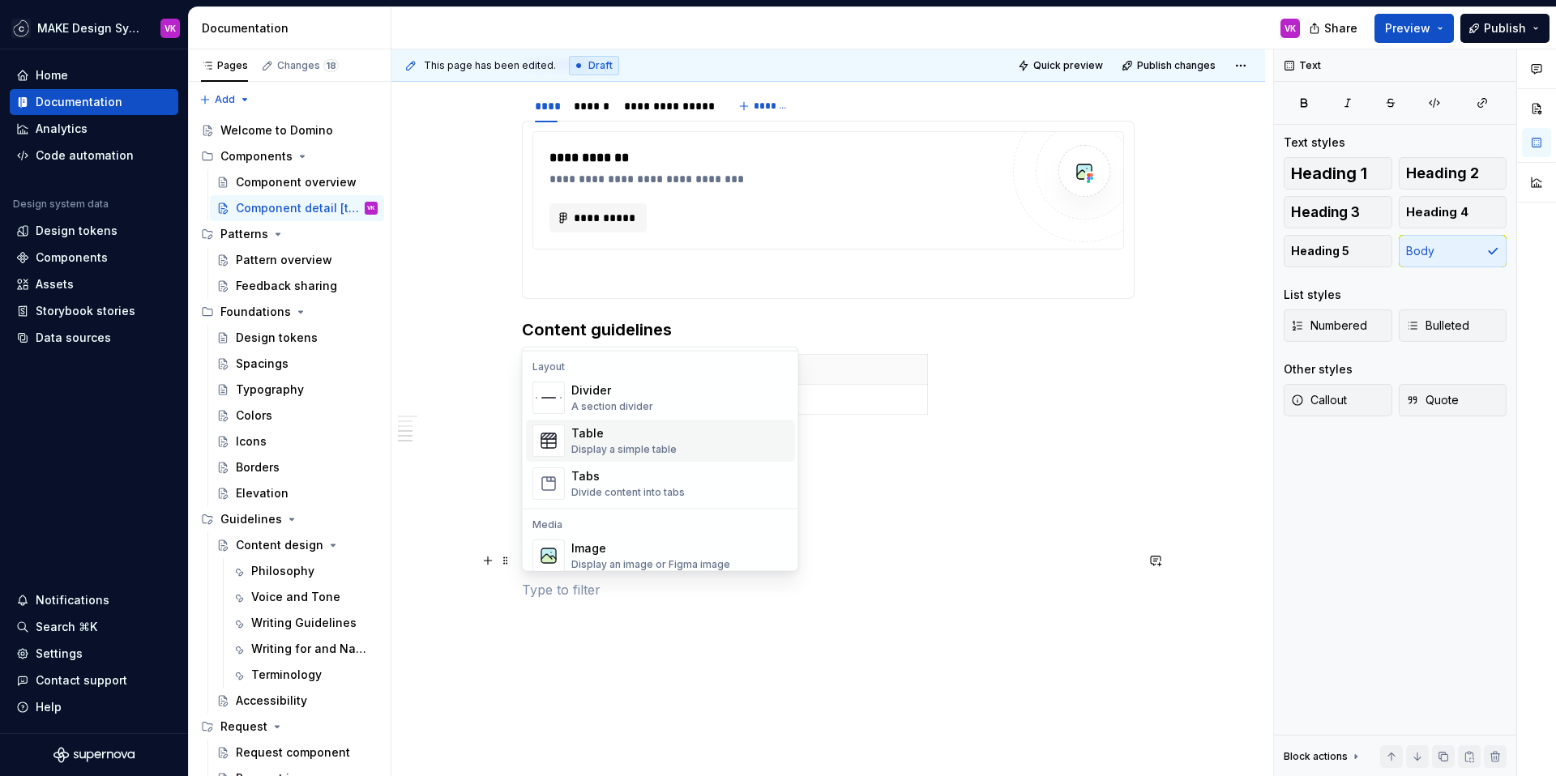
scroll to position [528, 0]
click at [592, 442] on div "Display a simple table" at bounding box center [623, 448] width 105 height 13
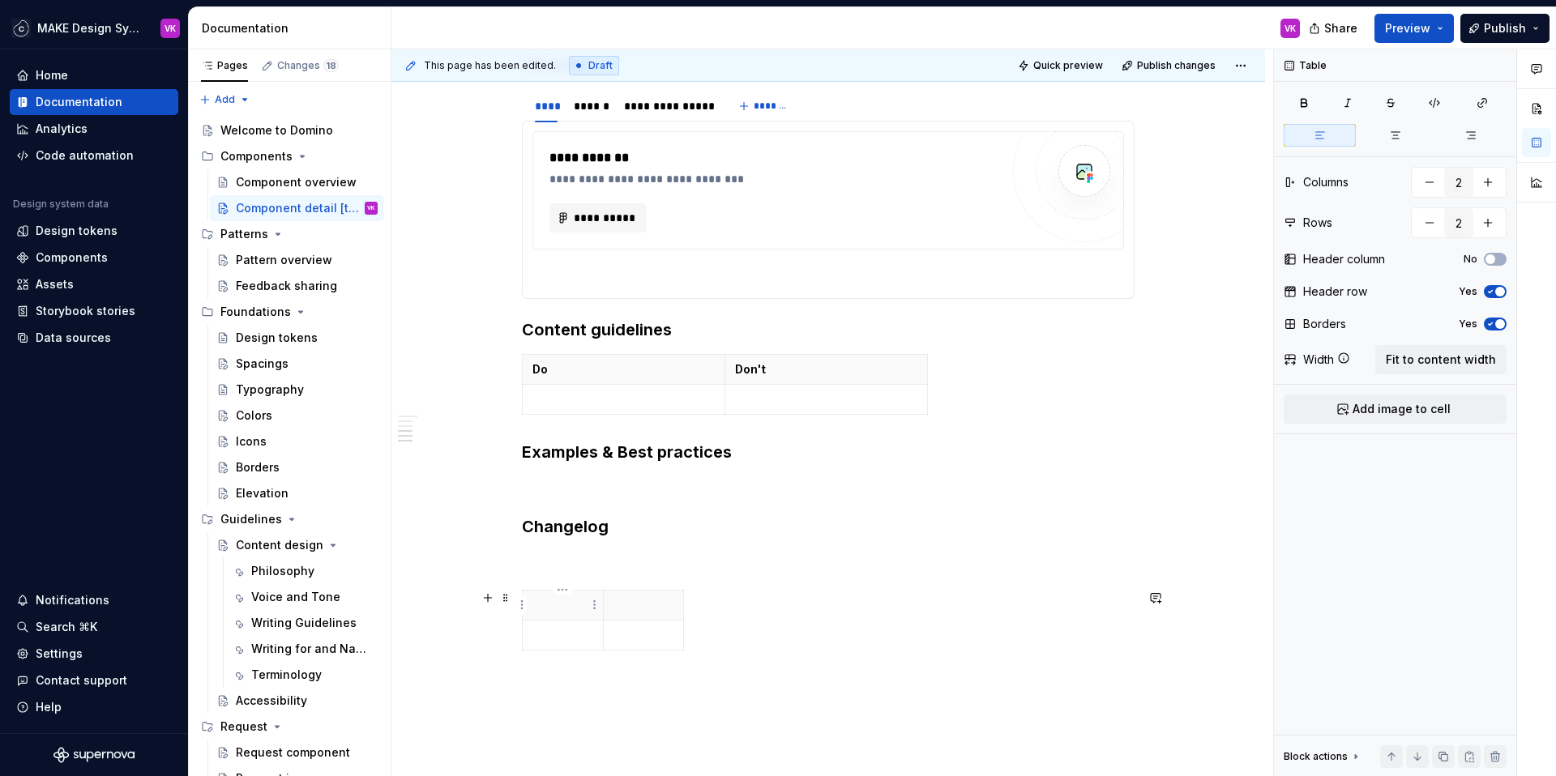
click at [573, 601] on p at bounding box center [562, 605] width 61 height 16
click at [636, 603] on p at bounding box center [643, 605] width 61 height 16
click at [682, 615] on icon "button" at bounding box center [683, 619] width 13 height 13
type input "3"
click at [703, 603] on html "MAKE Design System VK Home Documentation Analytics Code automation Design syste…" at bounding box center [778, 388] width 1556 height 776
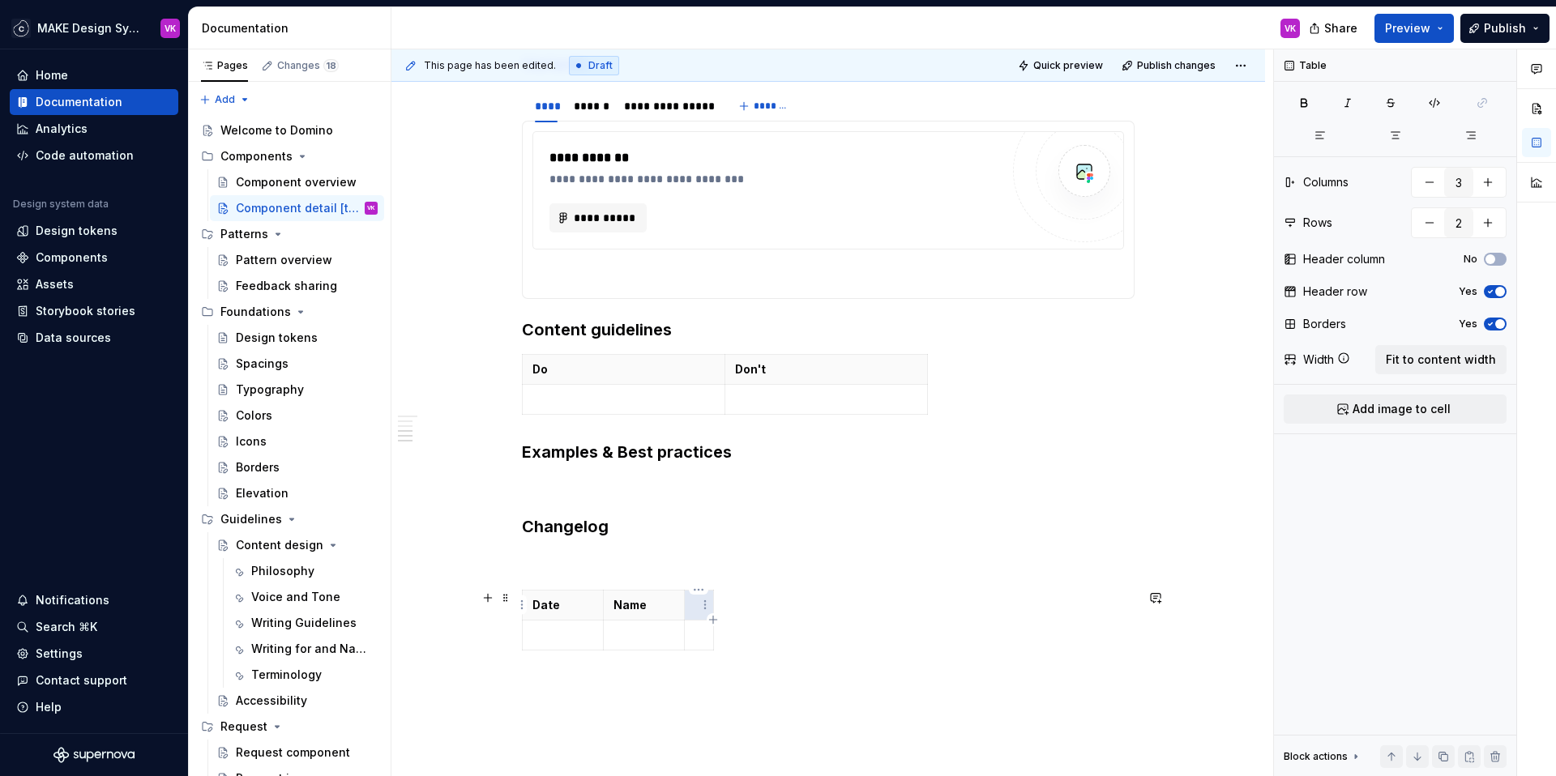
click at [700, 603] on html "MAKE Design System VK Home Documentation Analytics Code automation Design syste…" at bounding box center [778, 388] width 1556 height 776
click at [573, 632] on p at bounding box center [562, 635] width 61 height 16
click at [637, 638] on p at bounding box center [643, 635] width 61 height 16
click at [732, 648] on td at bounding box center [729, 644] width 88 height 46
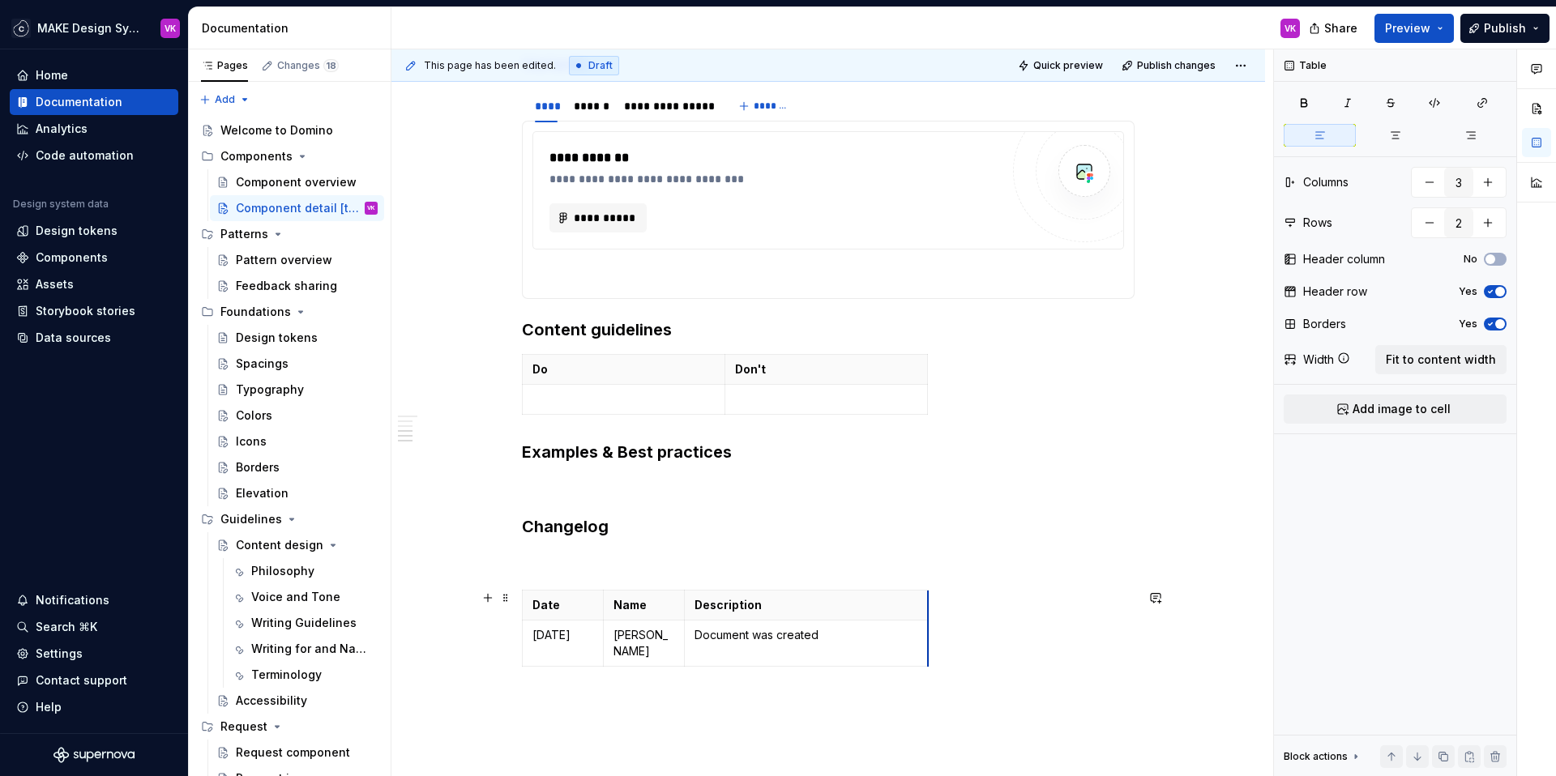
drag, startPoint x: 826, startPoint y: 605, endPoint x: 926, endPoint y: 605, distance: 100.5
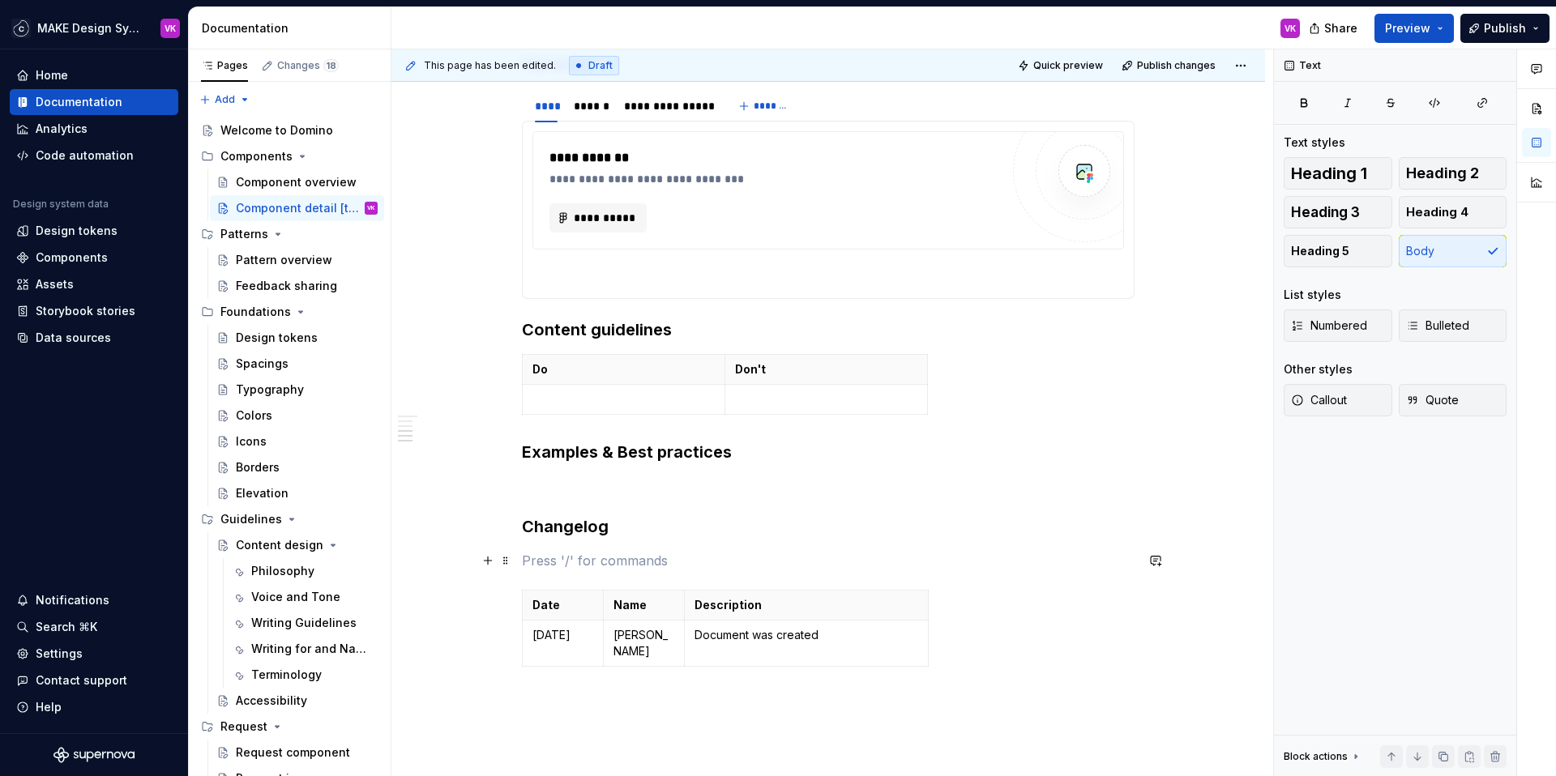
click at [598, 558] on p at bounding box center [828, 560] width 613 height 19
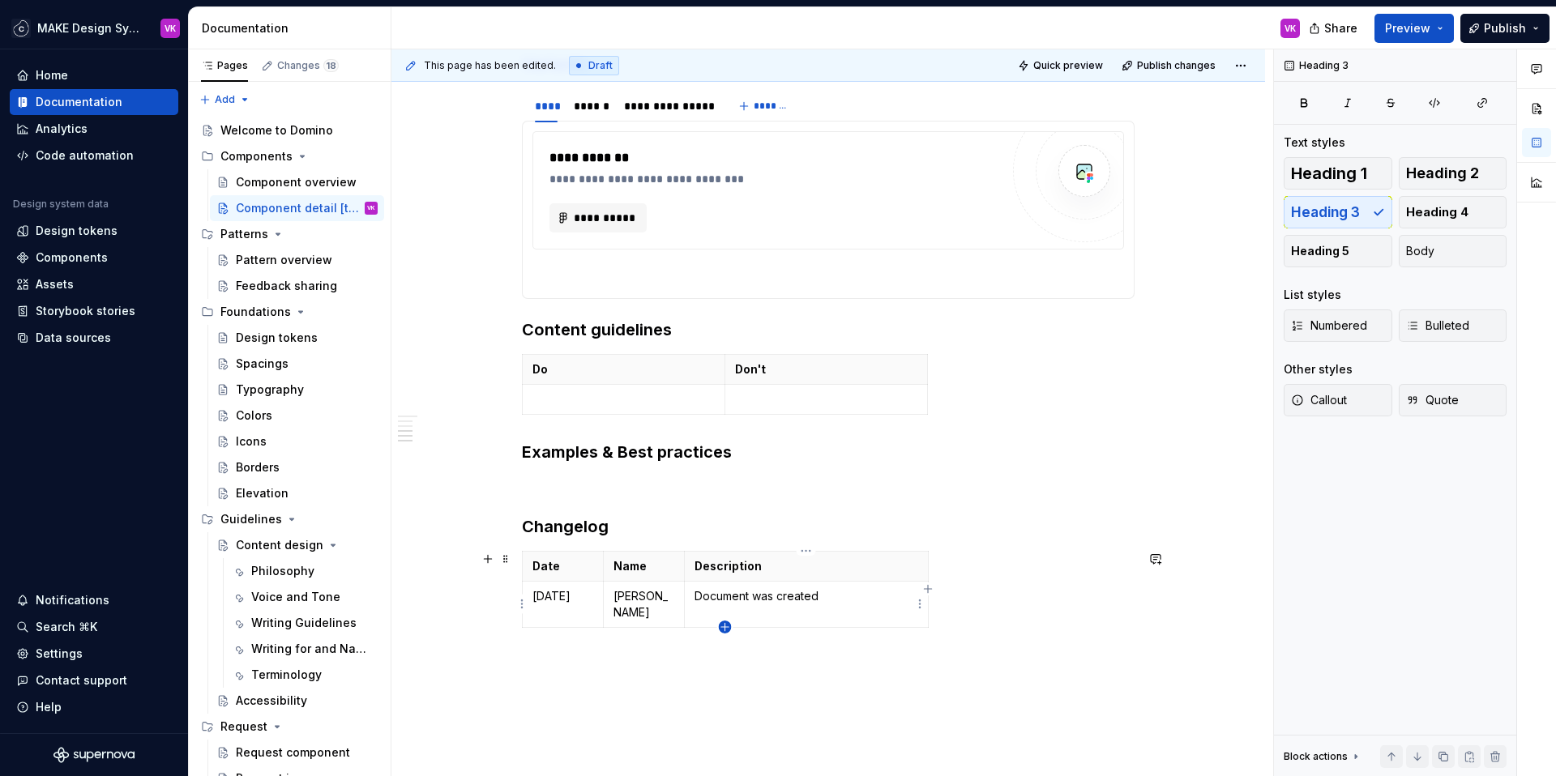
click at [724, 626] on icon "button" at bounding box center [725, 627] width 13 height 13
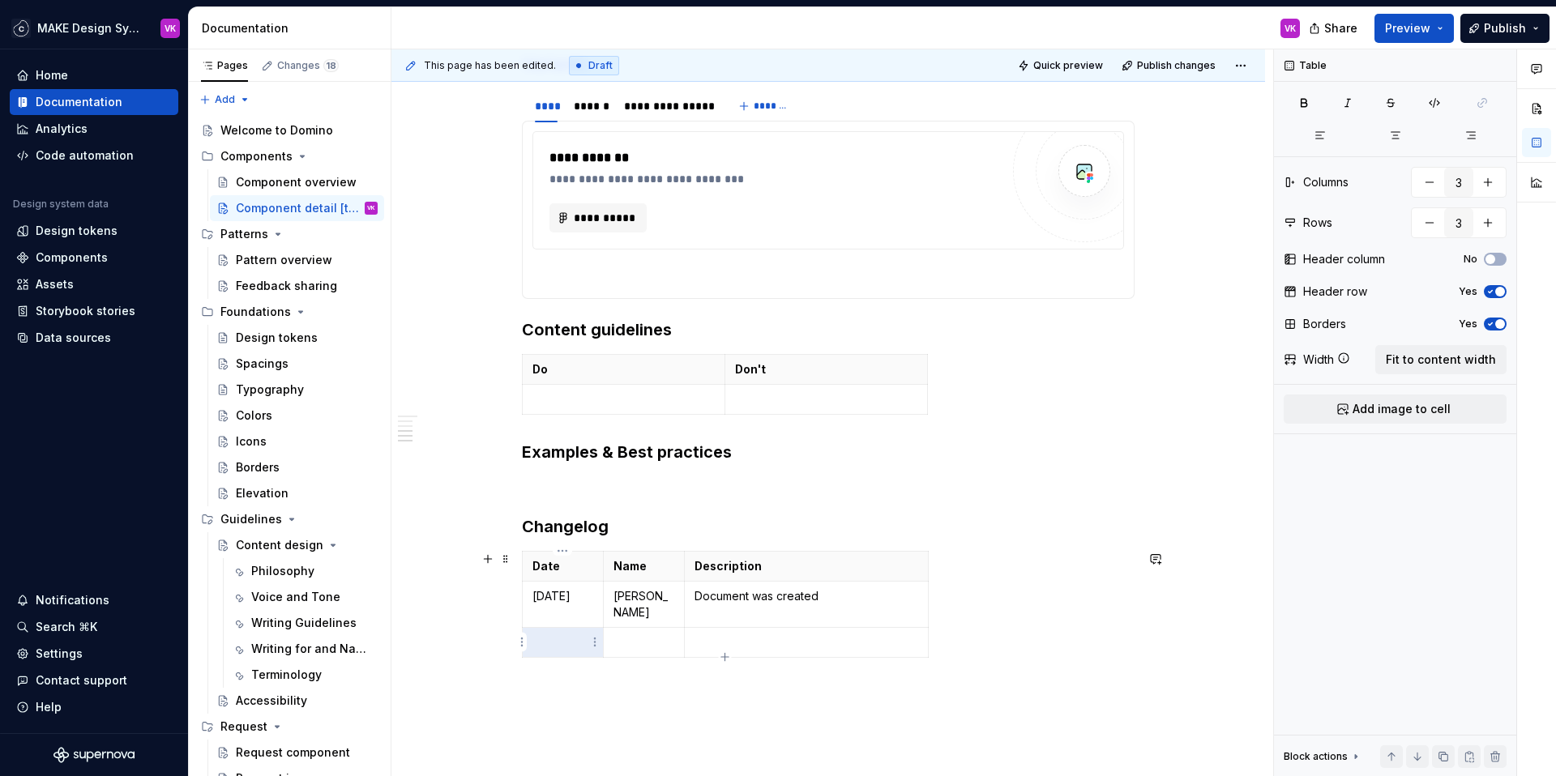
click at [583, 639] on p at bounding box center [562, 643] width 61 height 16
click at [571, 600] on p "[DATE]" at bounding box center [562, 596] width 61 height 16
click at [578, 635] on p at bounding box center [562, 643] width 61 height 16
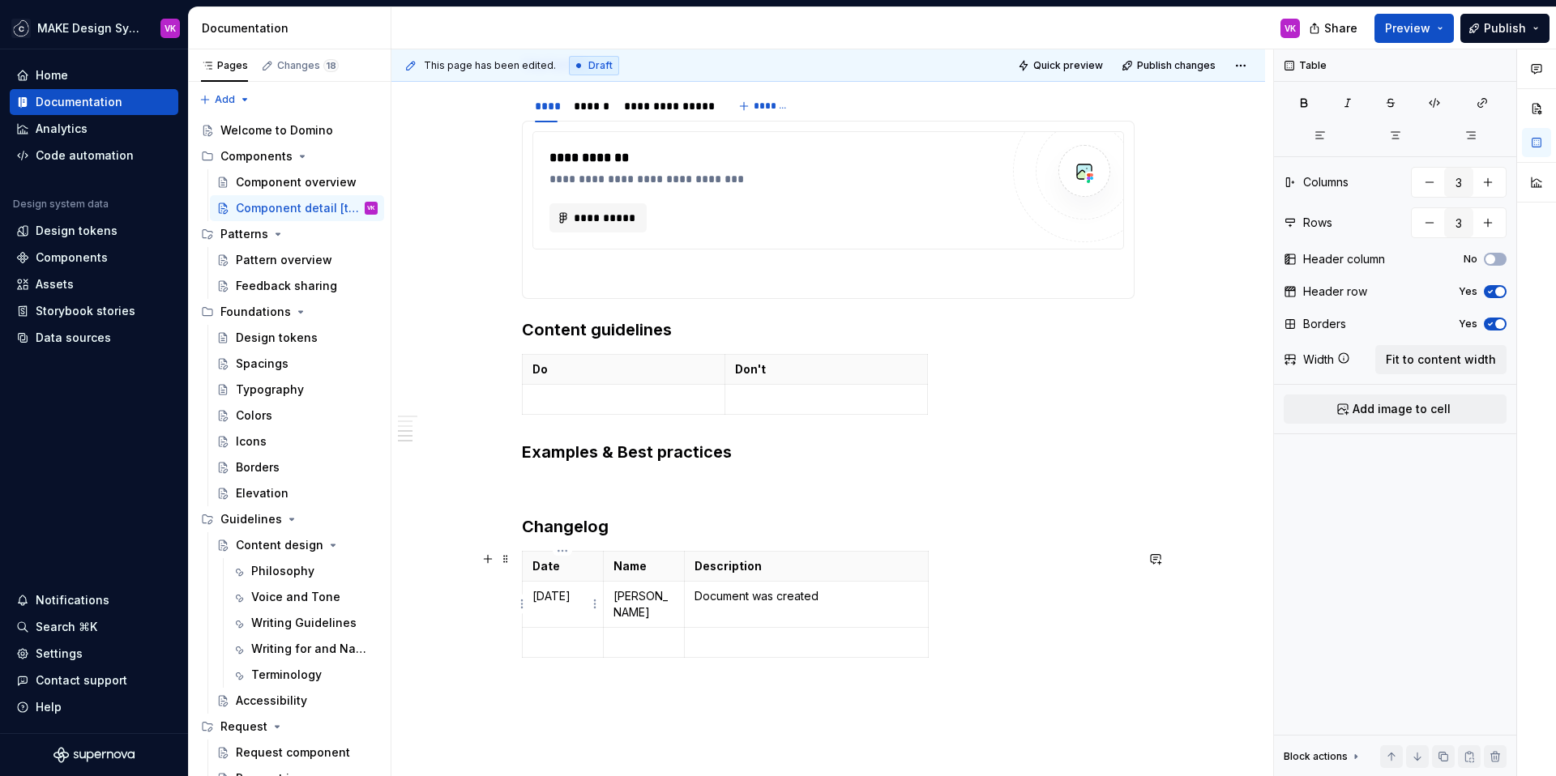
click at [564, 600] on p "[DATE]" at bounding box center [562, 596] width 61 height 16
click at [563, 633] on td at bounding box center [563, 643] width 81 height 30
click at [623, 609] on p "[PERSON_NAME]" at bounding box center [643, 604] width 61 height 32
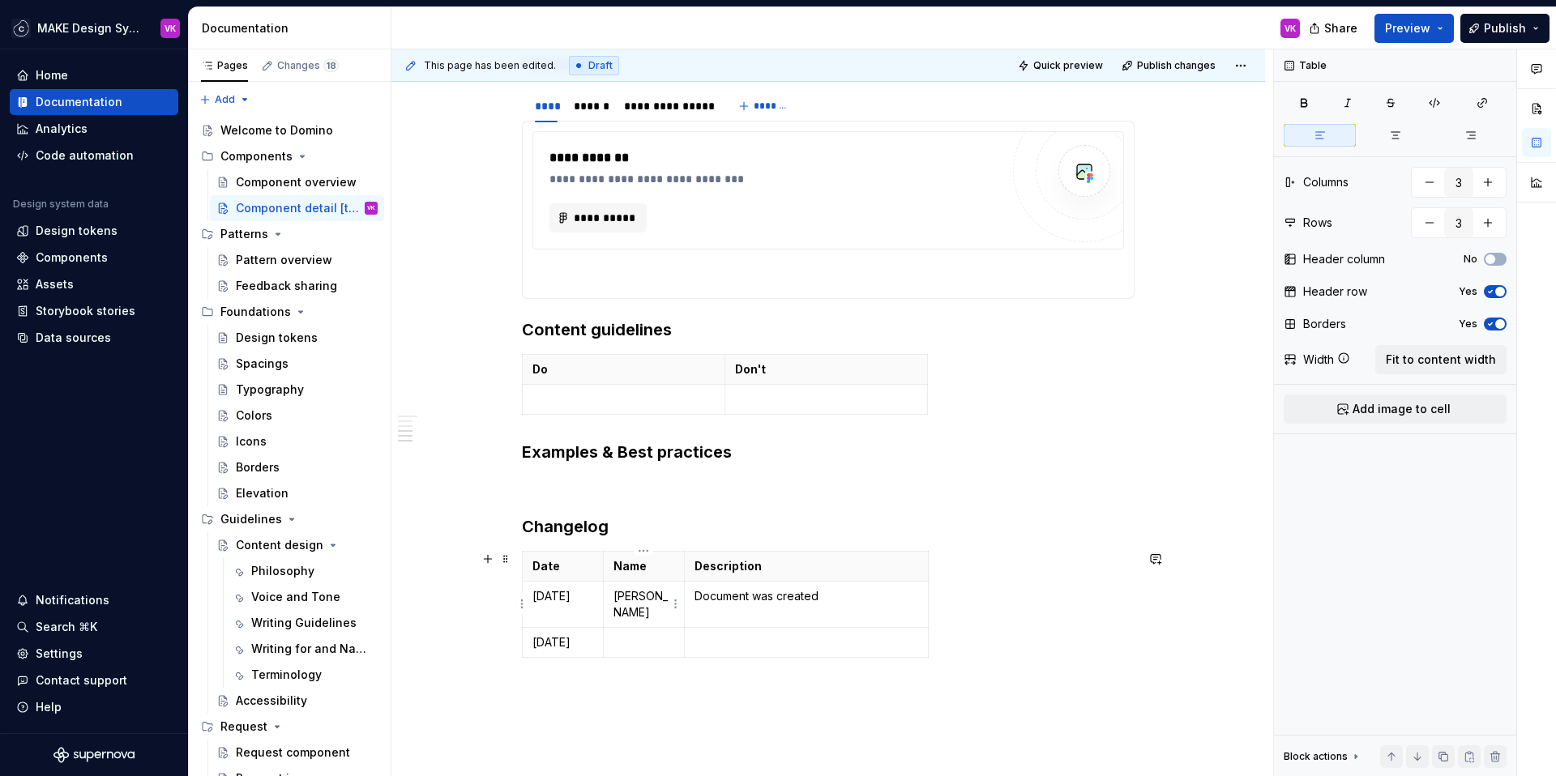
click at [623, 609] on p "[PERSON_NAME]" at bounding box center [643, 604] width 61 height 32
click at [624, 639] on p at bounding box center [643, 643] width 61 height 16
click at [570, 602] on p "[DATE]" at bounding box center [562, 596] width 61 height 16
click at [535, 594] on p "[DATE]" at bounding box center [562, 596] width 61 height 16
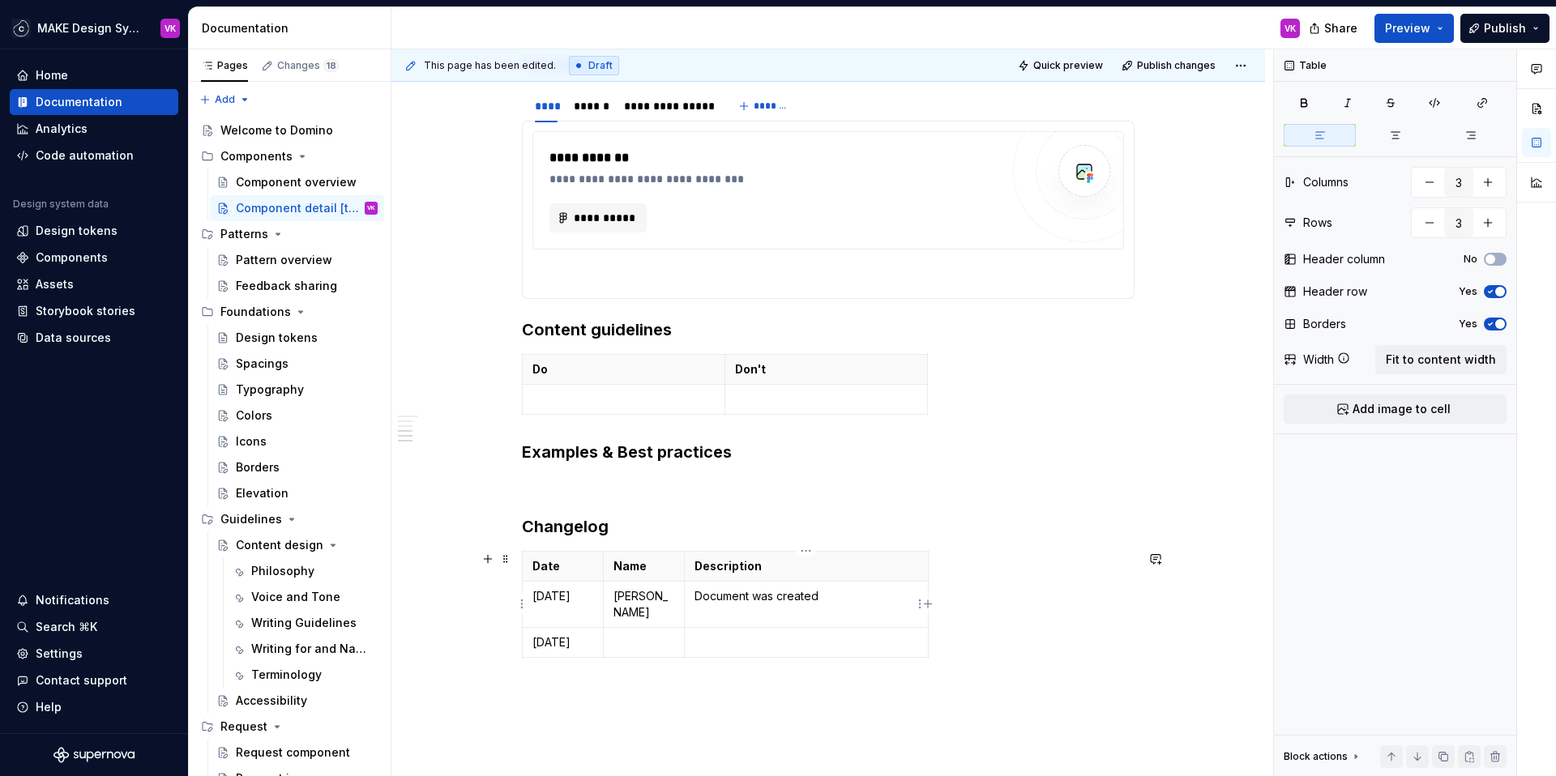
click at [738, 594] on p "Document was created" at bounding box center [807, 596] width 224 height 16
drag, startPoint x: 833, startPoint y: 598, endPoint x: 695, endPoint y: 597, distance: 138.6
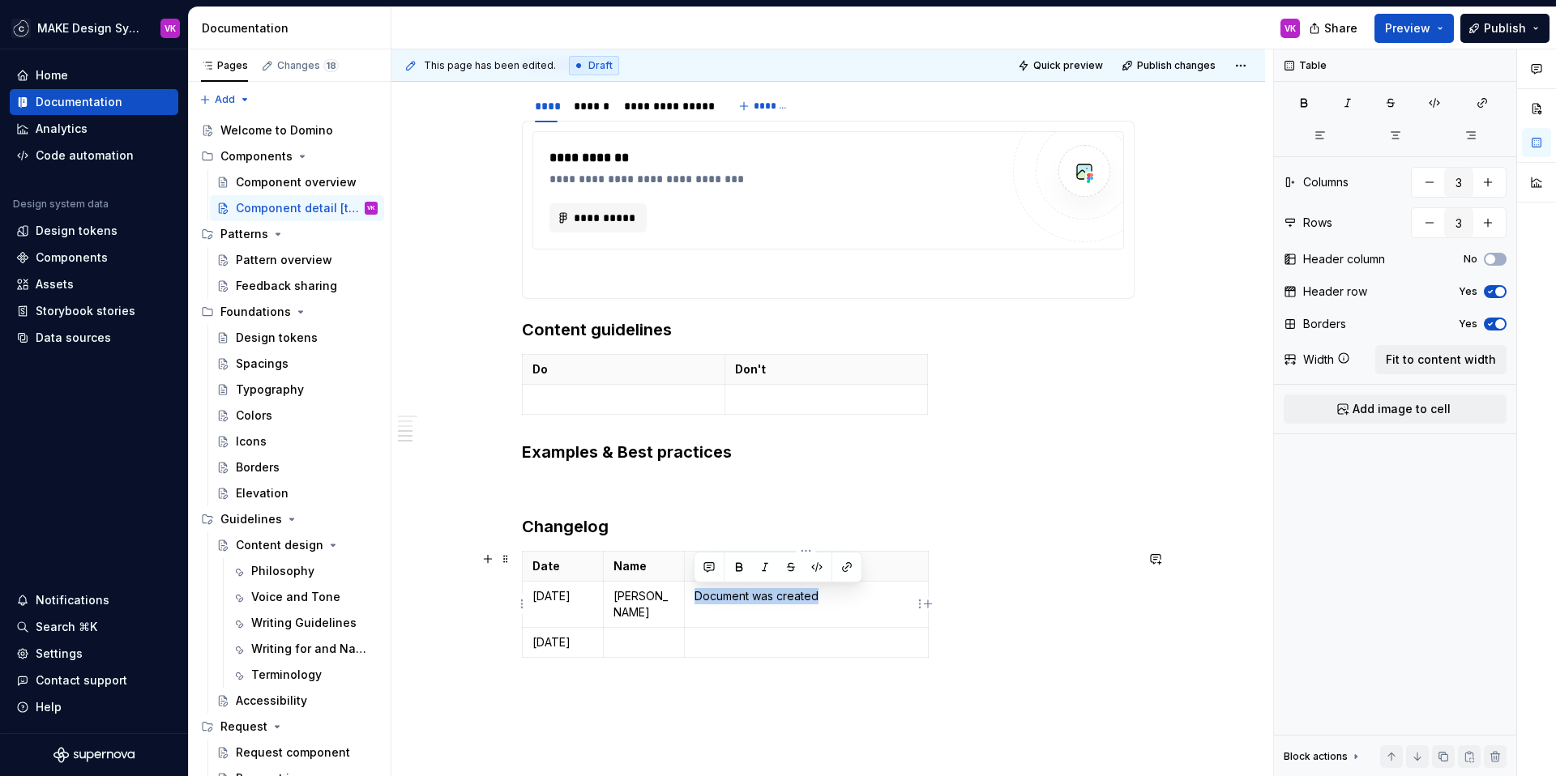
click at [695, 597] on p "Document was created" at bounding box center [807, 596] width 224 height 16
click at [699, 602] on p "2 more examples added." at bounding box center [807, 596] width 224 height 16
click at [718, 599] on p "2 more examples added." at bounding box center [807, 596] width 224 height 16
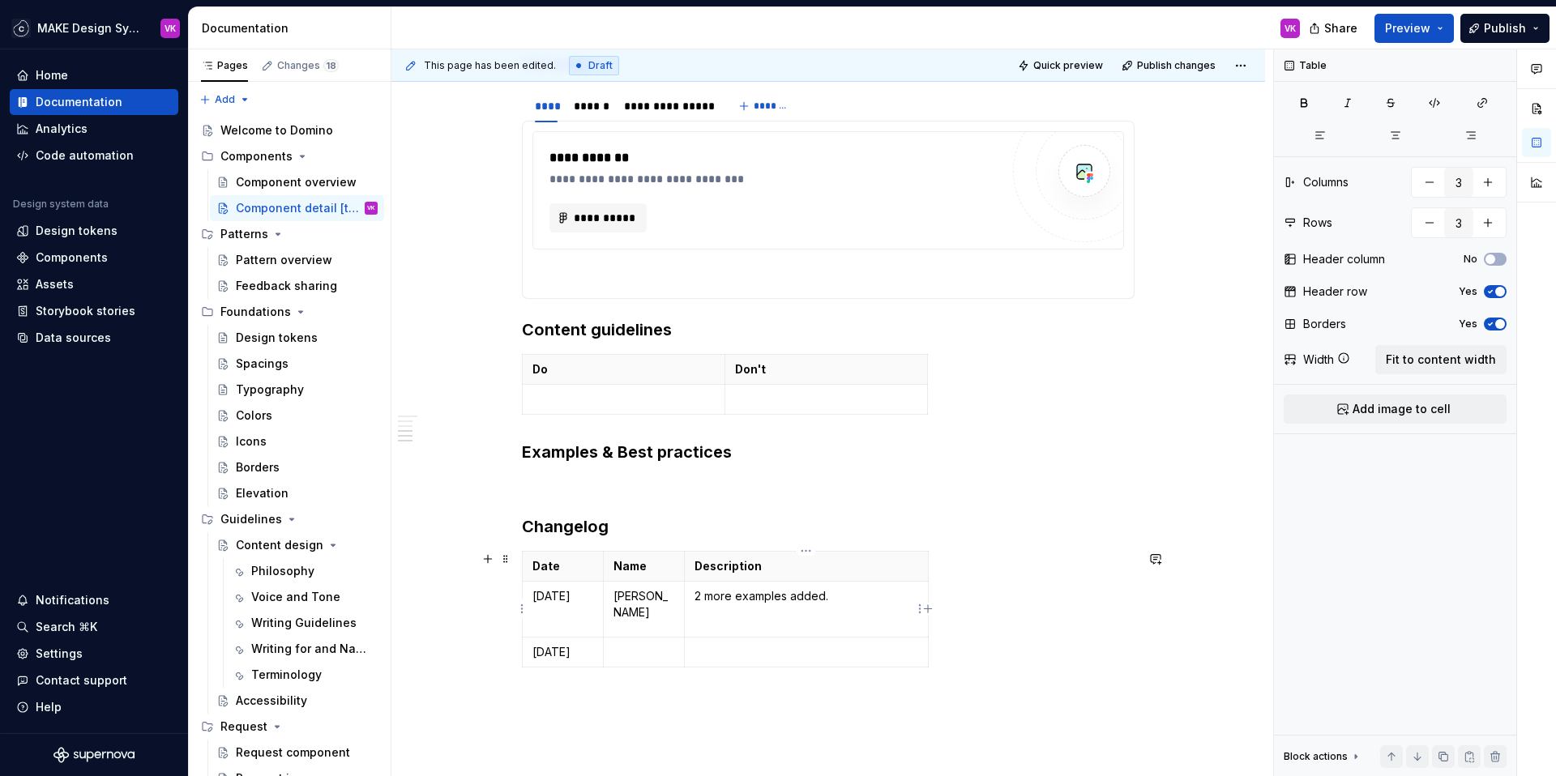
click at [696, 598] on p "2 more examples added." at bounding box center [807, 596] width 224 height 16
click at [836, 604] on p "- 2 more examples added." at bounding box center [807, 596] width 224 height 16
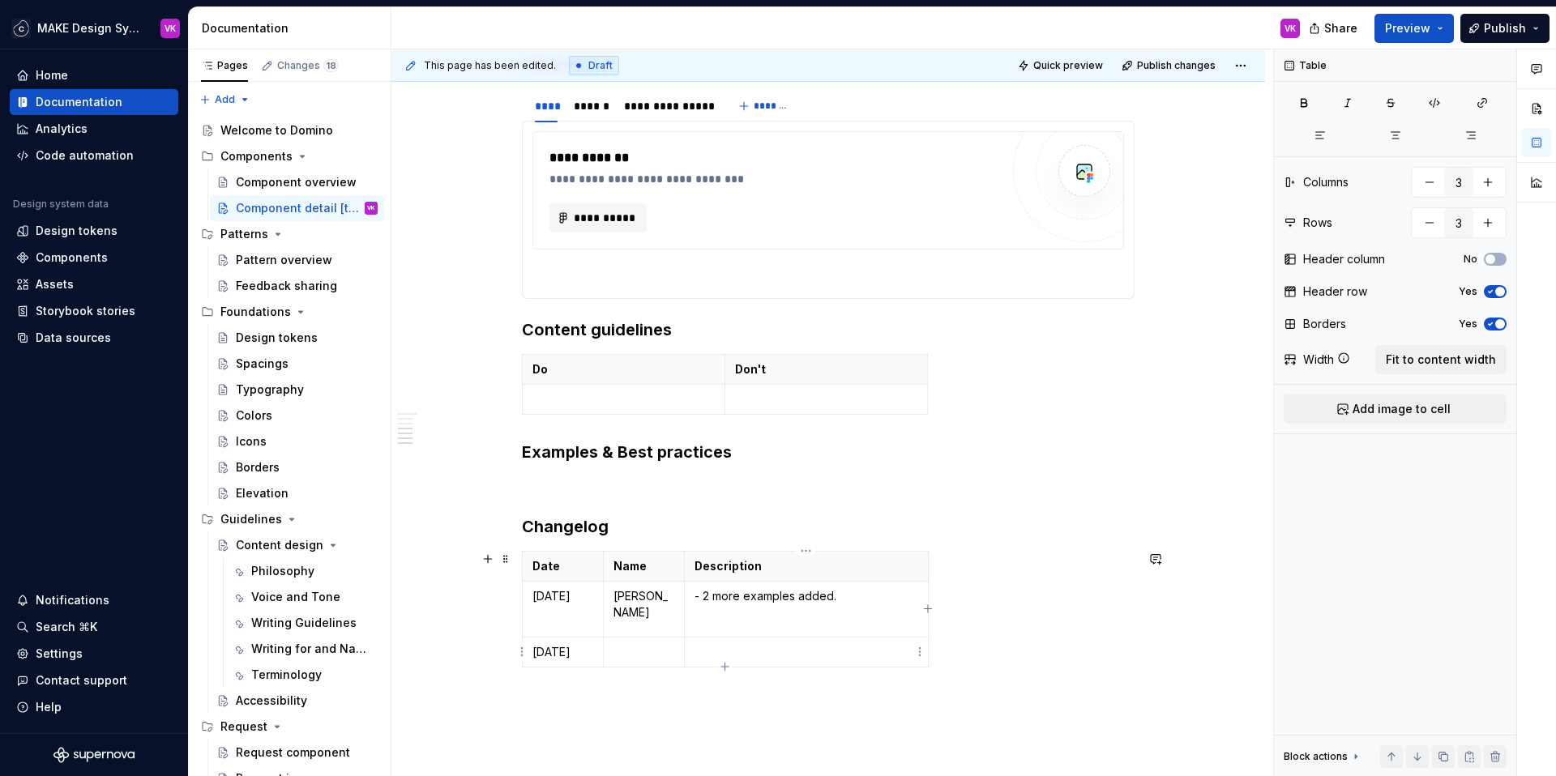
click at [763, 643] on td at bounding box center [806, 653] width 244 height 30
drag, startPoint x: 683, startPoint y: 564, endPoint x: 712, endPoint y: 562, distance: 29.2
click at [896, 591] on p "- 2 more examples added." at bounding box center [836, 596] width 224 height 16
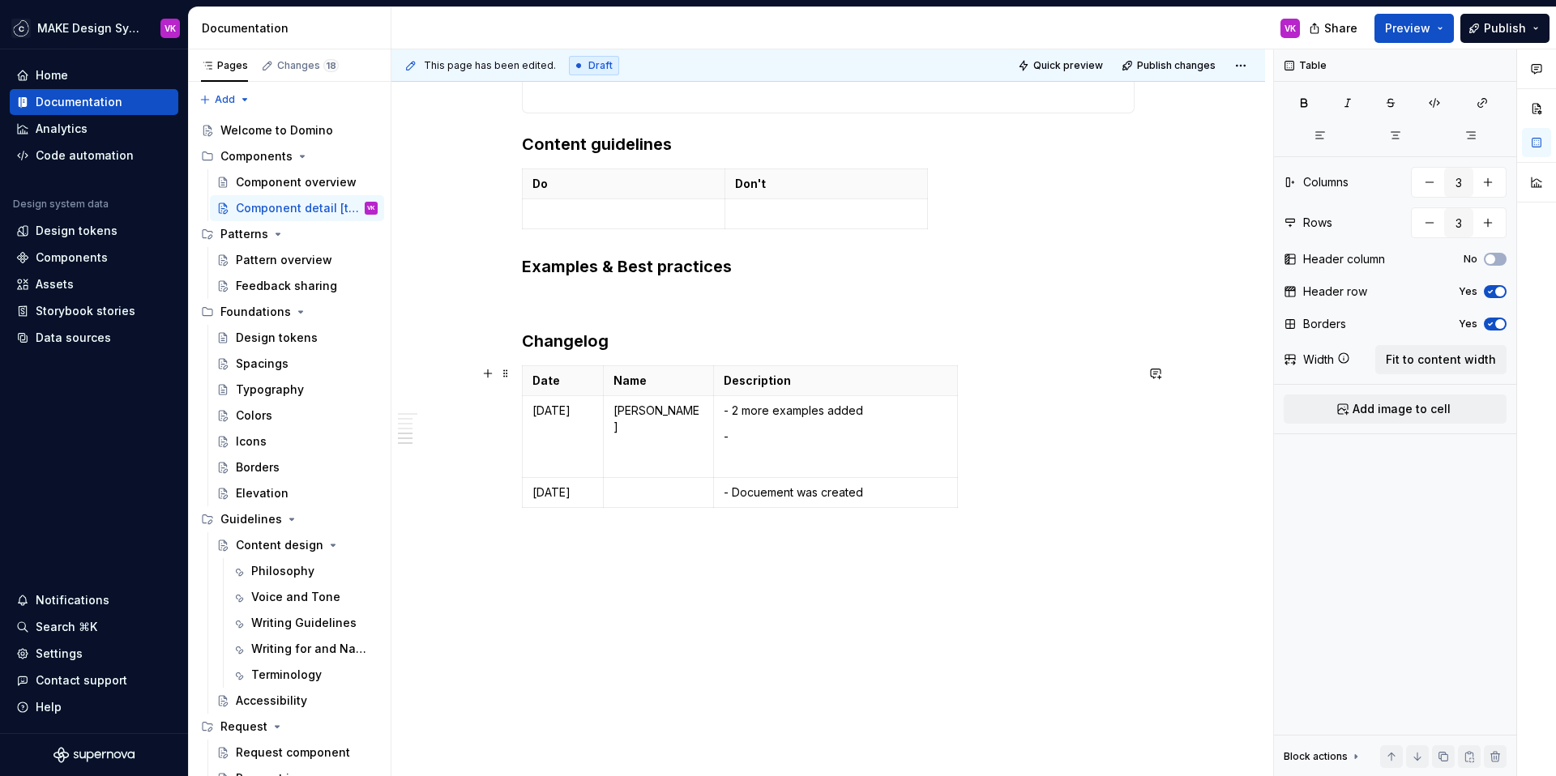
scroll to position [1303, 0]
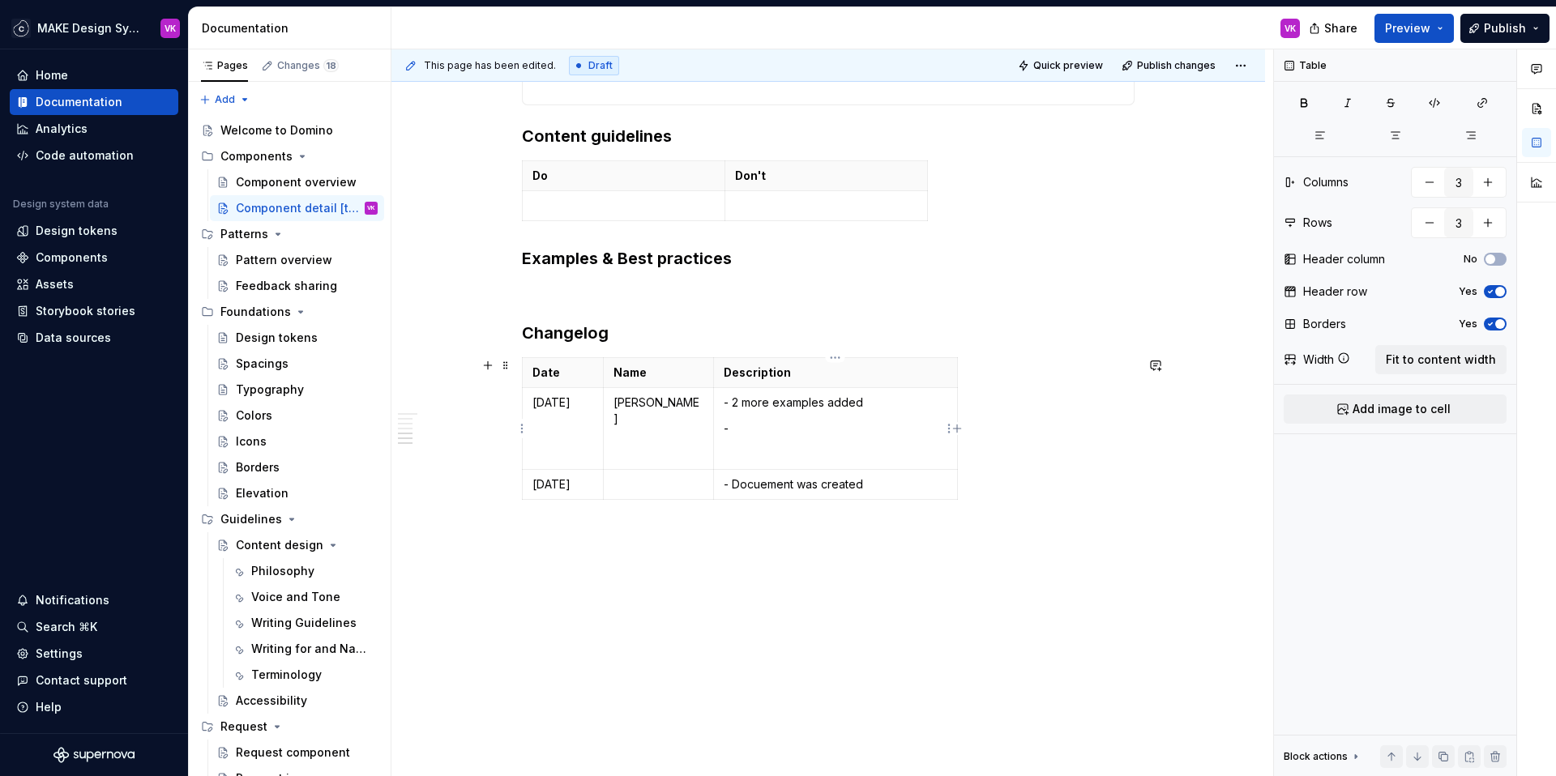
click at [821, 430] on p "-" at bounding box center [836, 429] width 224 height 16
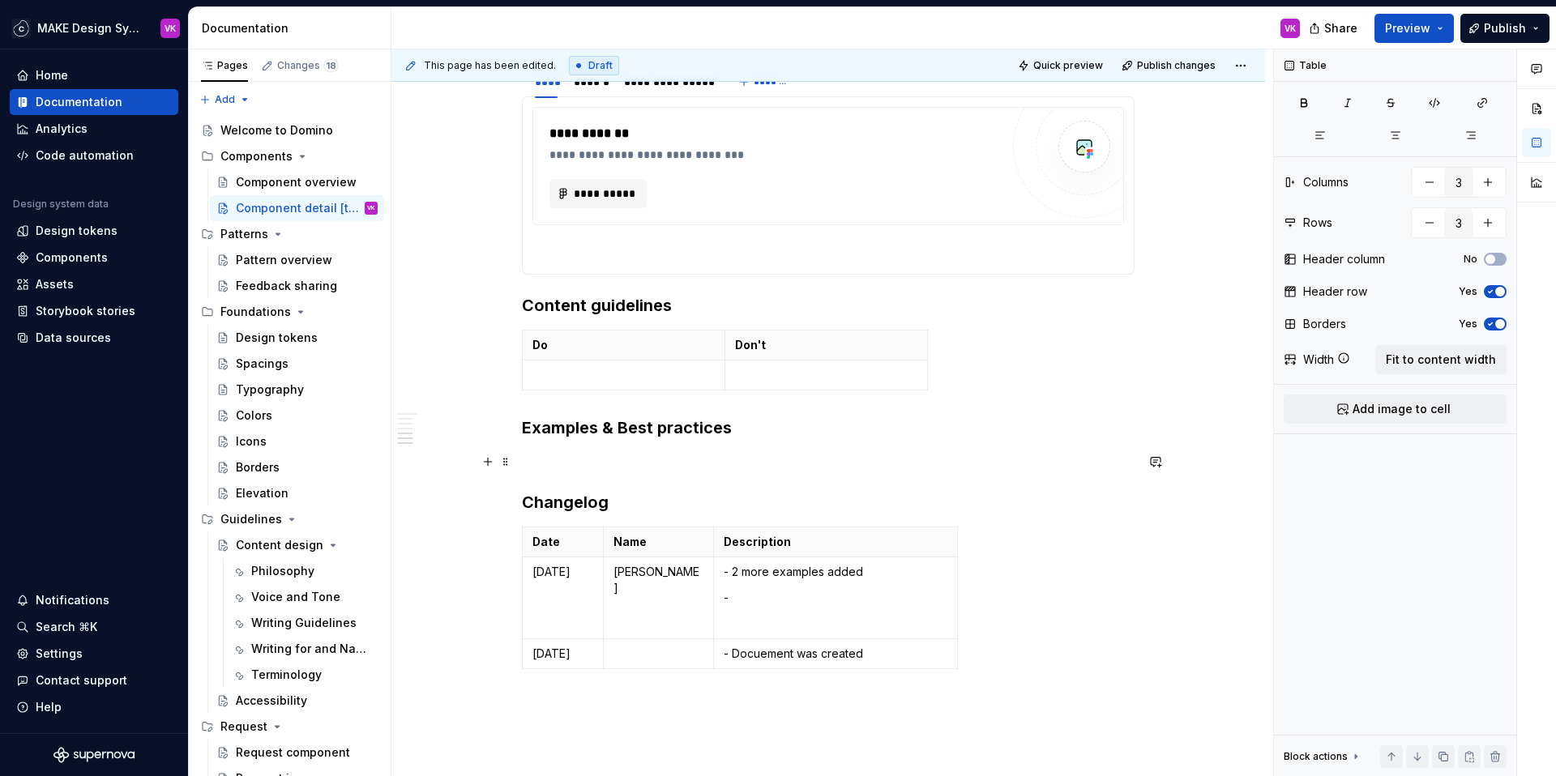
scroll to position [1170, 0]
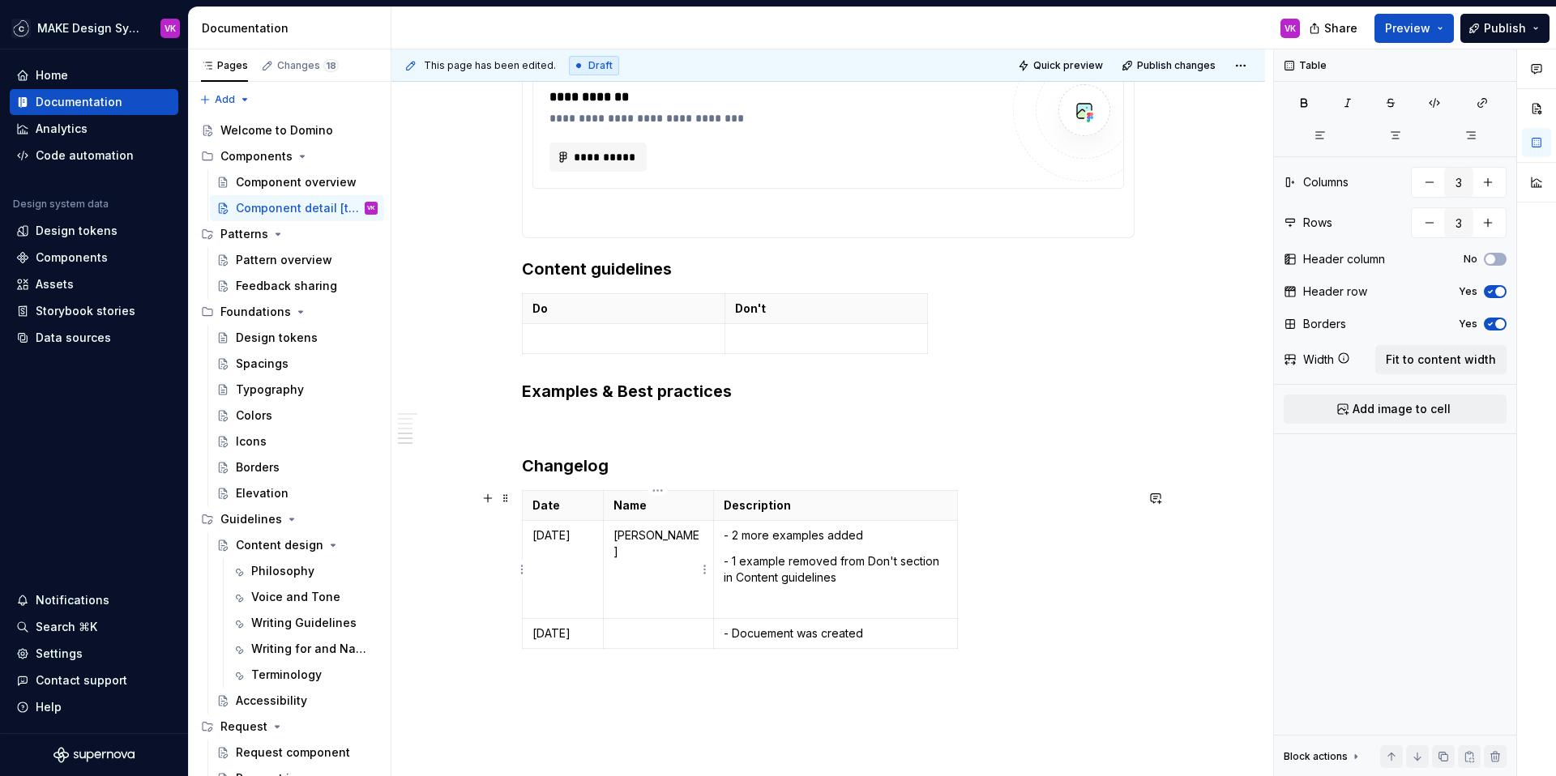
click at [652, 537] on p "[PERSON_NAME]" at bounding box center [658, 544] width 90 height 32
drag, startPoint x: 613, startPoint y: 538, endPoint x: 700, endPoint y: 538, distance: 86.7
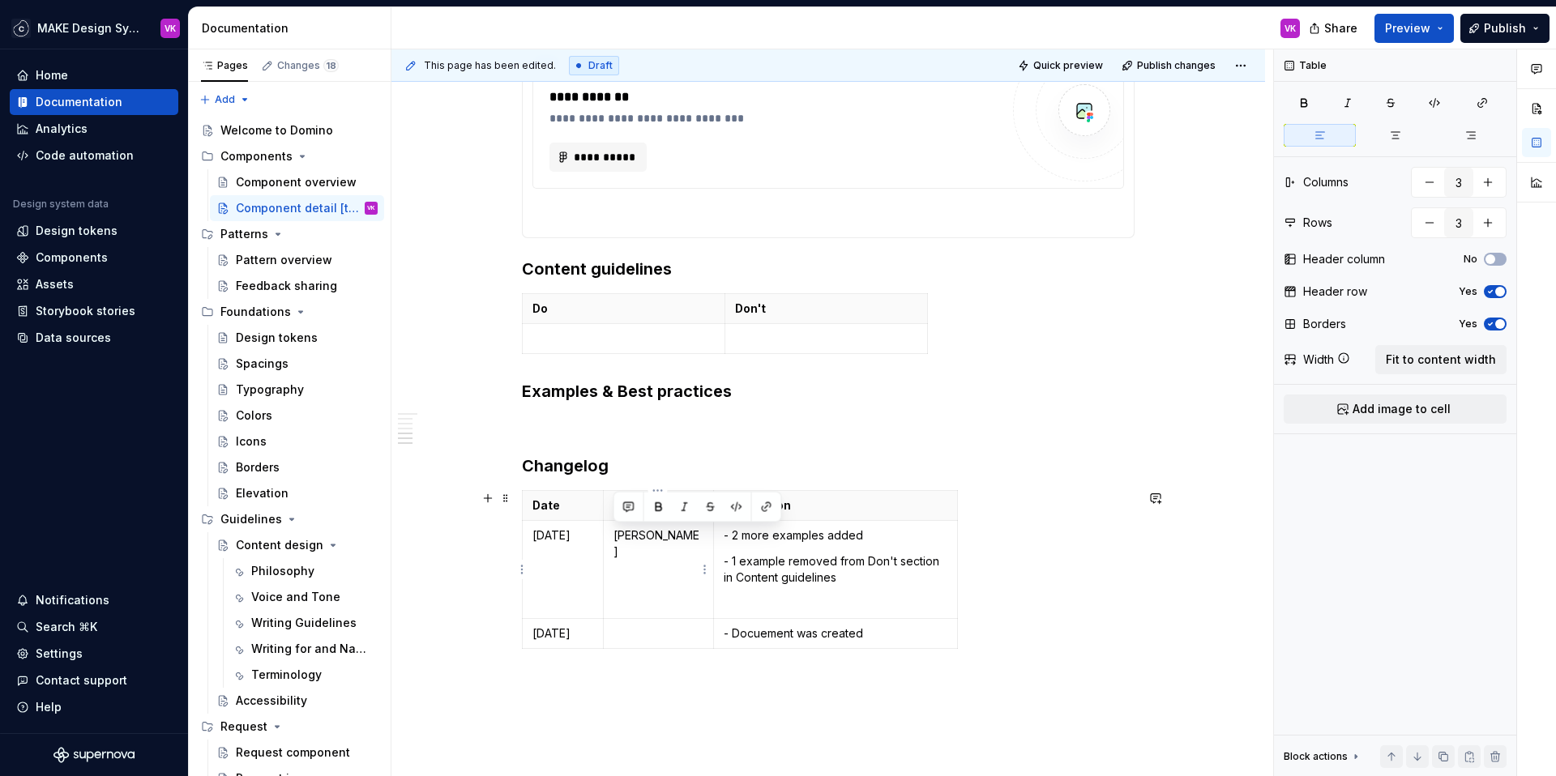
click at [700, 538] on p "[PERSON_NAME]" at bounding box center [658, 544] width 90 height 32
copy p "[PERSON_NAME]"
click at [672, 637] on p at bounding box center [658, 634] width 90 height 16
click at [759, 636] on p "- Docuement was created" at bounding box center [836, 634] width 224 height 16
click at [1051, 557] on div "Date Name Description [DATE] [PERSON_NAME] - 2 more examples added - 1 example …" at bounding box center [828, 581] width 613 height 182
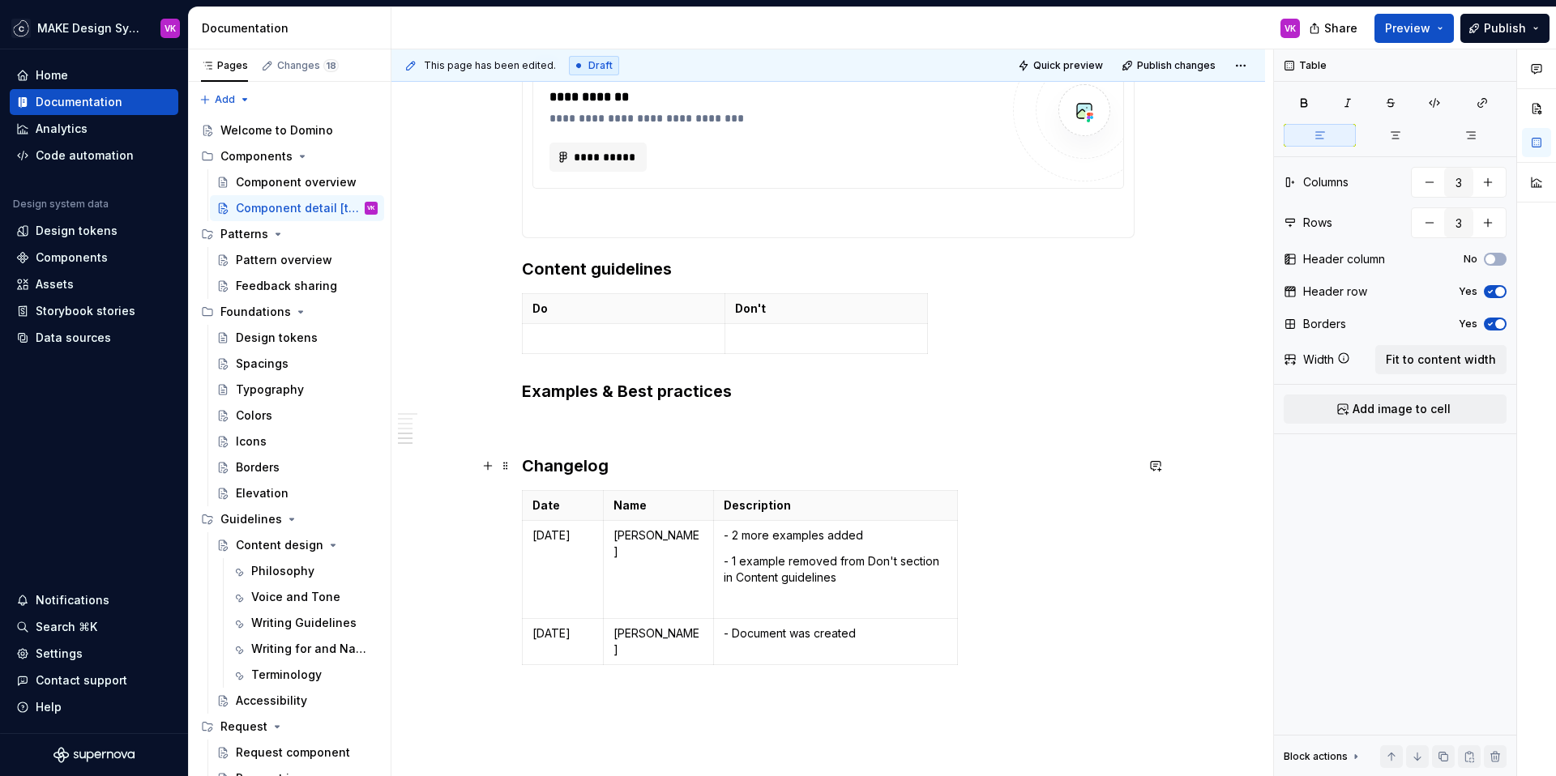
click at [815, 463] on h3 "Changelog" at bounding box center [828, 466] width 613 height 23
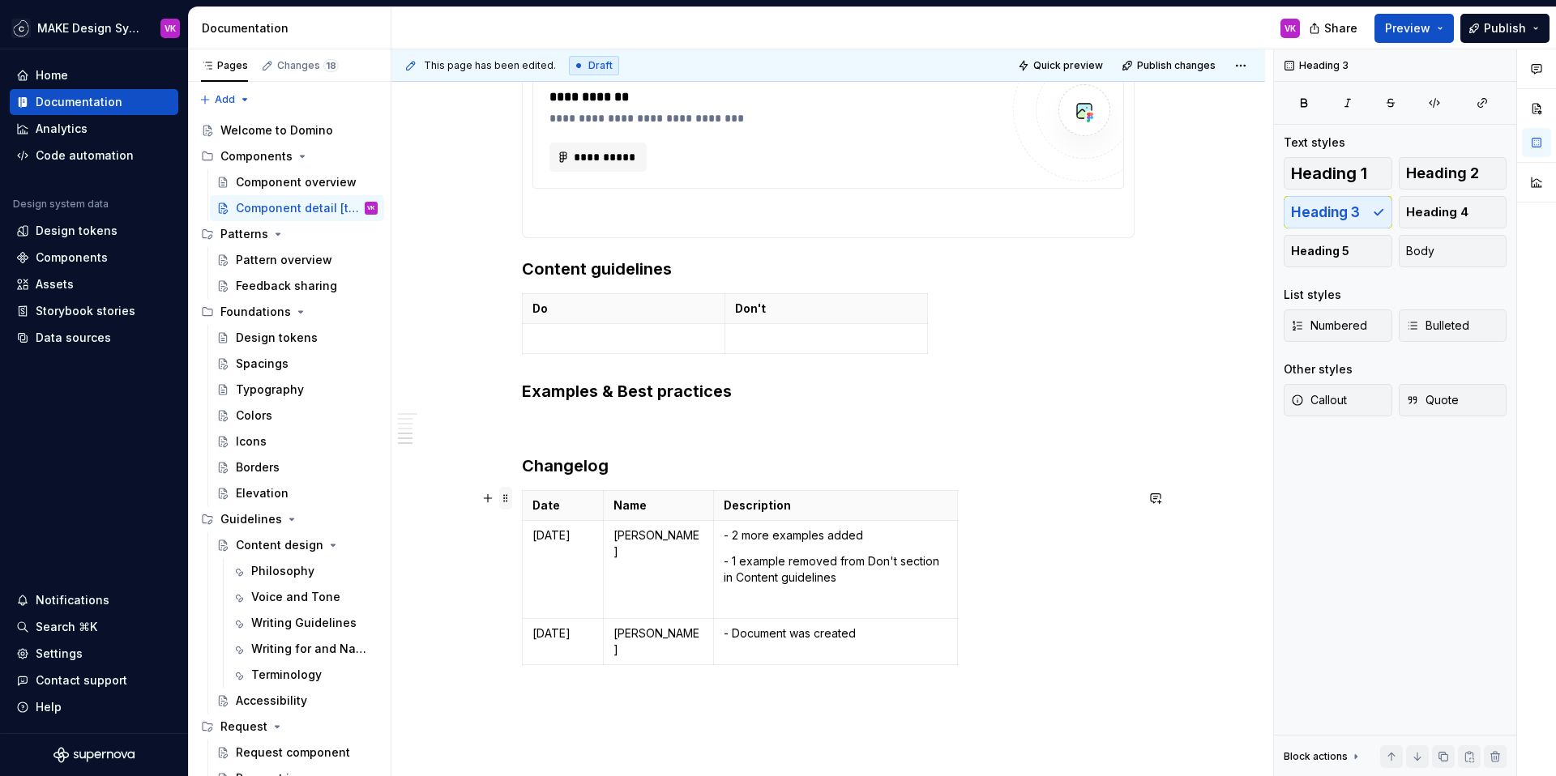
click at [505, 497] on span at bounding box center [505, 498] width 13 height 23
click at [673, 472] on h3 "Changelog" at bounding box center [828, 466] width 613 height 23
click at [732, 635] on p "- Document was created" at bounding box center [836, 634] width 224 height 16
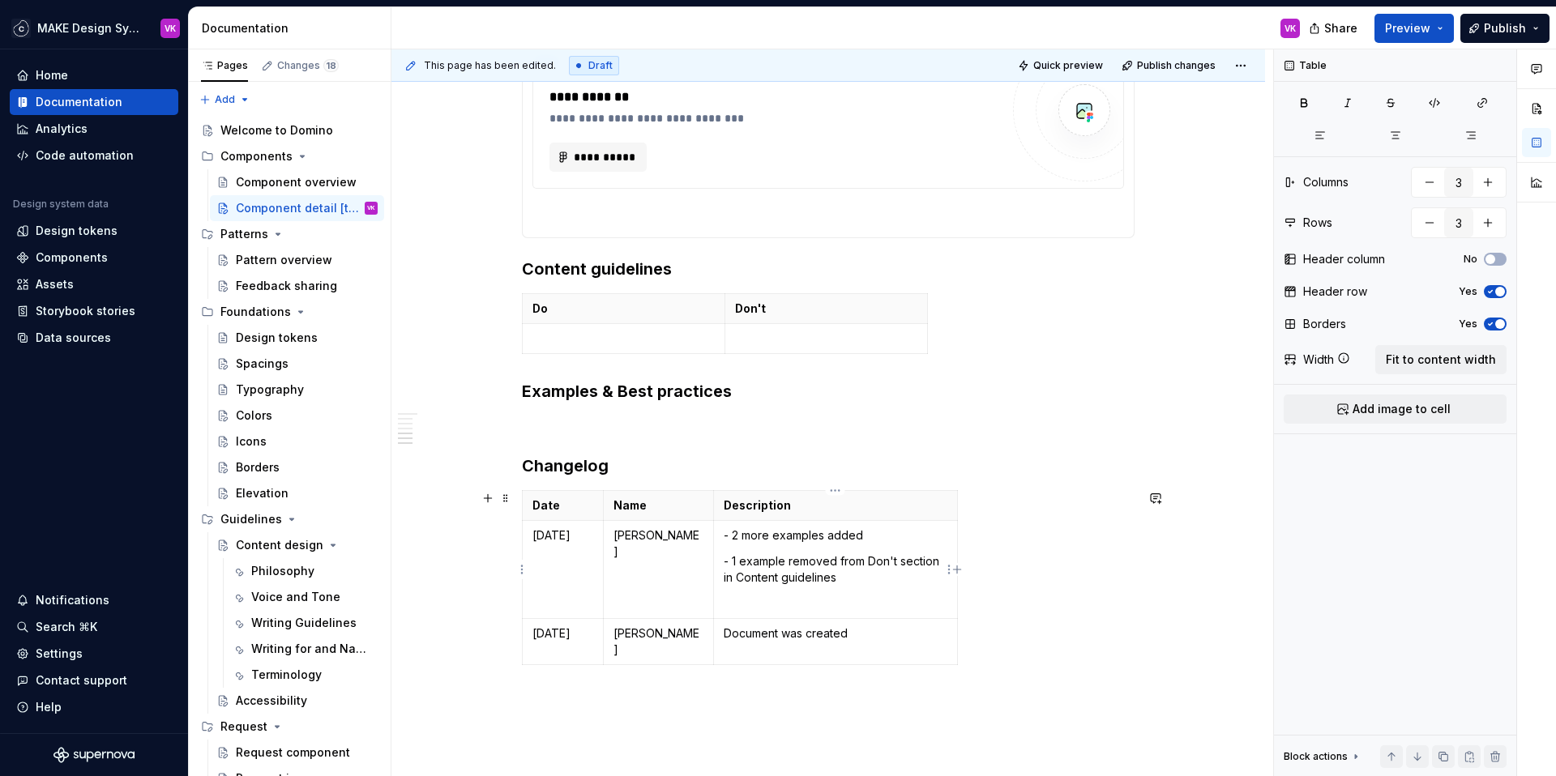
click at [734, 563] on p "- 1 example removed from Don't section in Content guidelines" at bounding box center [836, 570] width 224 height 32
click at [881, 534] on p "2 more examples added" at bounding box center [836, 536] width 224 height 16
click at [858, 577] on p "1 example removed from Don't section in Content guidelines" at bounding box center [836, 570] width 224 height 32
click at [874, 639] on p "Document was created" at bounding box center [836, 634] width 224 height 16
click at [772, 601] on p at bounding box center [836, 604] width 224 height 16
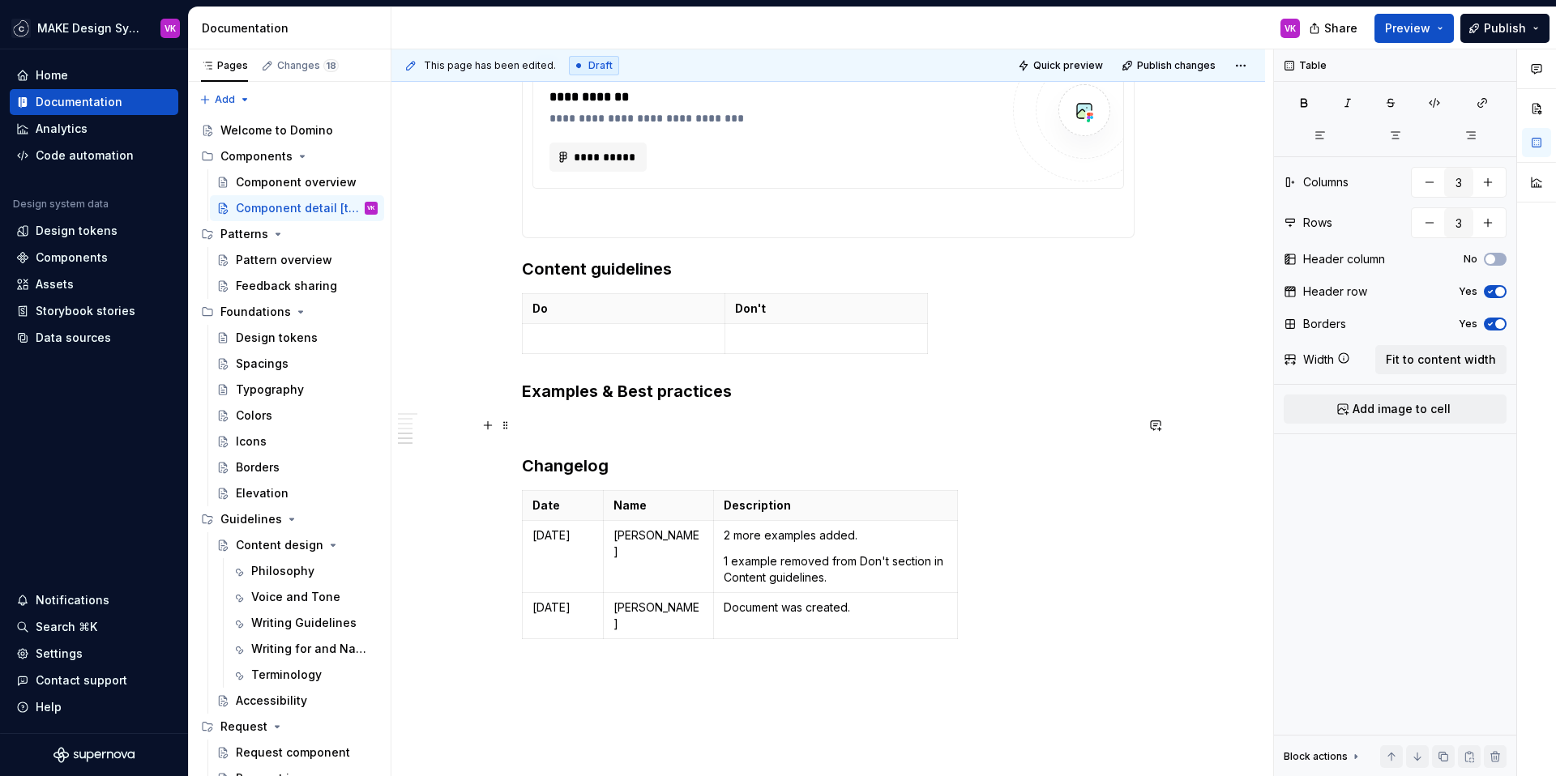
click at [623, 426] on p at bounding box center [828, 425] width 613 height 19
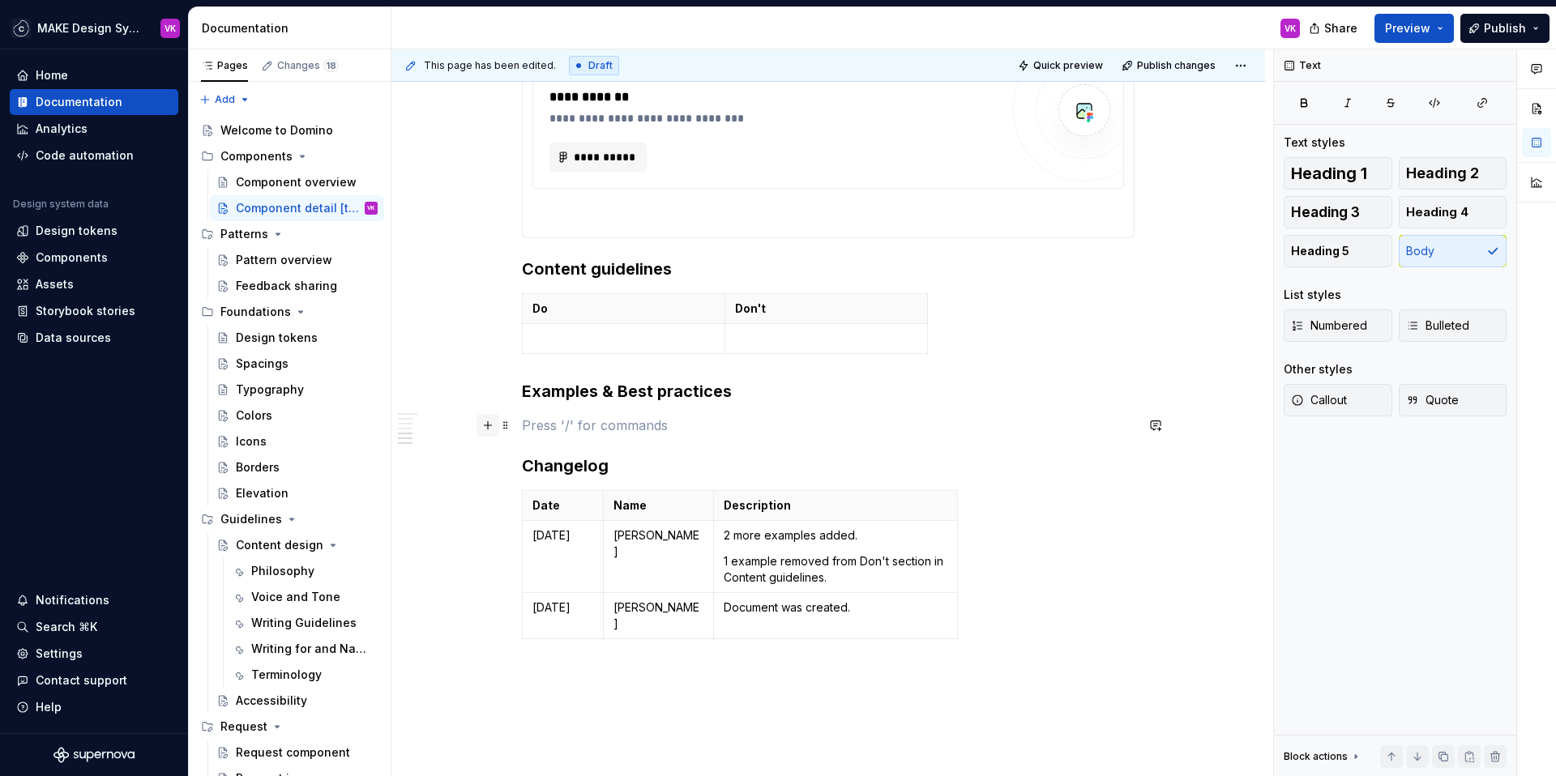
click at [488, 423] on button "button" at bounding box center [488, 425] width 23 height 23
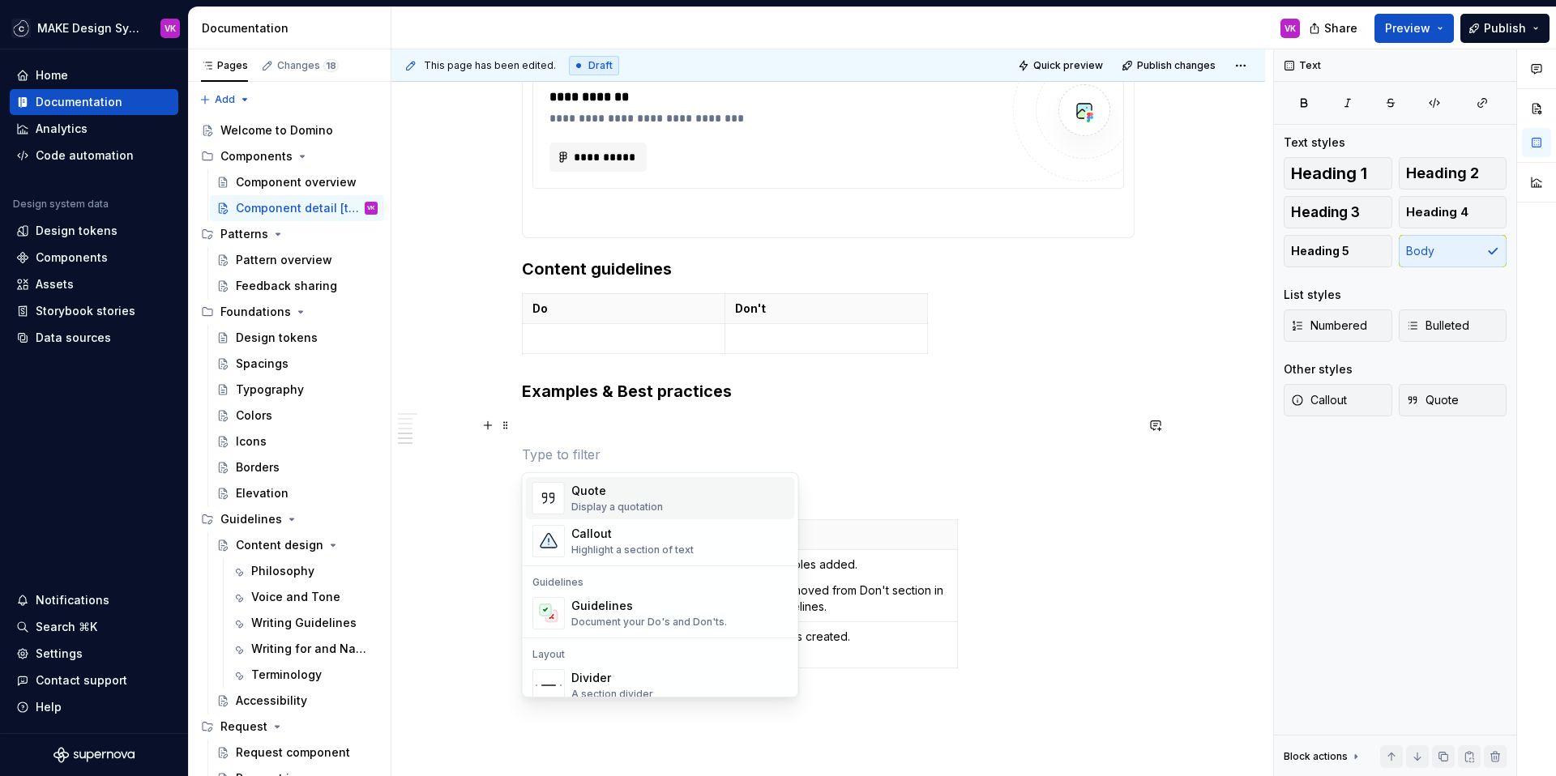
scroll to position [367, 0]
click at [592, 608] on div "Guidelines" at bounding box center [649, 604] width 156 height 16
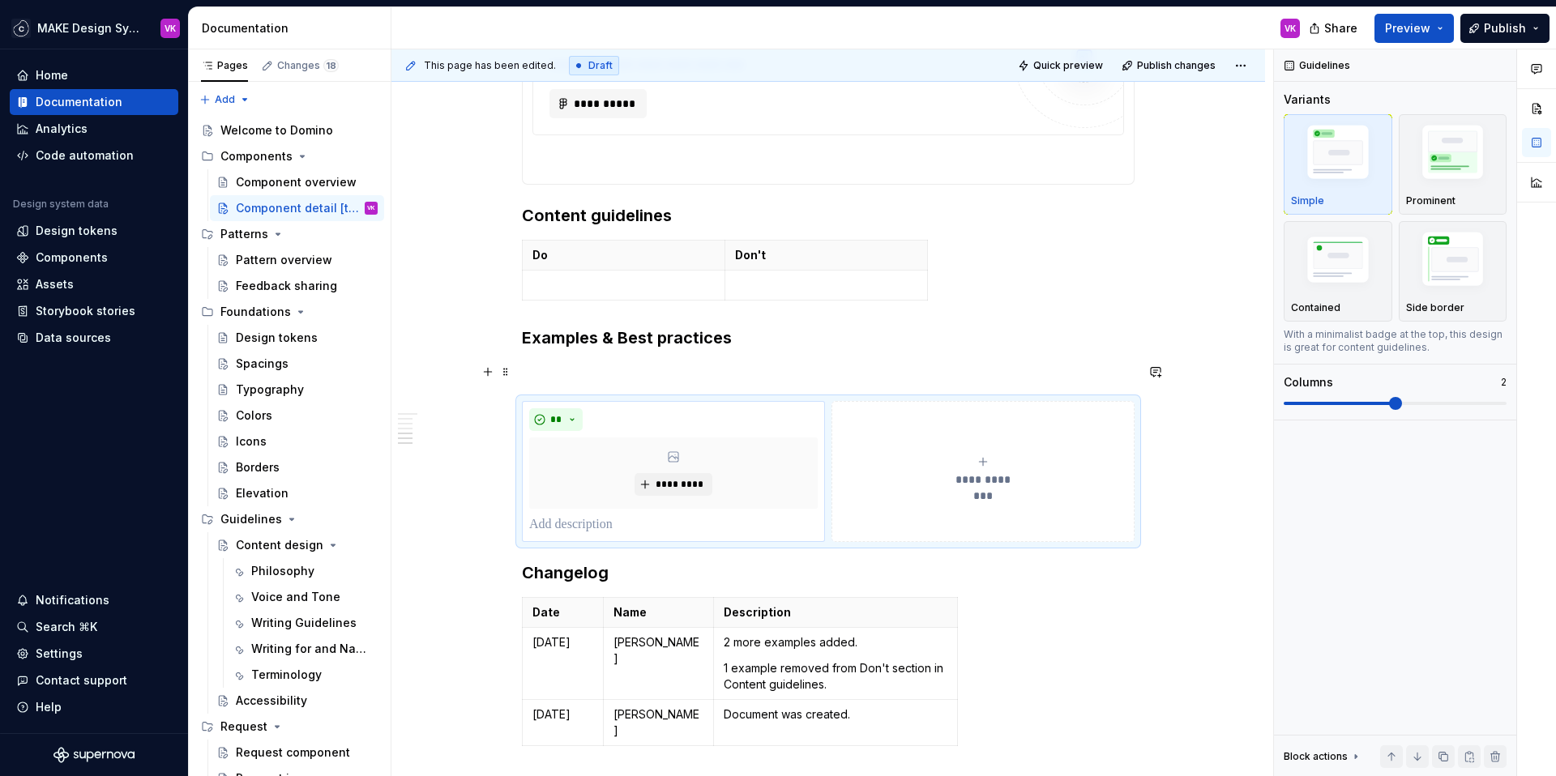
scroll to position [1227, 0]
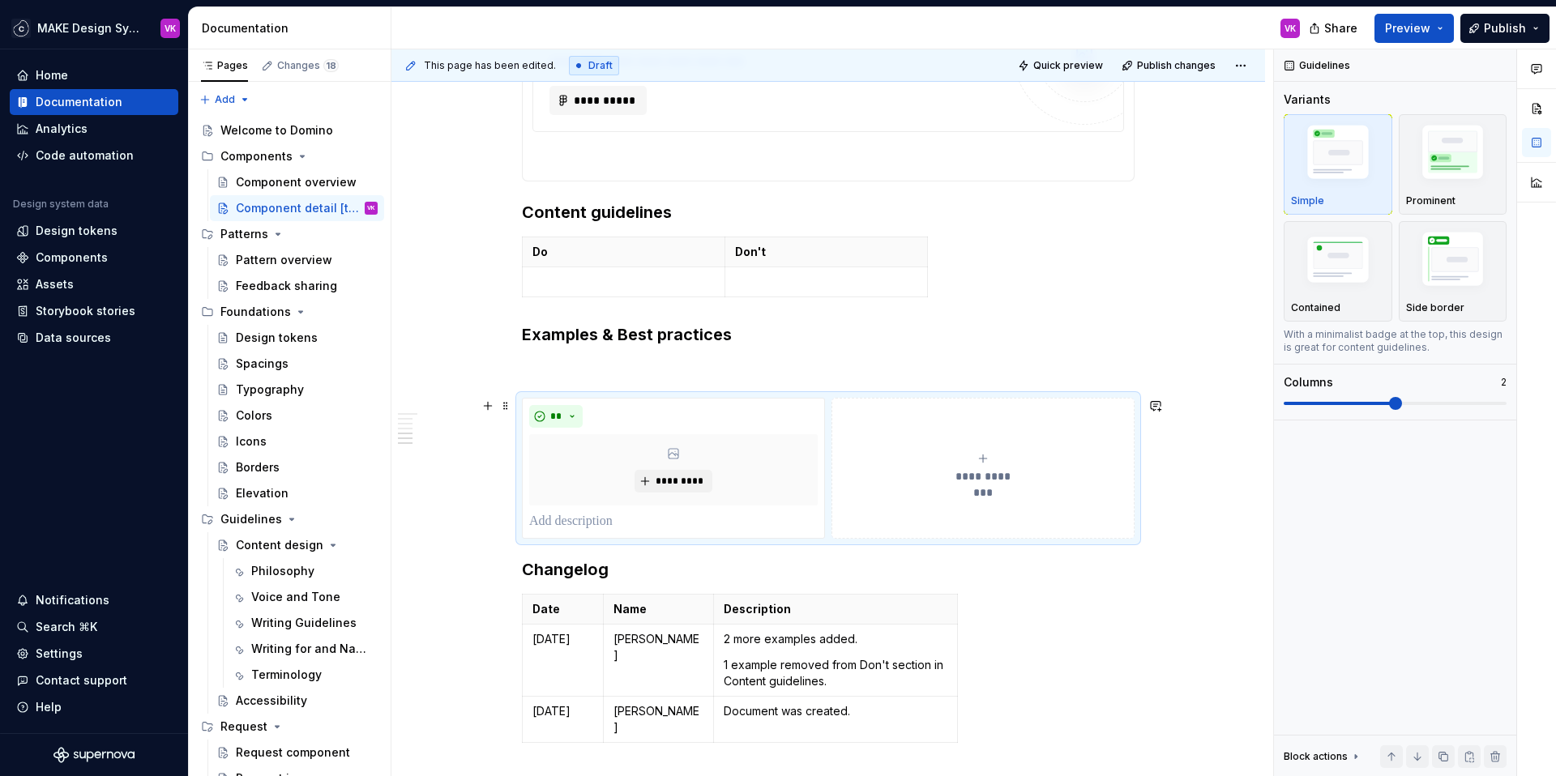
click at [871, 417] on button "**********" at bounding box center [982, 468] width 303 height 141
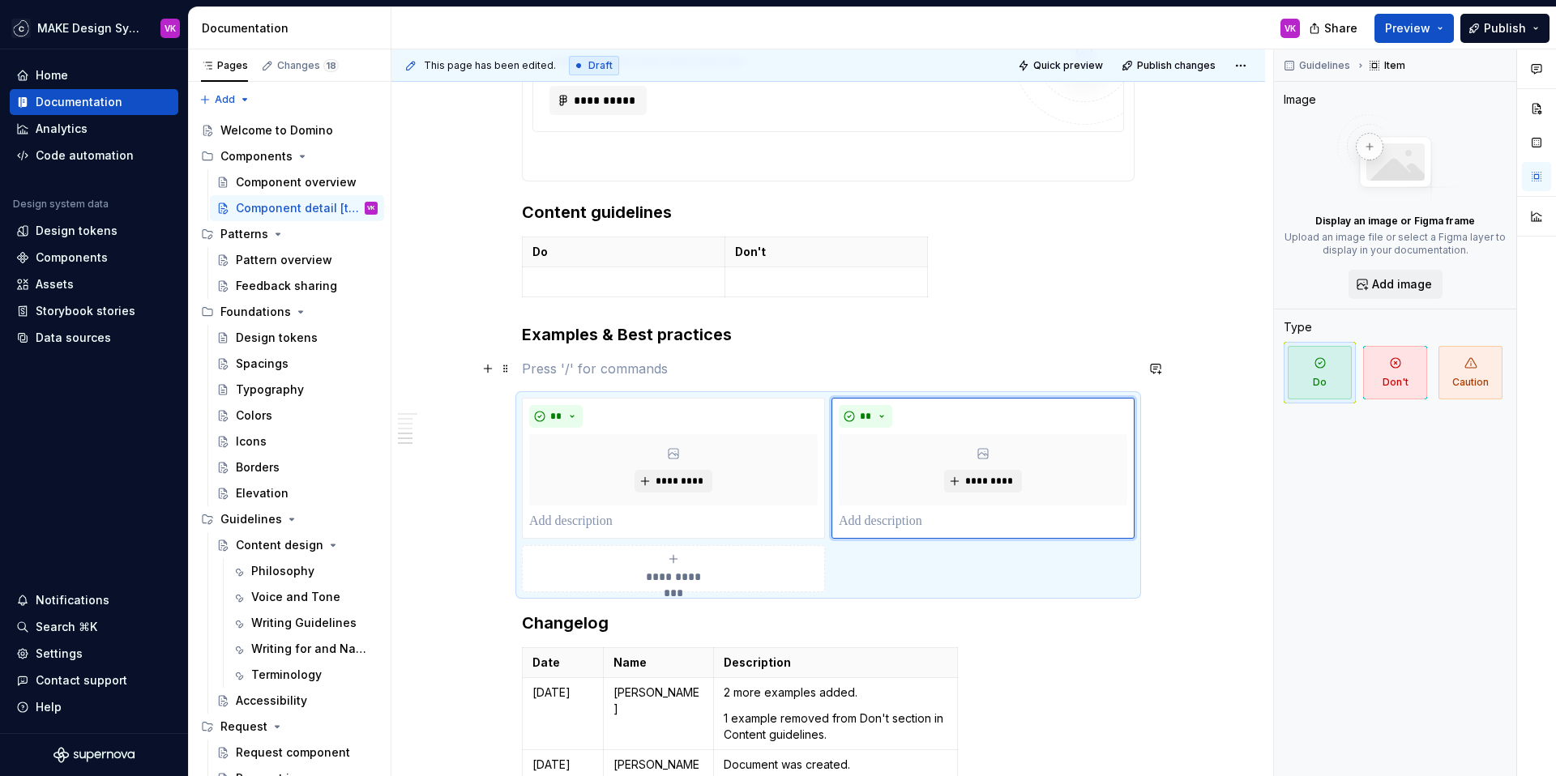
click at [853, 361] on p at bounding box center [828, 368] width 613 height 19
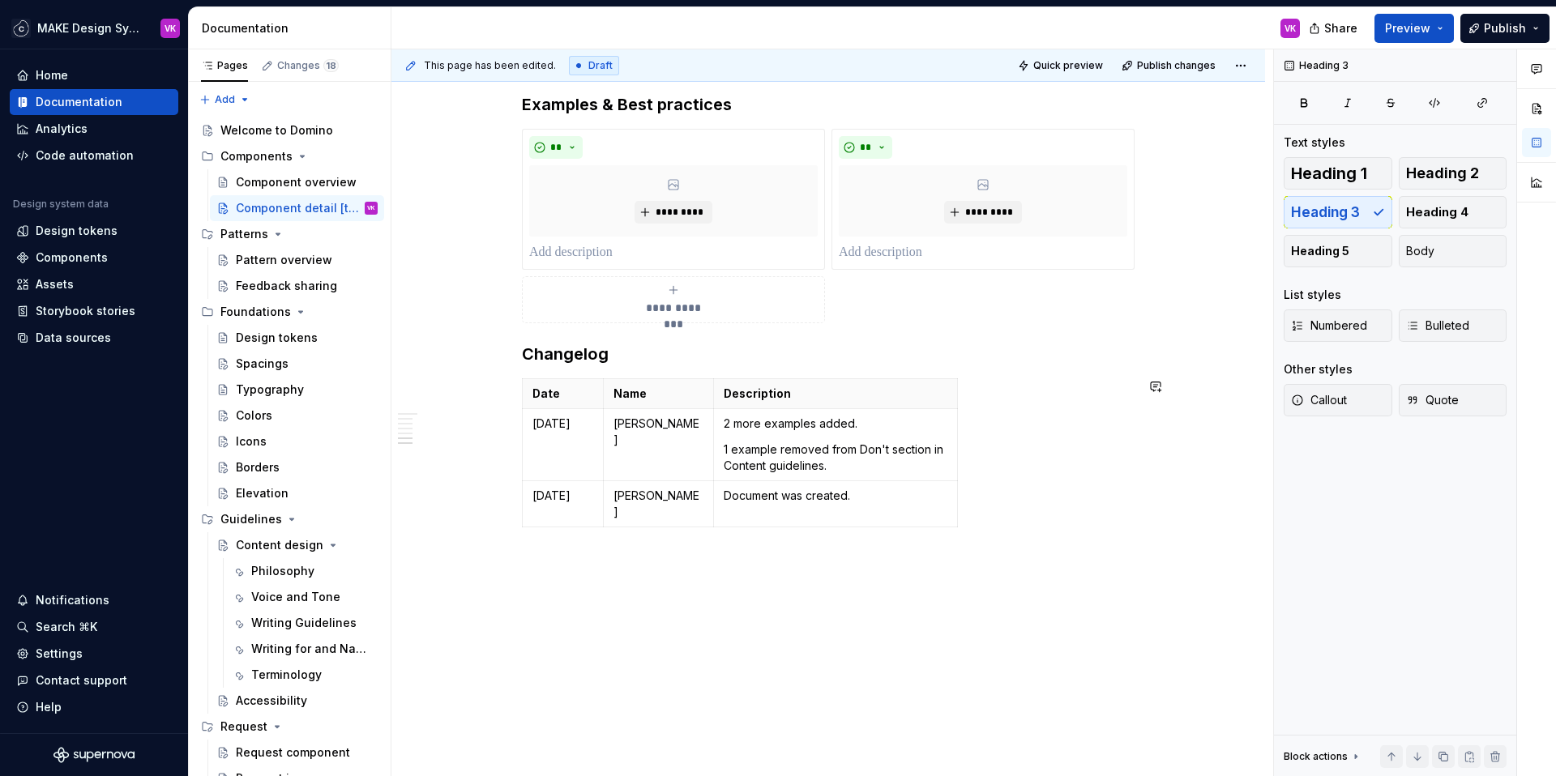
scroll to position [1459, 0]
click at [265, 336] on div "Design tokens" at bounding box center [277, 338] width 82 height 16
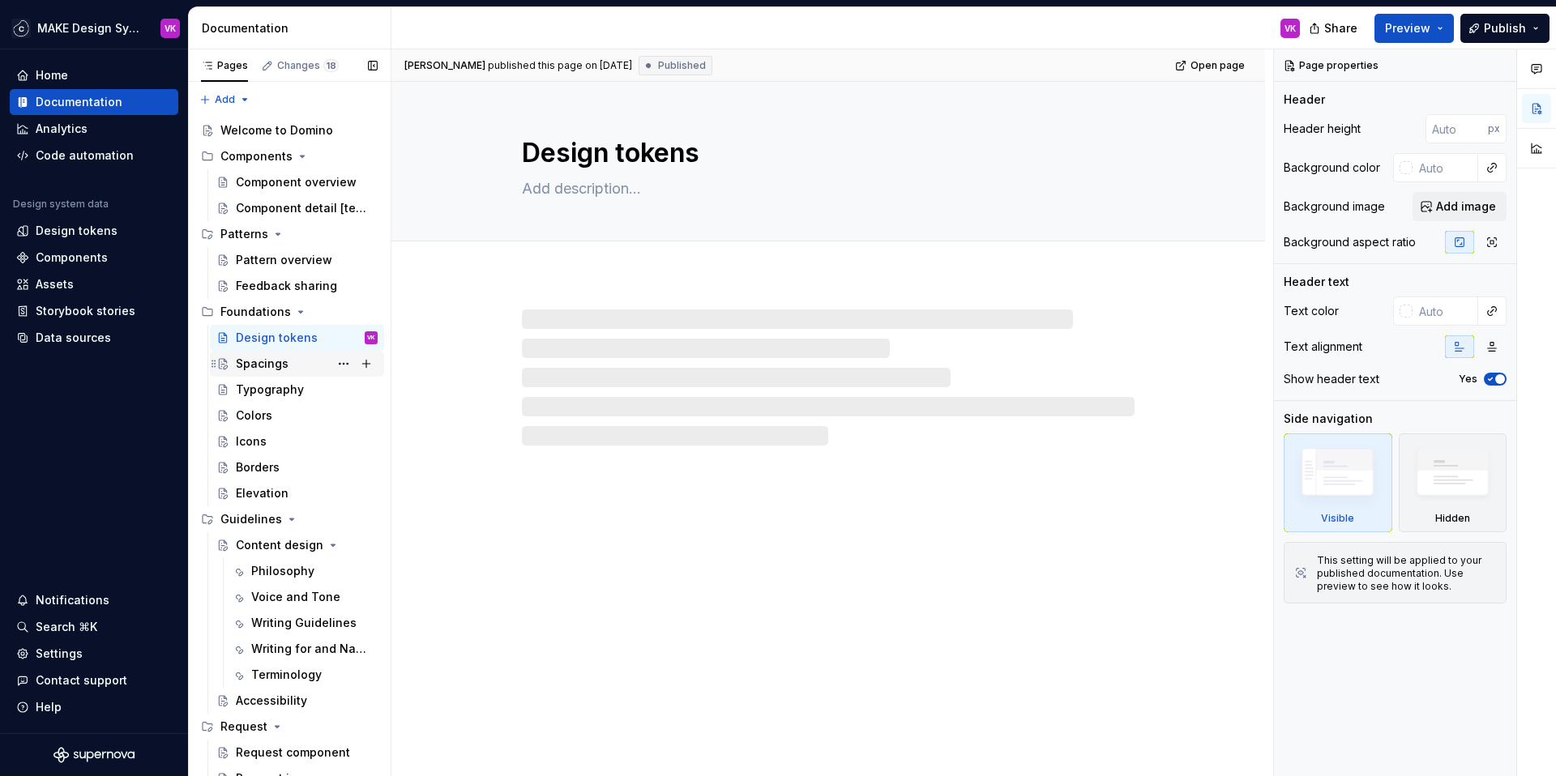
click at [261, 366] on div "Spacings" at bounding box center [262, 364] width 53 height 16
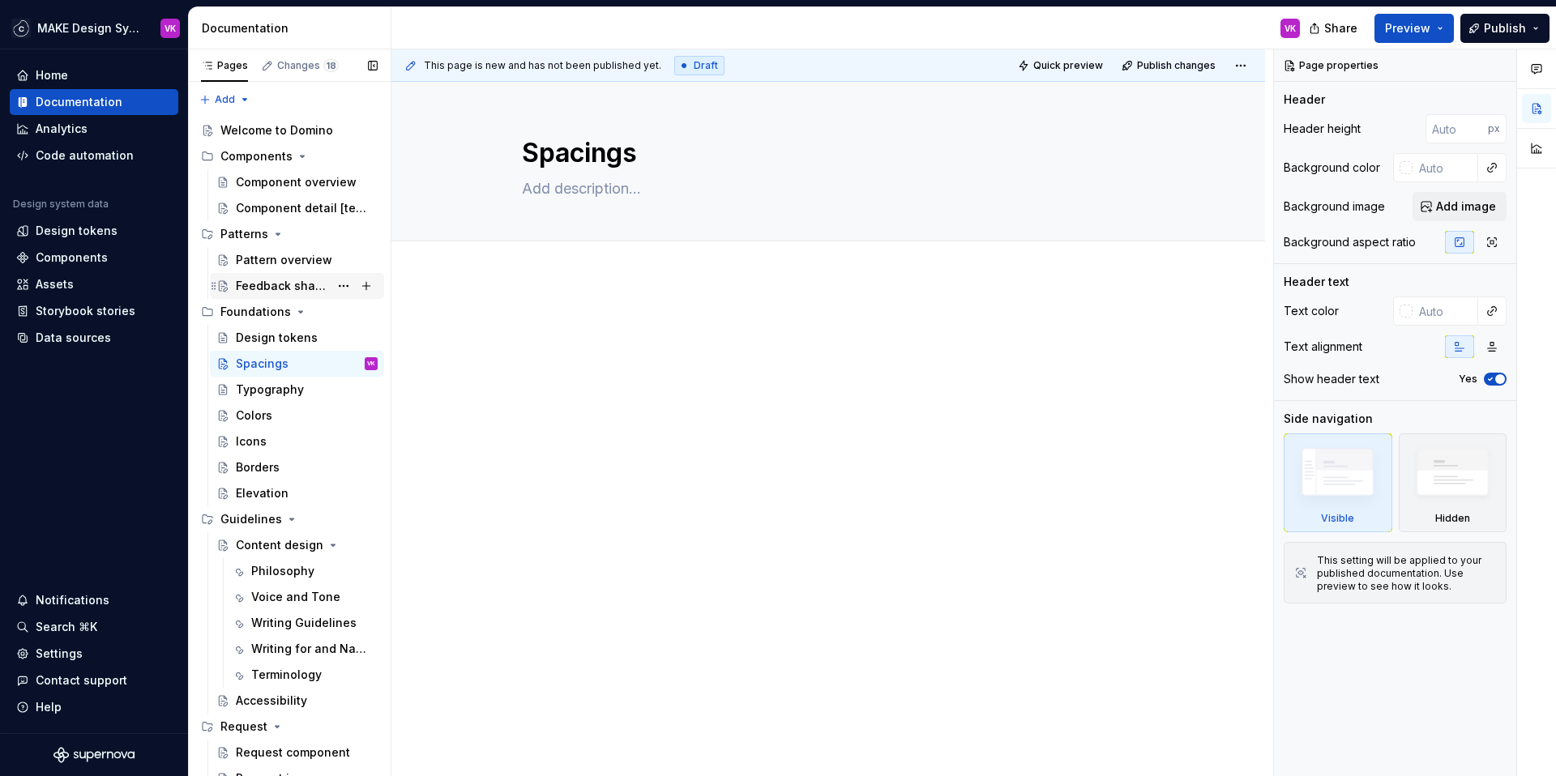
click at [254, 281] on div "Feedback sharing" at bounding box center [282, 286] width 93 height 16
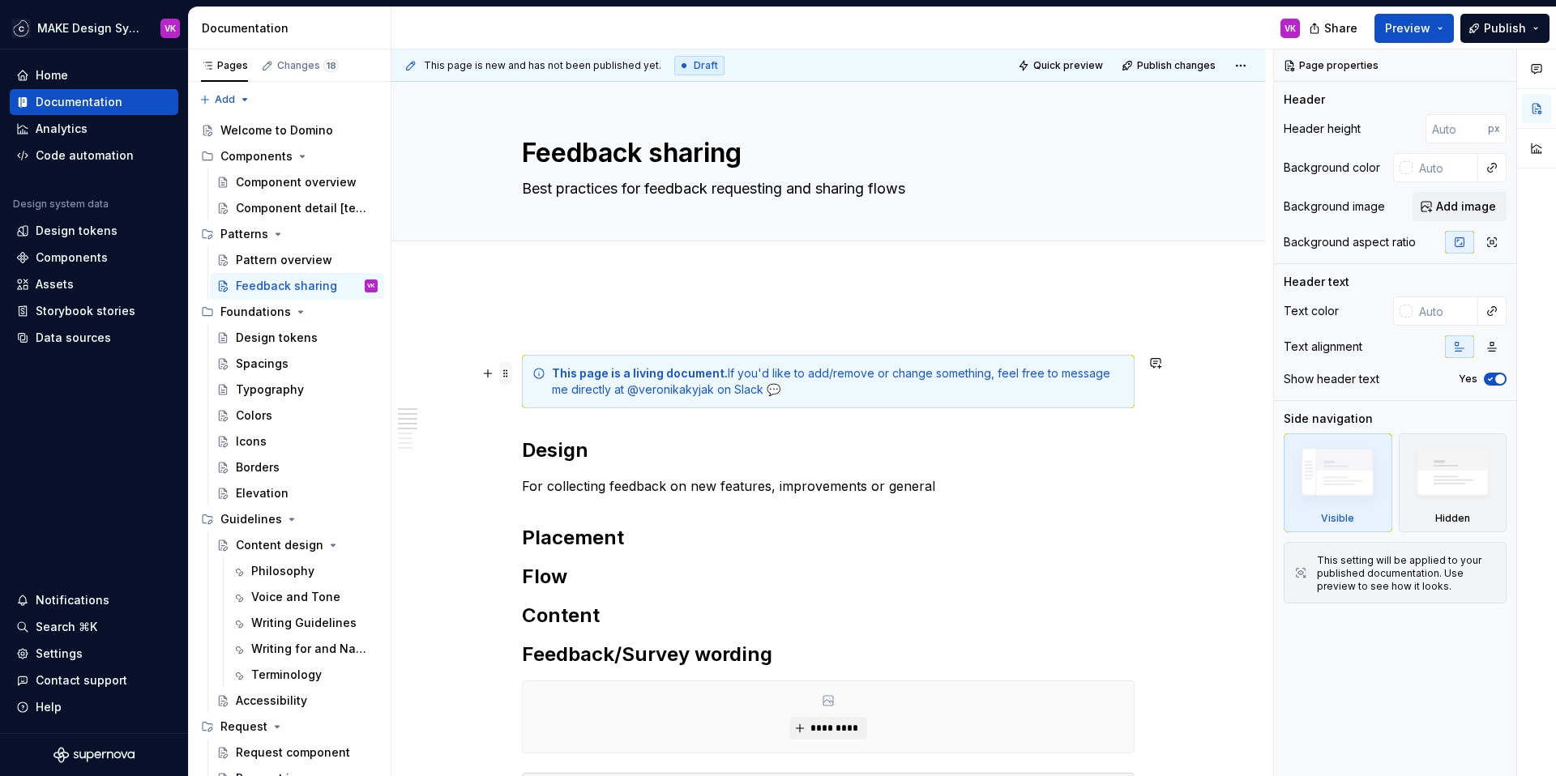
click at [506, 373] on span at bounding box center [505, 373] width 13 height 23
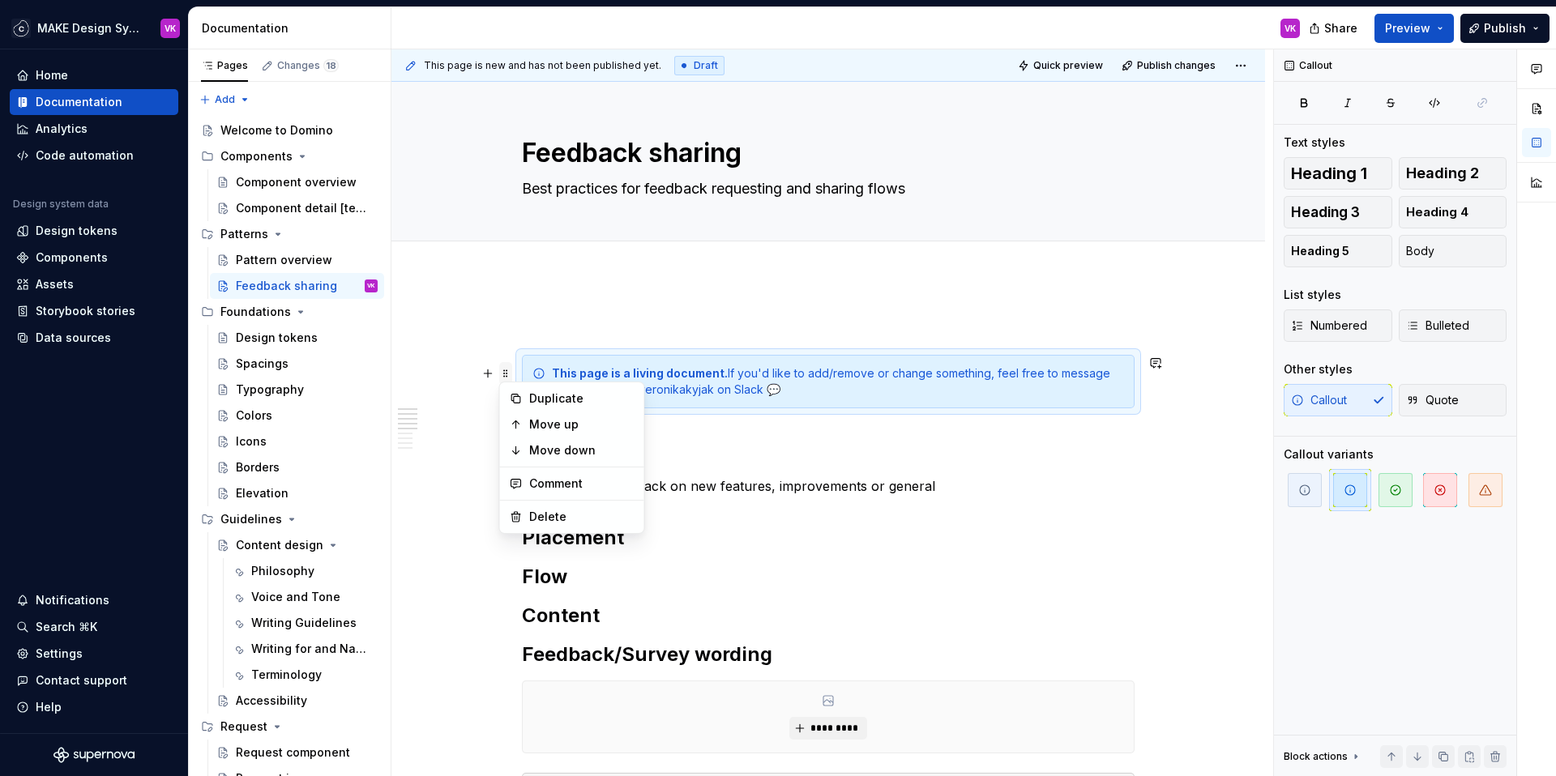
click at [504, 370] on span at bounding box center [505, 373] width 13 height 23
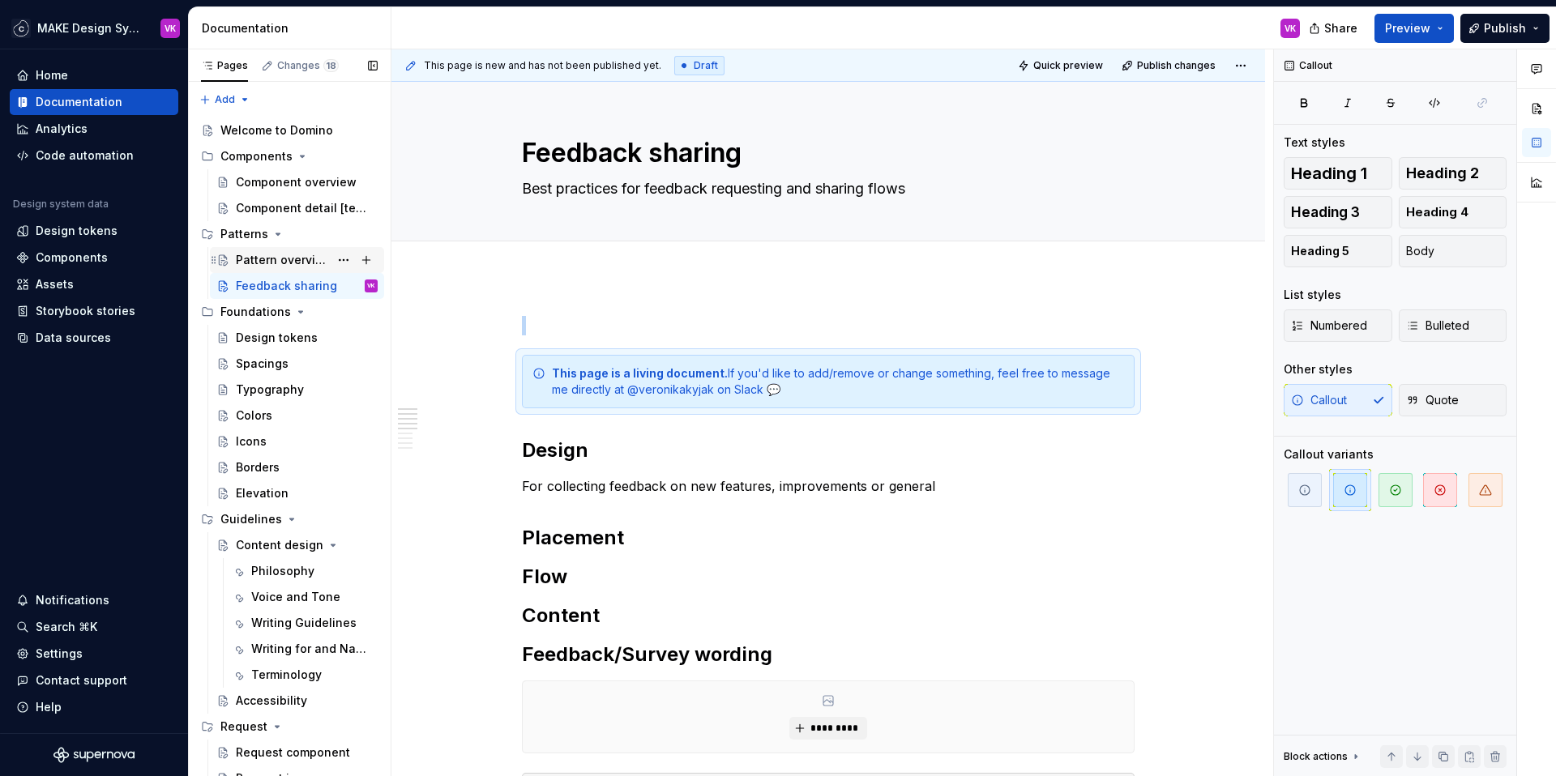
click at [260, 259] on div "Pattern overview" at bounding box center [282, 260] width 93 height 16
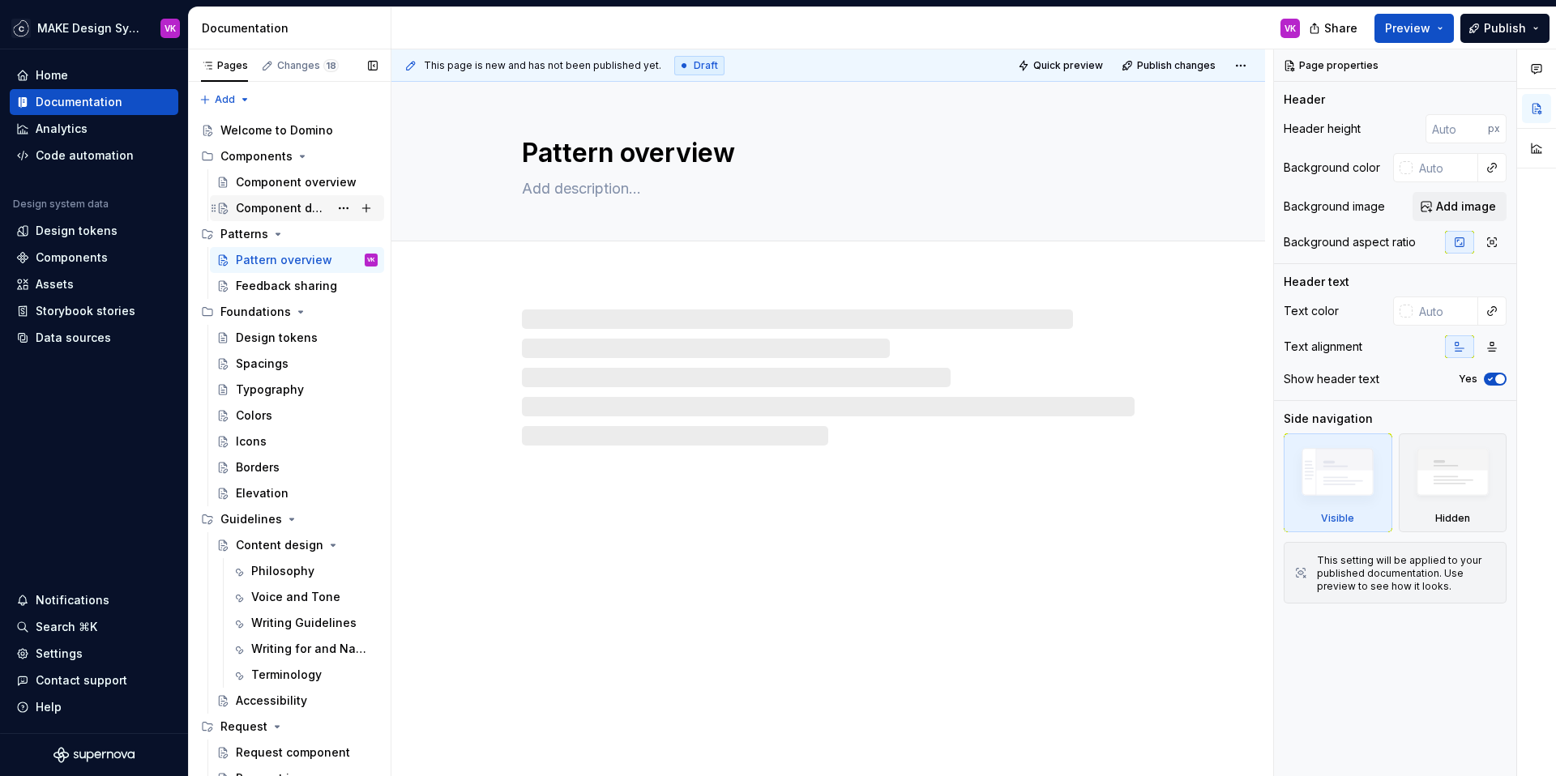
click at [265, 204] on div "Component detail [template]" at bounding box center [282, 208] width 93 height 16
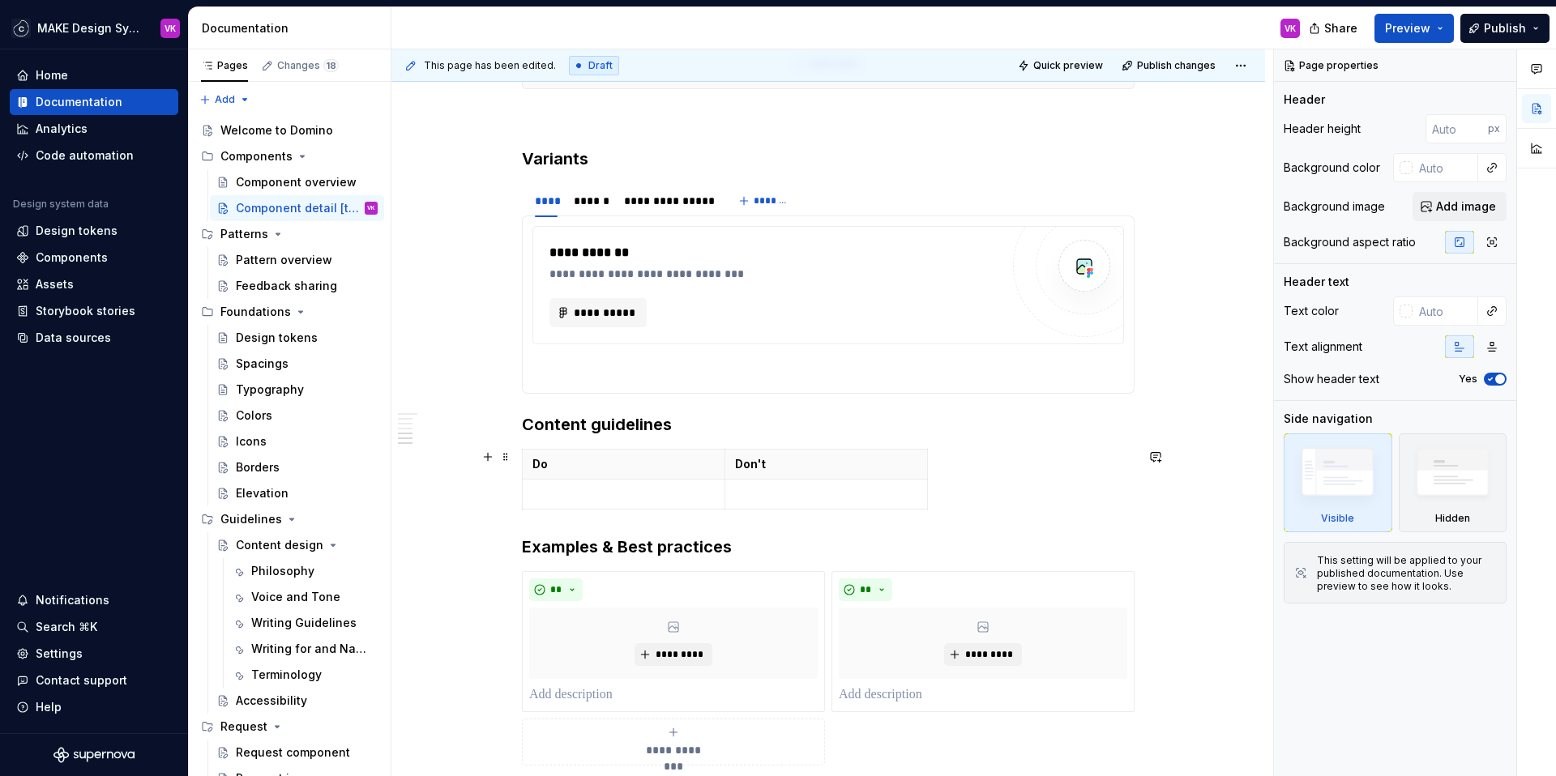
scroll to position [1489, 0]
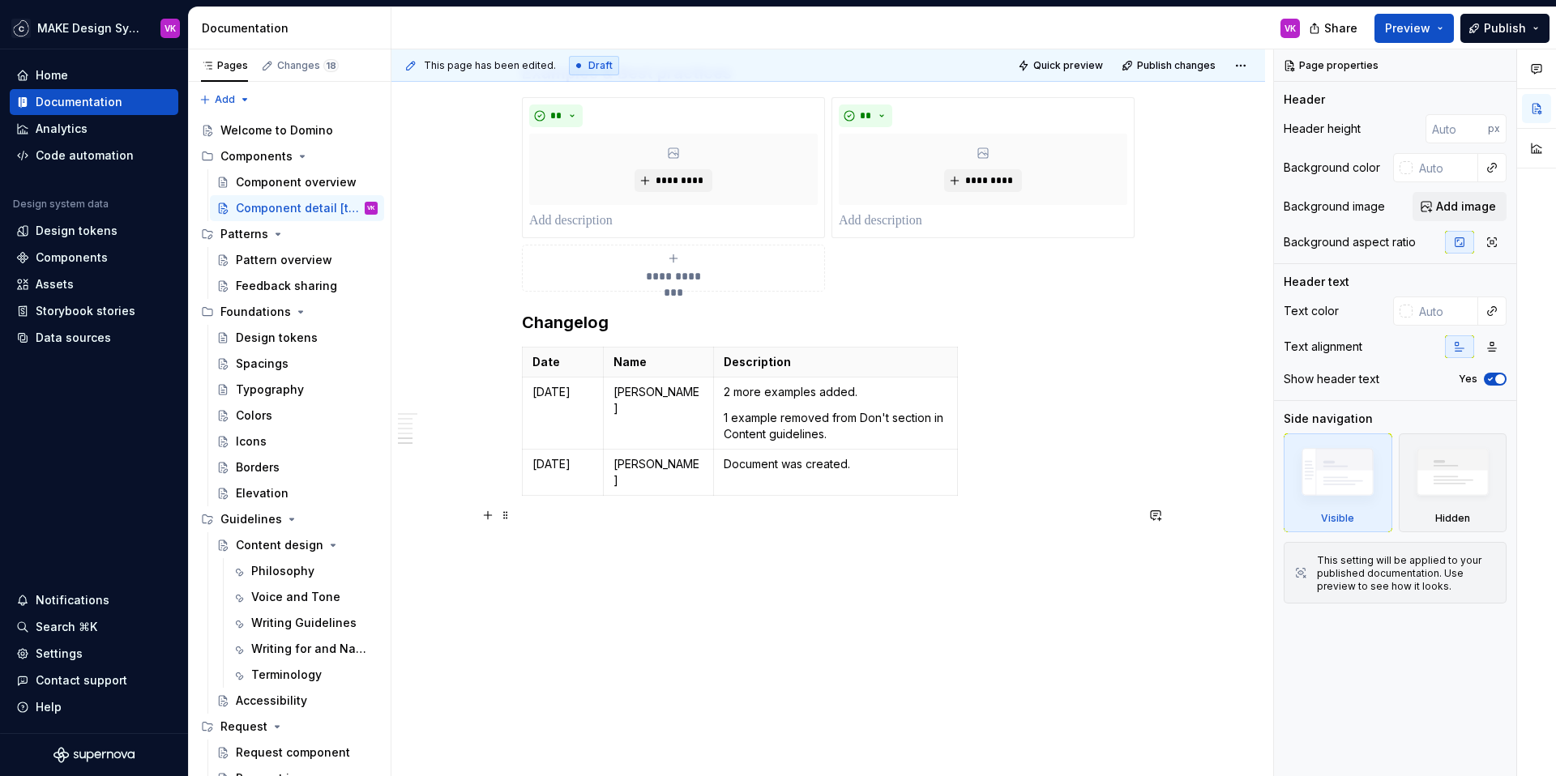
click at [659, 522] on p at bounding box center [828, 531] width 613 height 19
type textarea "*"
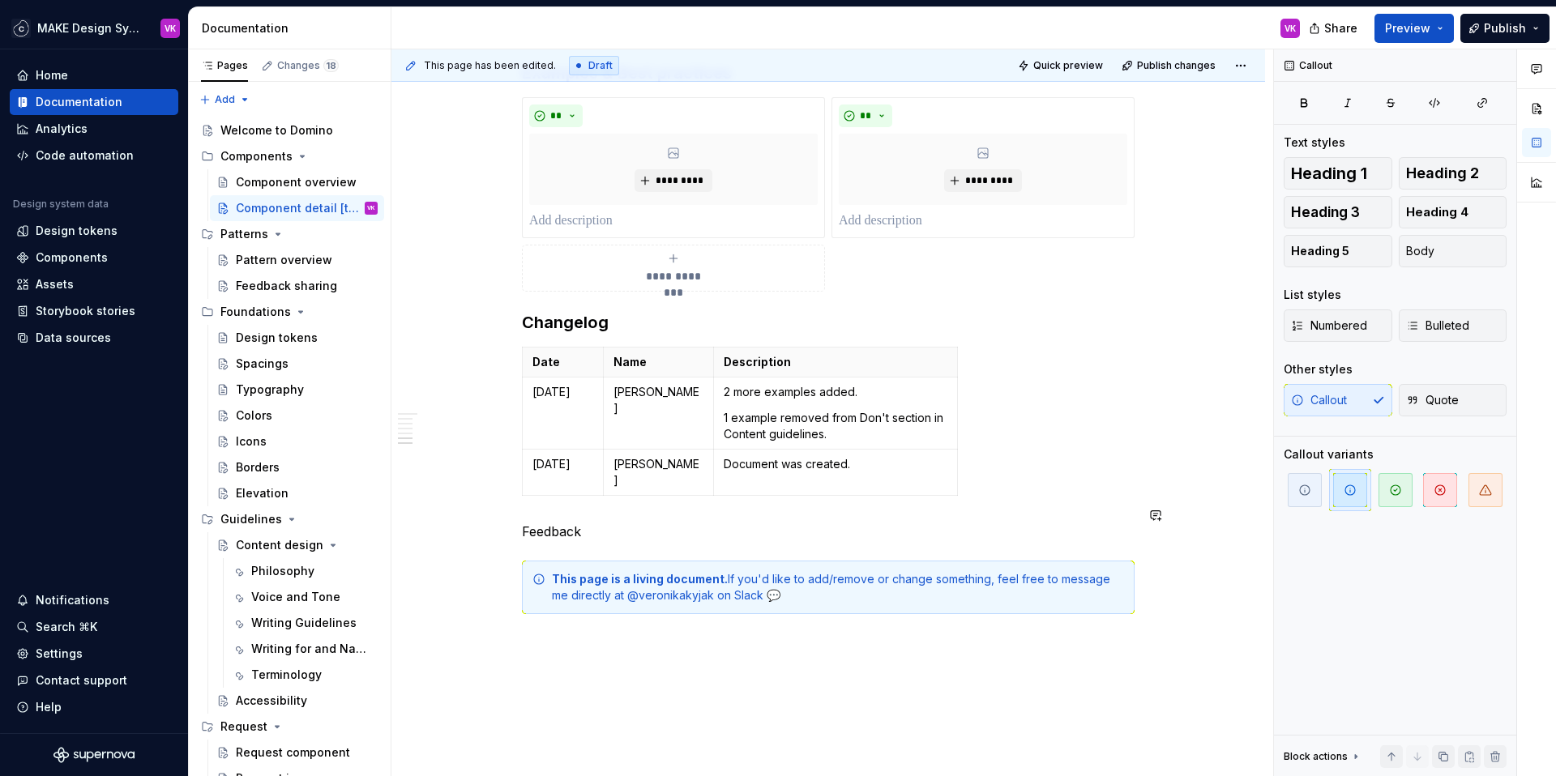
click at [571, 522] on p "Feedback" at bounding box center [828, 531] width 613 height 19
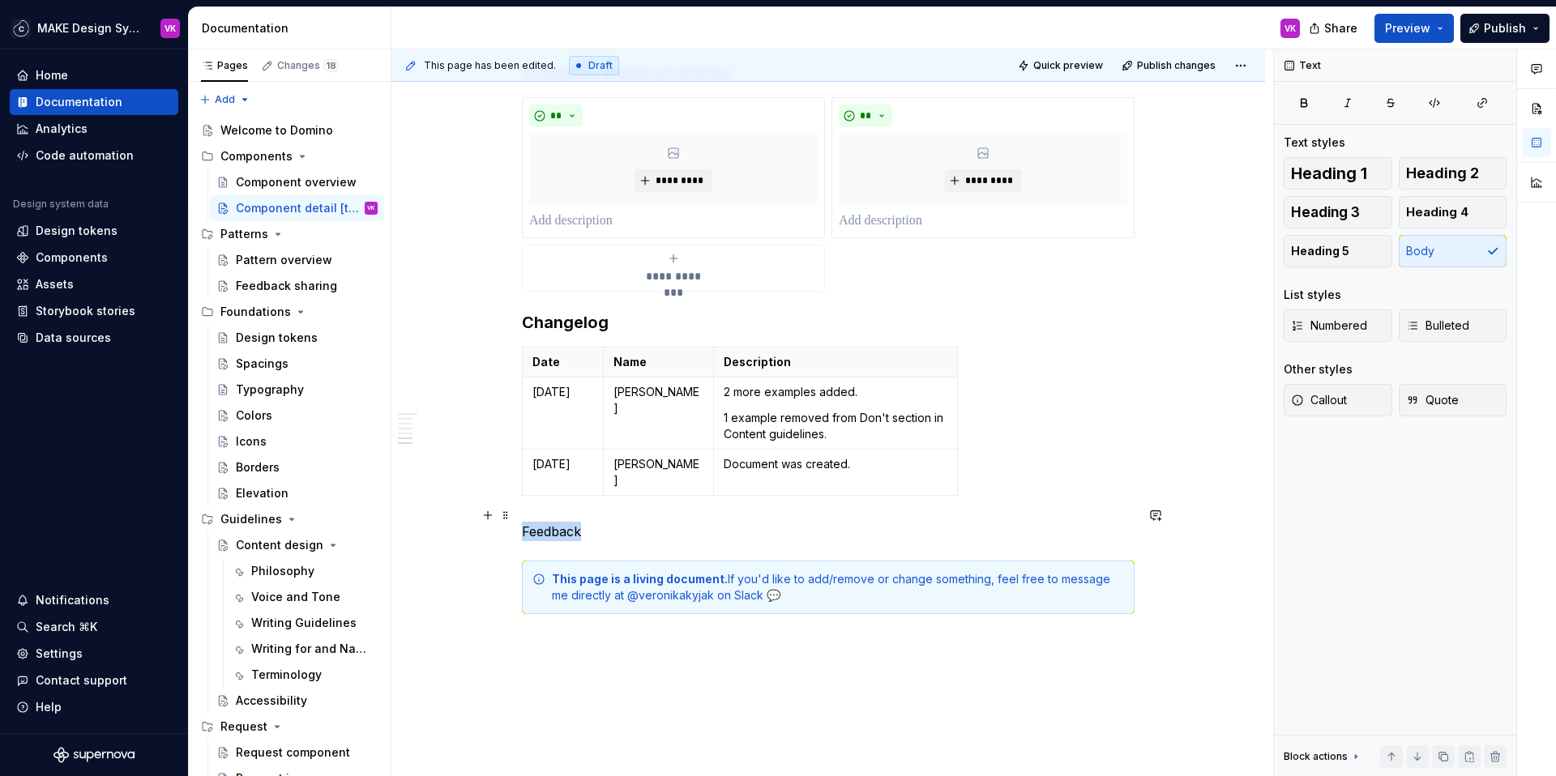
click at [571, 522] on p "Feedback" at bounding box center [828, 531] width 613 height 19
click at [624, 486] on button "button" at bounding box center [624, 485] width 23 height 23
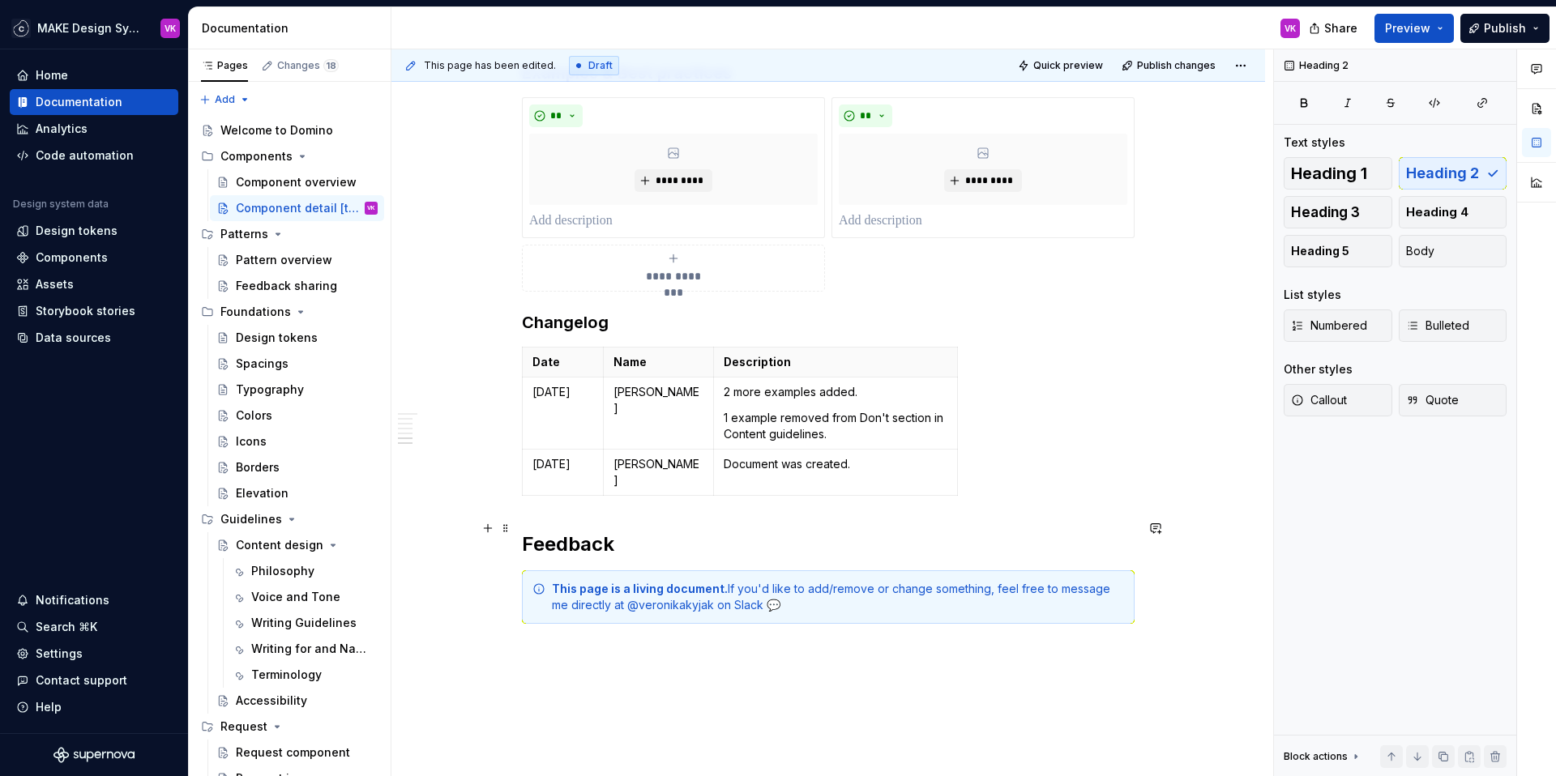
click at [596, 532] on h2 "Feedback" at bounding box center [828, 545] width 613 height 26
click at [679, 496] on button "button" at bounding box center [677, 494] width 23 height 23
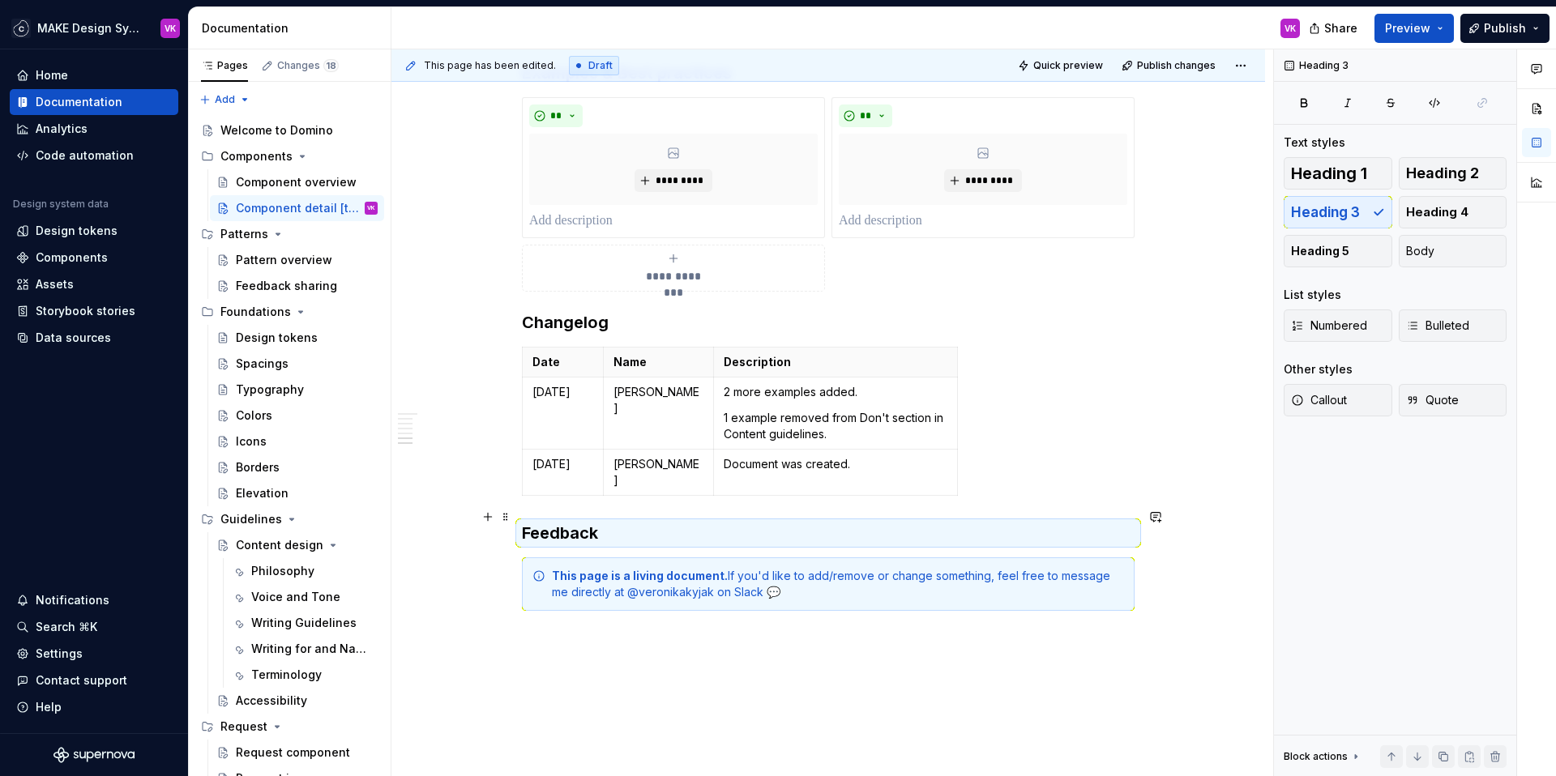
click at [648, 527] on h3 "Feedback" at bounding box center [828, 533] width 613 height 23
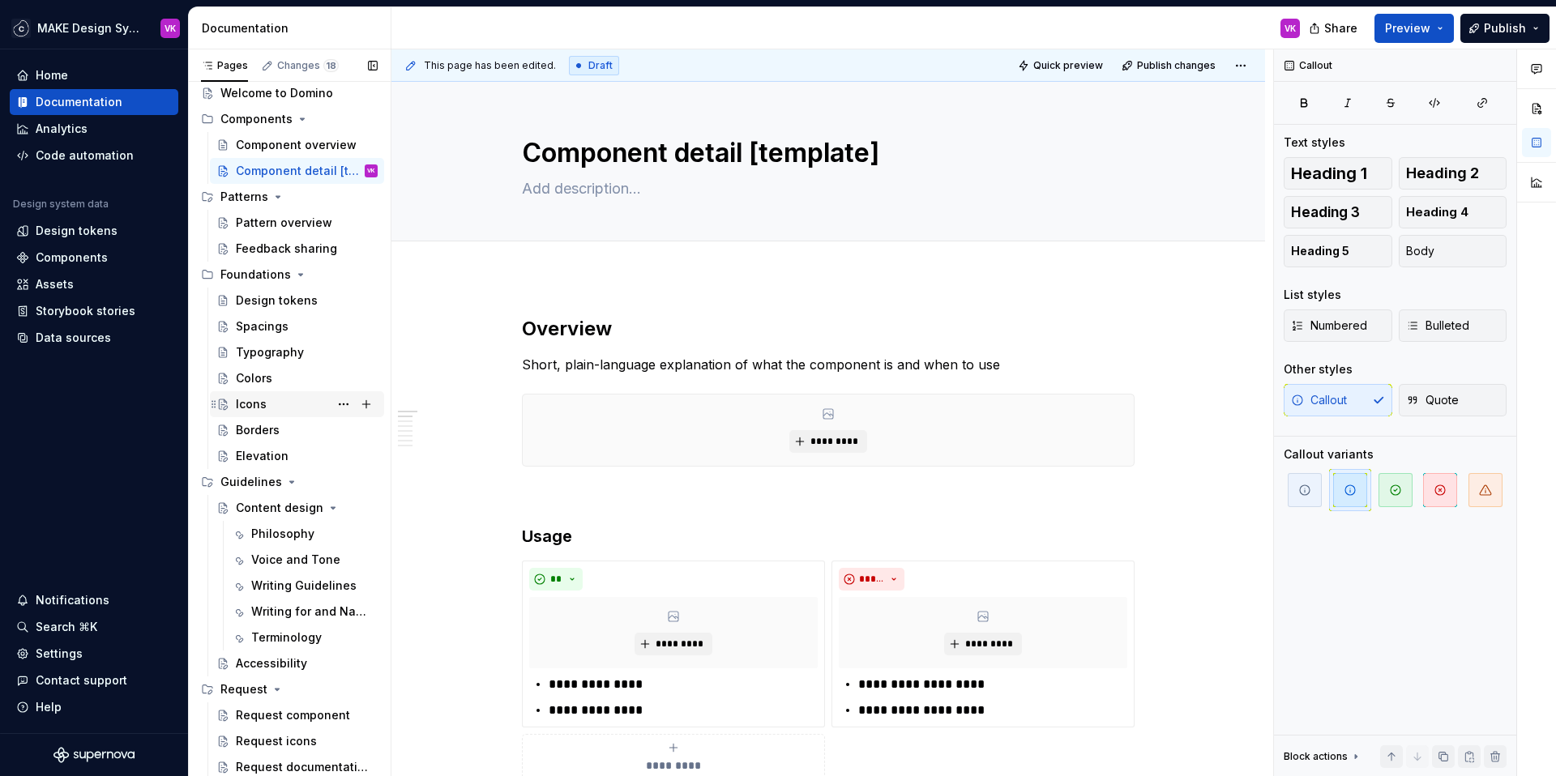
scroll to position [0, 0]
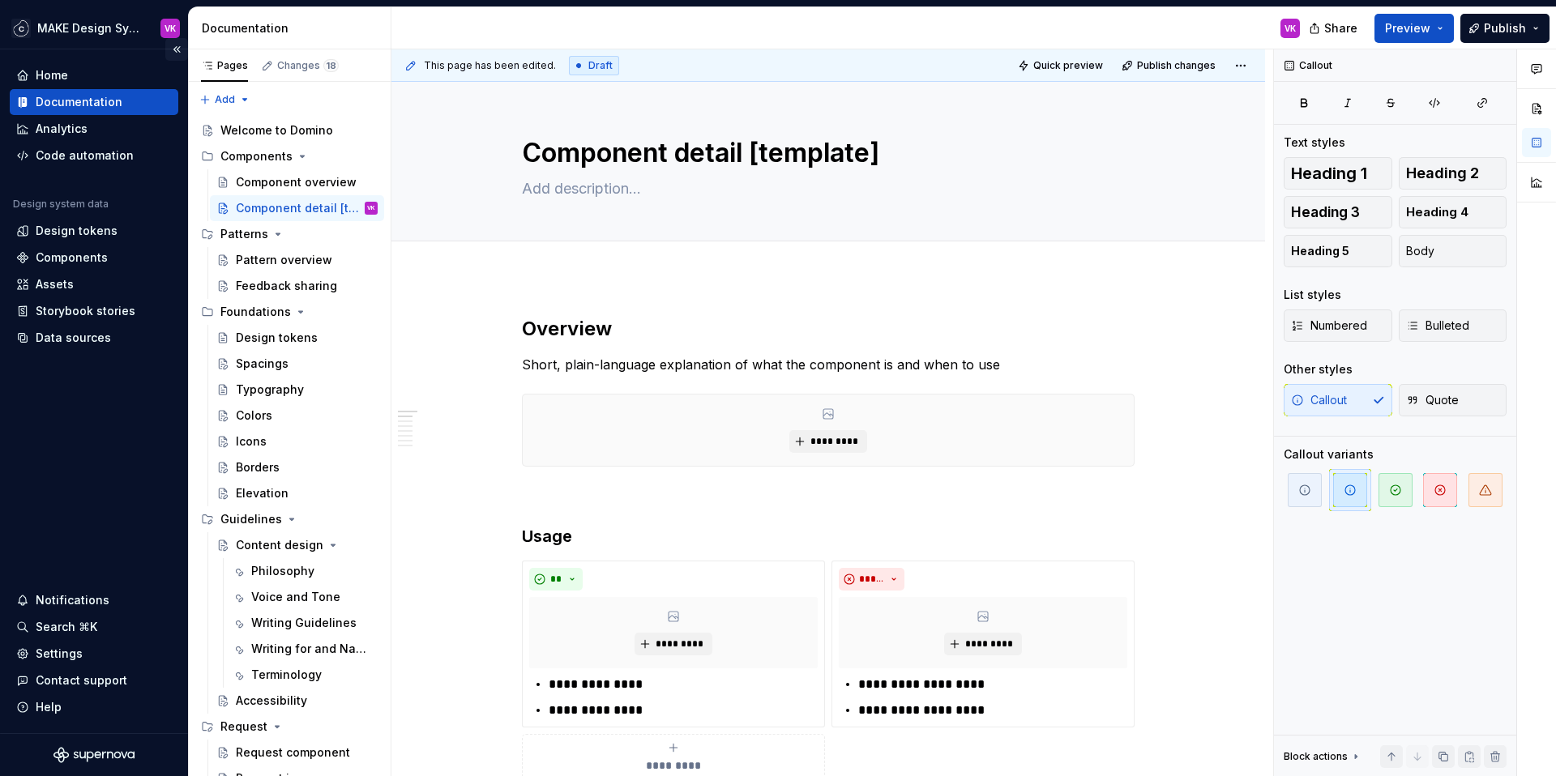
click at [180, 49] on button "Collapse sidebar" at bounding box center [176, 49] width 23 height 23
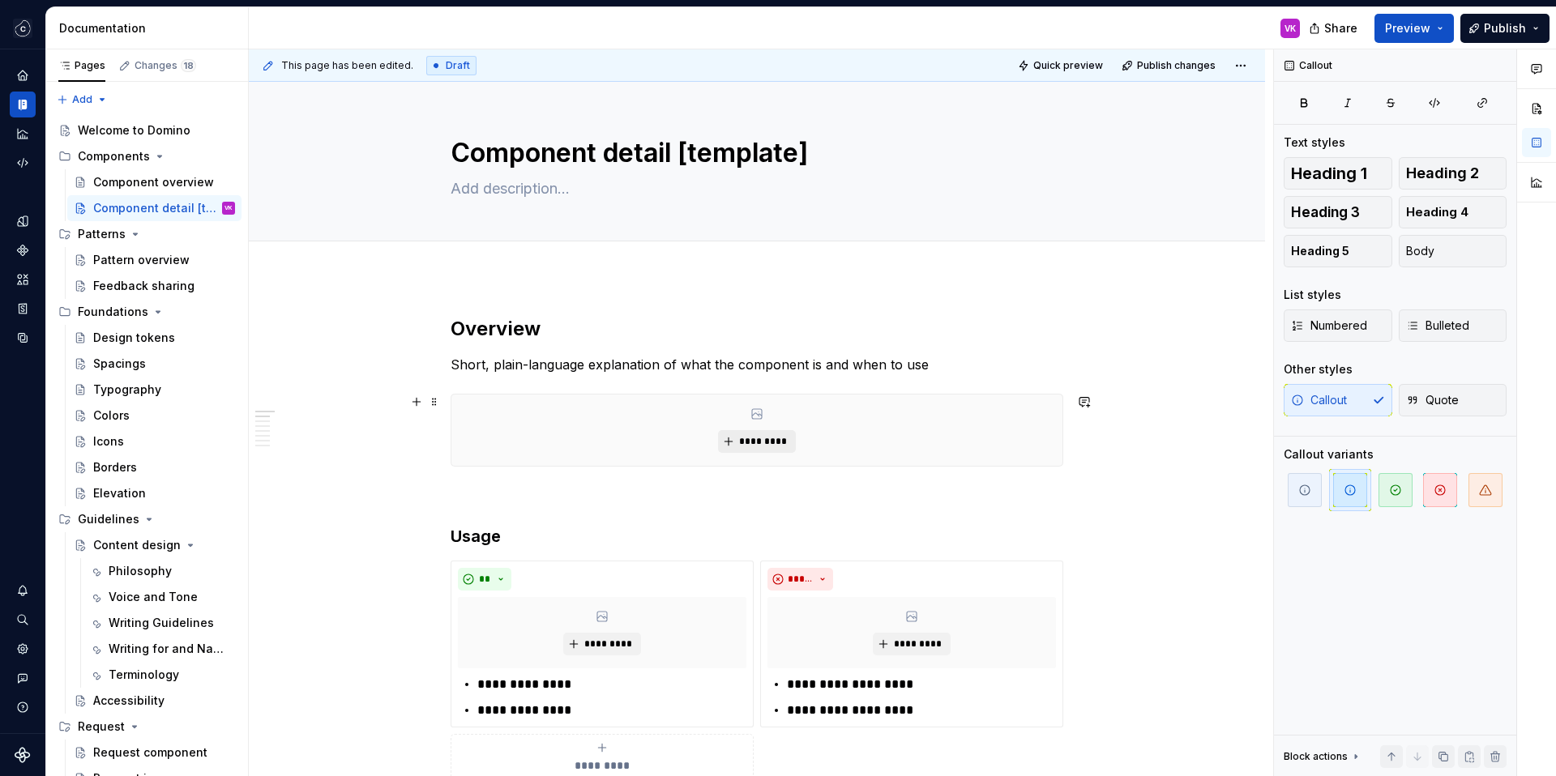
click at [759, 445] on span "*********" at bounding box center [762, 441] width 49 height 13
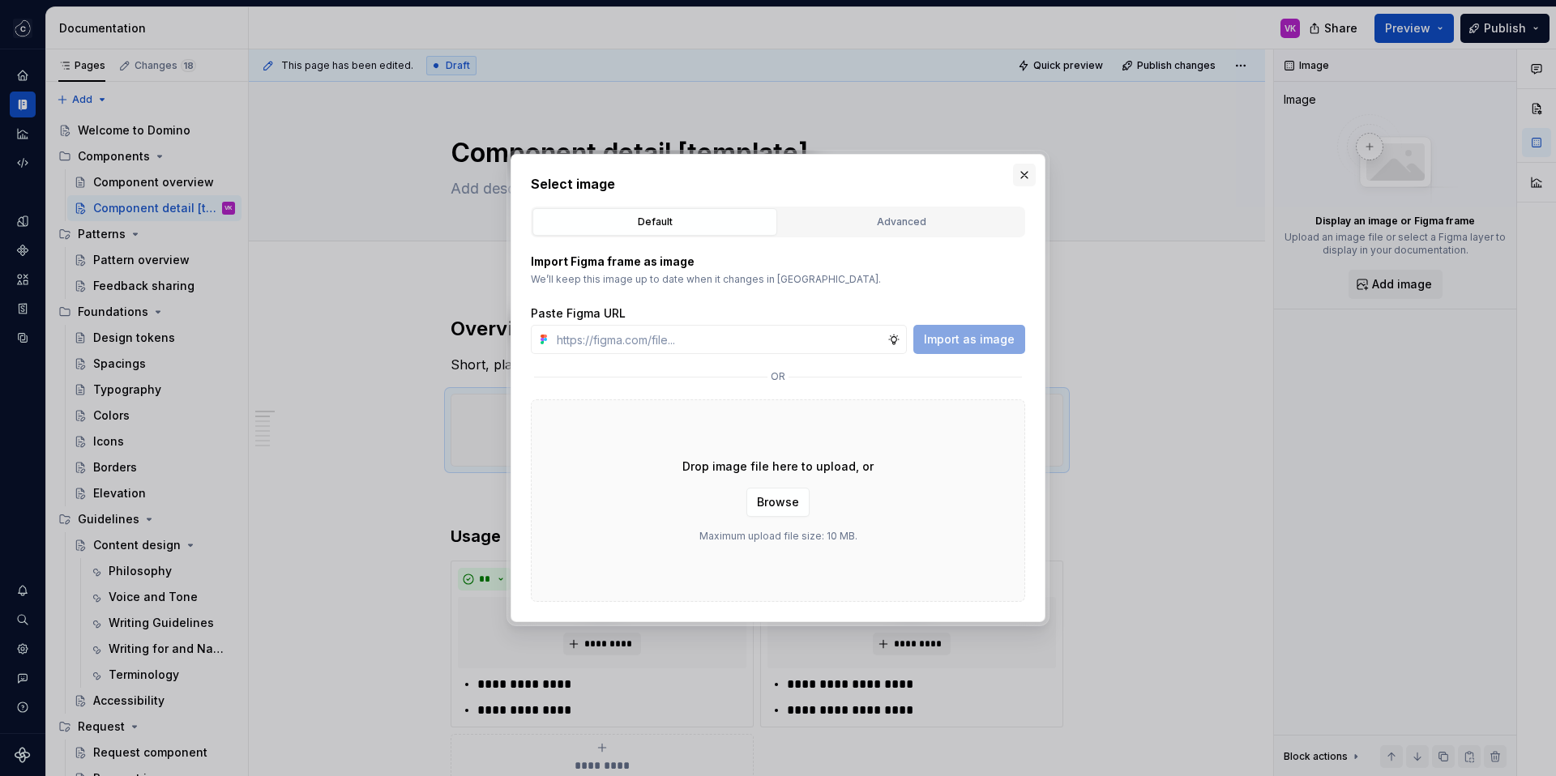
click at [1026, 175] on button "button" at bounding box center [1024, 175] width 23 height 23
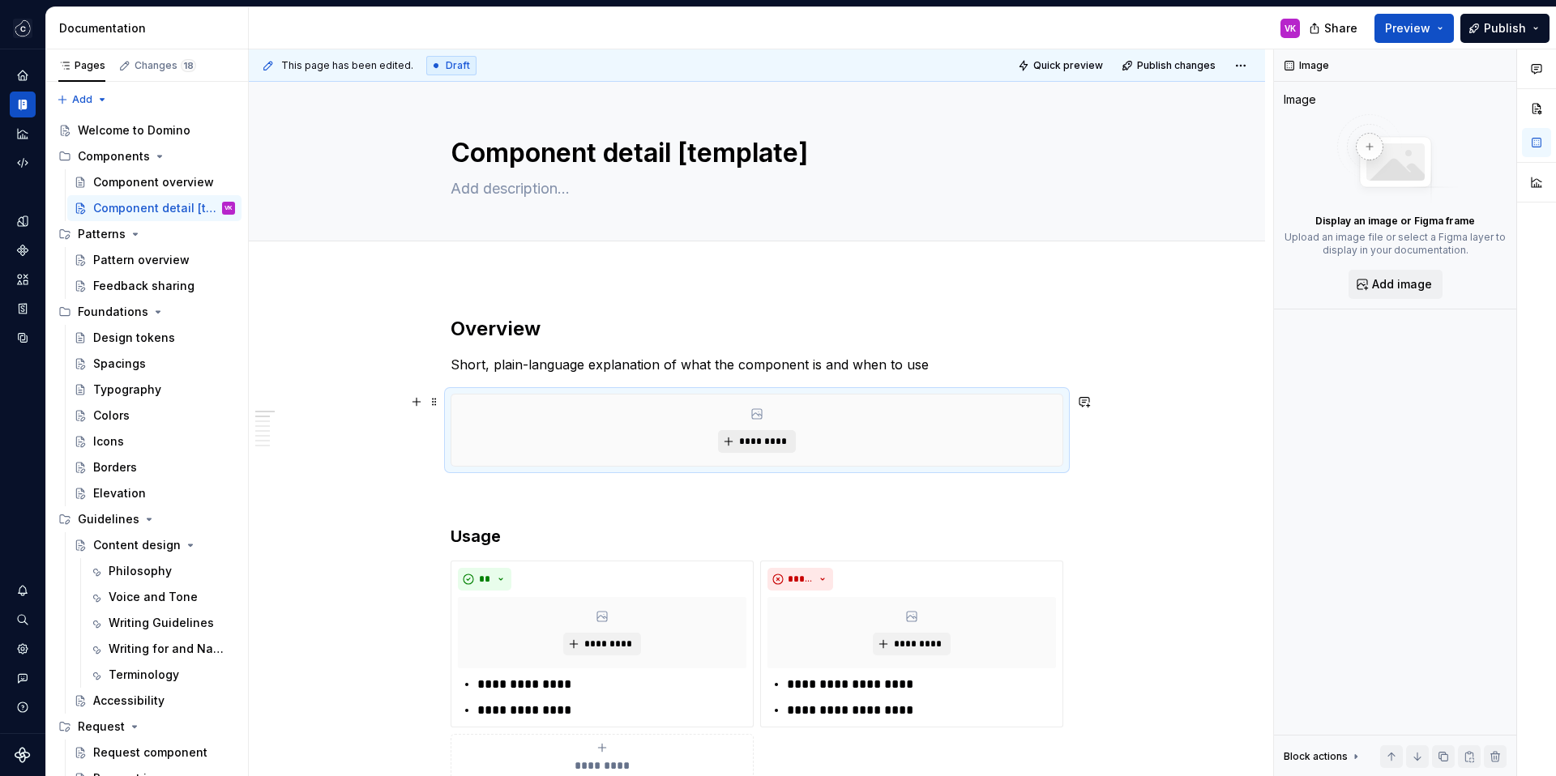
click at [768, 440] on span "*********" at bounding box center [762, 441] width 49 height 13
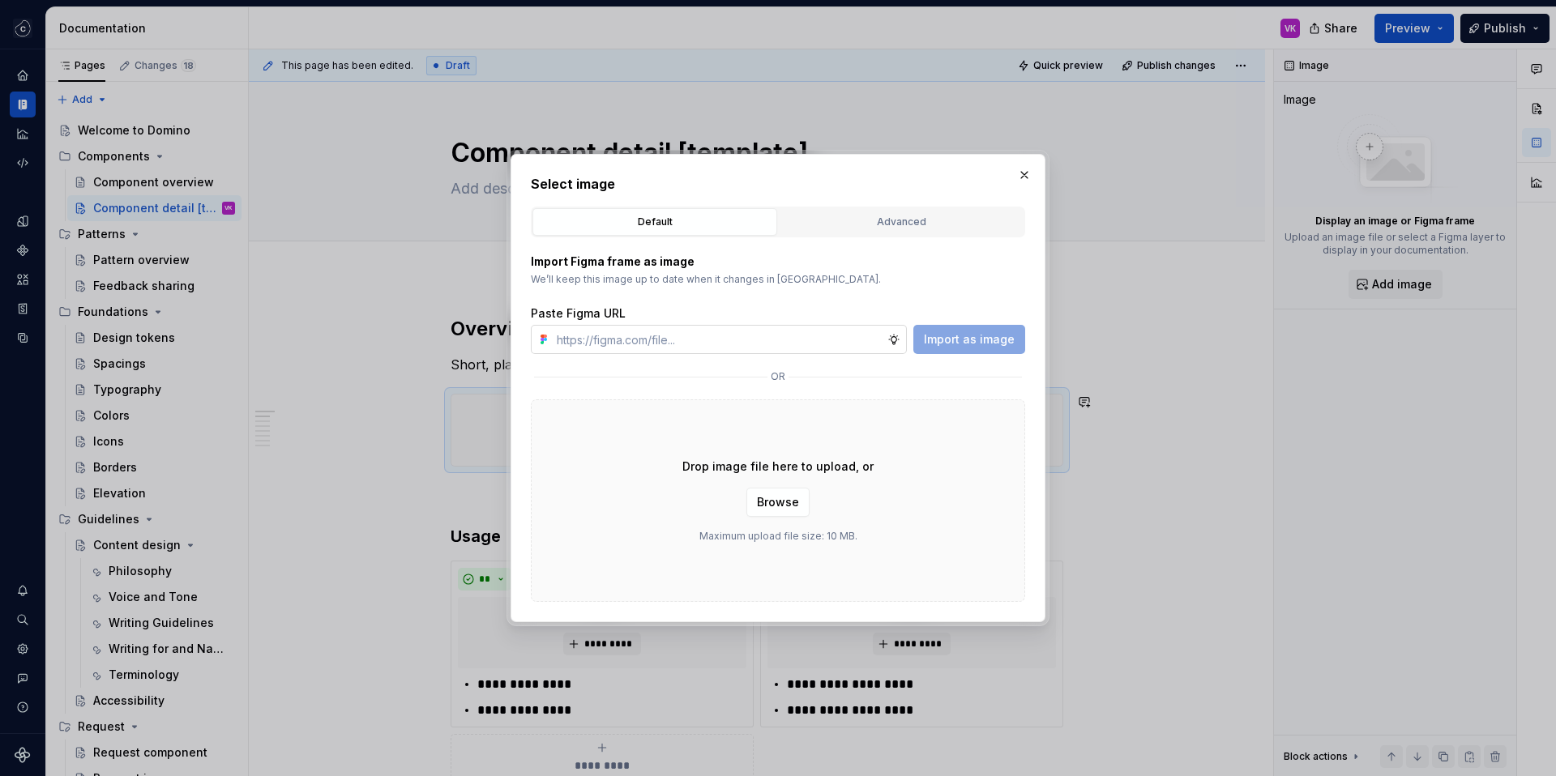
type textarea "*"
click at [760, 339] on input "text" at bounding box center [718, 339] width 337 height 29
type input "[URL][DOMAIN_NAME]"
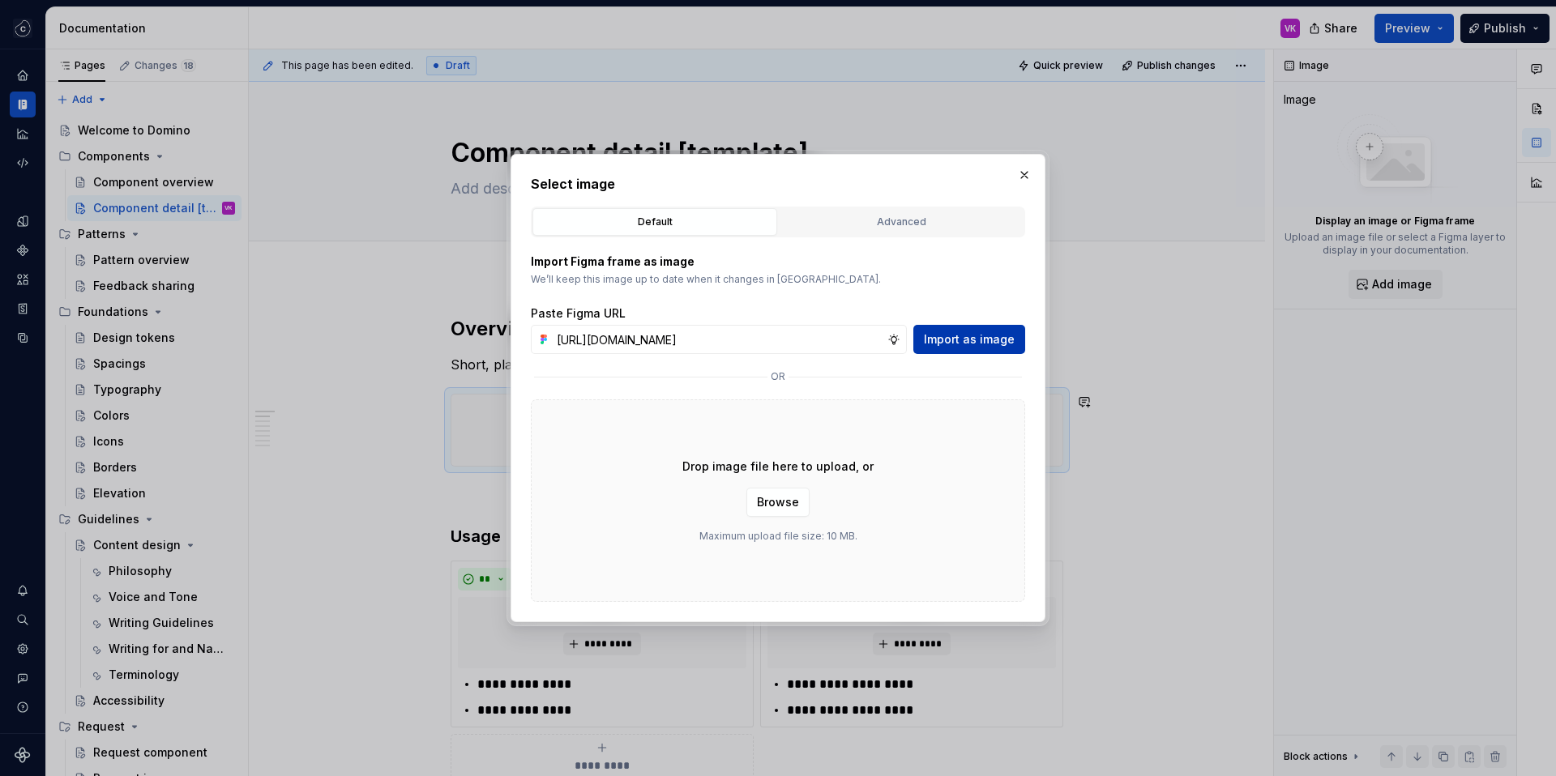
click at [954, 340] on span "Import as image" at bounding box center [969, 339] width 91 height 16
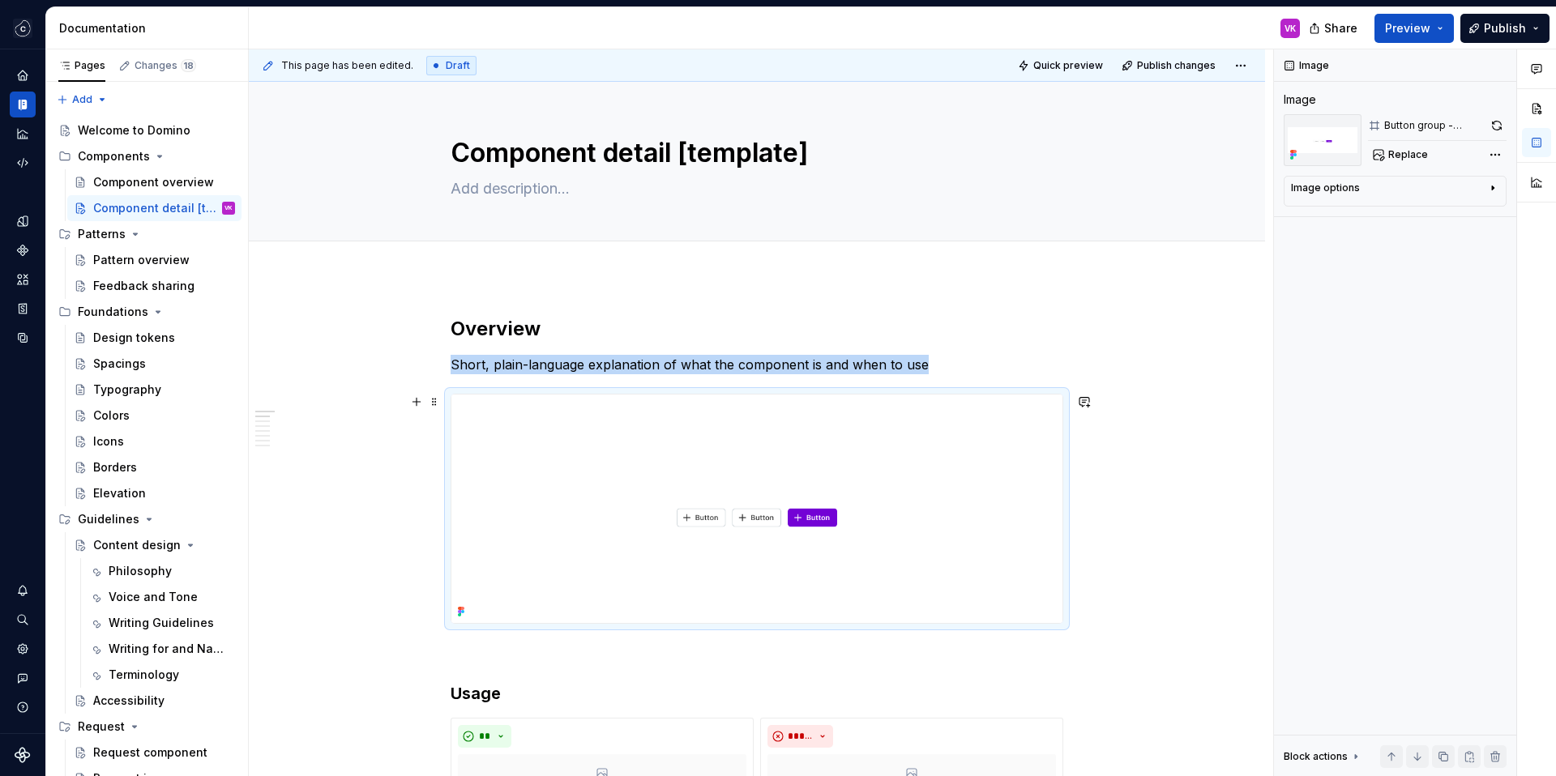
click at [814, 514] on img at bounding box center [756, 509] width 611 height 229
click at [39, 42] on button "Expand sidebar" at bounding box center [34, 49] width 23 height 23
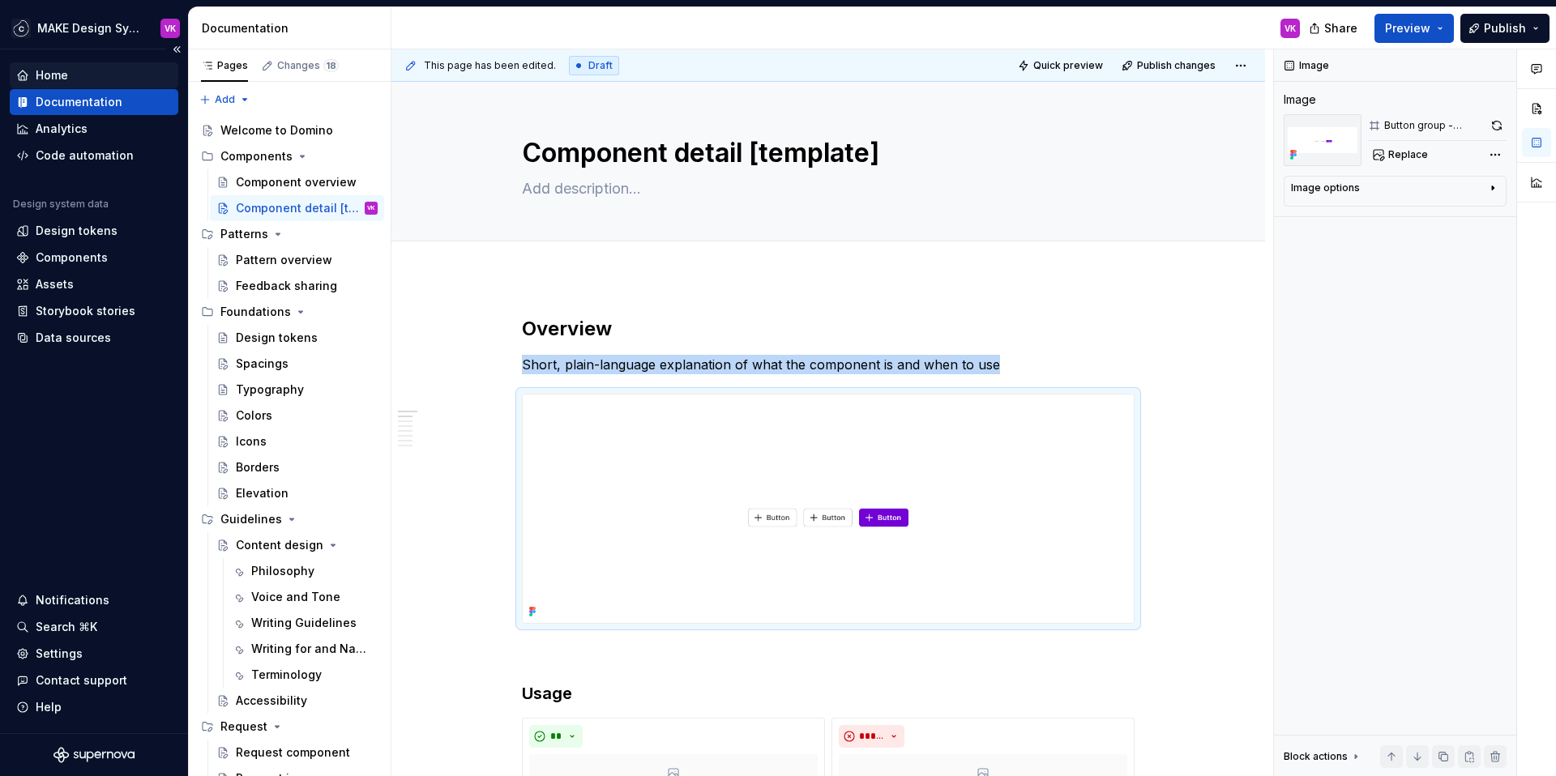
click at [36, 75] on div "Home" at bounding box center [52, 75] width 32 height 16
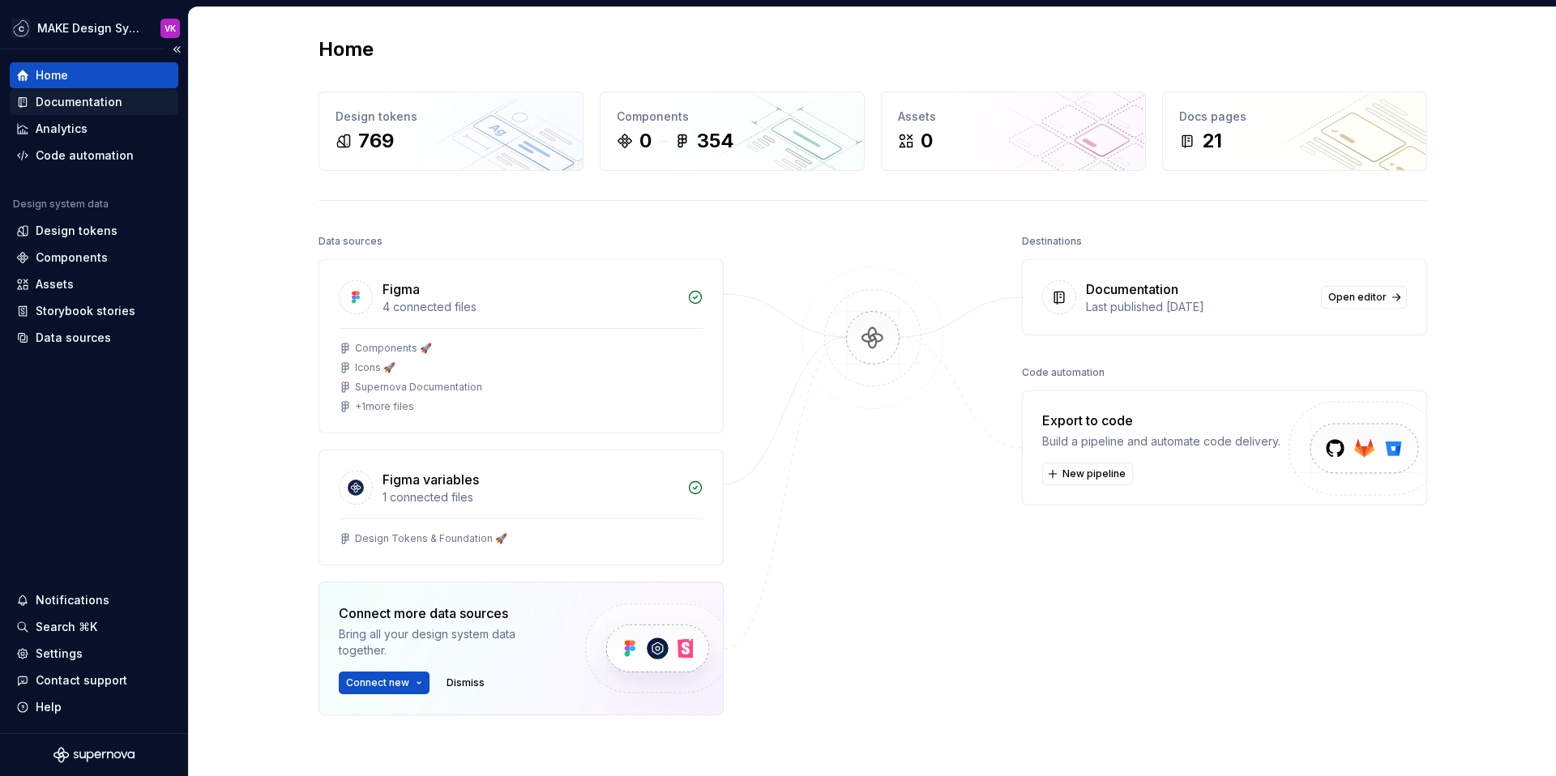
click at [79, 99] on div "Documentation" at bounding box center [79, 102] width 87 height 16
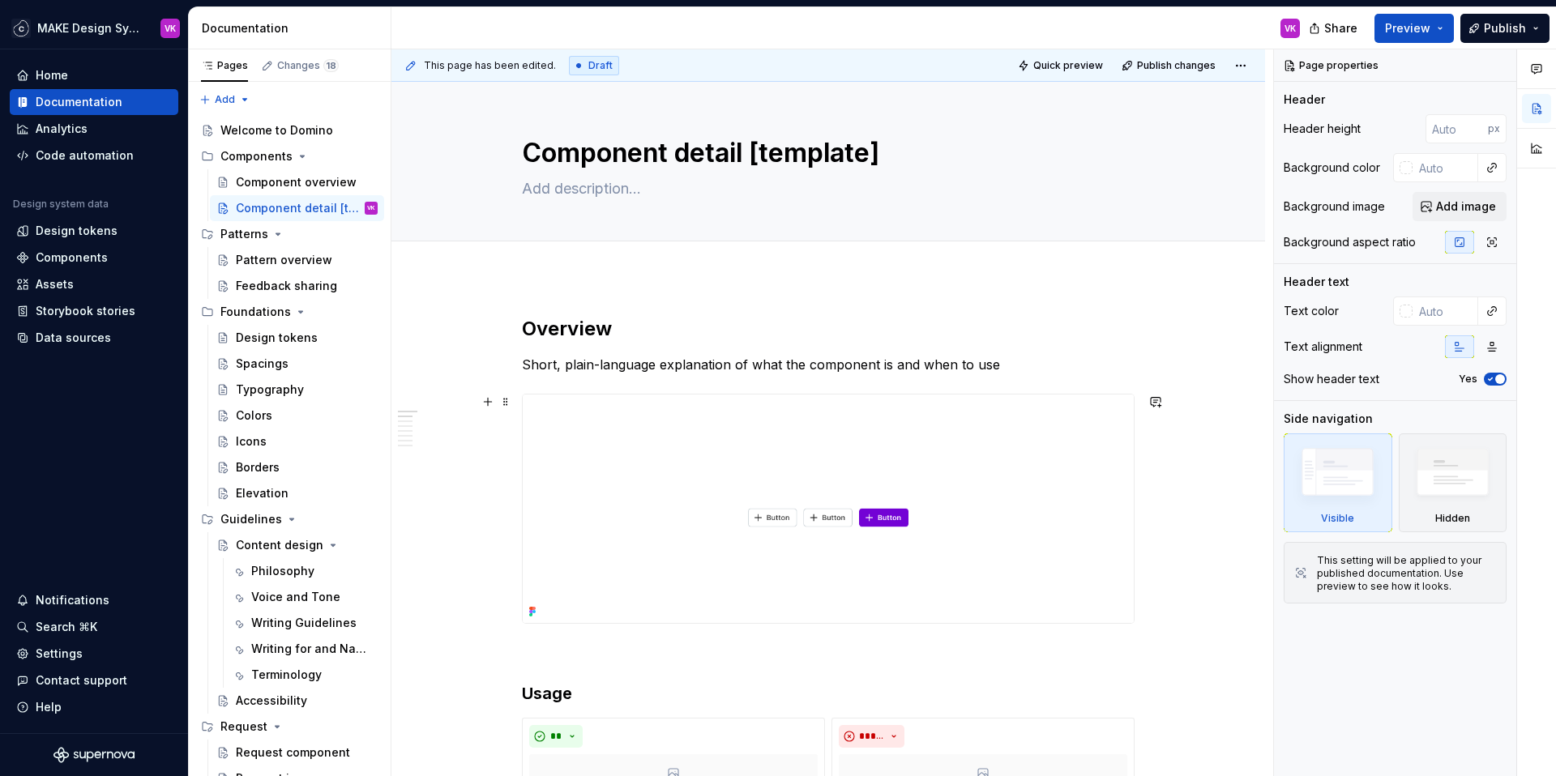
click at [733, 477] on img at bounding box center [828, 509] width 611 height 229
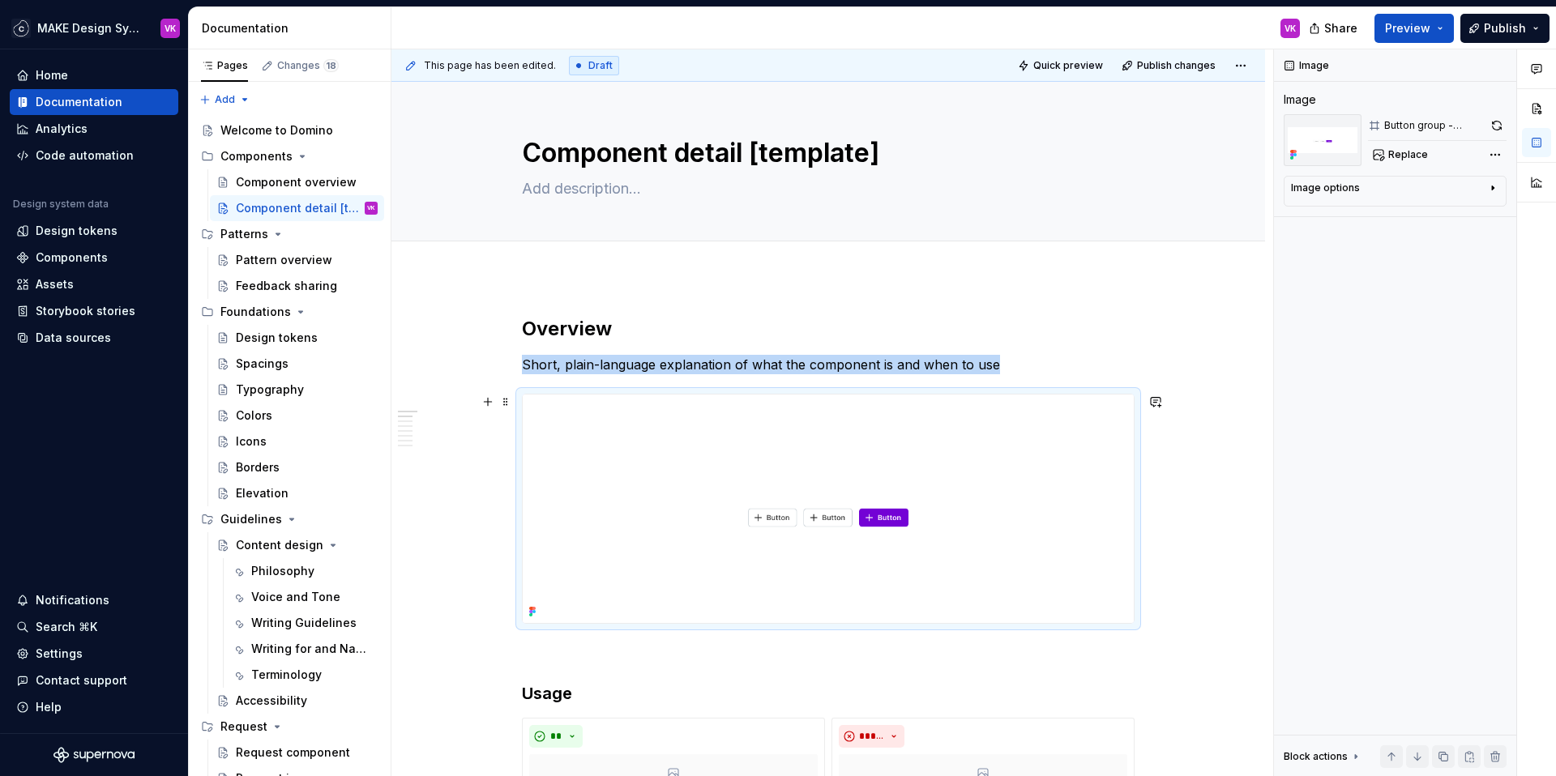
click at [775, 498] on img at bounding box center [828, 509] width 611 height 229
click at [817, 484] on img at bounding box center [828, 509] width 611 height 229
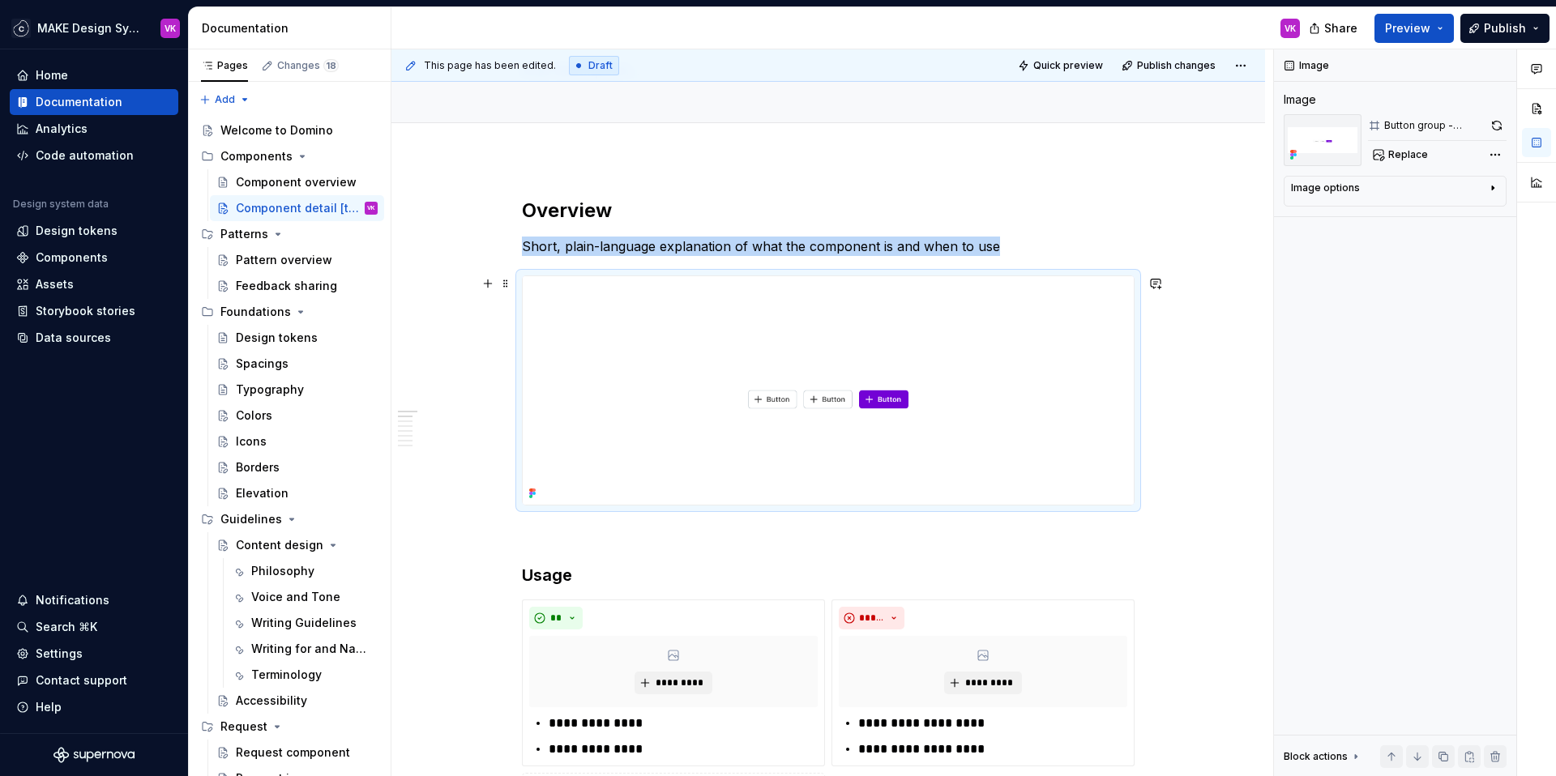
scroll to position [119, 0]
click at [763, 342] on img at bounding box center [828, 390] width 611 height 229
click at [803, 395] on img at bounding box center [828, 390] width 611 height 229
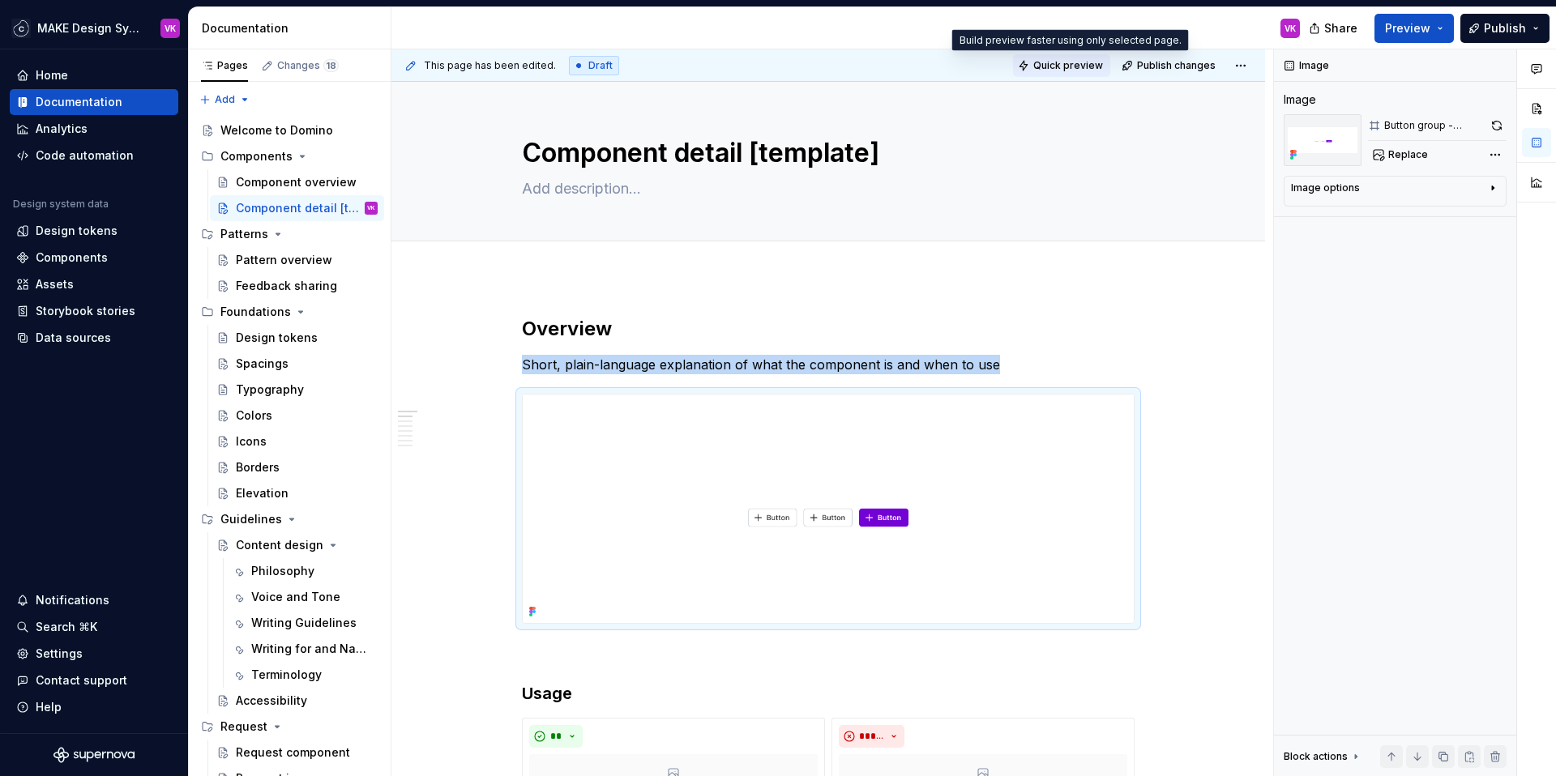
click at [1067, 64] on span "Quick preview" at bounding box center [1068, 65] width 70 height 13
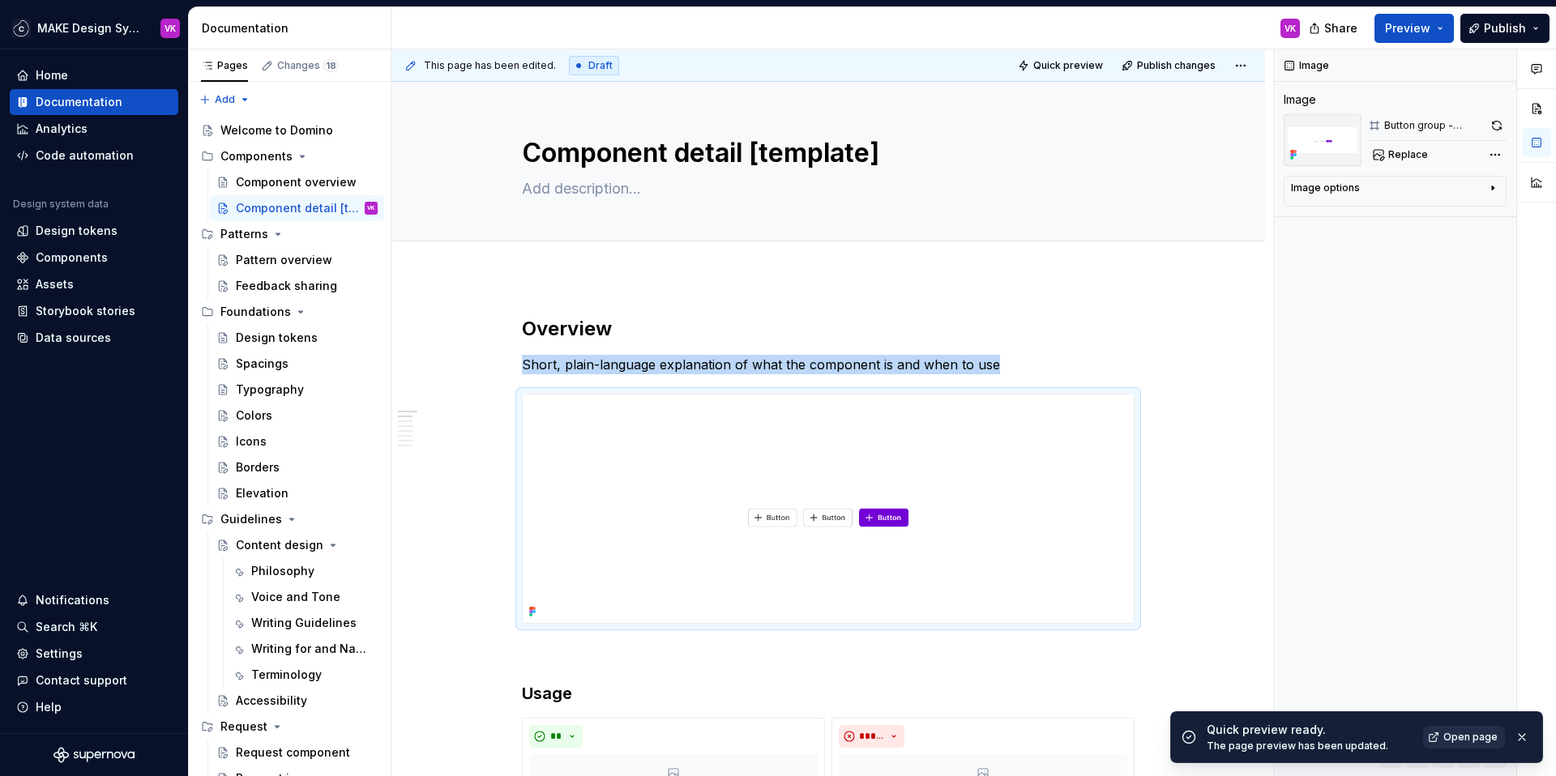
click at [1483, 735] on span "Open page" at bounding box center [1470, 737] width 54 height 13
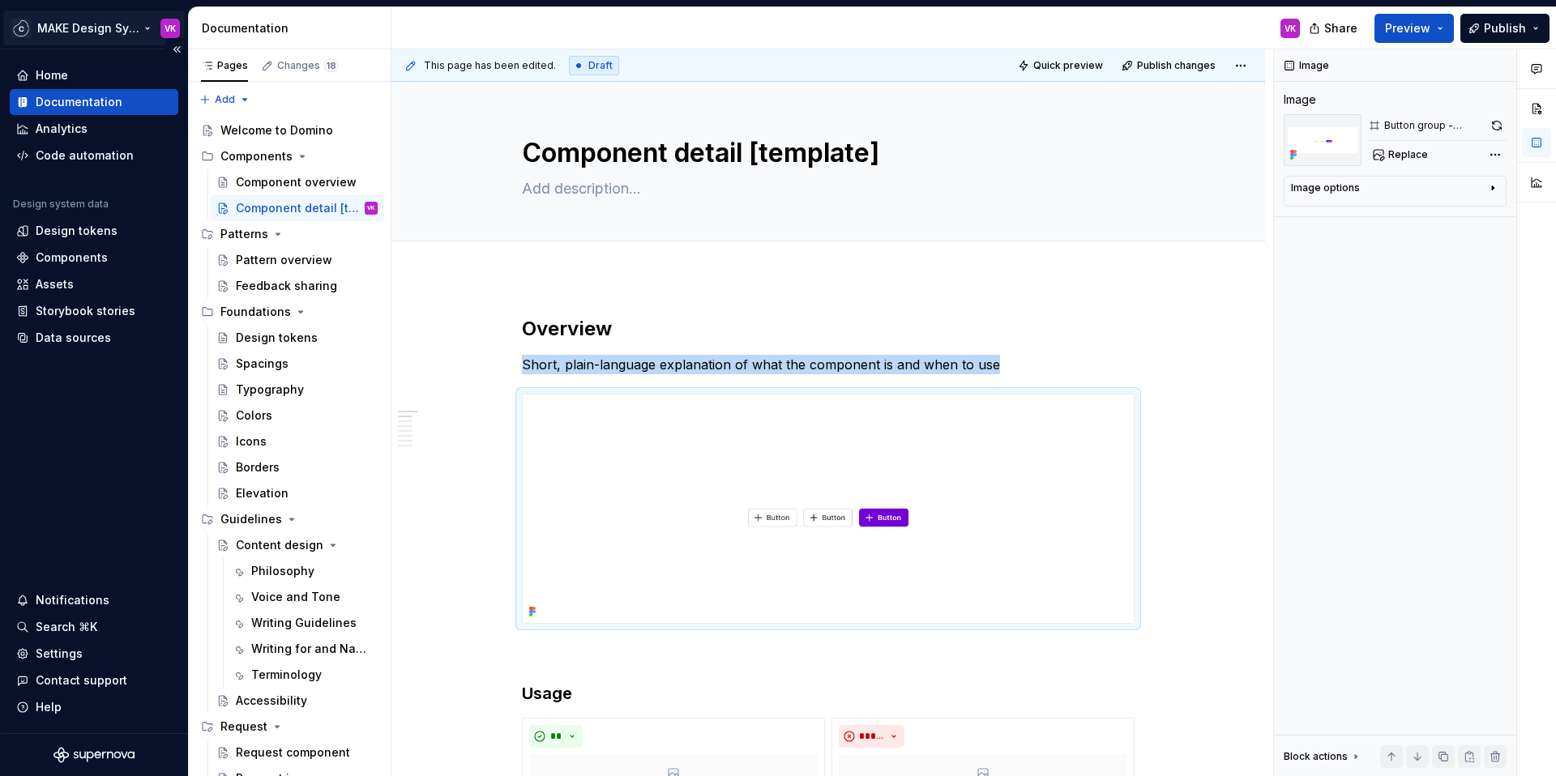
click at [63, 29] on html "MAKE Design System VK Home Documentation Analytics Code automation Design syste…" at bounding box center [778, 388] width 1556 height 776
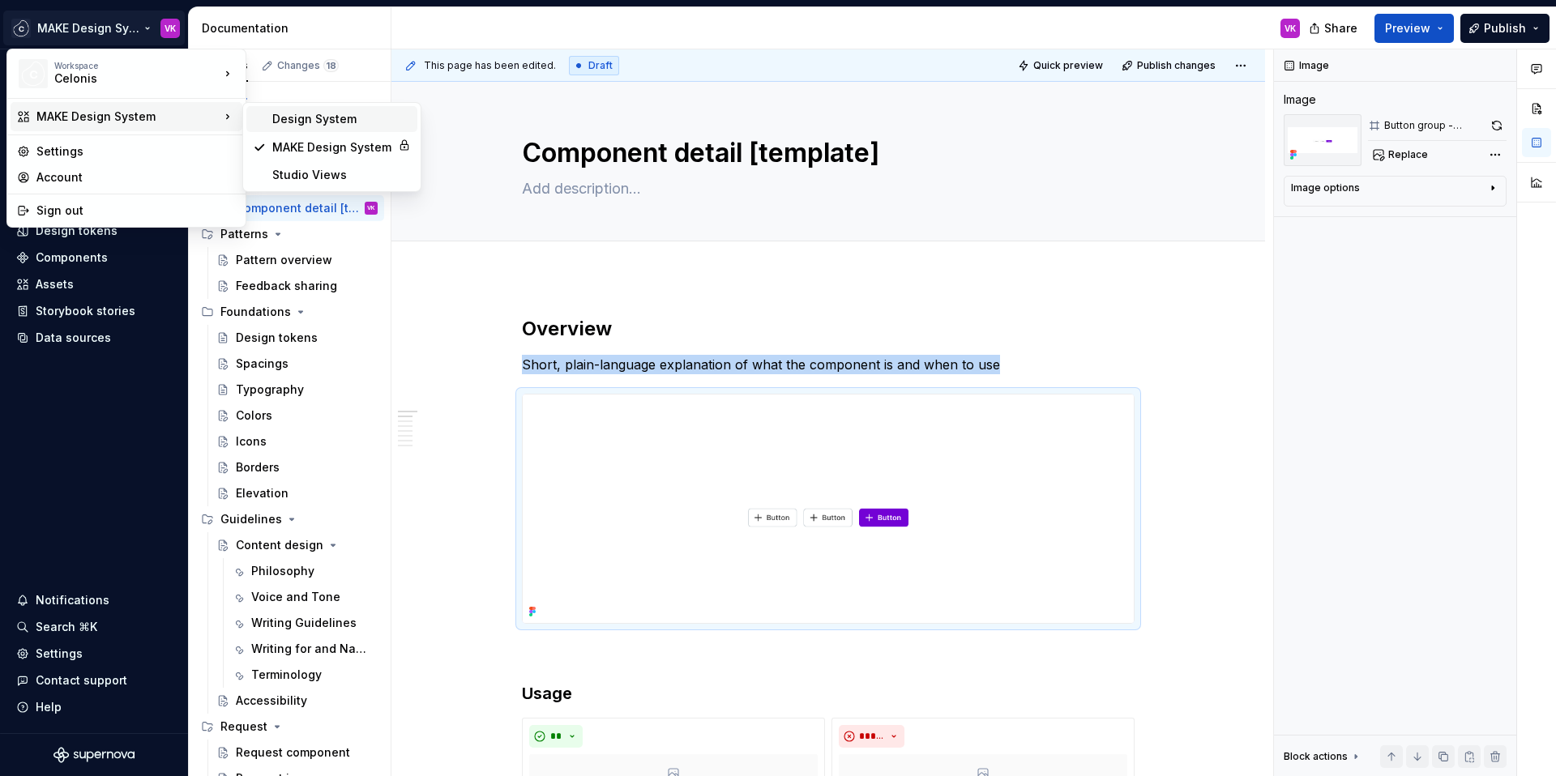
click at [297, 118] on div "Design System" at bounding box center [341, 119] width 139 height 16
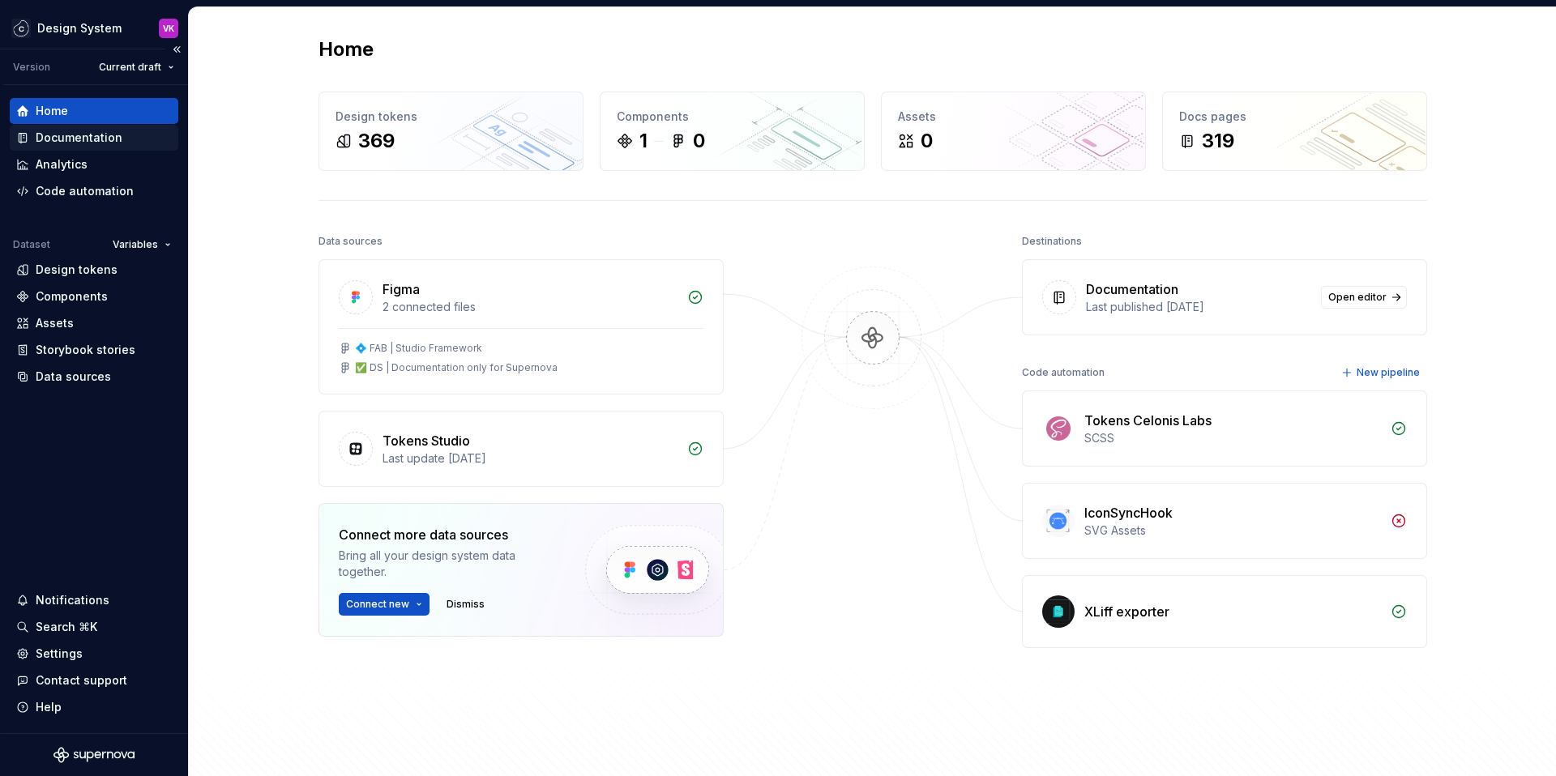
click at [90, 147] on div "Documentation" at bounding box center [94, 138] width 169 height 26
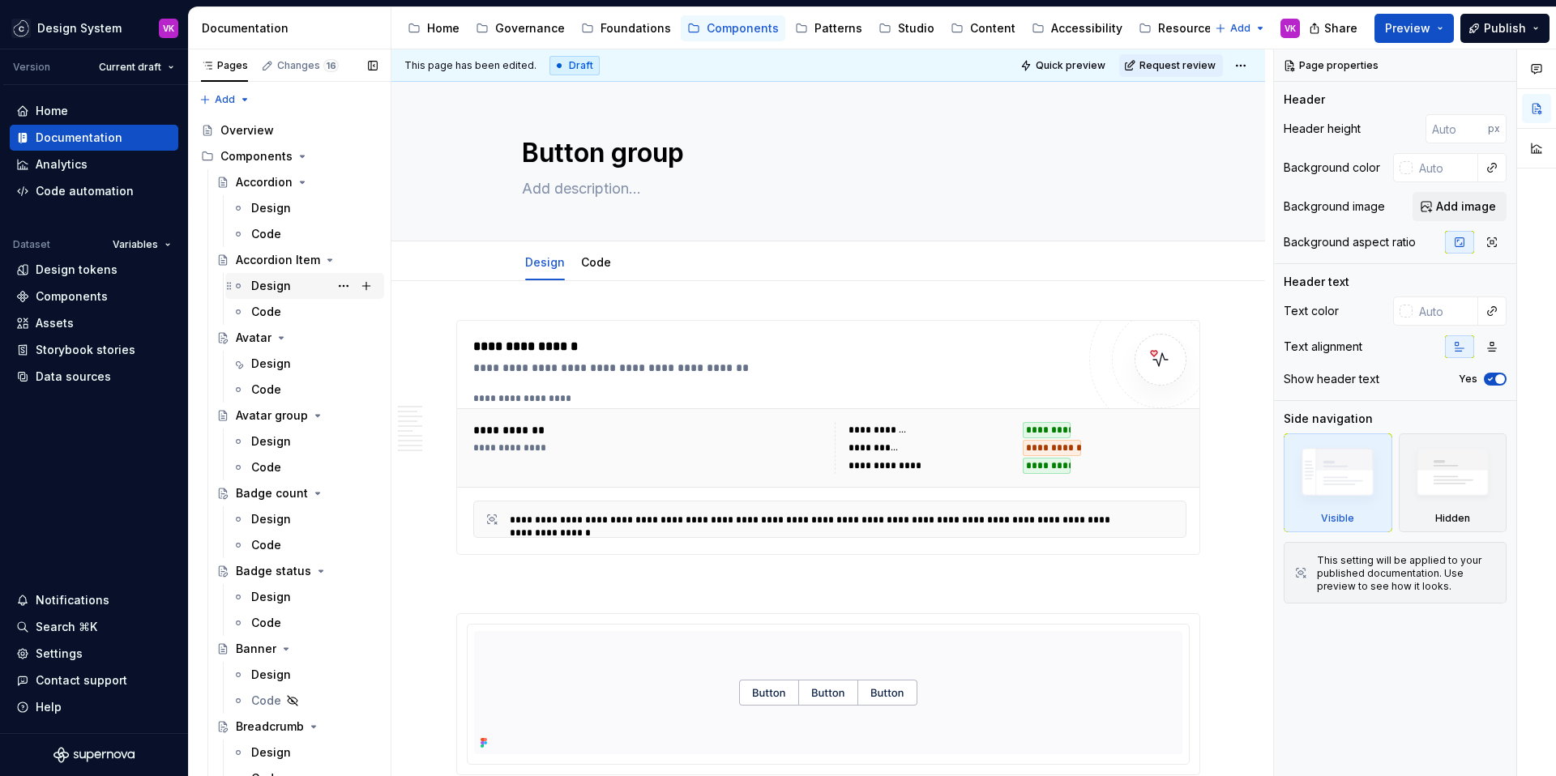
click at [266, 286] on div "Design" at bounding box center [271, 286] width 40 height 16
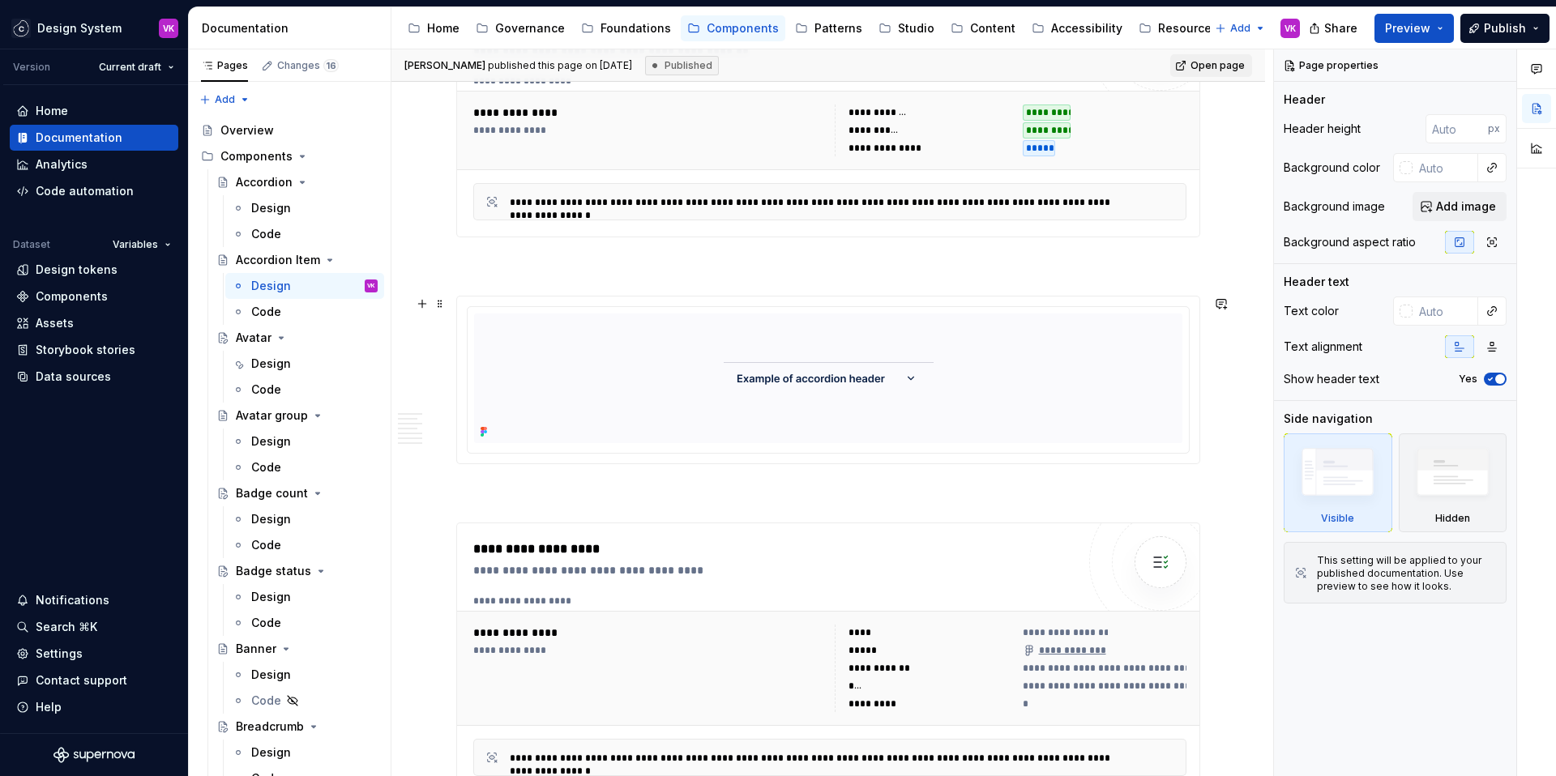
scroll to position [391, 0]
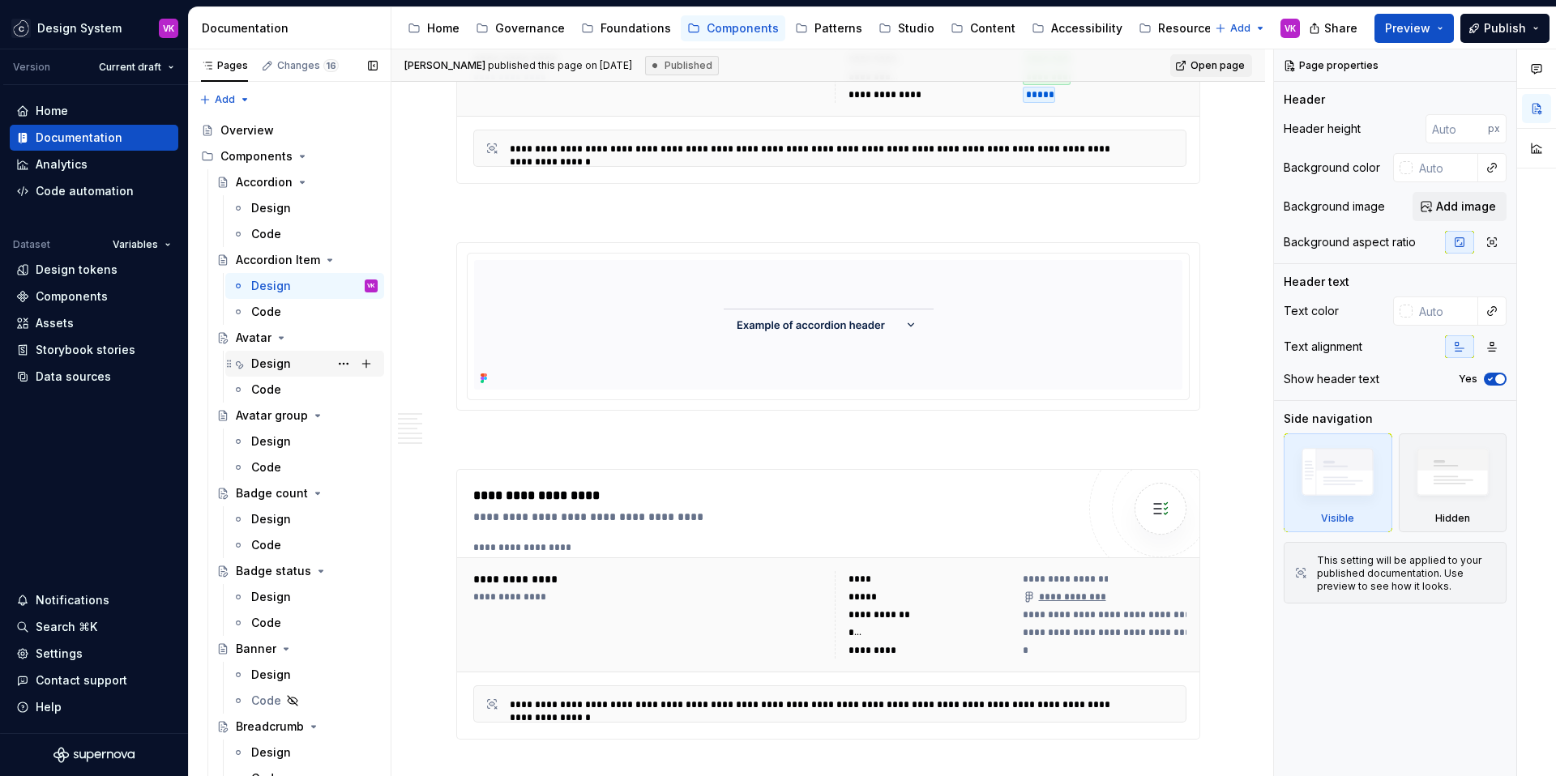
click at [284, 365] on div "Design" at bounding box center [271, 364] width 40 height 16
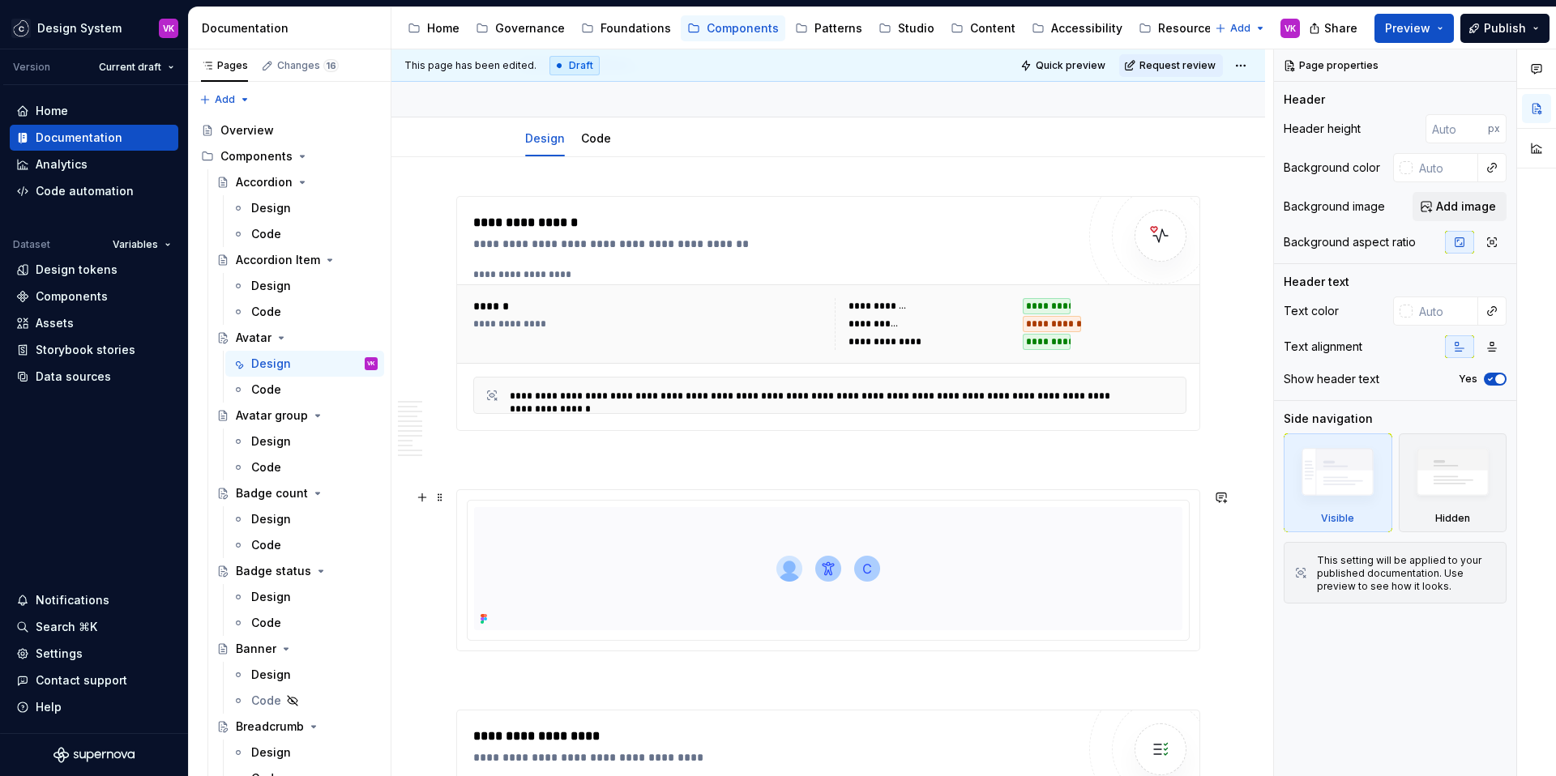
scroll to position [130, 0]
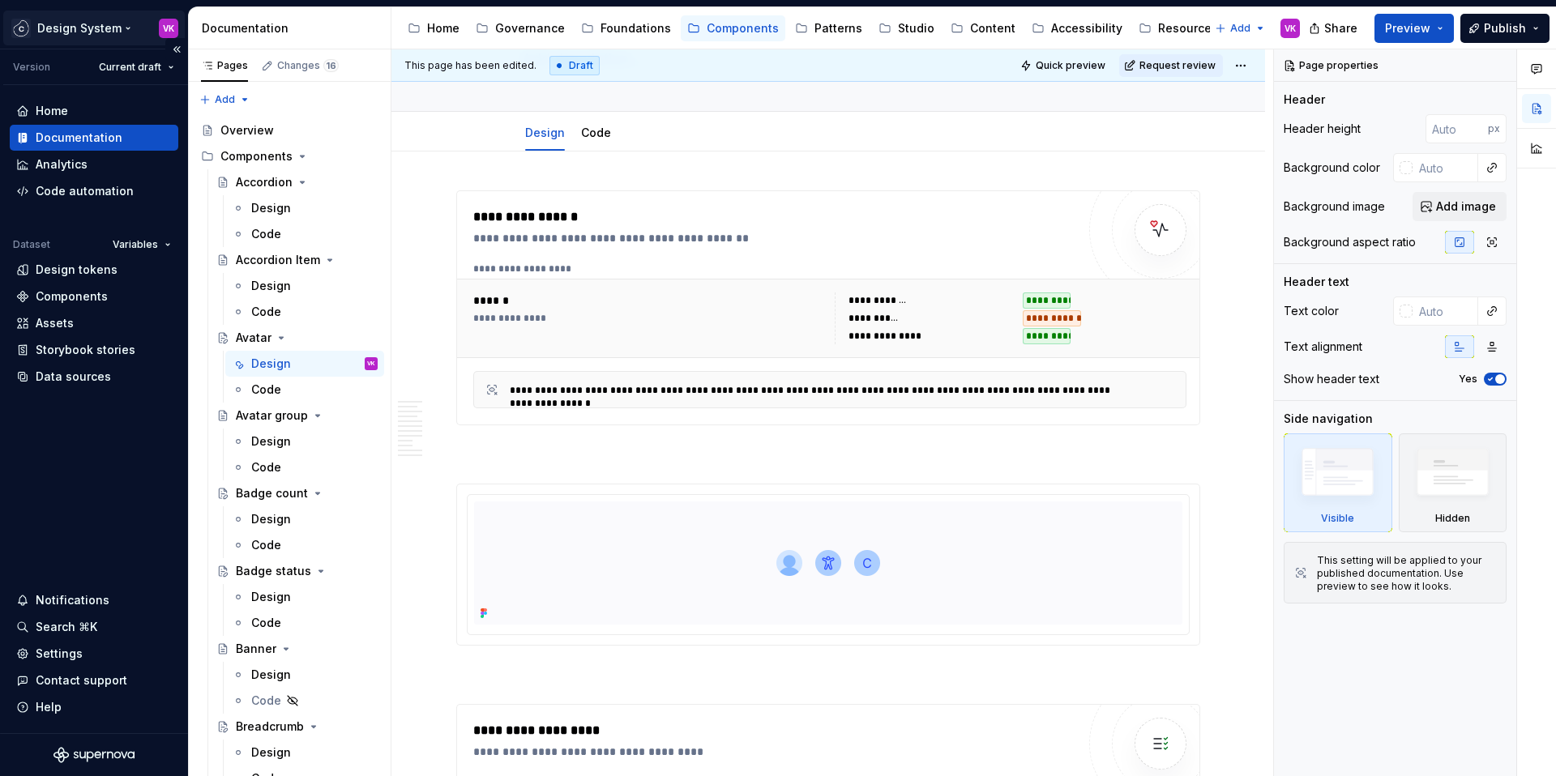
click at [71, 32] on html "Design System VK Version Current draft Home Documentation Analytics Code automa…" at bounding box center [778, 388] width 1556 height 776
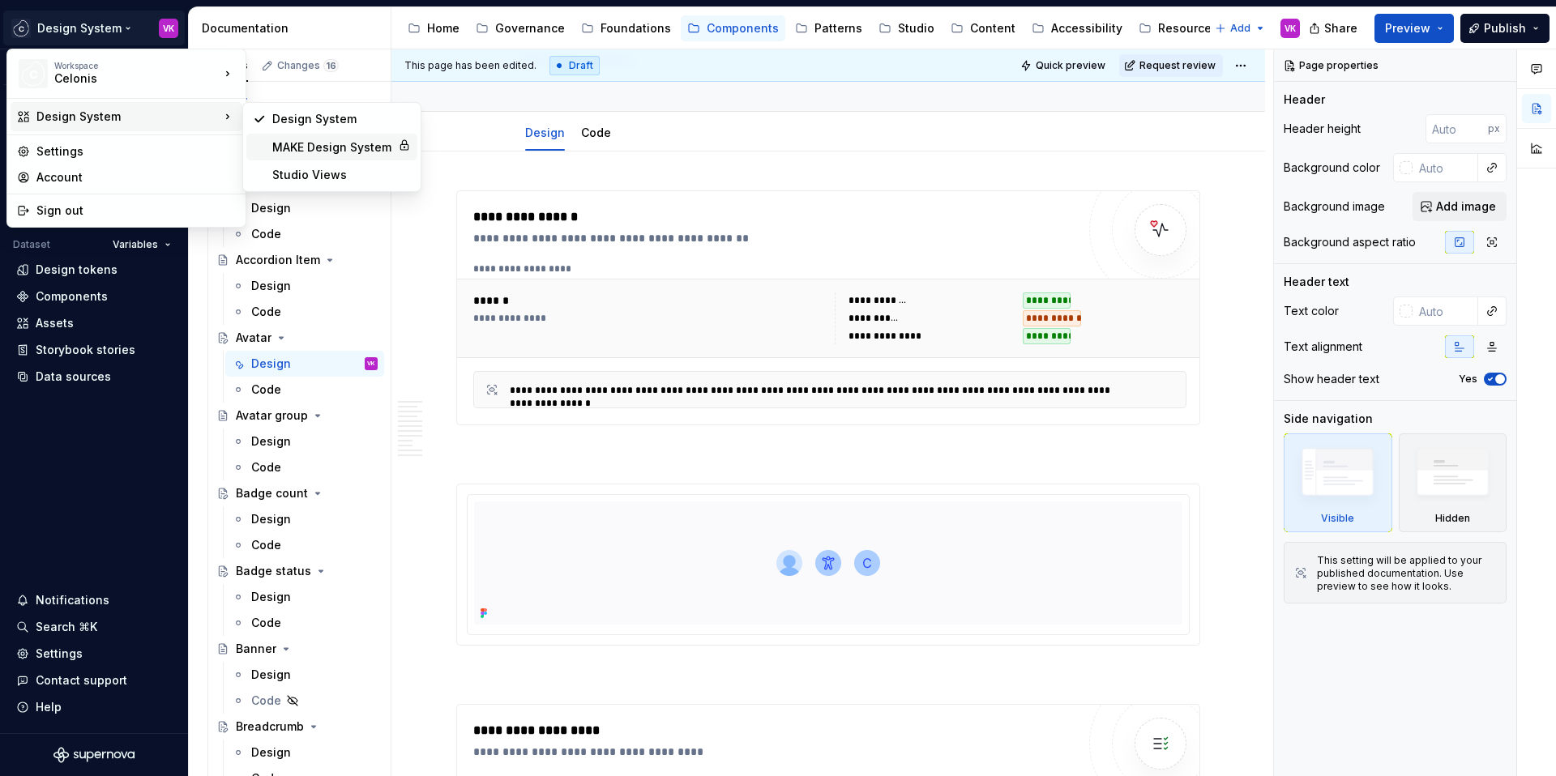
click at [309, 149] on div "MAKE Design System" at bounding box center [331, 147] width 119 height 16
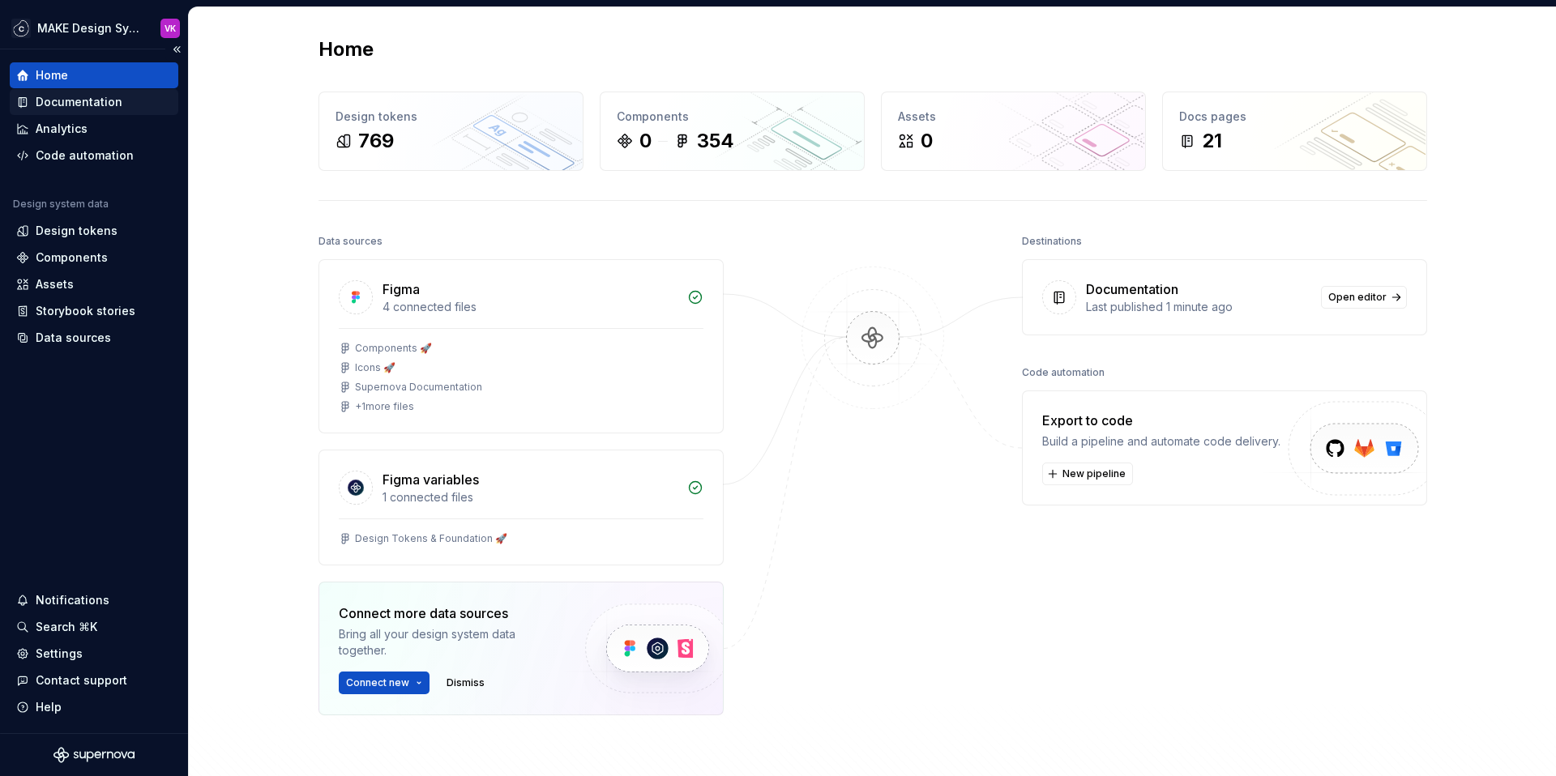
click at [96, 100] on div "Documentation" at bounding box center [79, 102] width 87 height 16
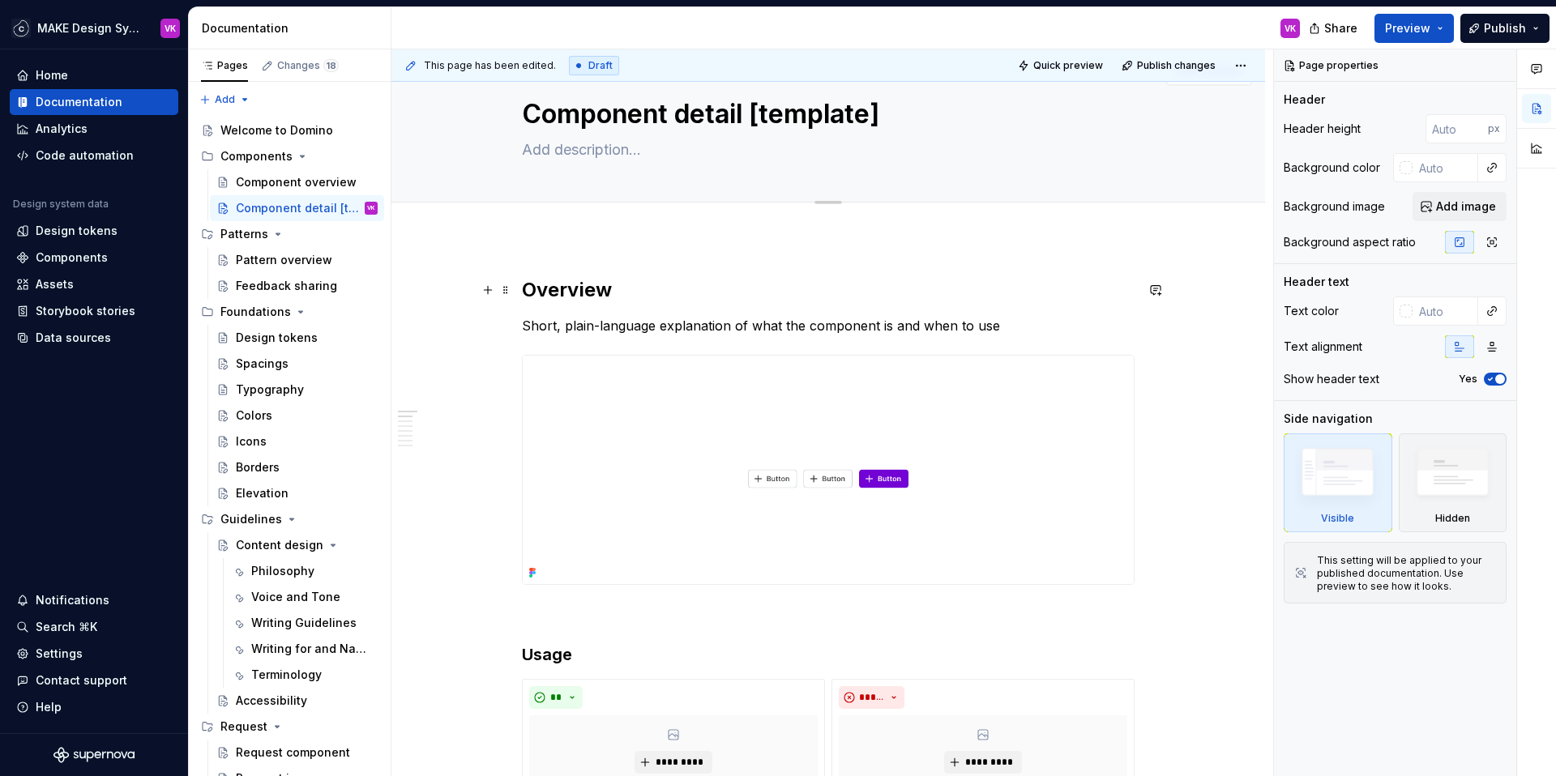
scroll to position [47, 0]
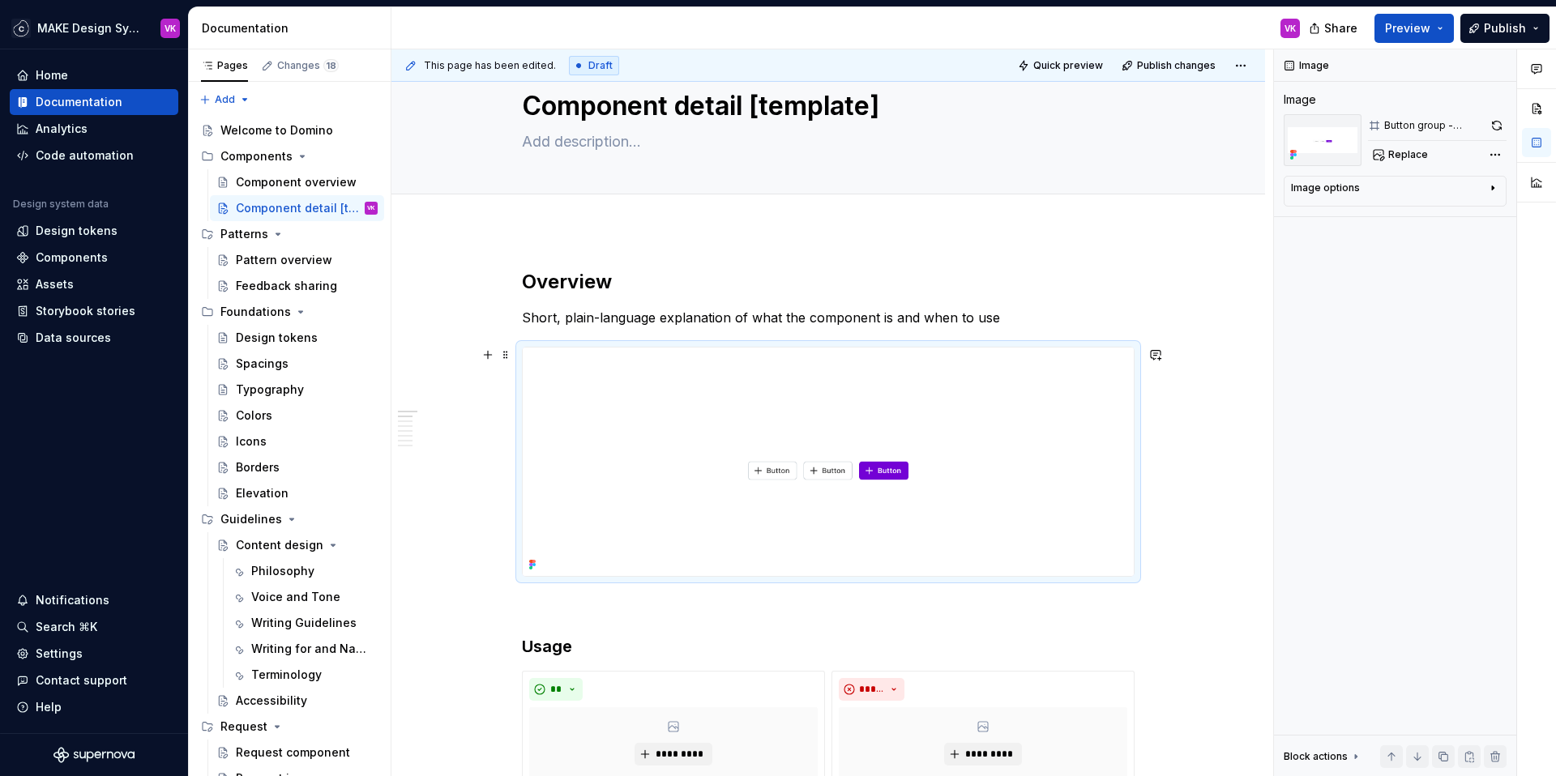
click at [837, 479] on img at bounding box center [828, 462] width 611 height 229
click at [819, 450] on img at bounding box center [828, 462] width 611 height 229
click at [535, 570] on icon at bounding box center [532, 564] width 13 height 13
type textarea "*"
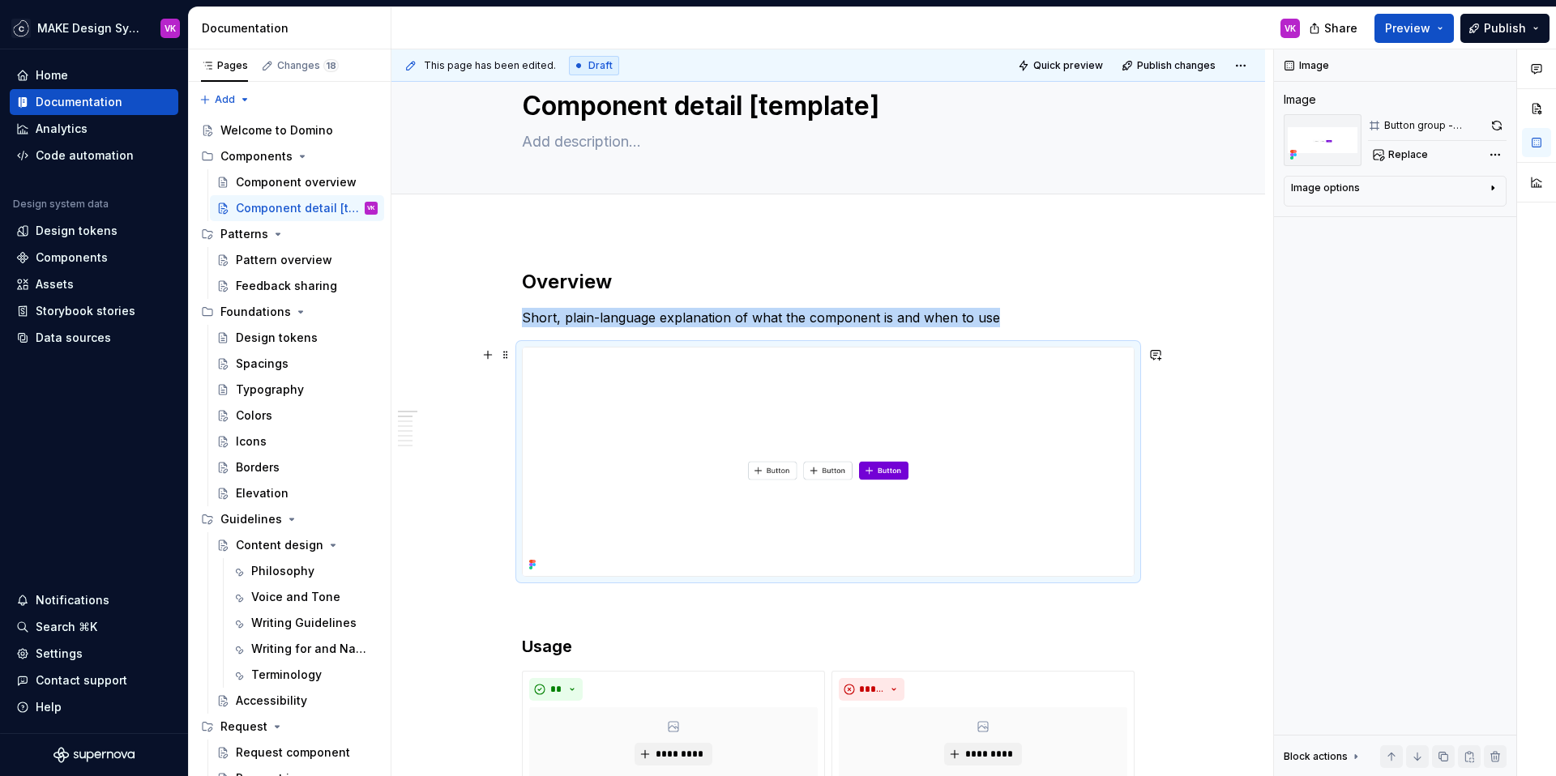
click at [760, 404] on img at bounding box center [828, 462] width 611 height 229
click at [576, 502] on img at bounding box center [828, 462] width 611 height 229
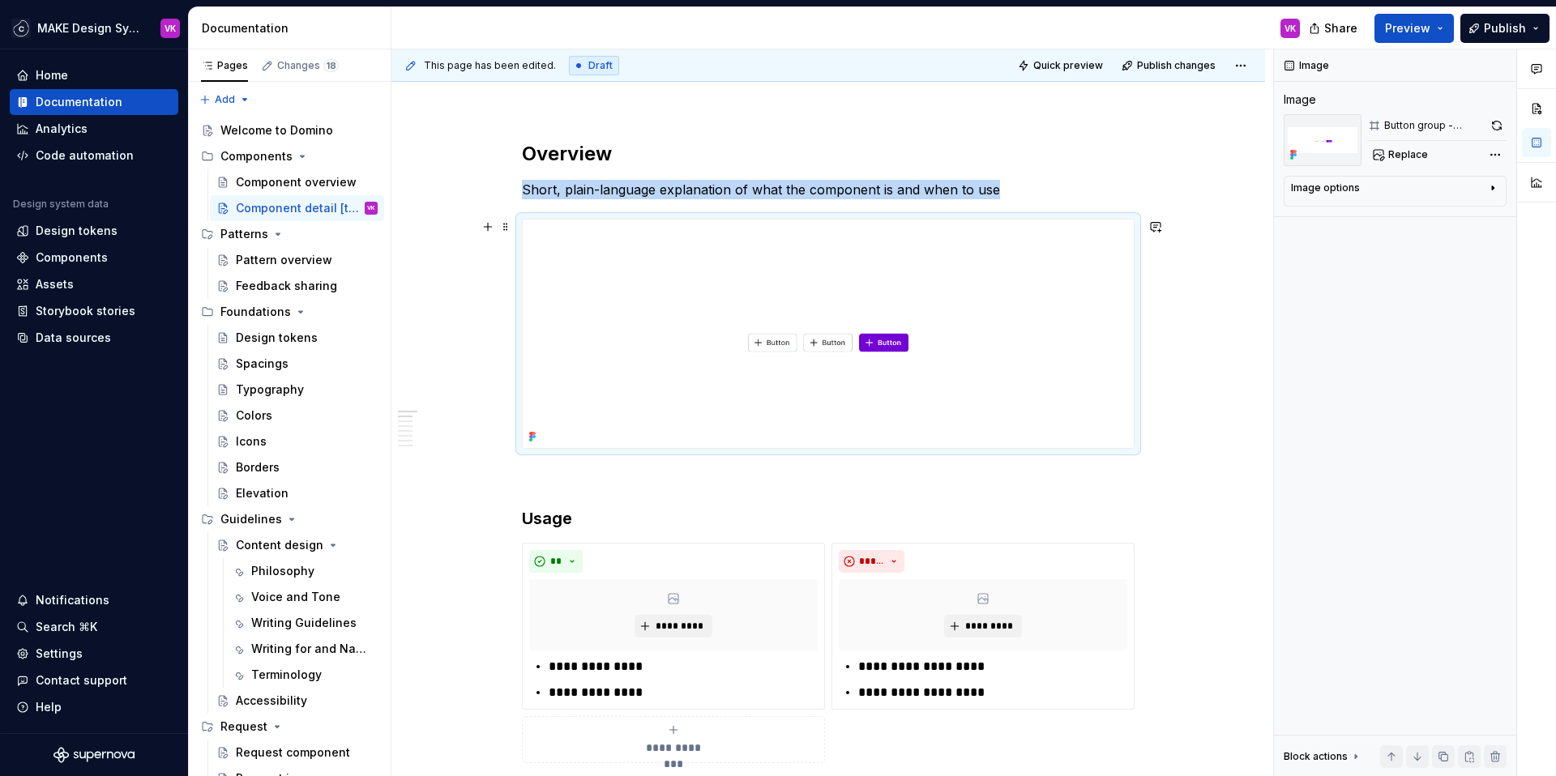
scroll to position [177, 0]
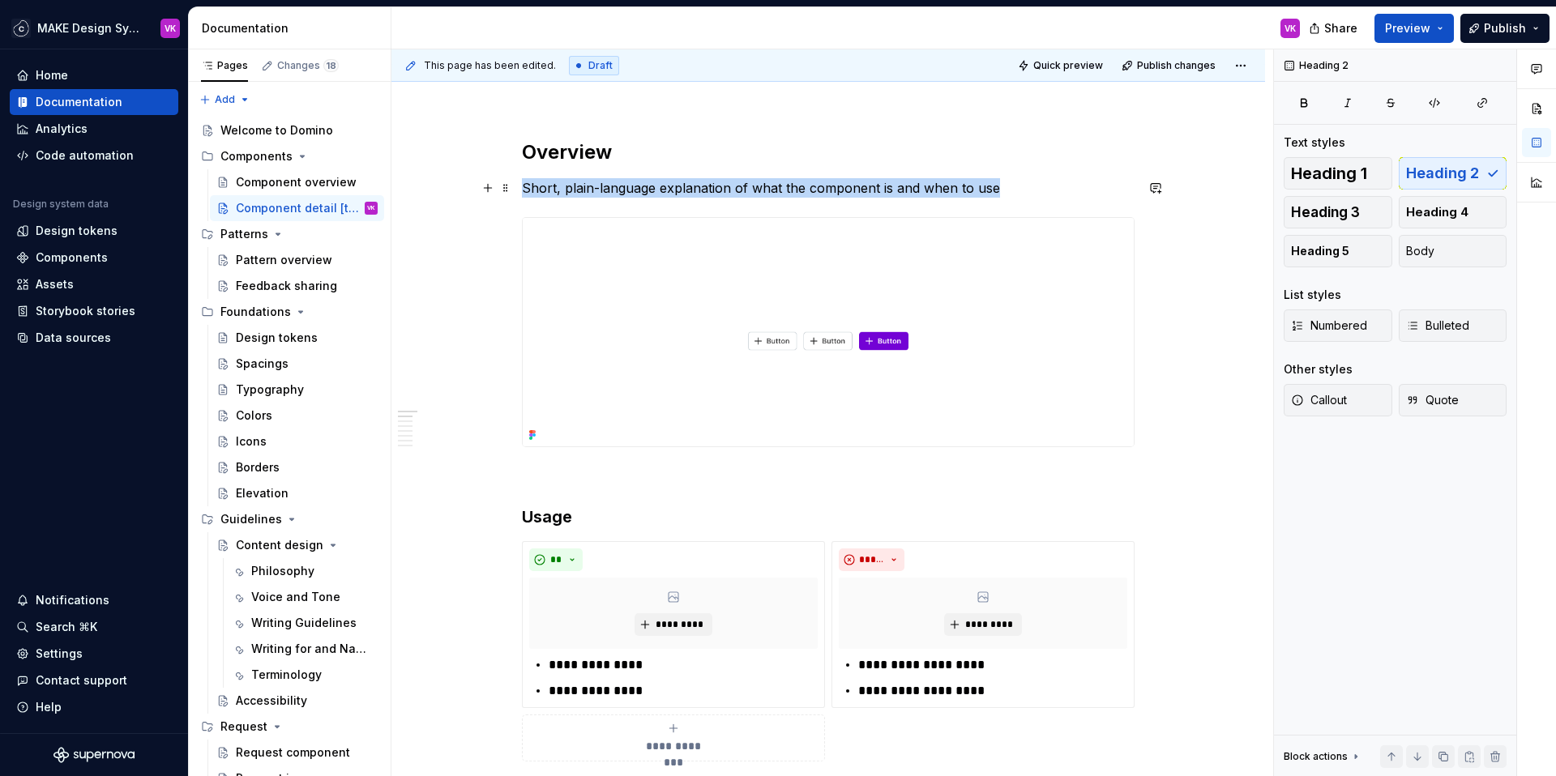
click at [1018, 189] on p "Short, plain-language explanation of what the component is and when to use" at bounding box center [828, 187] width 613 height 19
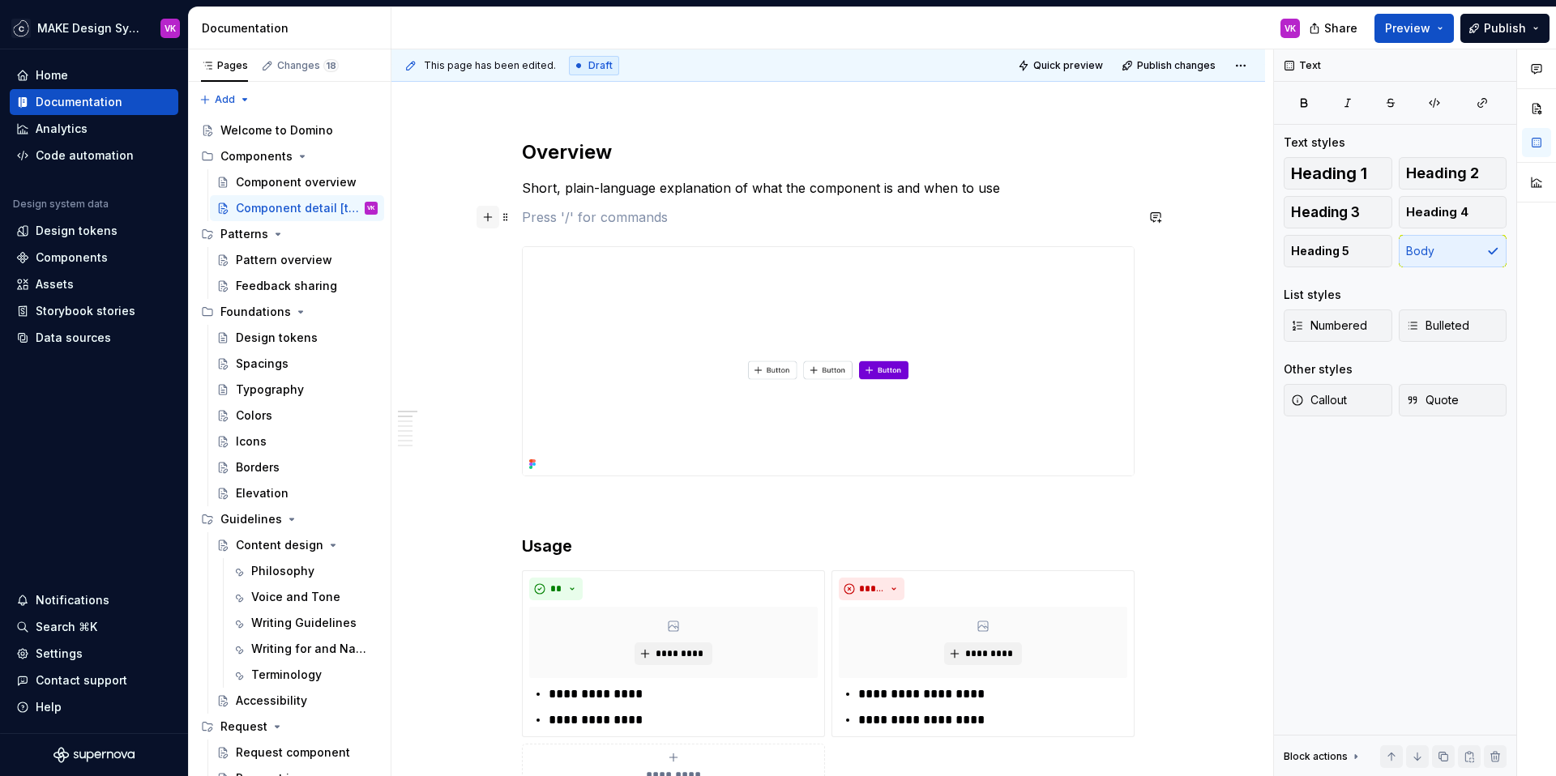
click at [491, 220] on button "button" at bounding box center [488, 217] width 23 height 23
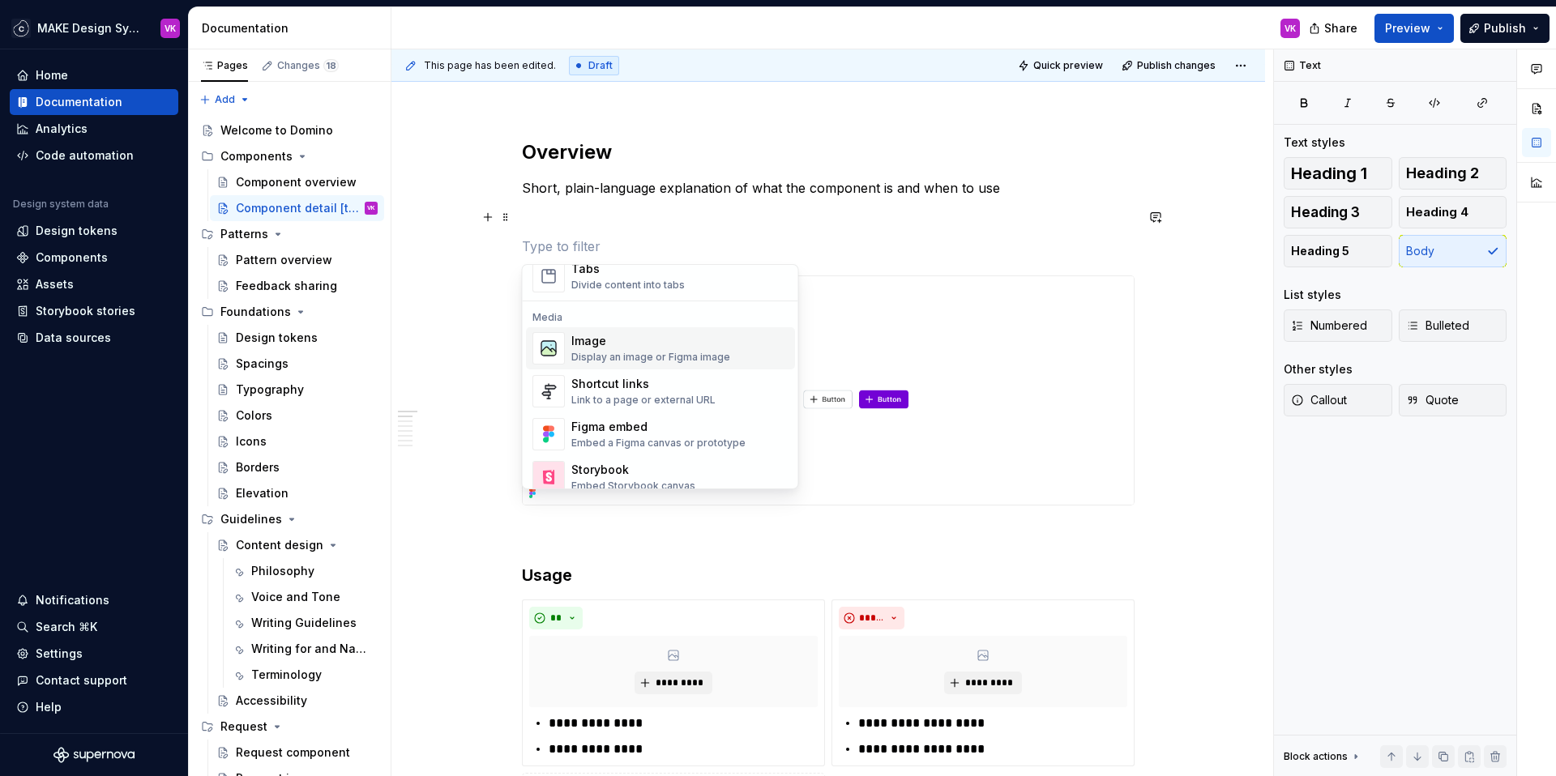
scroll to position [655, 0]
click at [686, 427] on div "Figma embed" at bounding box center [658, 425] width 174 height 16
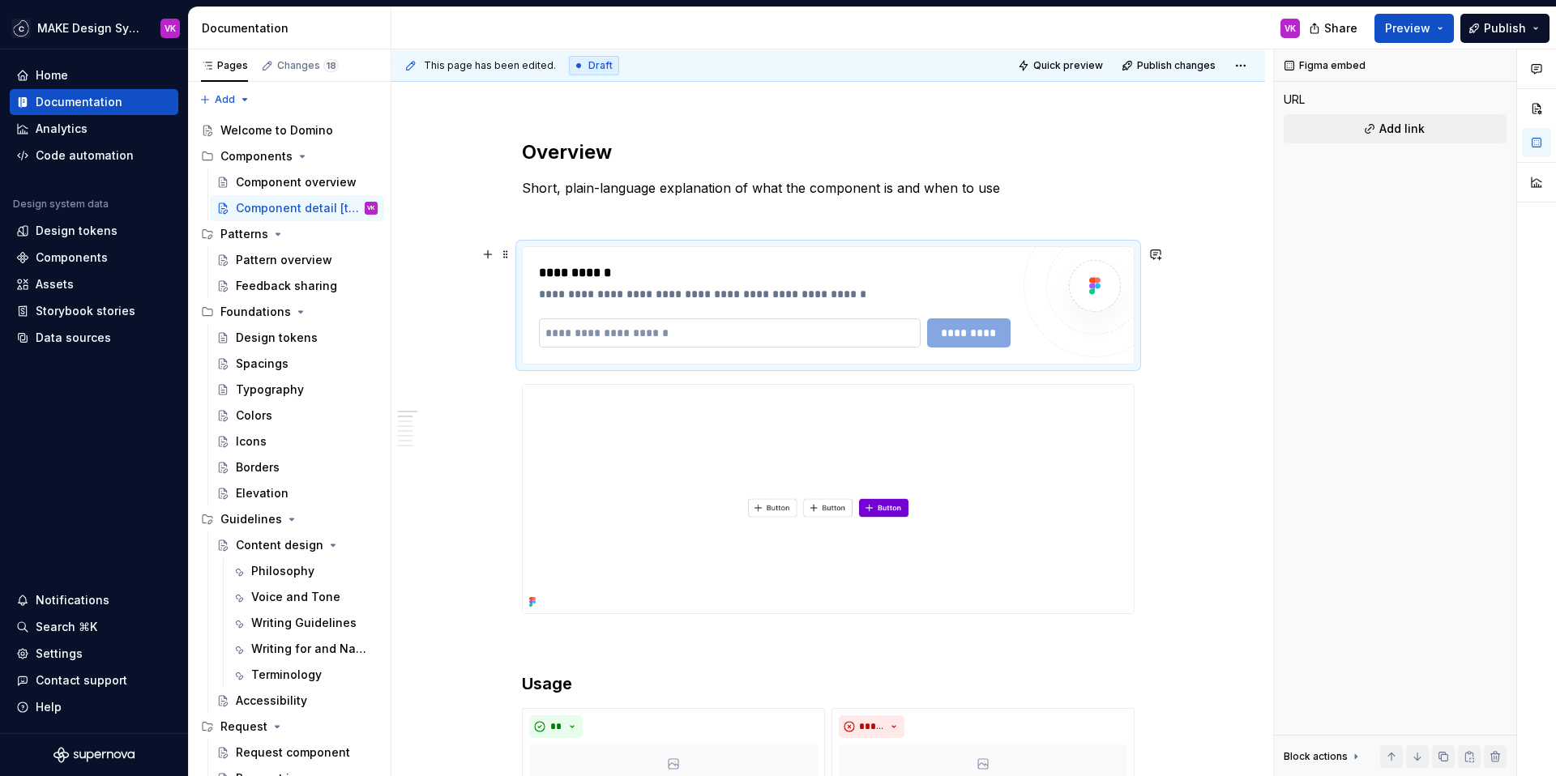
click at [685, 333] on input "text" at bounding box center [730, 332] width 382 height 29
paste input "**********"
type input "**********"
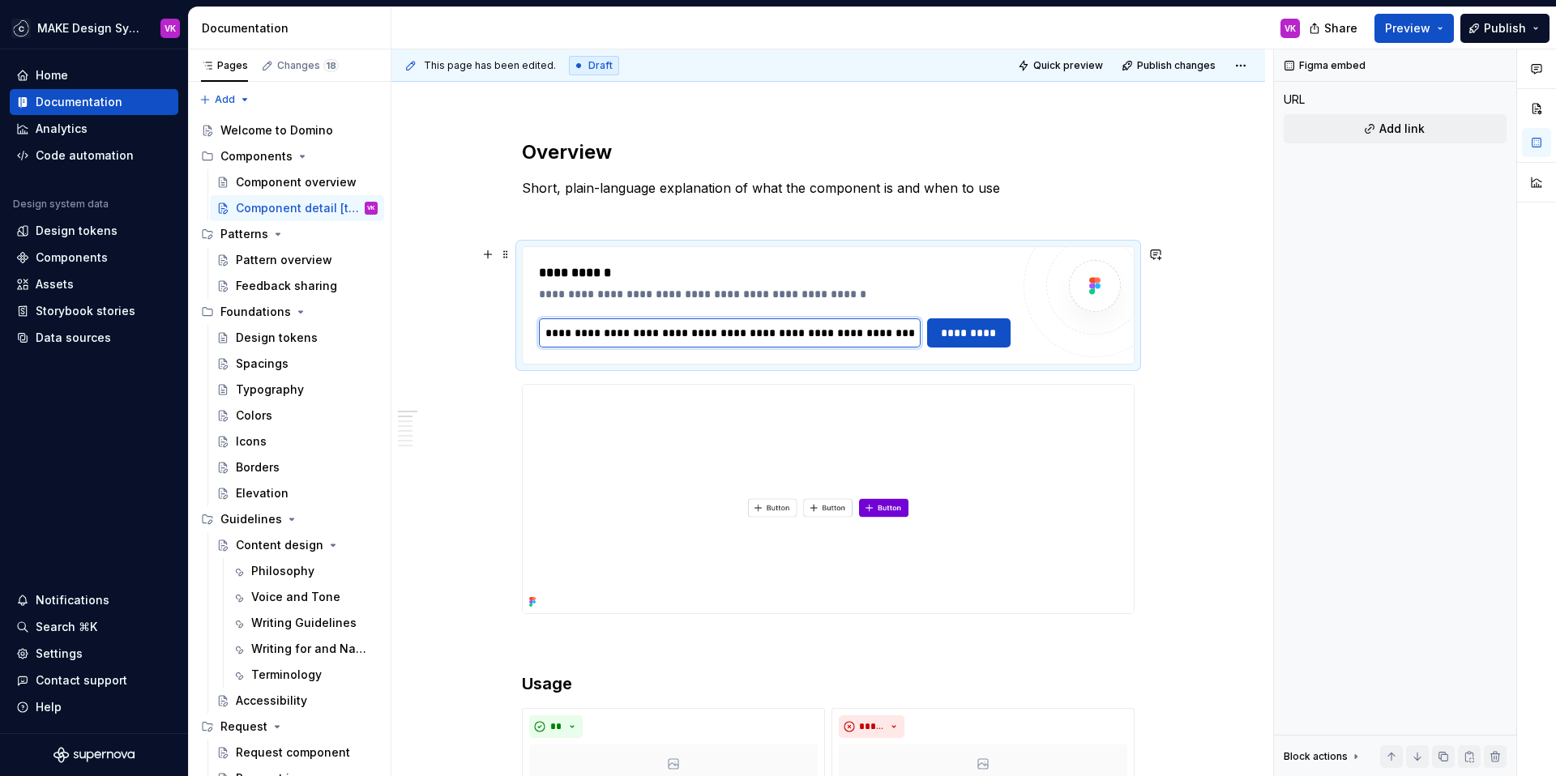
scroll to position [0, 329]
click at [960, 337] on span "*********" at bounding box center [969, 333] width 62 height 16
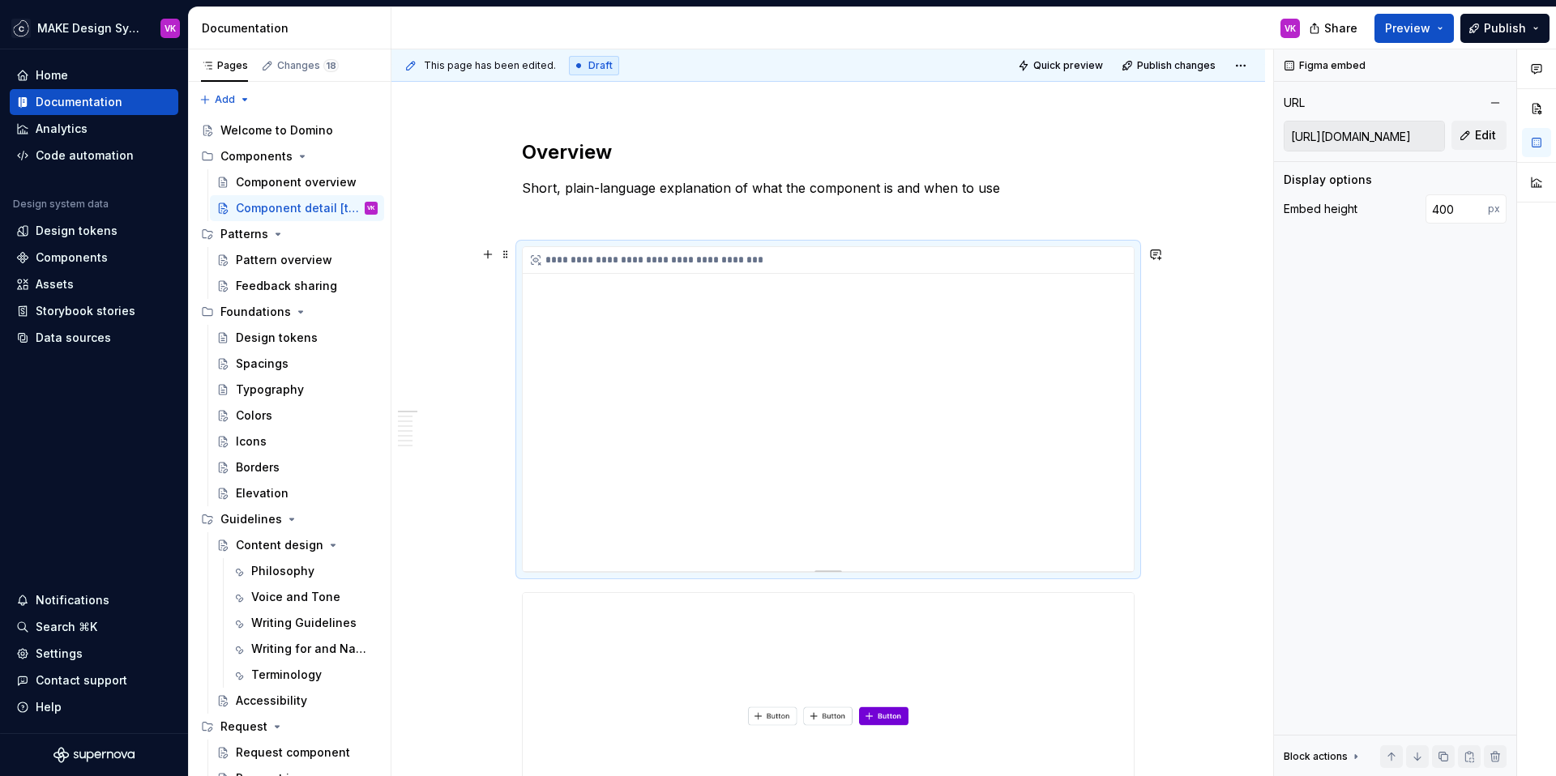
drag, startPoint x: 873, startPoint y: 416, endPoint x: 835, endPoint y: 413, distance: 38.2
click at [835, 413] on div "**********" at bounding box center [828, 409] width 611 height 324
drag, startPoint x: 859, startPoint y: 399, endPoint x: 789, endPoint y: 398, distance: 69.7
click at [792, 398] on div "**********" at bounding box center [828, 409] width 611 height 324
click at [1109, 486] on div "**********" at bounding box center [828, 409] width 611 height 324
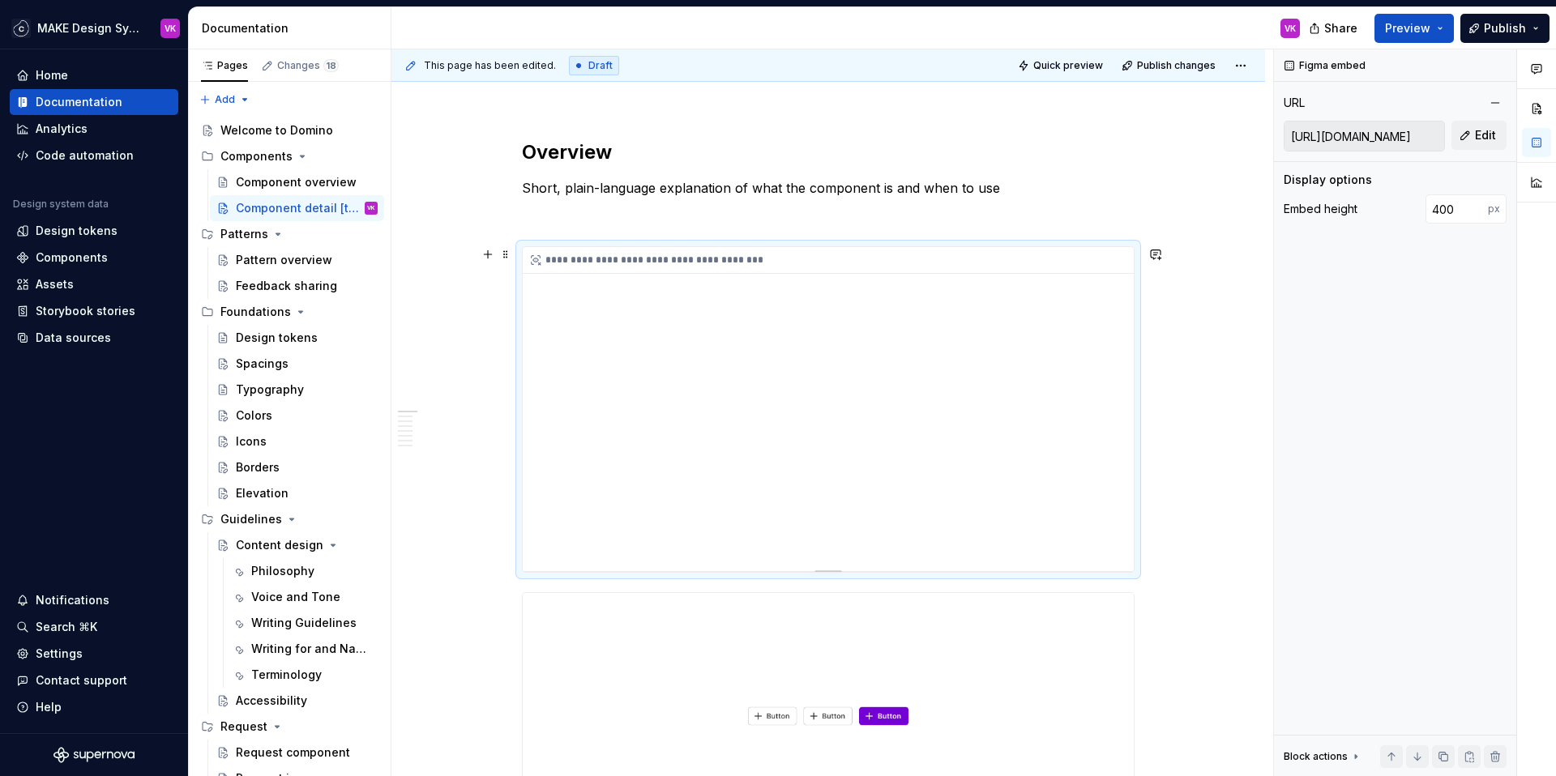
click at [579, 268] on div "**********" at bounding box center [828, 260] width 611 height 27
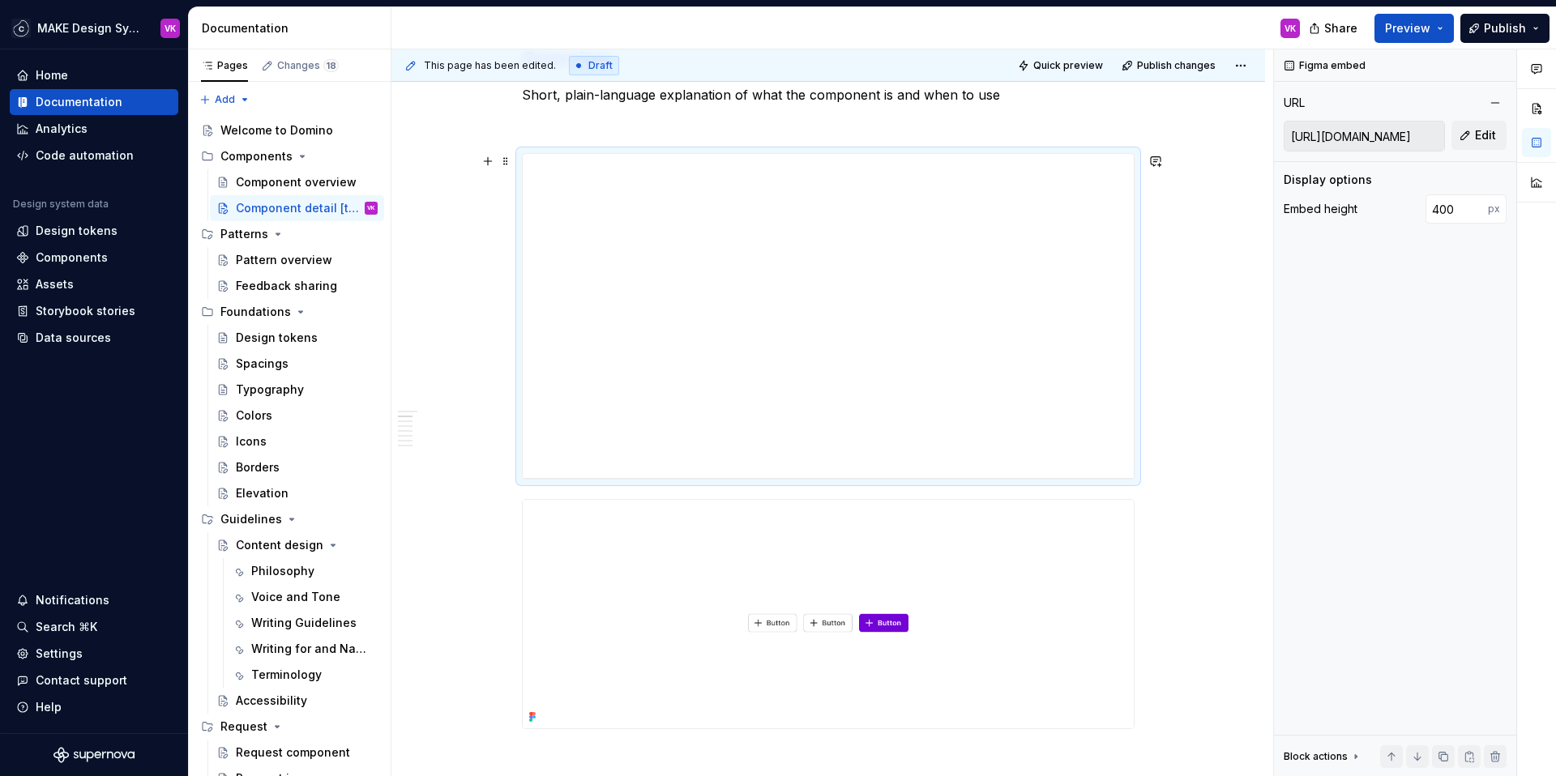
scroll to position [264, 0]
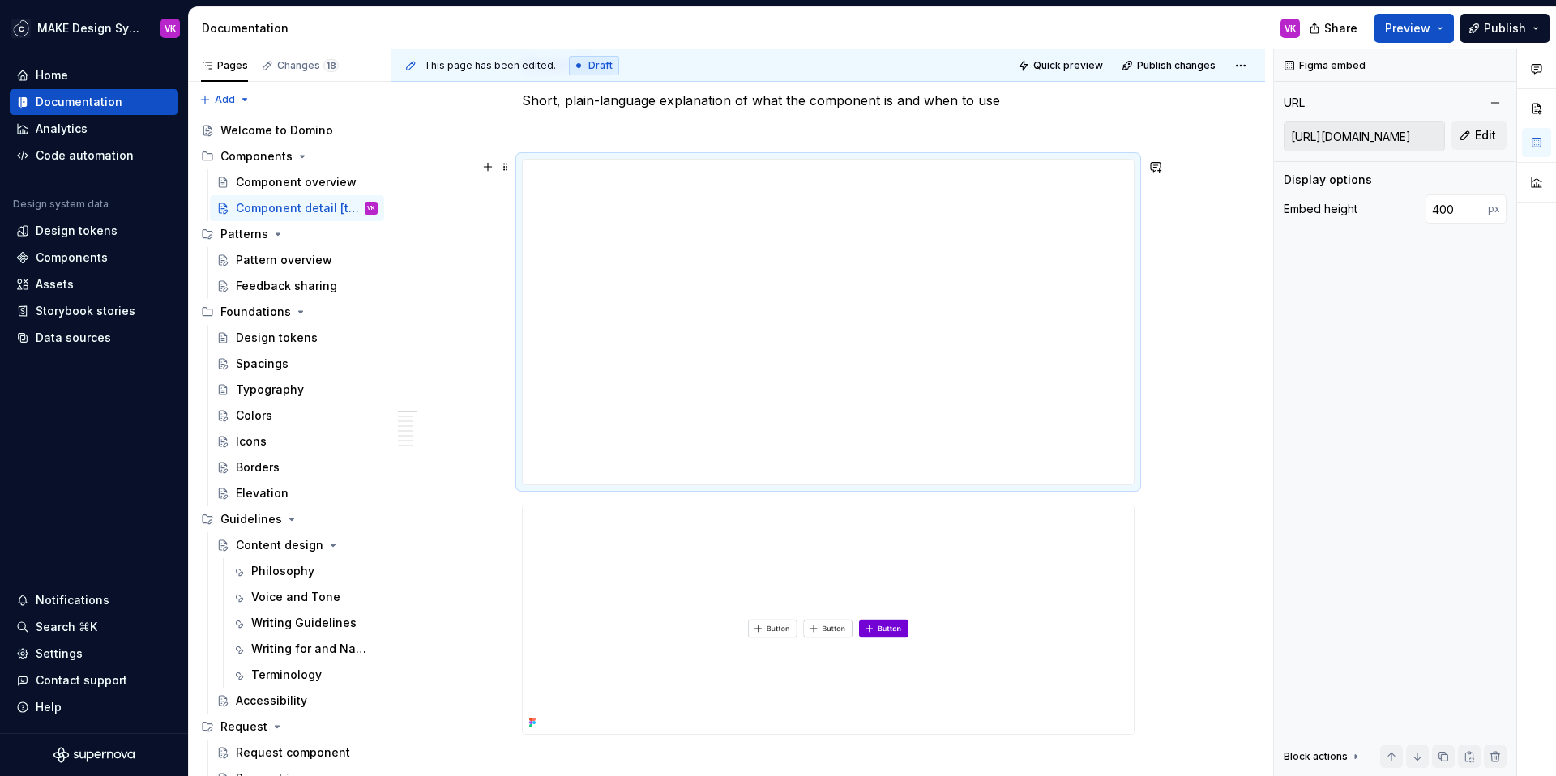
click at [702, 159] on div "**********" at bounding box center [828, 322] width 613 height 327
click at [504, 165] on span at bounding box center [505, 167] width 13 height 23
click at [533, 304] on div "Delete" at bounding box center [581, 310] width 105 height 16
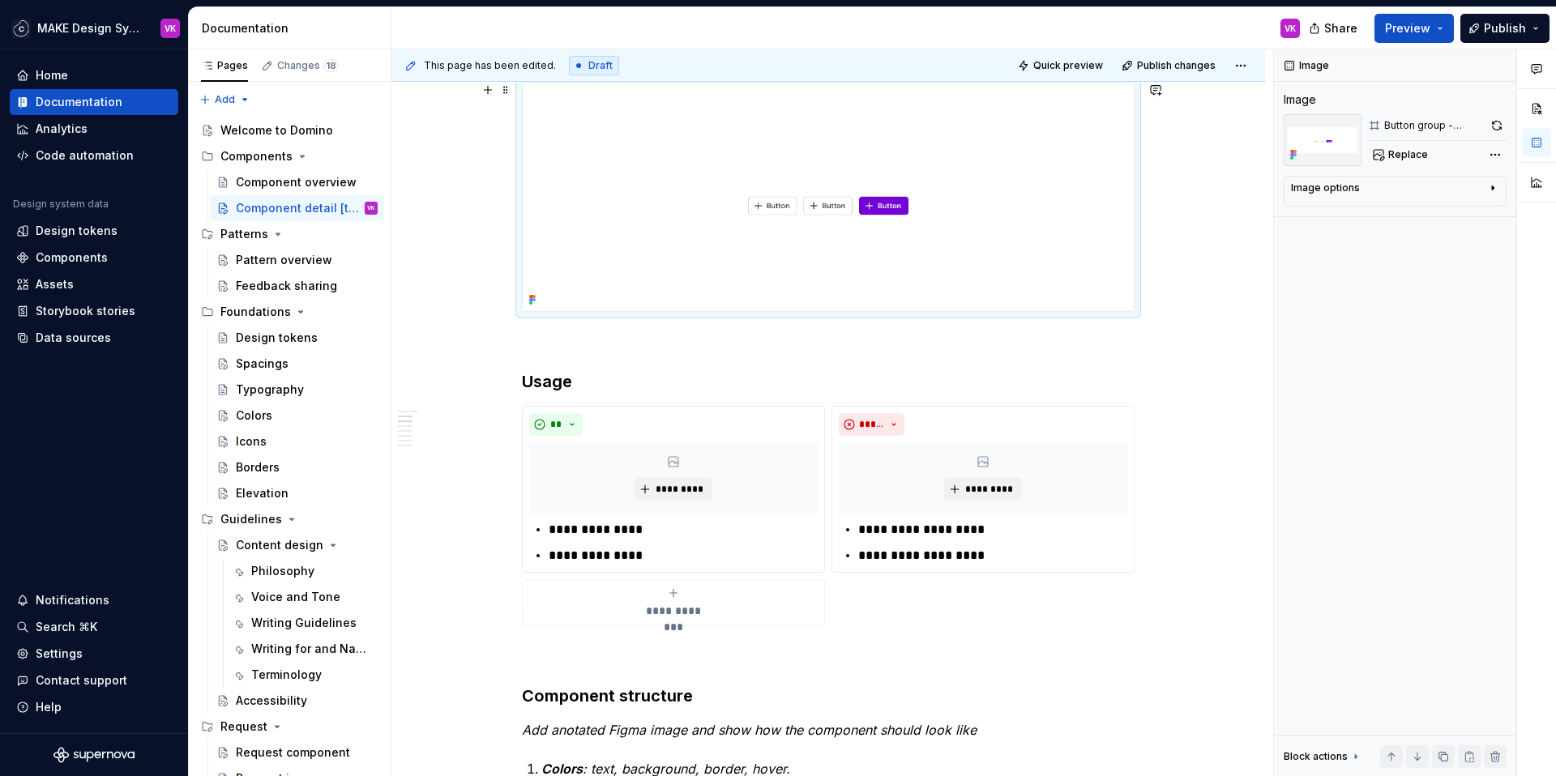
scroll to position [347, 0]
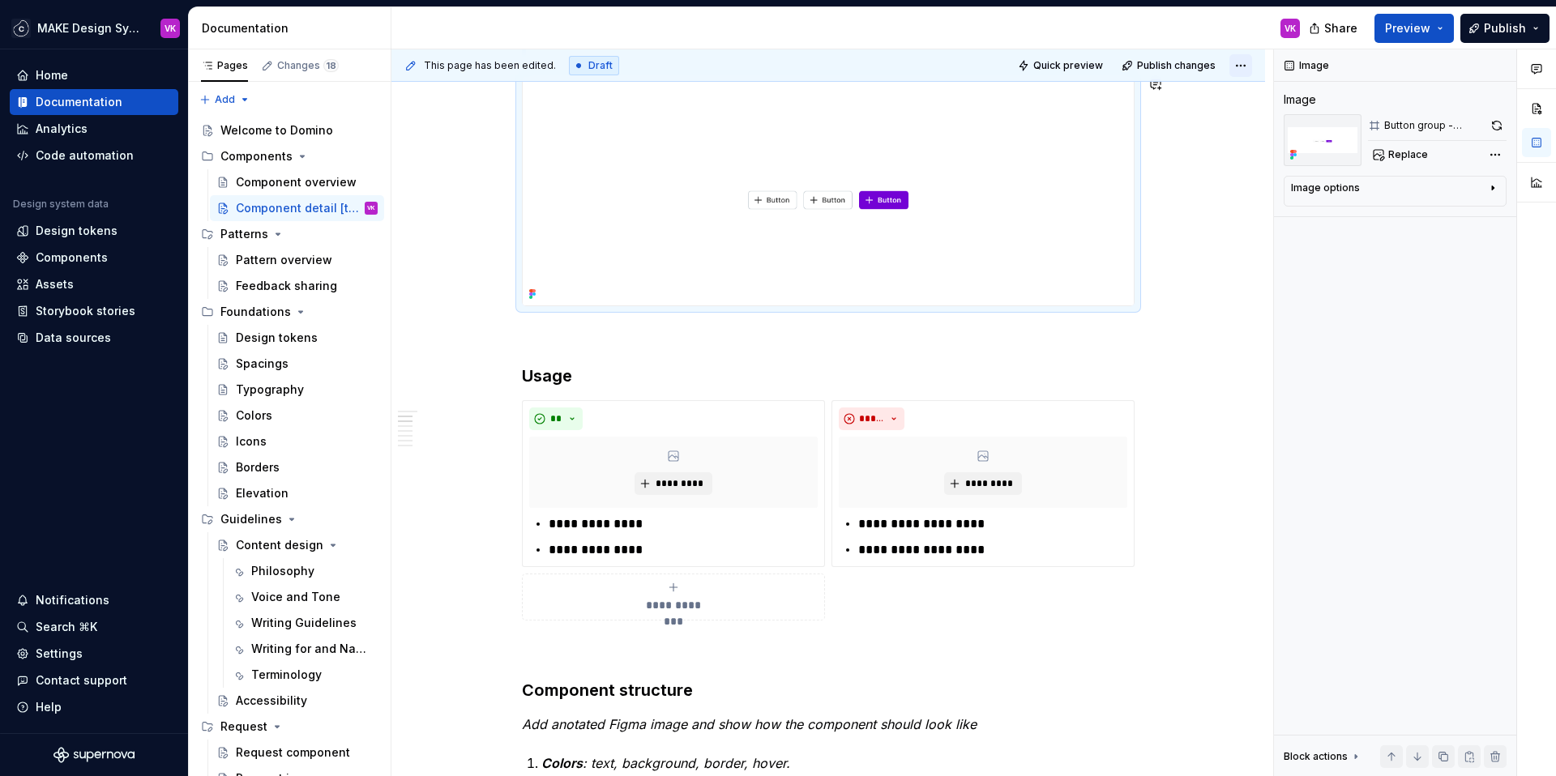
click at [1242, 68] on html "MAKE Design System VK Home Documentation Analytics Code automation Design syste…" at bounding box center [778, 388] width 1556 height 776
click at [1152, 296] on html "MAKE Design System VK Home Documentation Analytics Code automation Design syste…" at bounding box center [778, 388] width 1556 height 776
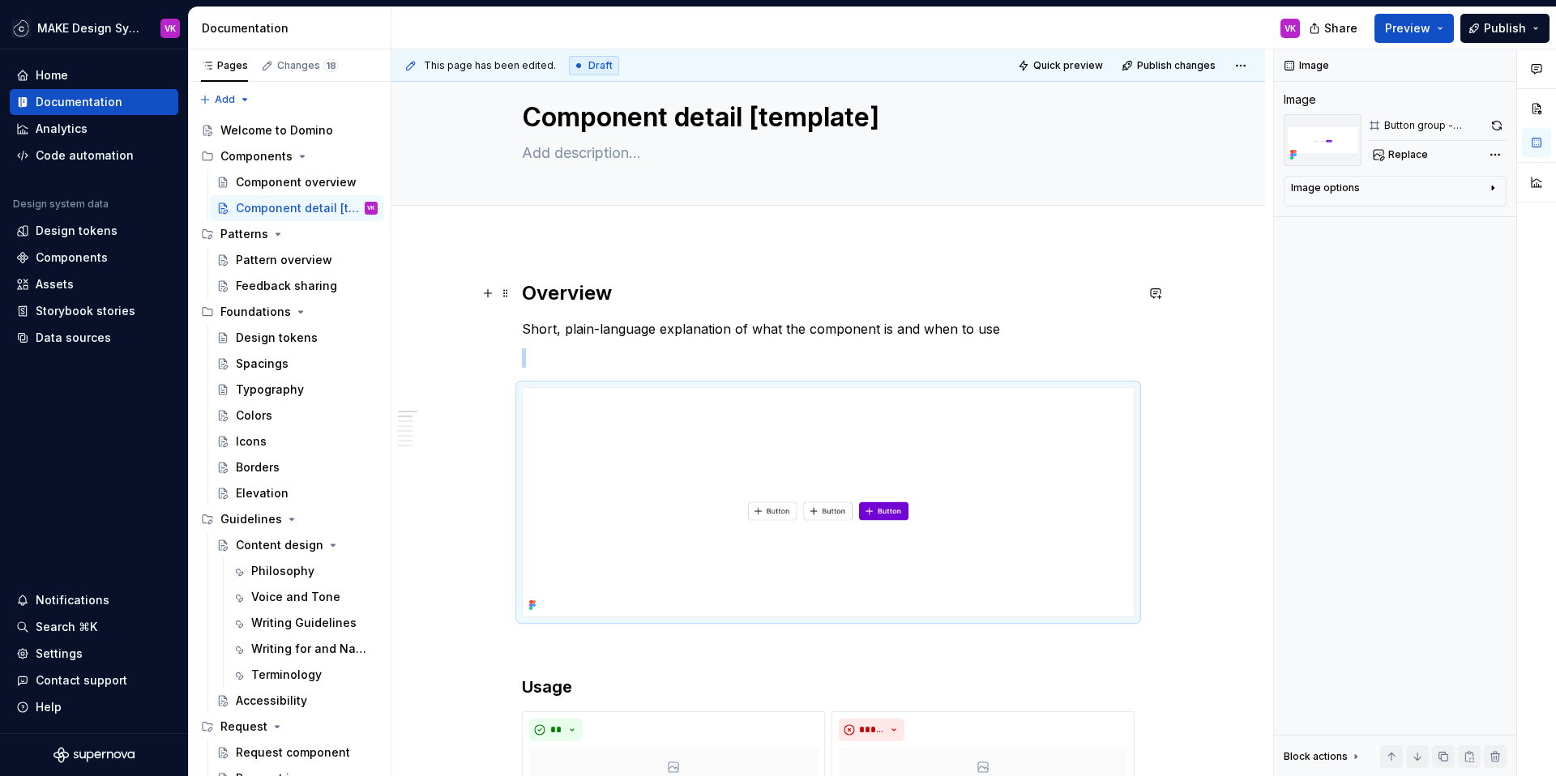
scroll to position [39, 0]
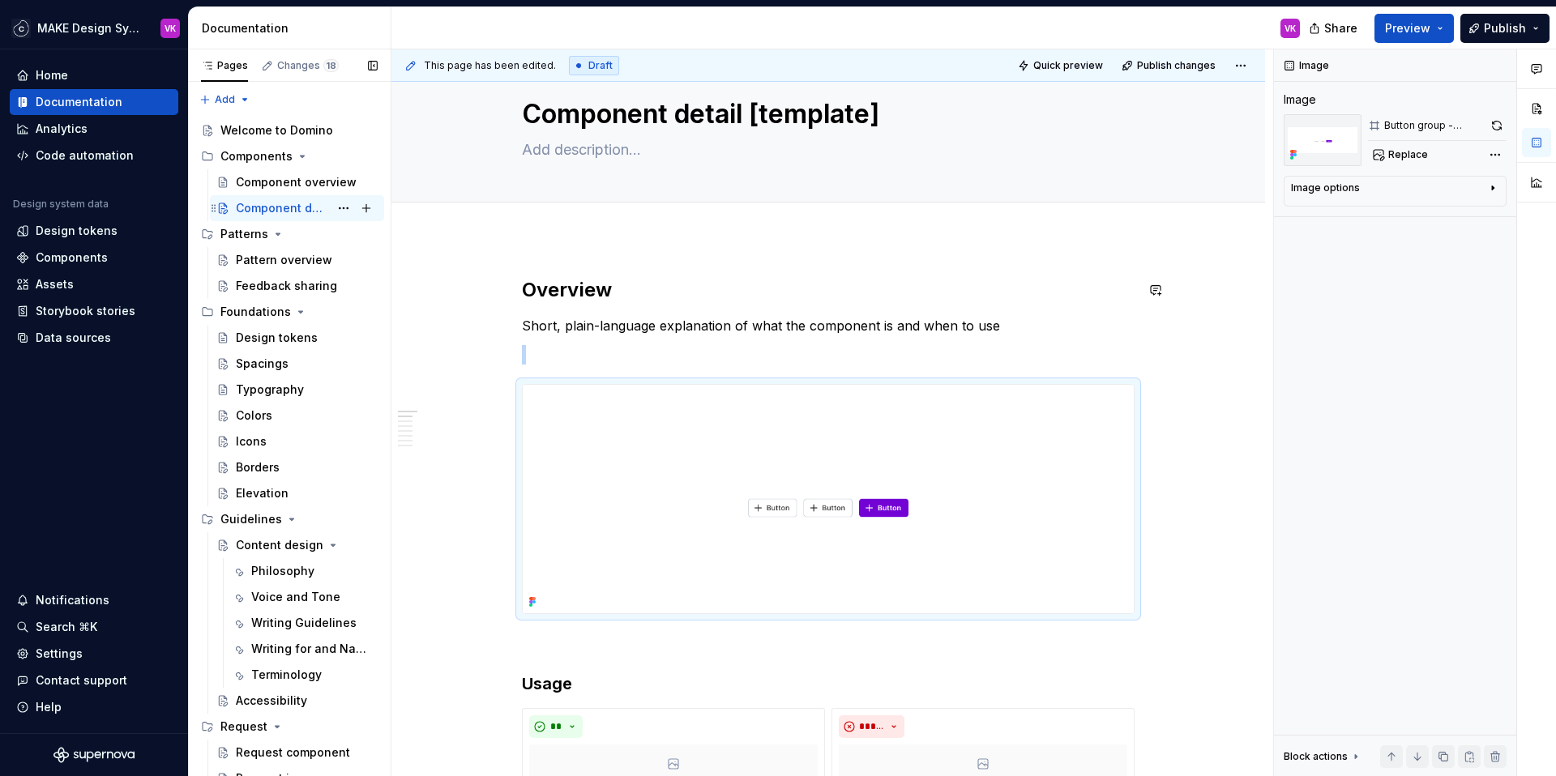
type textarea "*"
click at [69, 68] on div "Home" at bounding box center [94, 75] width 156 height 16
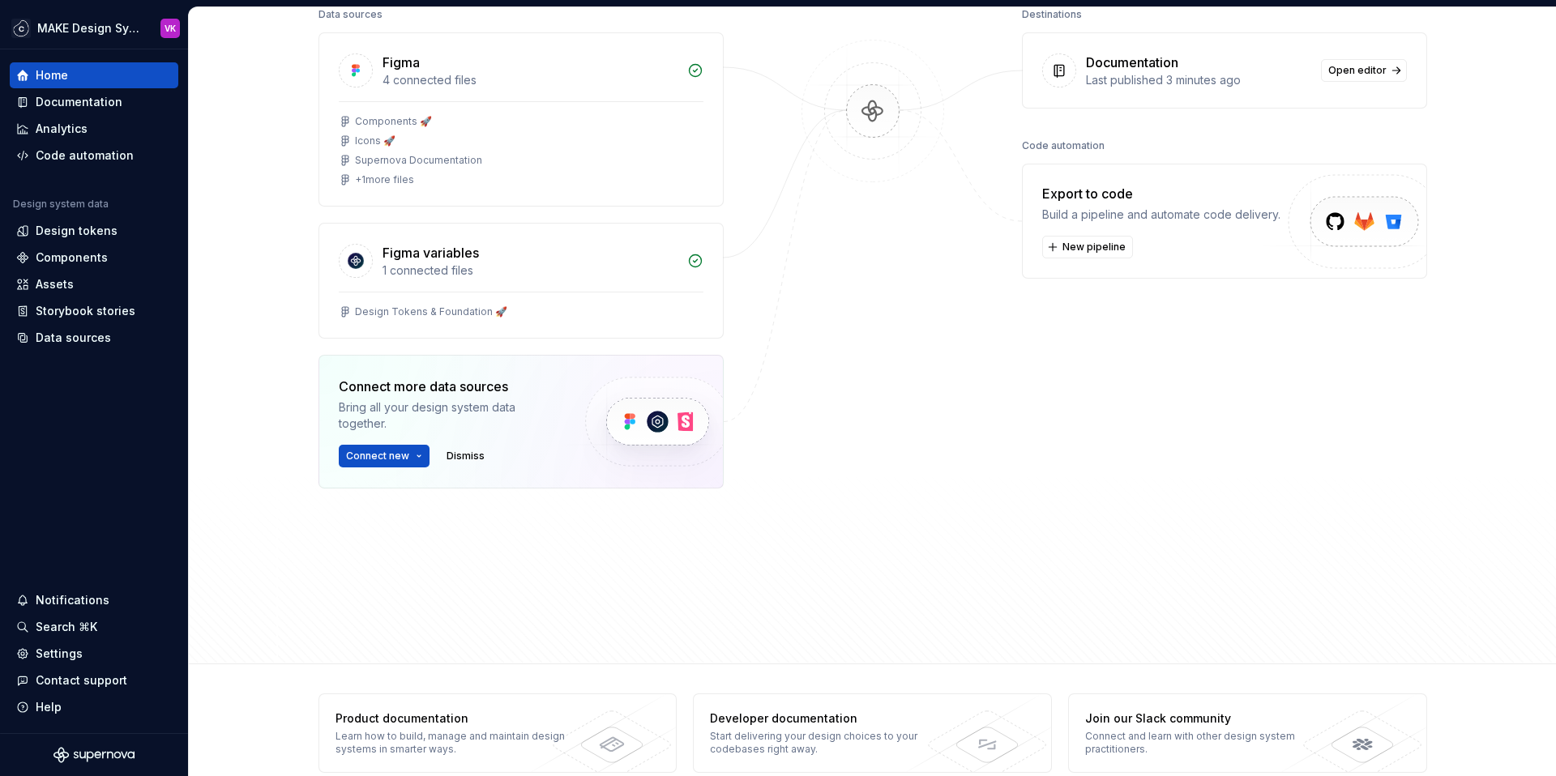
scroll to position [228, 0]
click at [391, 453] on span "Connect new" at bounding box center [377, 455] width 63 height 13
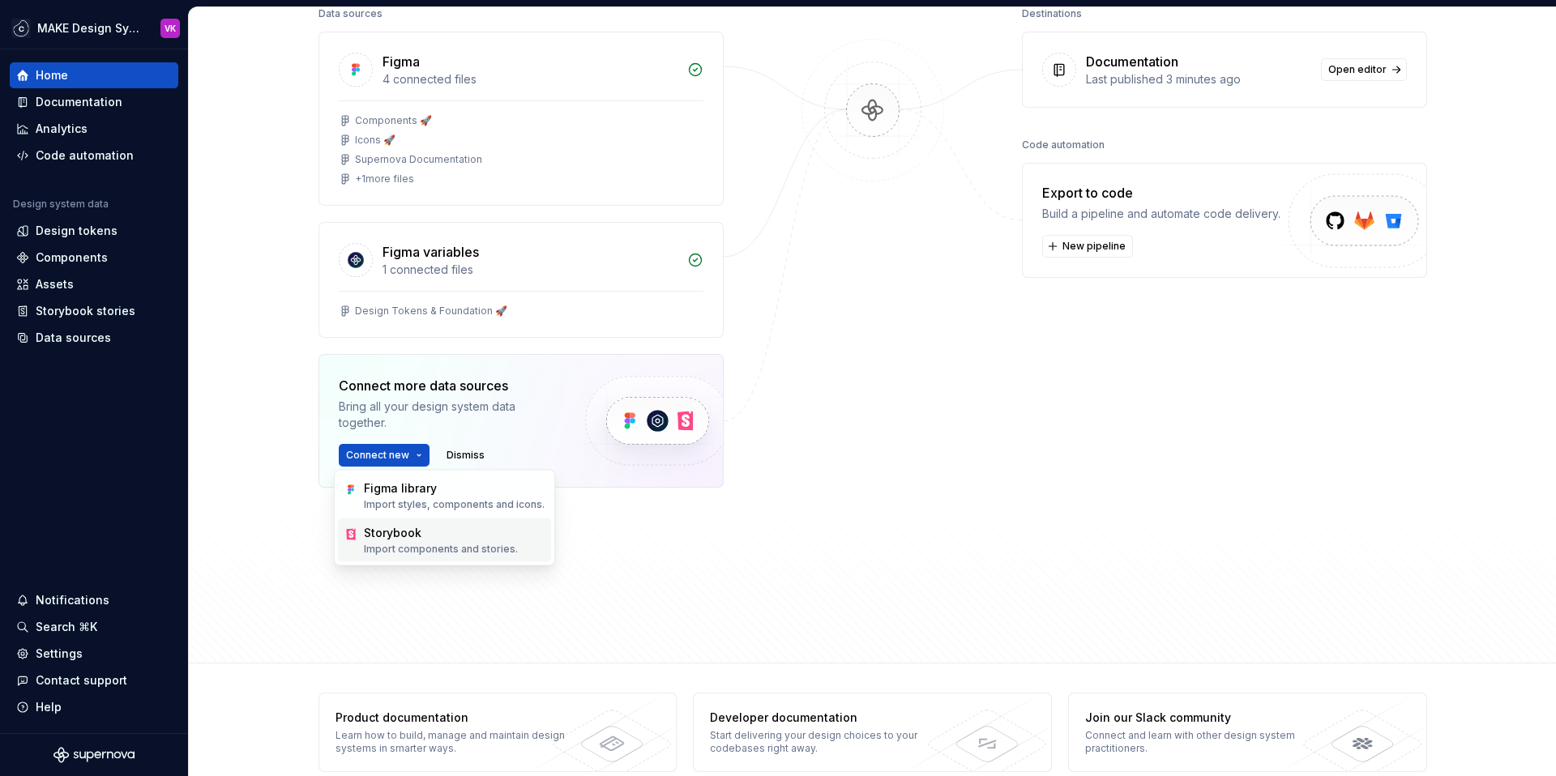
click at [399, 543] on p "Import components and stories." at bounding box center [441, 549] width 154 height 13
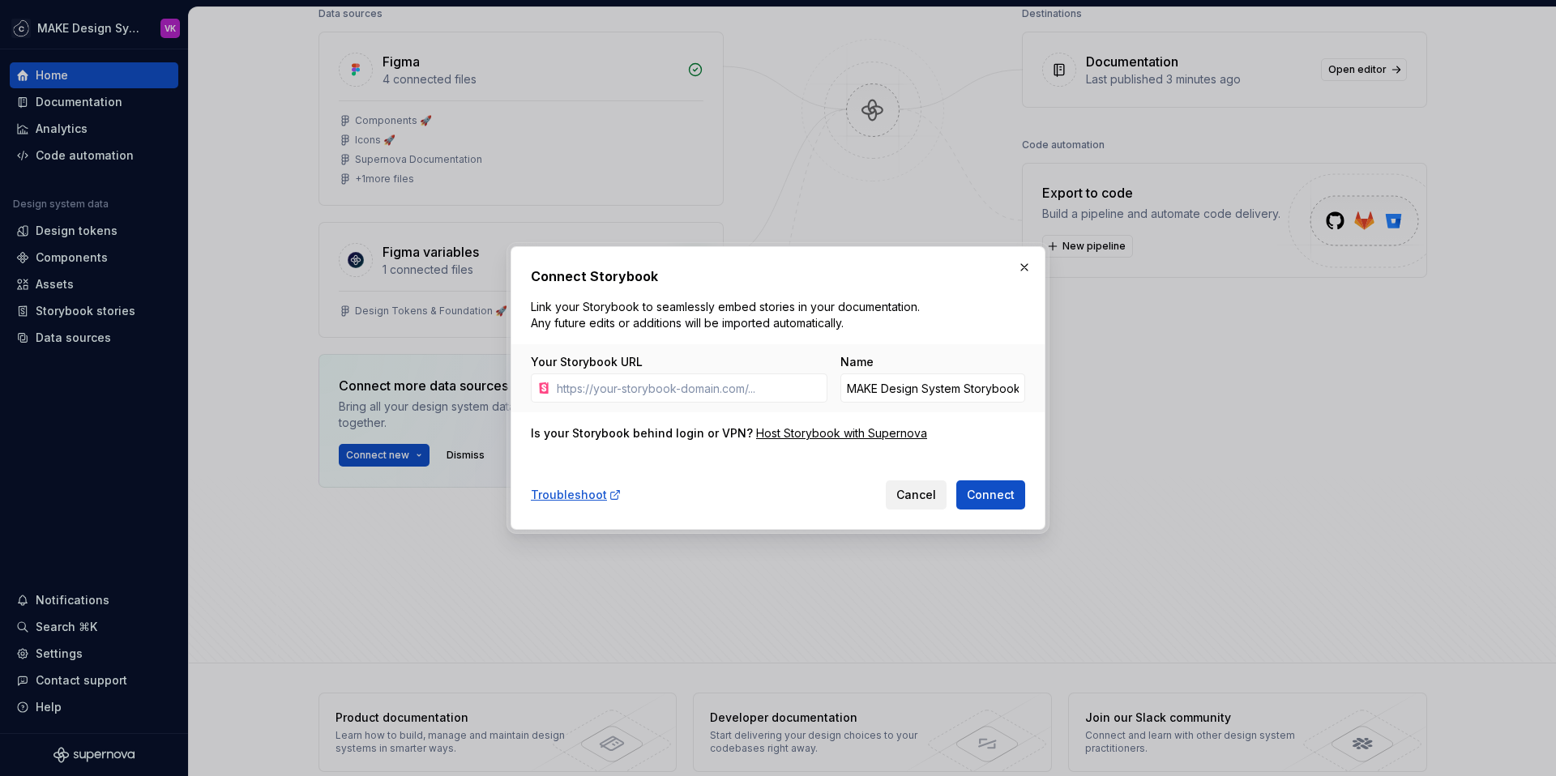
click at [928, 498] on span "Cancel" at bounding box center [916, 495] width 40 height 16
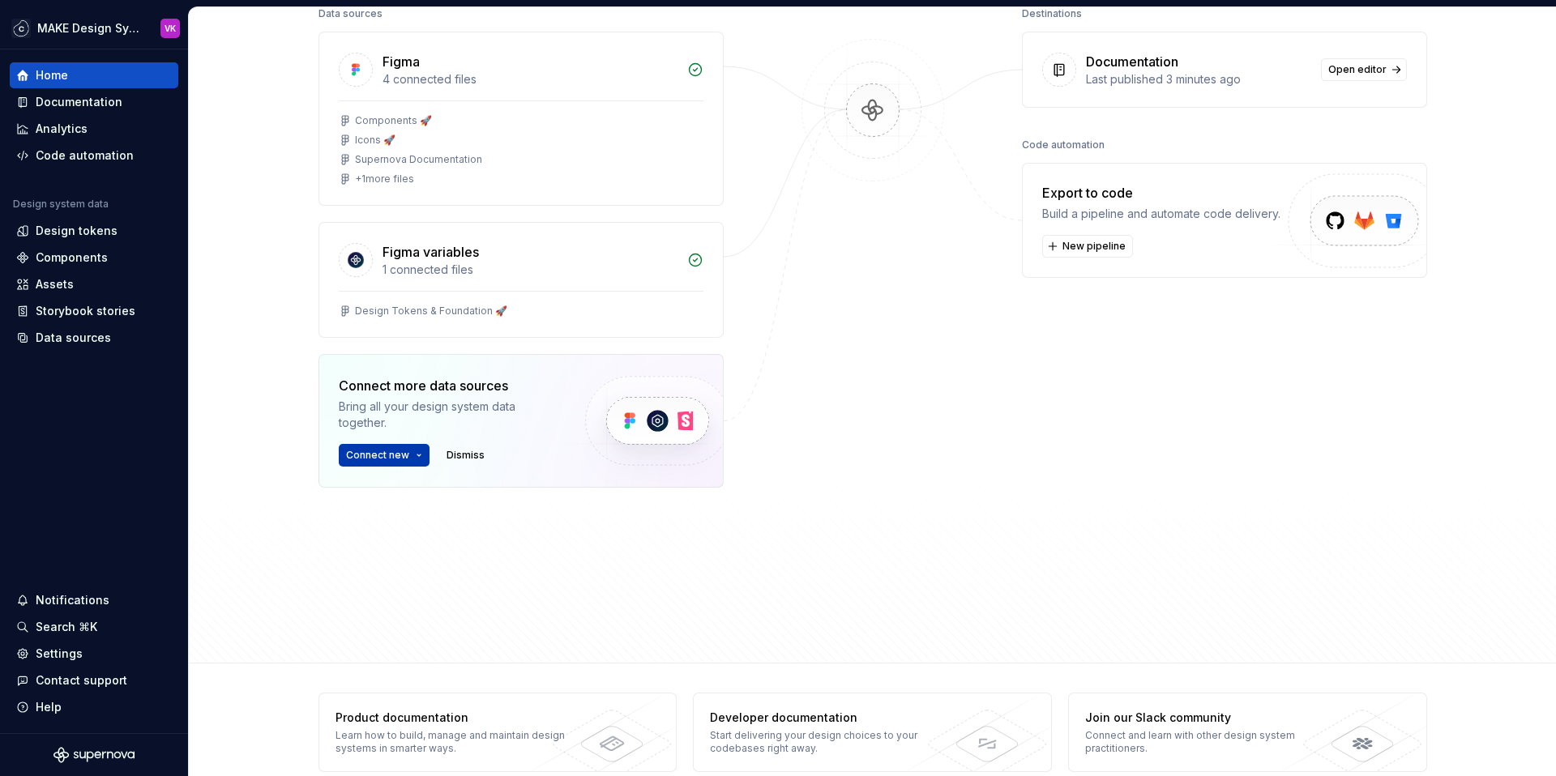
click at [384, 447] on button "Connect new" at bounding box center [384, 455] width 91 height 23
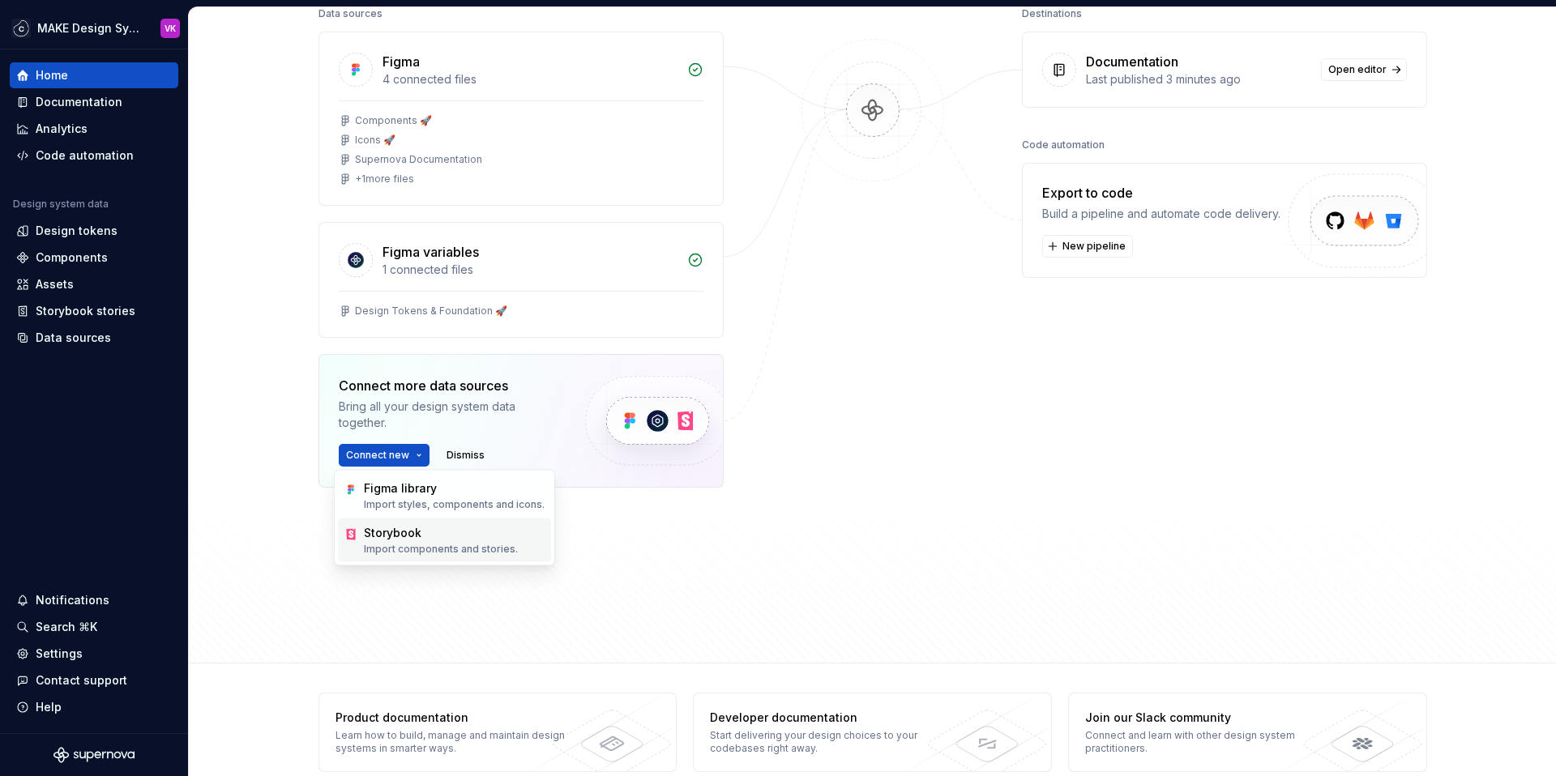
click at [391, 530] on div "Storybook" at bounding box center [441, 533] width 154 height 16
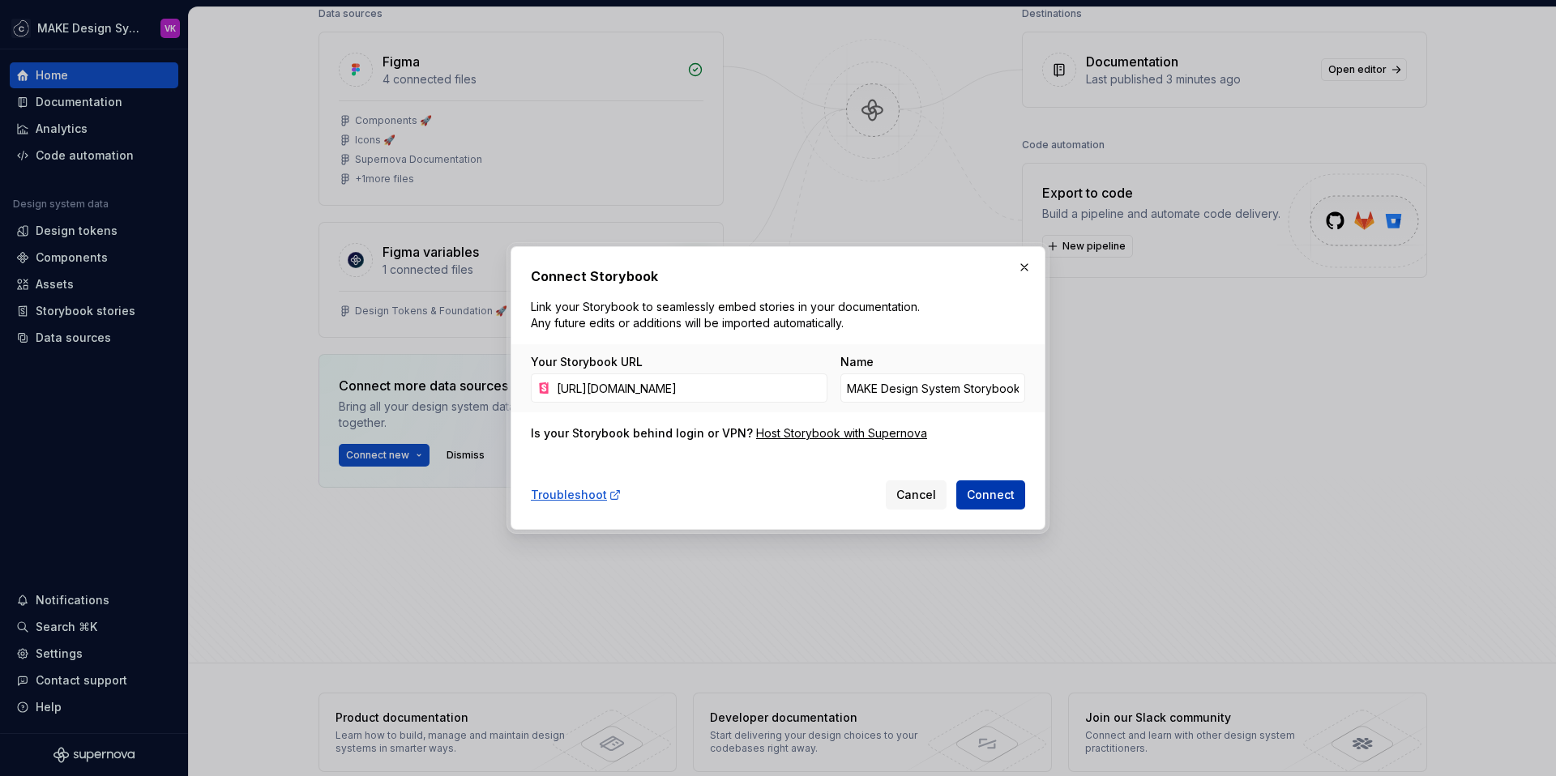
type input "[URL][DOMAIN_NAME]"
click at [1006, 495] on span "Connect" at bounding box center [991, 495] width 48 height 16
click at [1024, 267] on button "button" at bounding box center [1024, 267] width 23 height 23
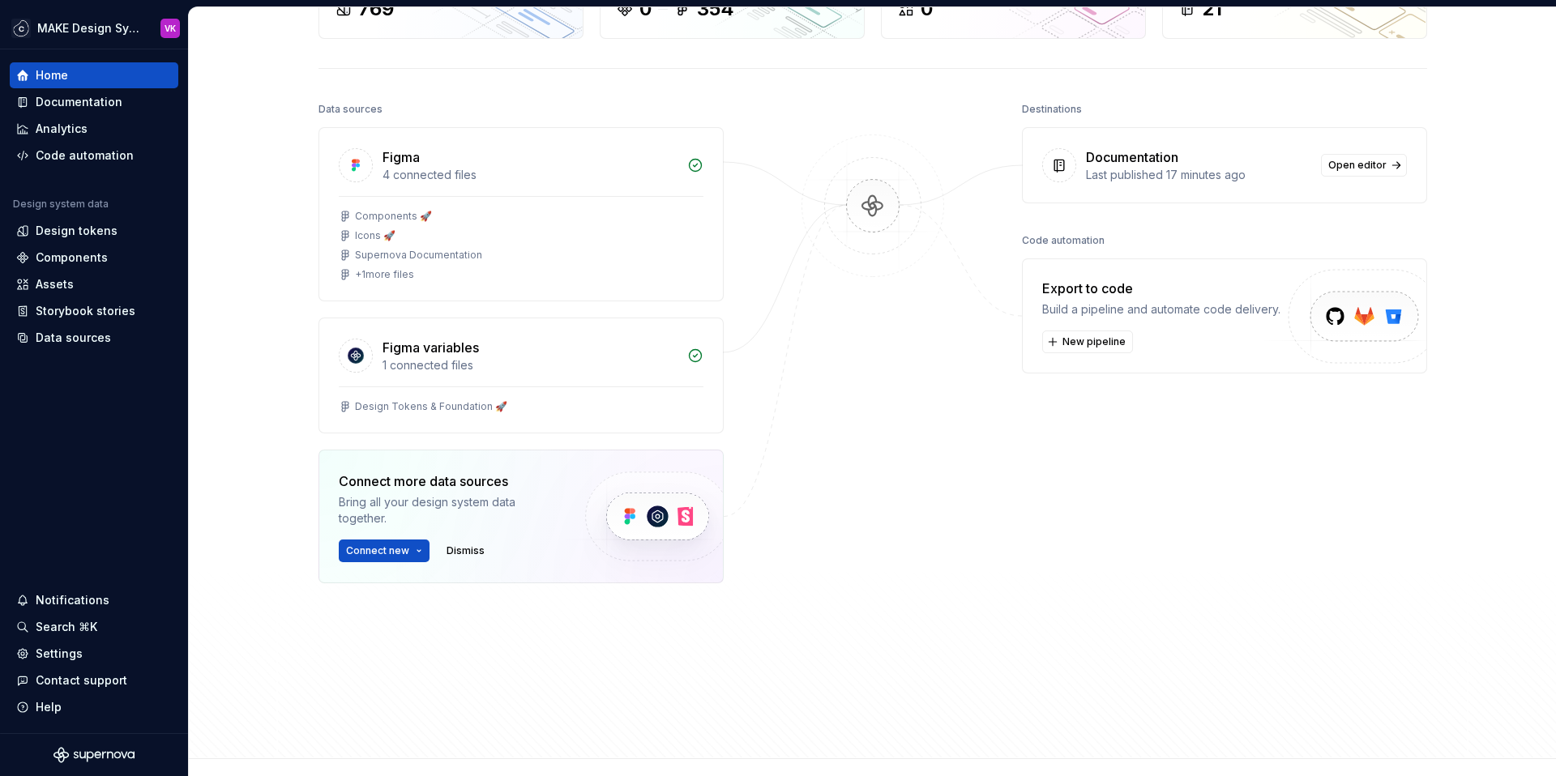
scroll to position [0, 0]
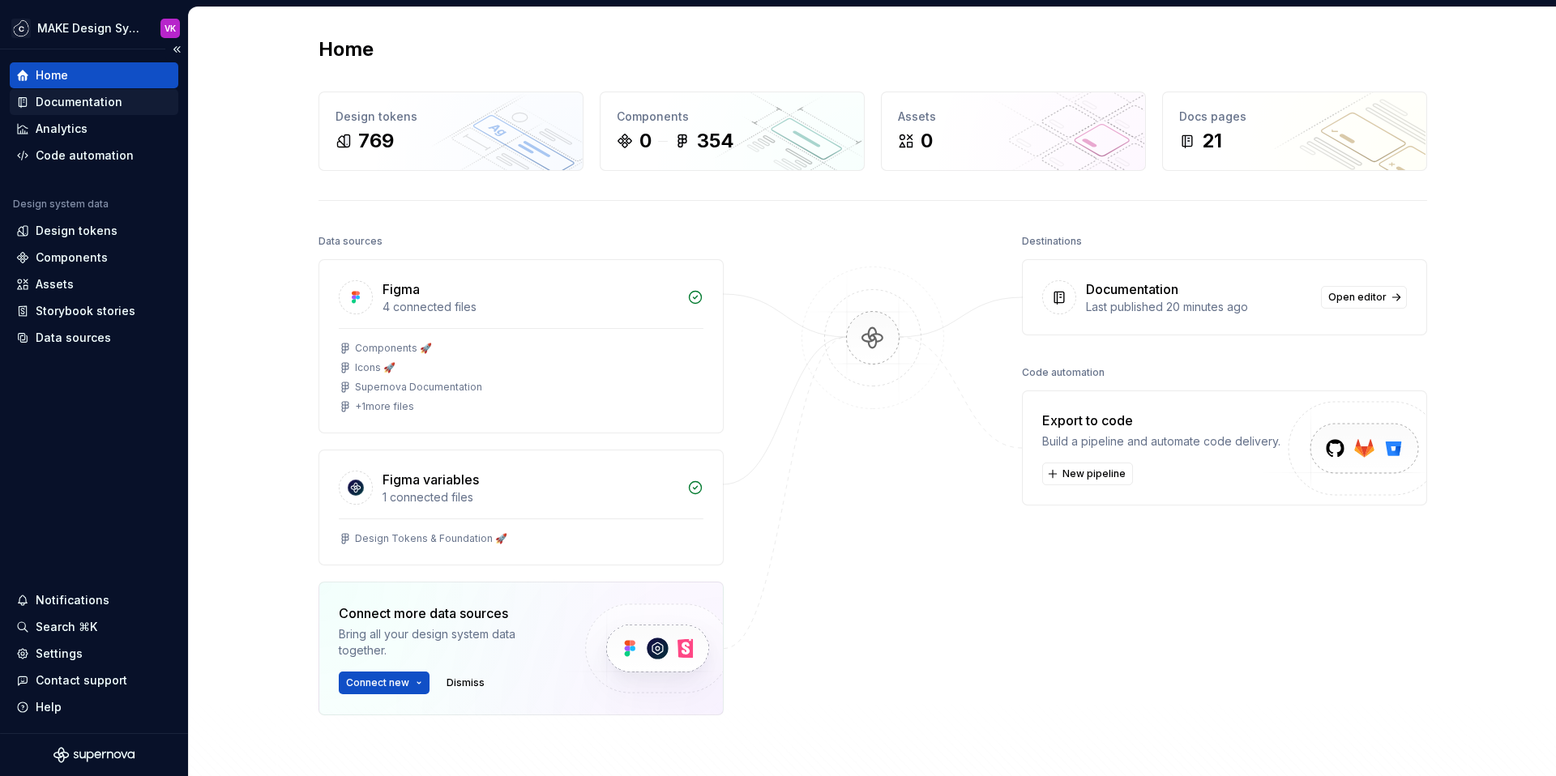
click at [77, 105] on div "Documentation" at bounding box center [79, 102] width 87 height 16
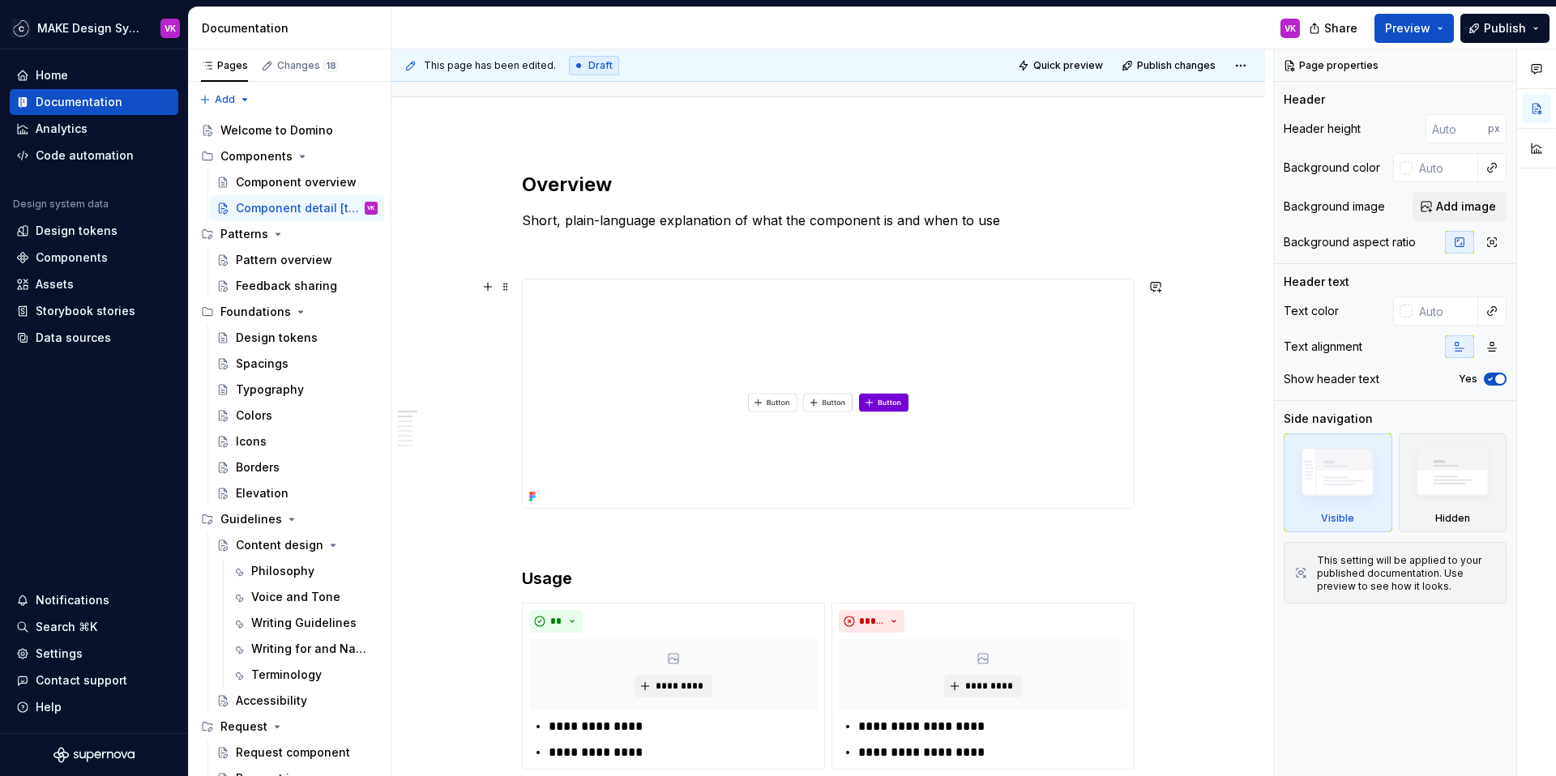
scroll to position [155, 0]
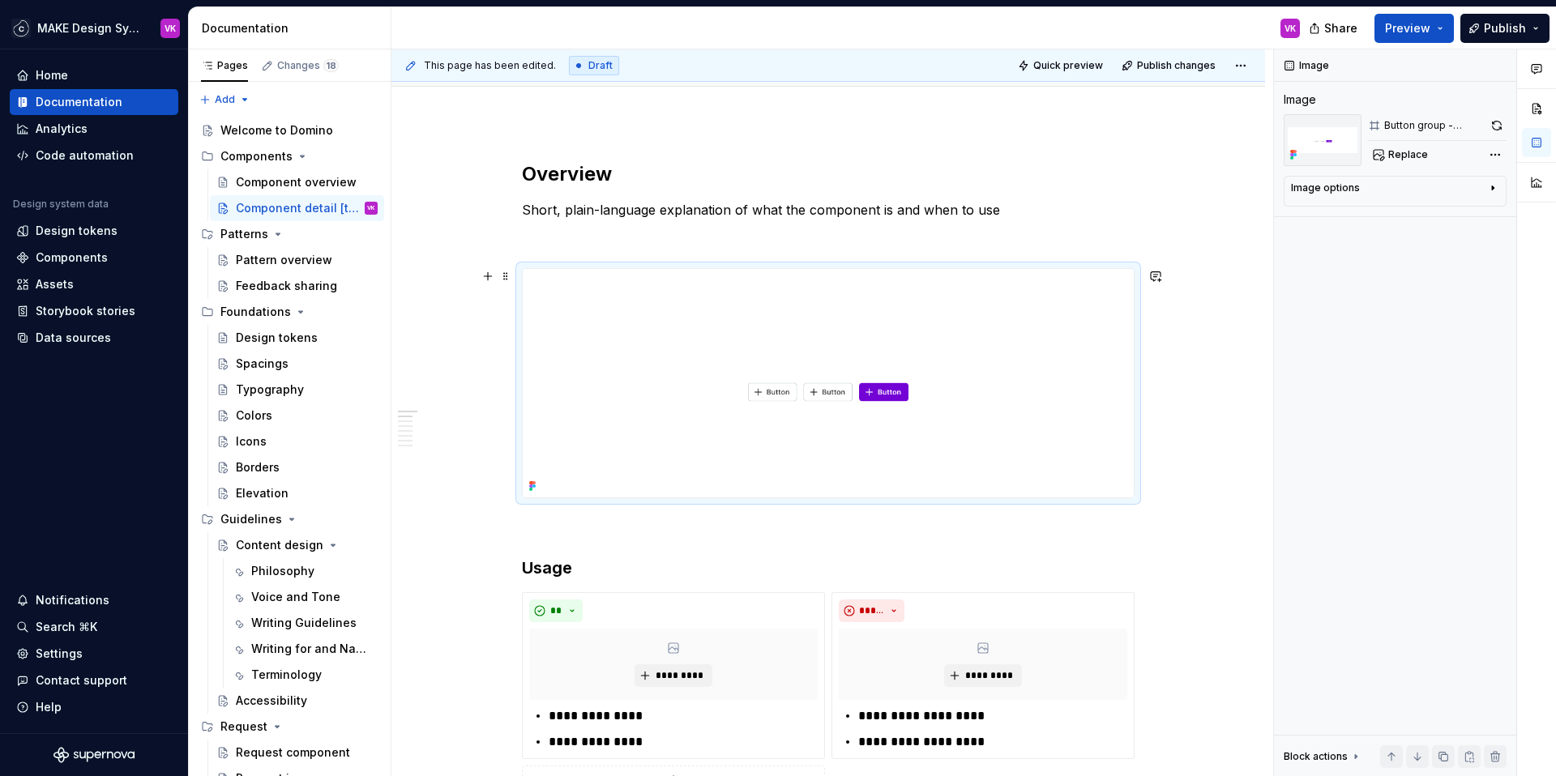
click at [878, 340] on img at bounding box center [828, 383] width 611 height 229
type textarea "*"
